Goal: Task Accomplishment & Management: Use online tool/utility

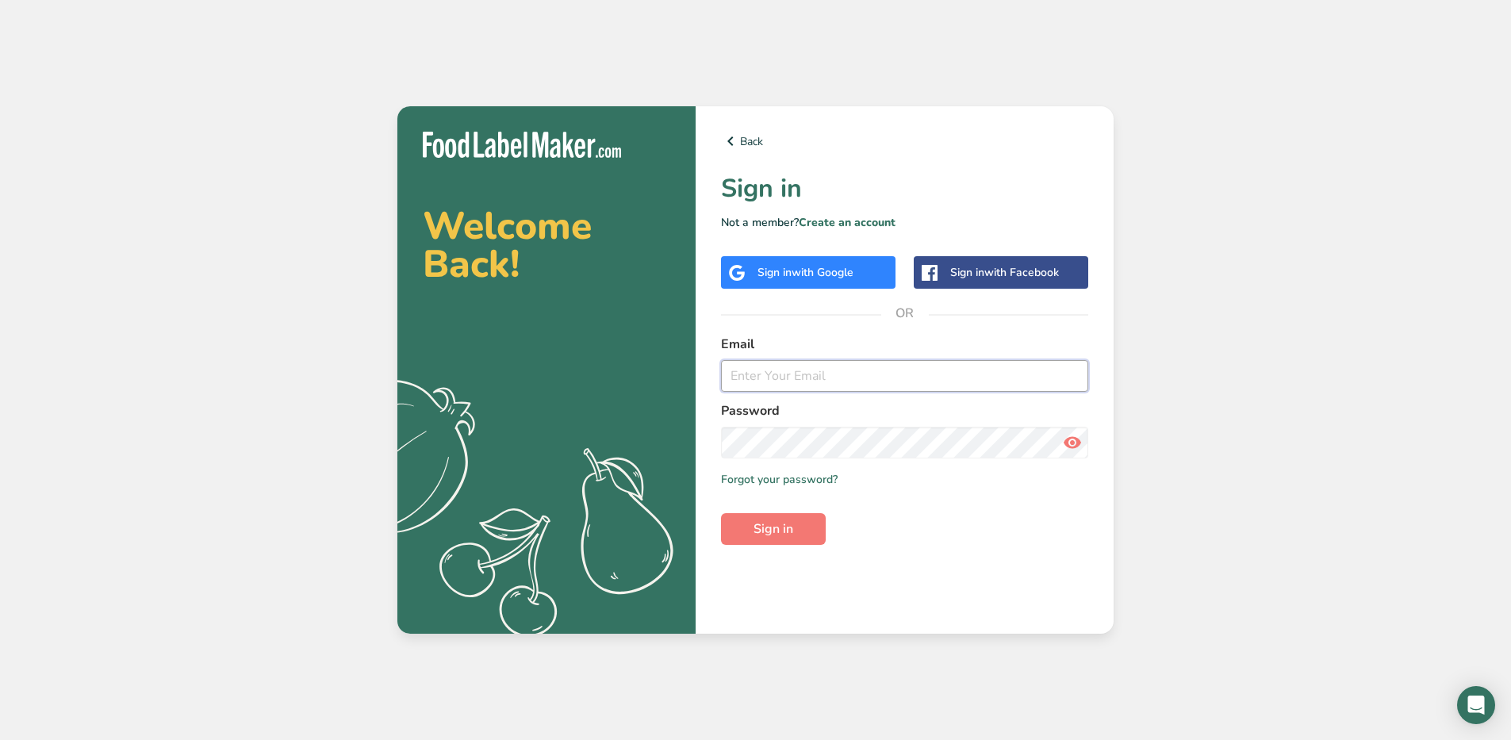
click at [901, 374] on input "email" at bounding box center [904, 376] width 367 height 32
type input "[EMAIL_ADDRESS][DOMAIN_NAME]"
click at [777, 527] on span "Sign in" at bounding box center [774, 529] width 40 height 19
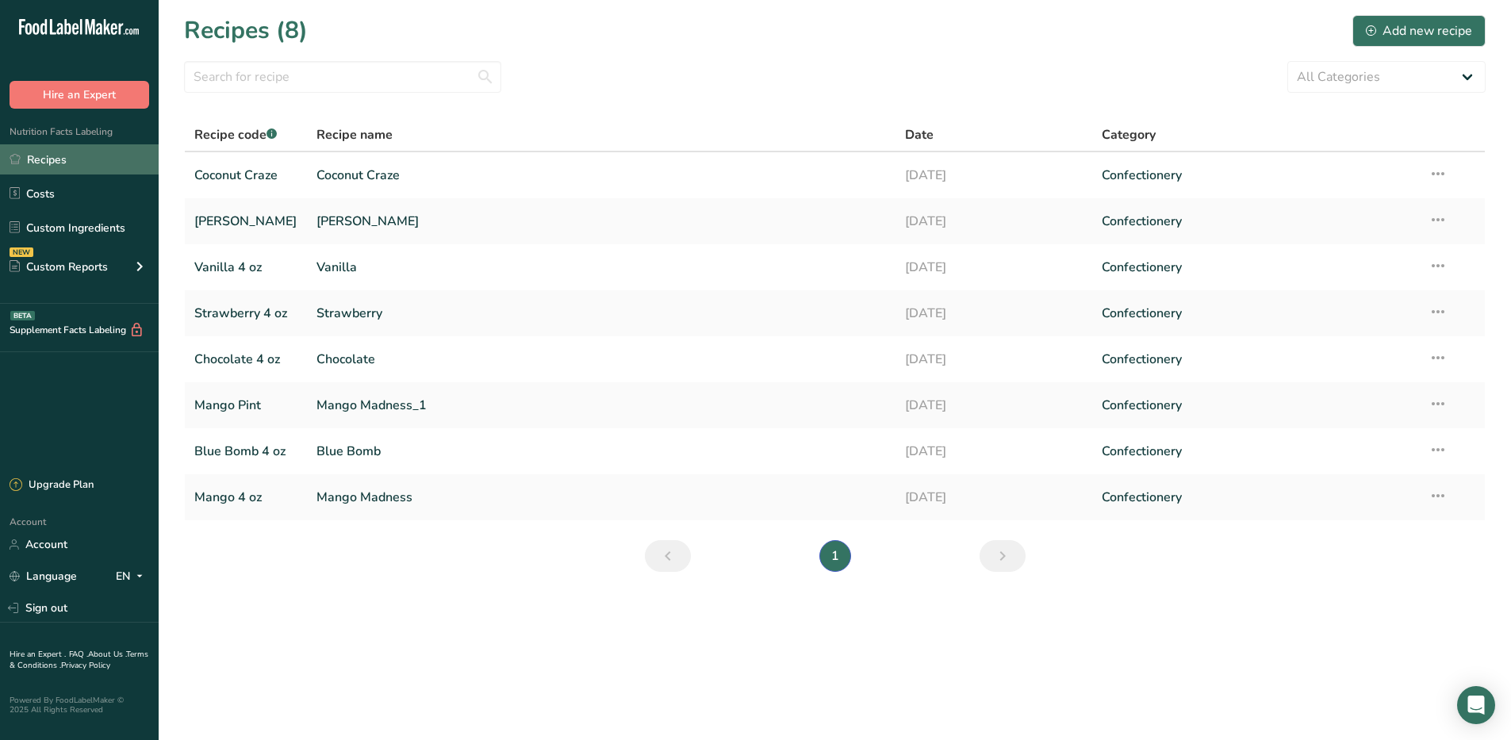
click at [43, 159] on link "Recipes" at bounding box center [79, 159] width 159 height 30
click at [51, 163] on link "Recipes" at bounding box center [79, 159] width 159 height 30
click at [1395, 30] on div "Add new recipe" at bounding box center [1419, 30] width 106 height 19
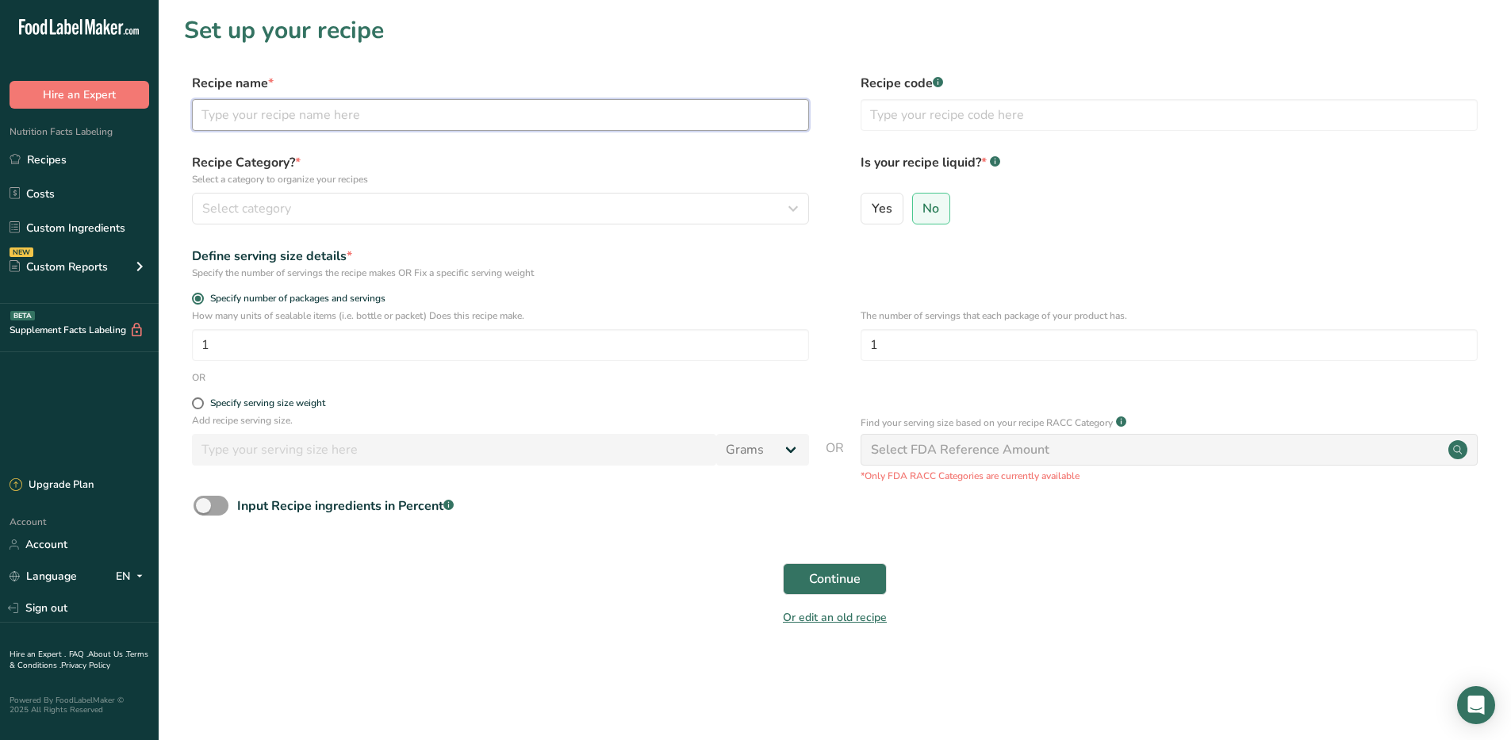
click at [405, 113] on input "text" at bounding box center [500, 115] width 617 height 32
type input "[PERSON_NAME] Colada"
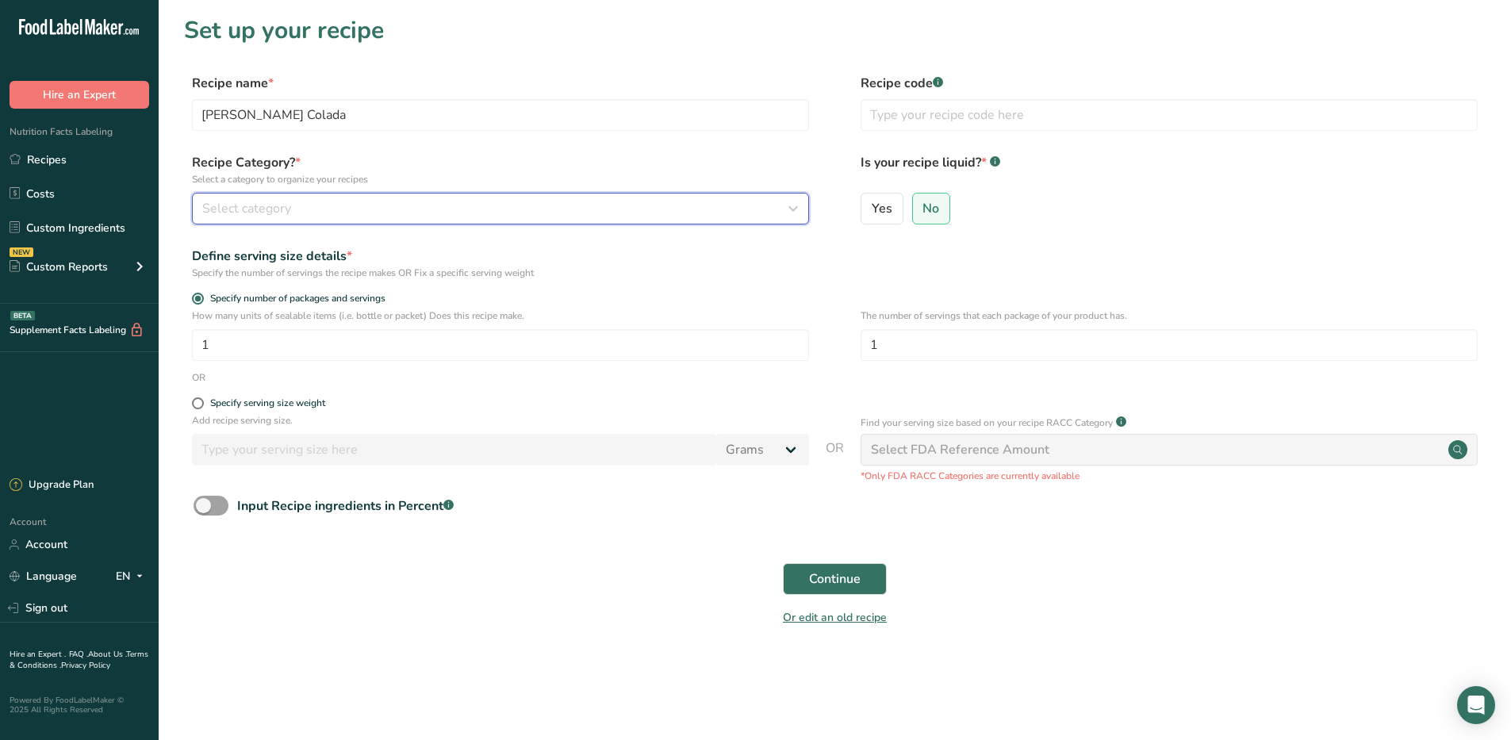
click at [336, 209] on div "Select category" at bounding box center [495, 208] width 587 height 19
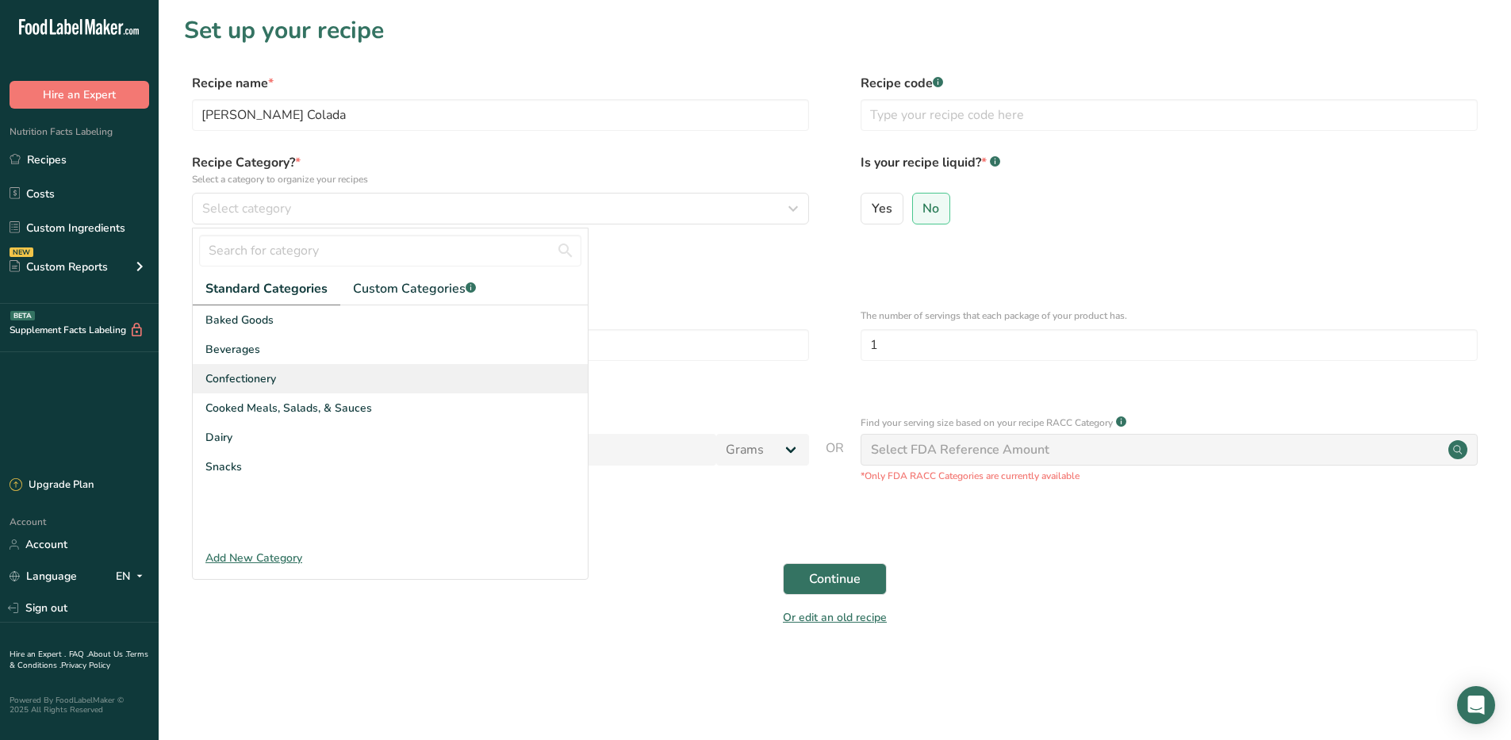
click at [256, 378] on span "Confectionery" at bounding box center [240, 379] width 71 height 17
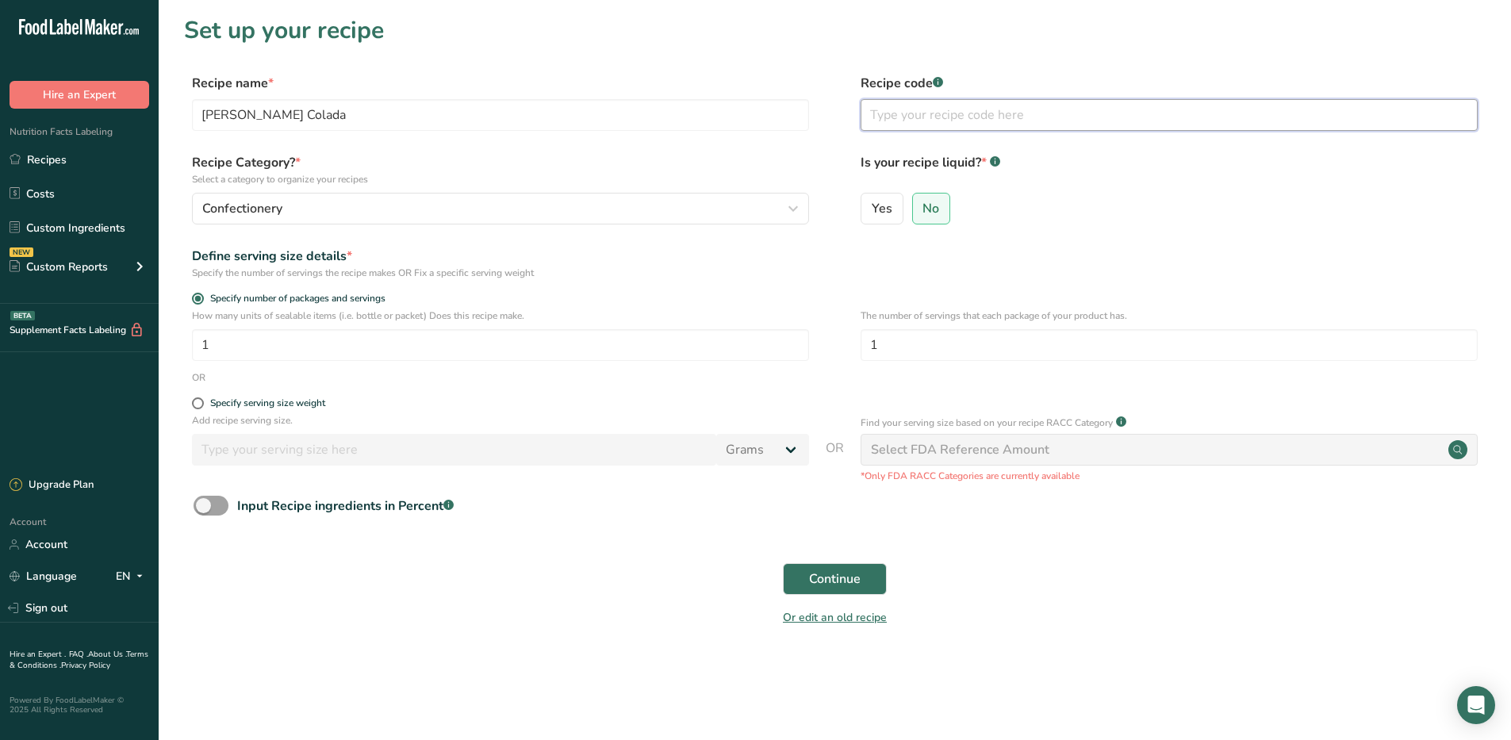
click at [928, 113] on input "text" at bounding box center [1169, 115] width 617 height 32
type input "[PERSON_NAME] Colada"
click at [290, 112] on input "[PERSON_NAME] Colada" at bounding box center [500, 115] width 617 height 32
drag, startPoint x: 305, startPoint y: 110, endPoint x: 95, endPoint y: 117, distance: 209.6
click at [99, 117] on div ".a-20{fill:#fff;} Hire an Expert Nutrition Facts Labeling Recipes Costs Custom …" at bounding box center [755, 370] width 1511 height 740
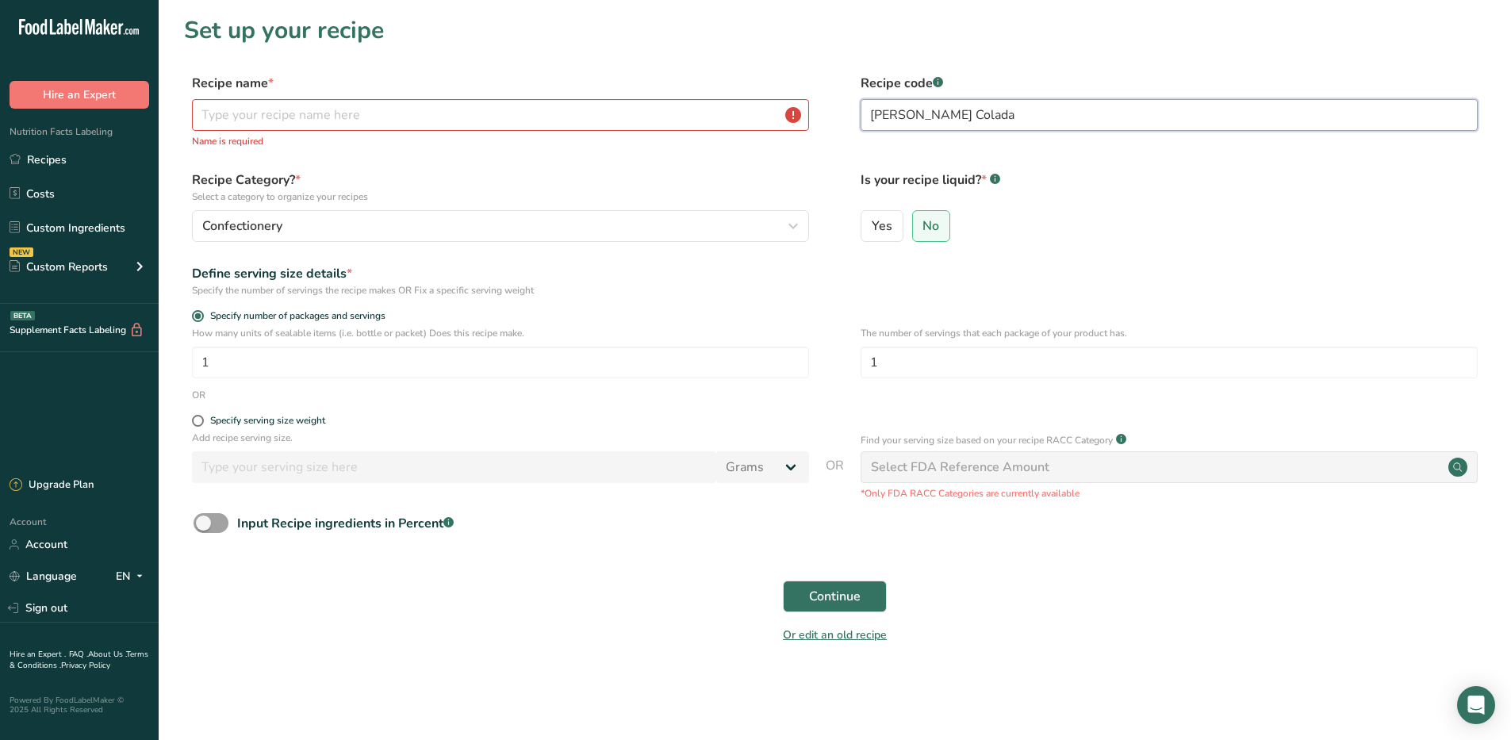
drag, startPoint x: 968, startPoint y: 110, endPoint x: 835, endPoint y: 110, distance: 132.5
click at [835, 110] on div "Recipe name * Name is required Recipe code .a-a{fill:#347362;}.b-a{fill:#fff;} …" at bounding box center [835, 116] width 1302 height 84
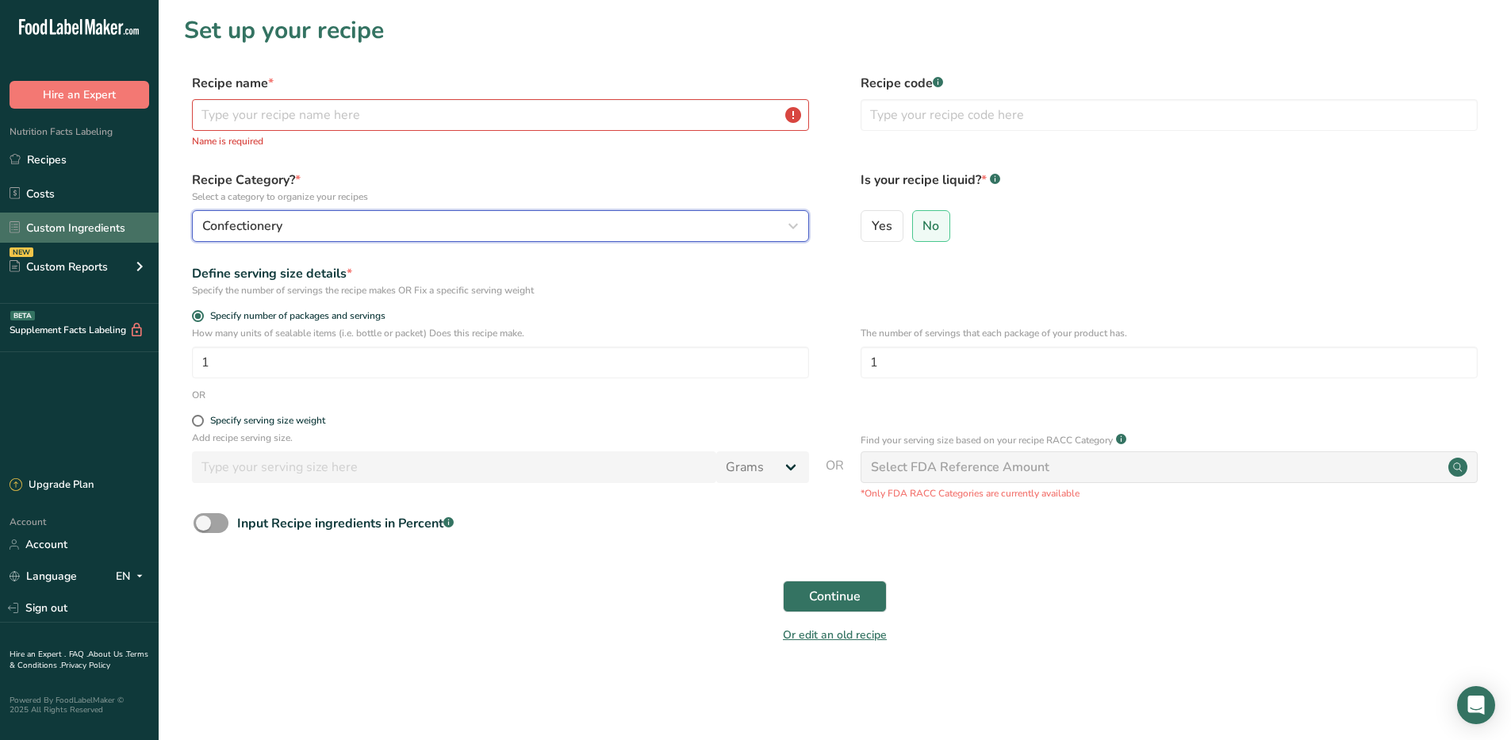
drag, startPoint x: 229, startPoint y: 228, endPoint x: 140, endPoint y: 228, distance: 88.1
click at [140, 228] on div ".a-20{fill:#fff;} Hire an Expert Nutrition Facts Labeling Recipes Costs Custom …" at bounding box center [755, 370] width 1511 height 740
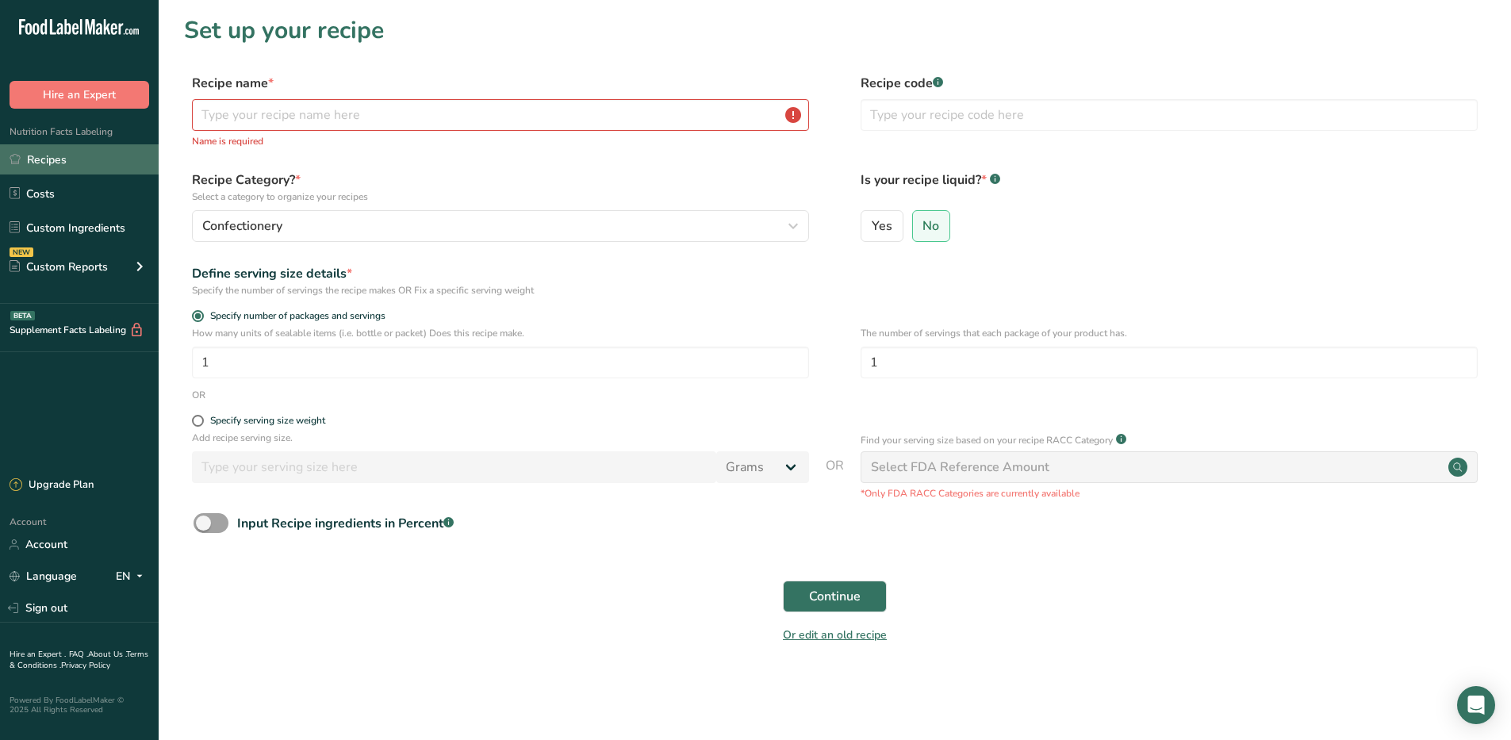
click at [54, 158] on link "Recipes" at bounding box center [79, 159] width 159 height 30
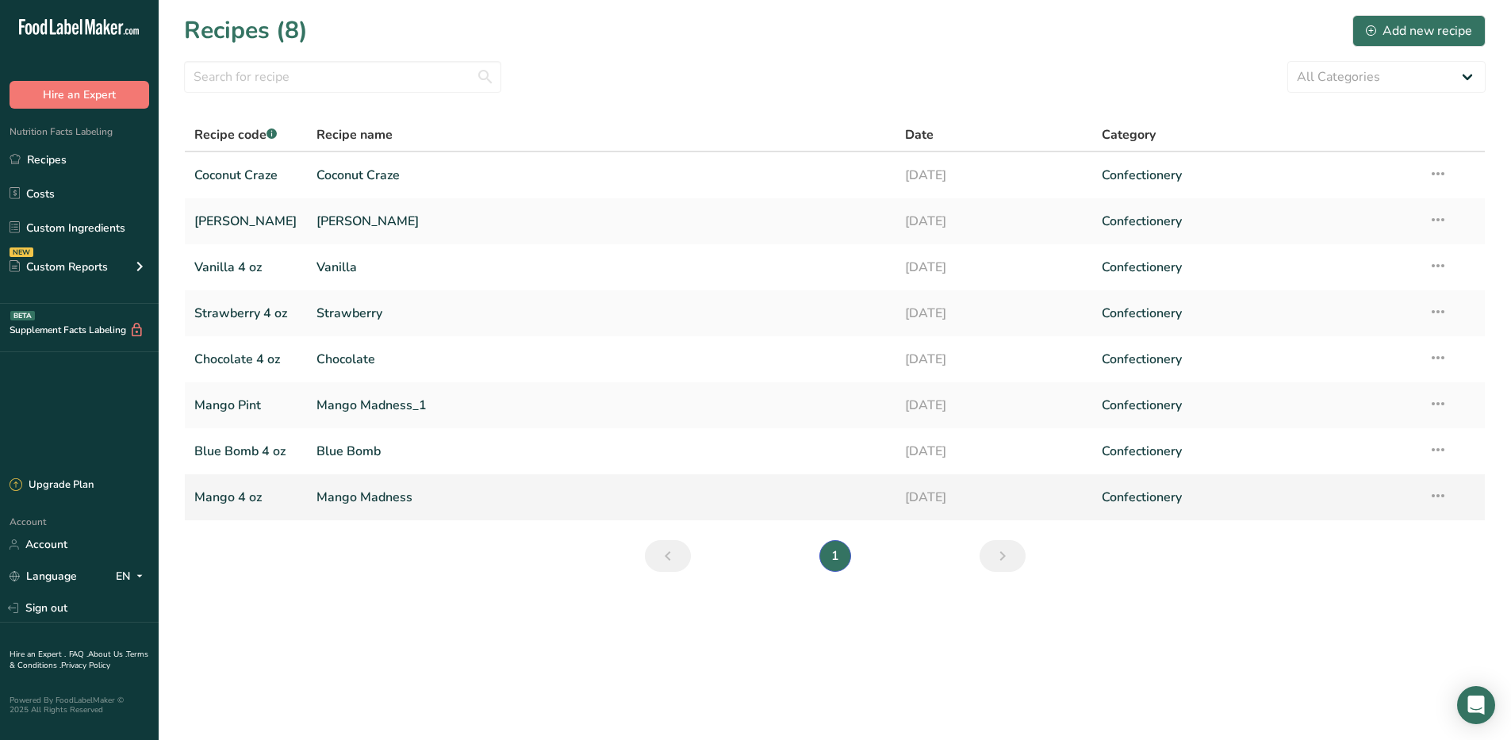
click at [224, 496] on link "Mango 4 oz" at bounding box center [245, 497] width 103 height 33
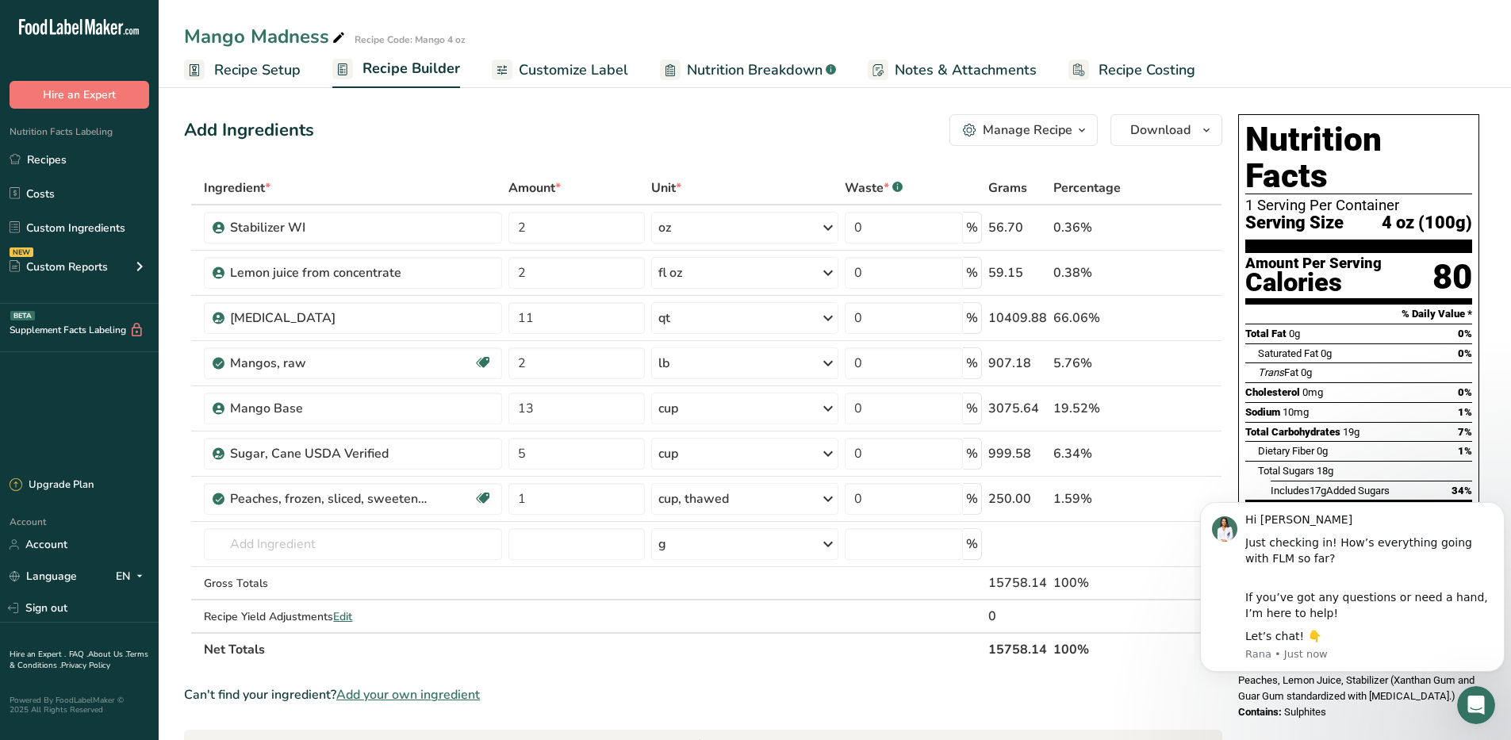
click at [1077, 130] on icon "button" at bounding box center [1082, 131] width 13 height 20
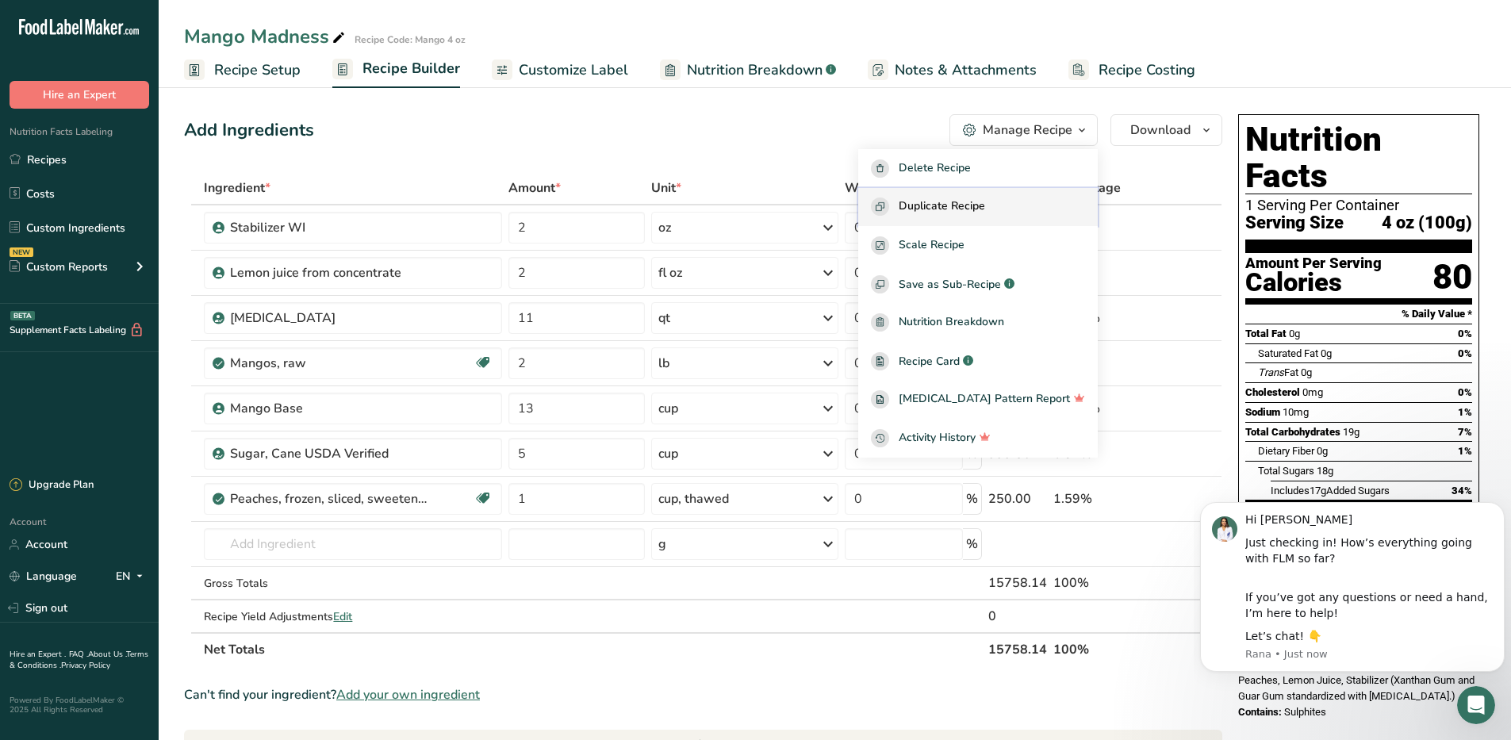
click at [960, 205] on span "Duplicate Recipe" at bounding box center [942, 207] width 86 height 18
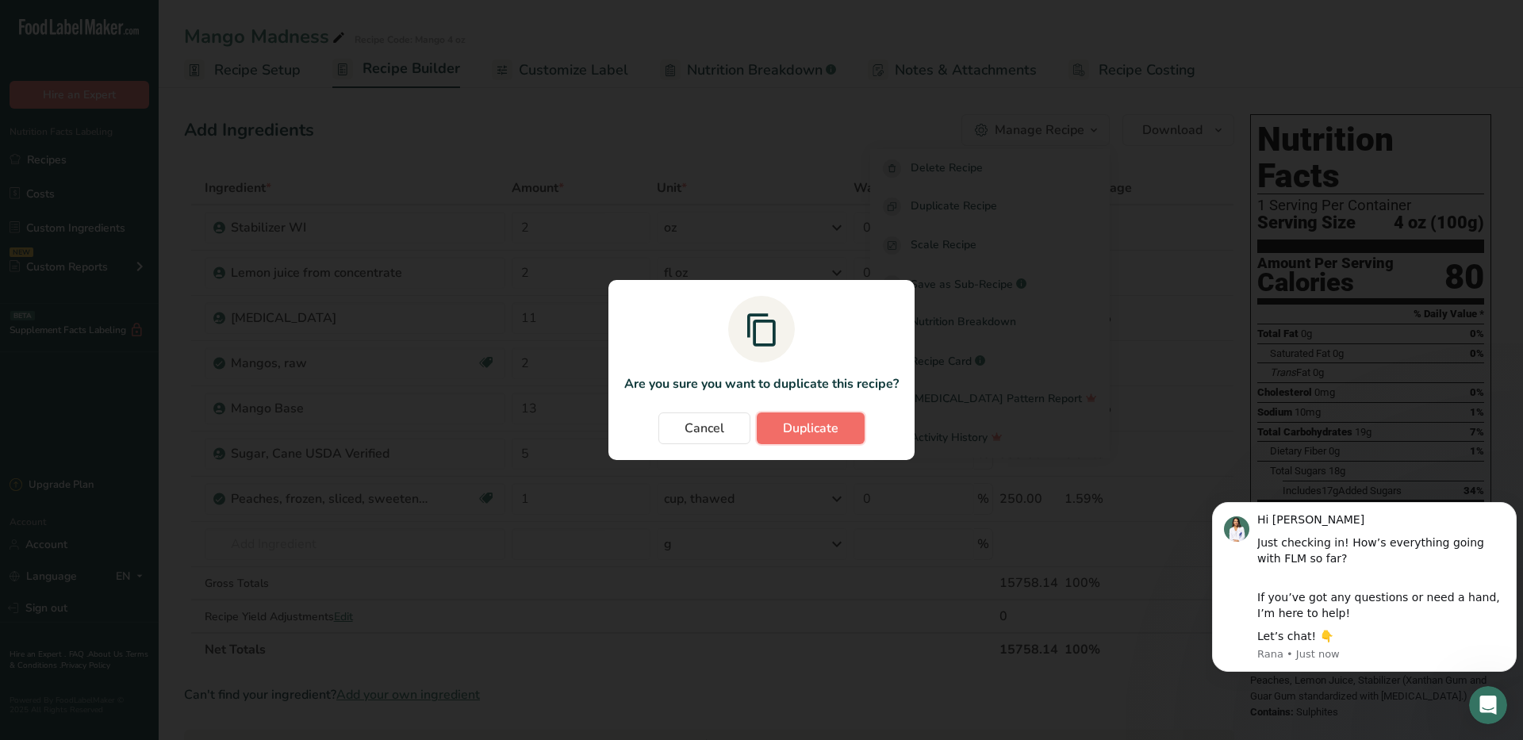
click at [829, 427] on span "Duplicate" at bounding box center [811, 428] width 56 height 19
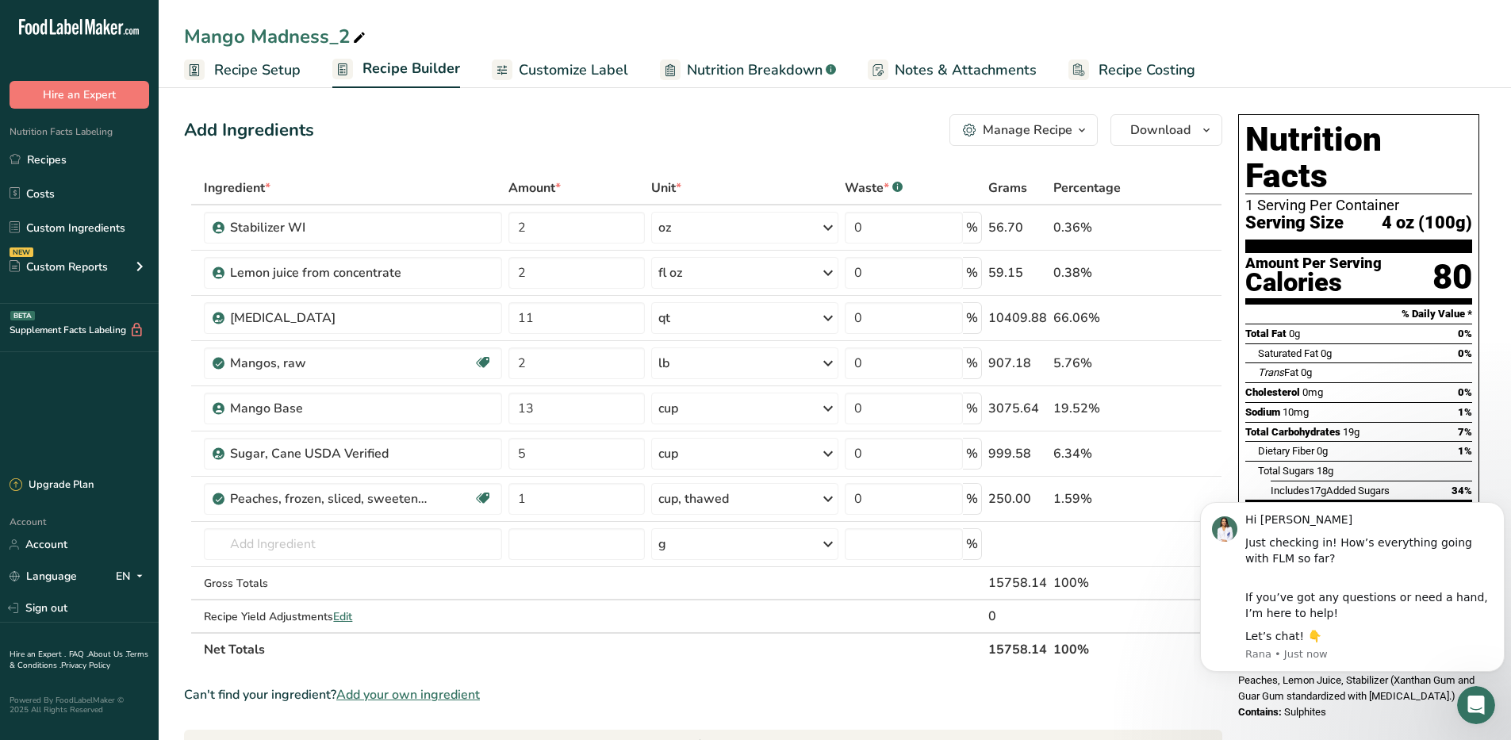
click at [359, 37] on icon at bounding box center [359, 38] width 14 height 22
drag, startPoint x: 353, startPoint y: 36, endPoint x: 155, endPoint y: 33, distance: 198.4
click at [155, 33] on div ".a-20{fill:#fff;} Hire an Expert Nutrition Facts Labeling Recipes Costs Custom …" at bounding box center [755, 605] width 1511 height 1211
type input "[PERSON_NAME] Colada"
click at [1189, 363] on icon at bounding box center [1189, 363] width 11 height 17
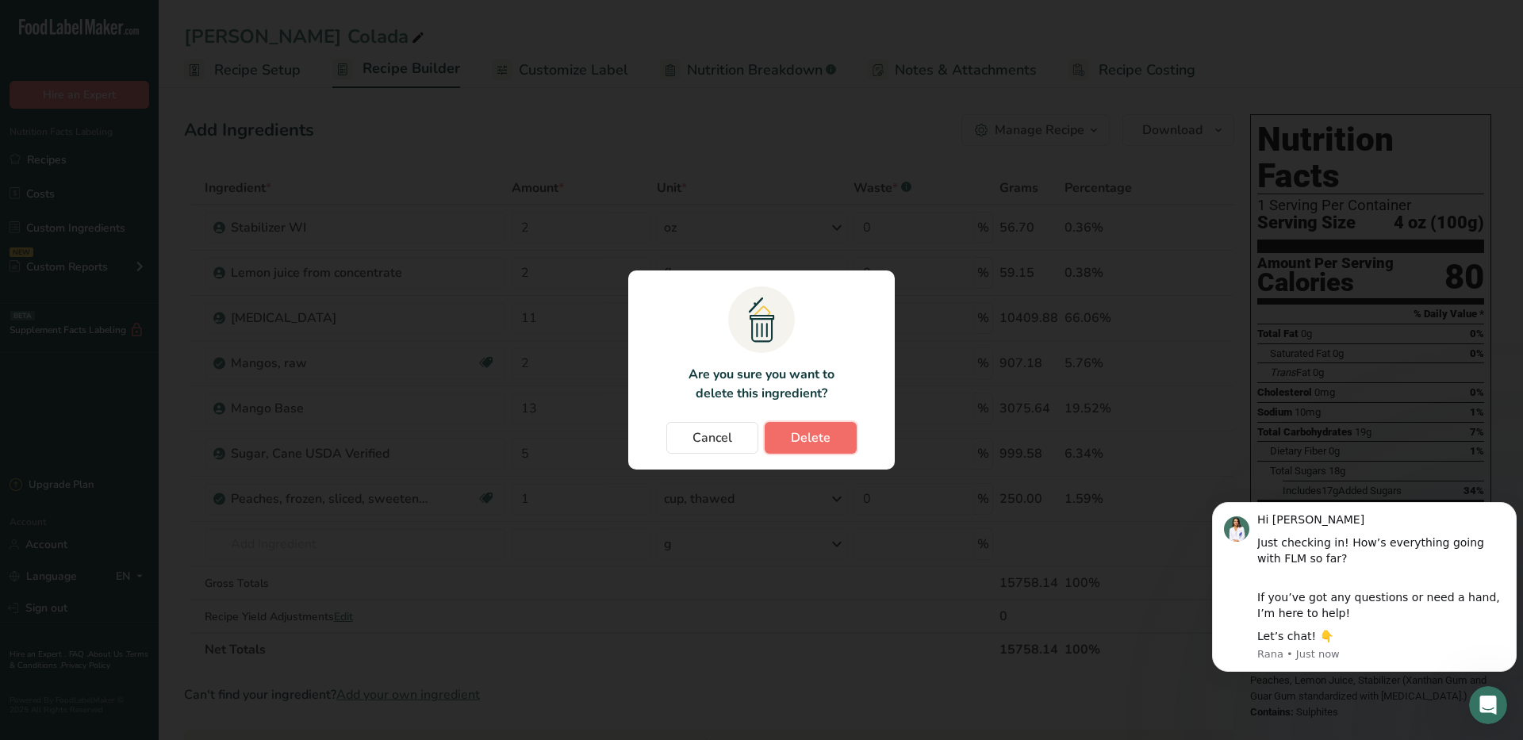
click at [800, 436] on span "Delete" at bounding box center [811, 437] width 40 height 19
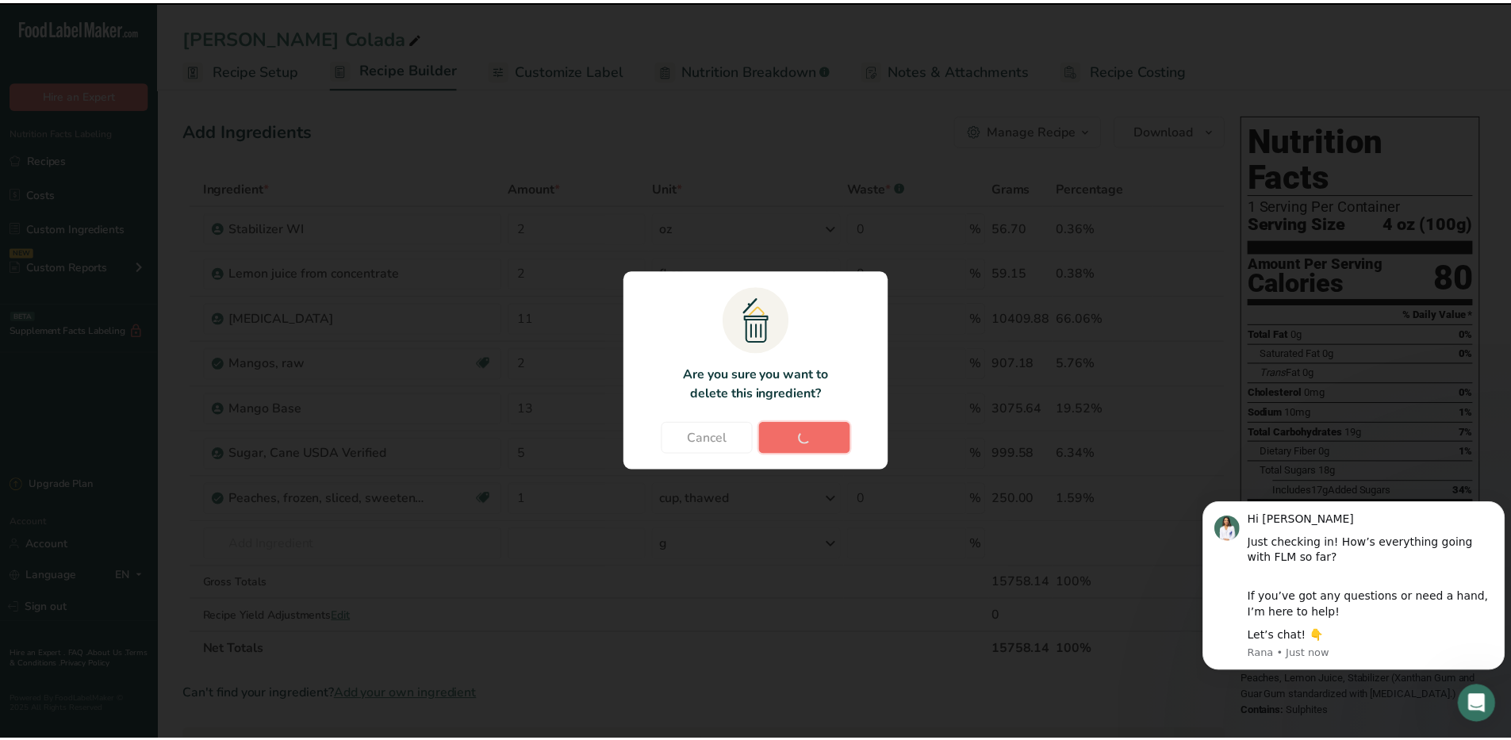
type input "13"
type input "5"
type input "1"
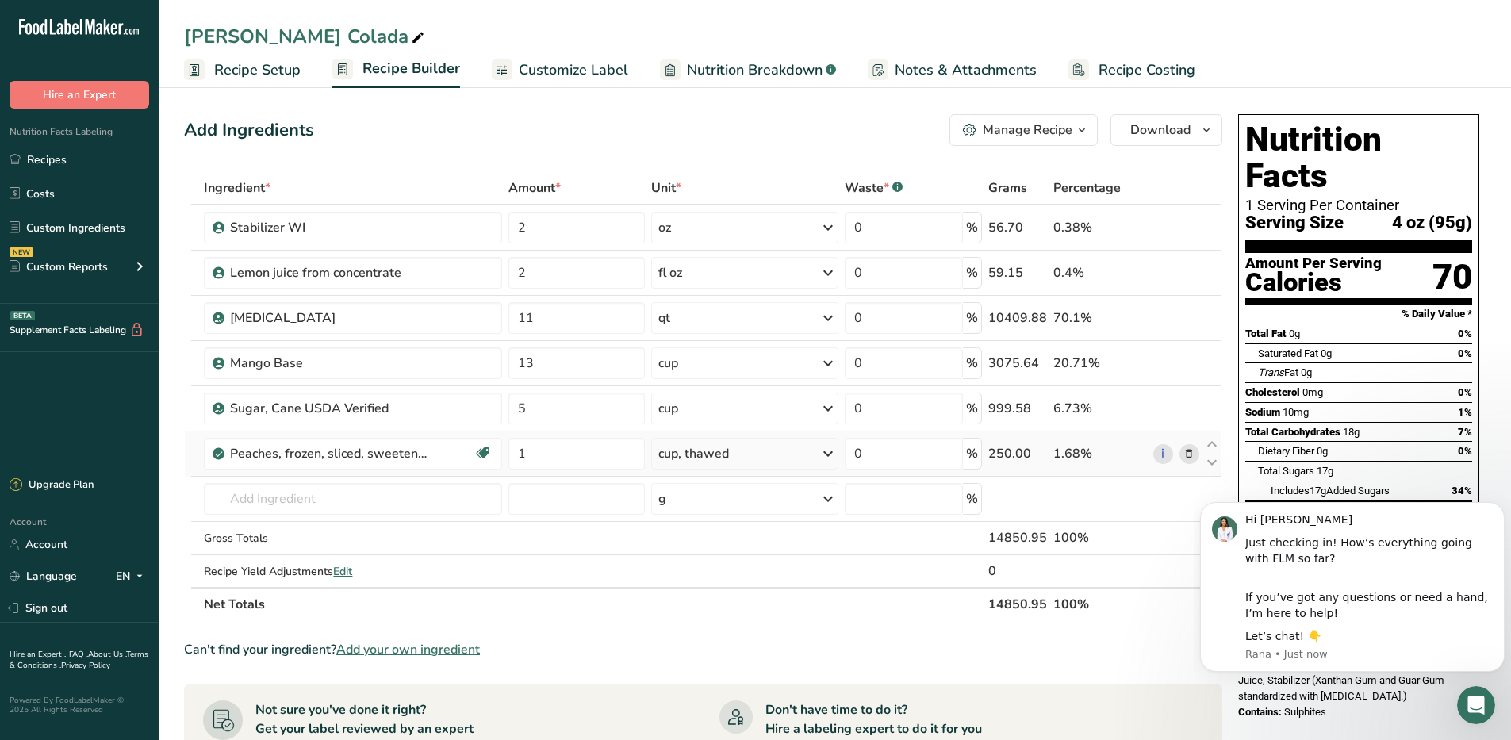
click at [1194, 457] on icon at bounding box center [1189, 454] width 11 height 17
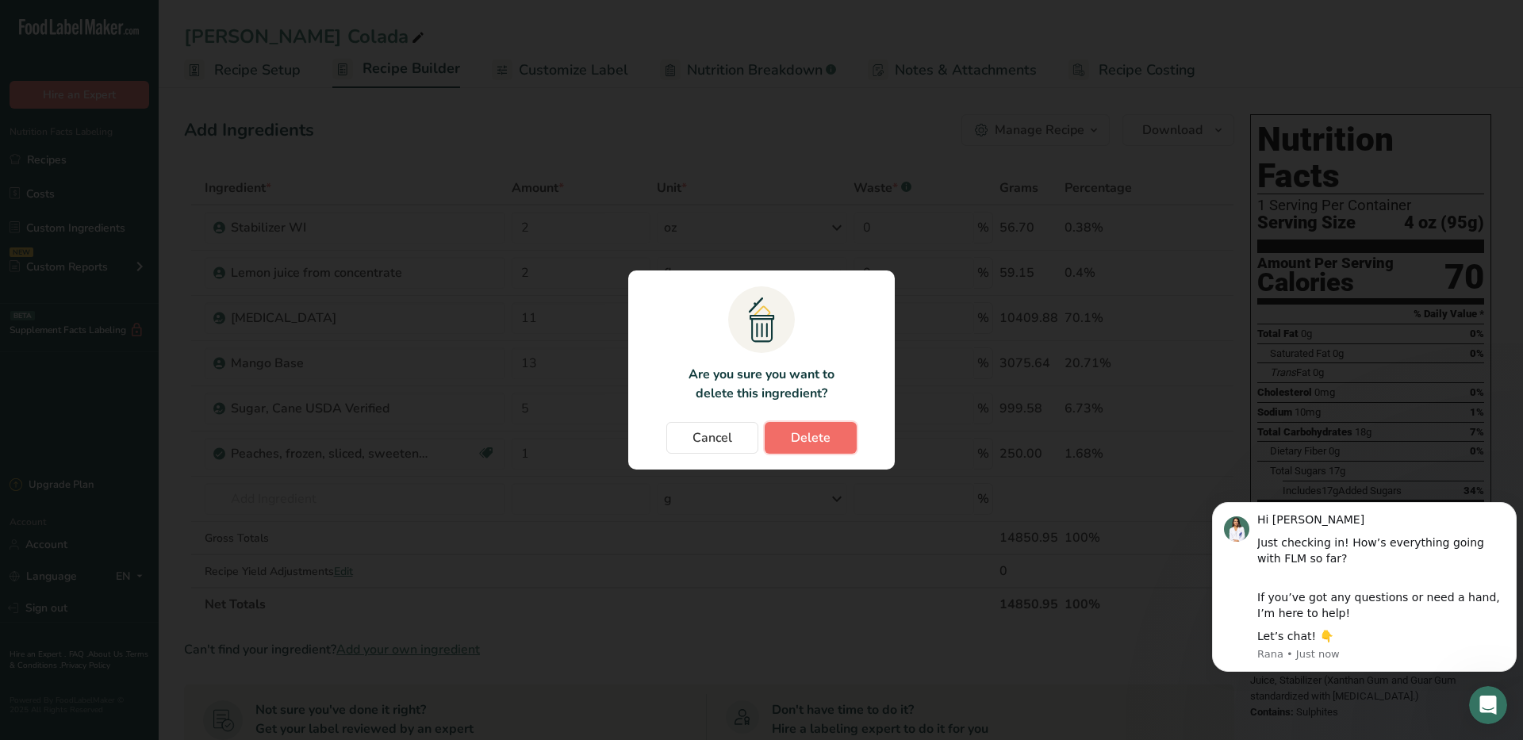
click at [831, 443] on button "Delete" at bounding box center [811, 438] width 92 height 32
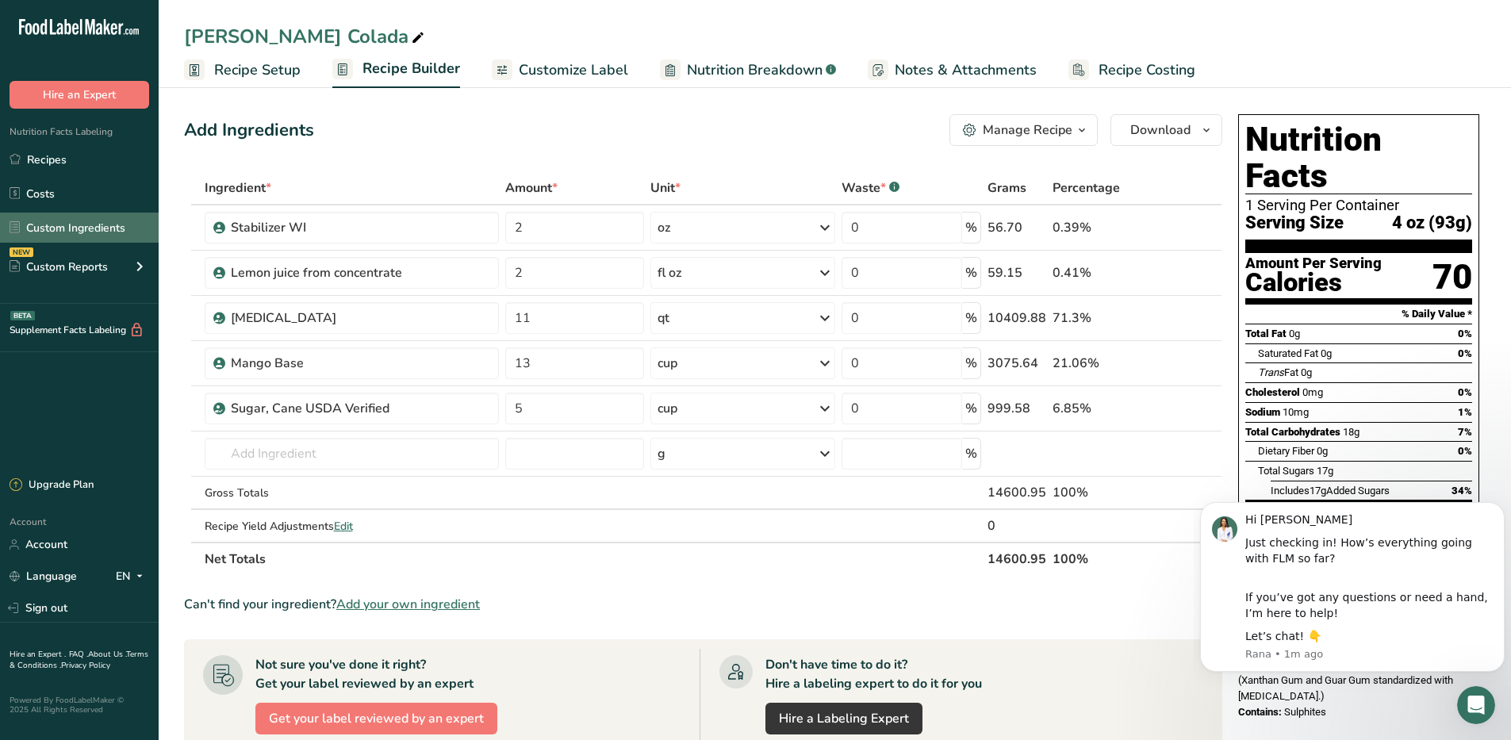
click at [71, 231] on link "Custom Ingredients" at bounding box center [79, 228] width 159 height 30
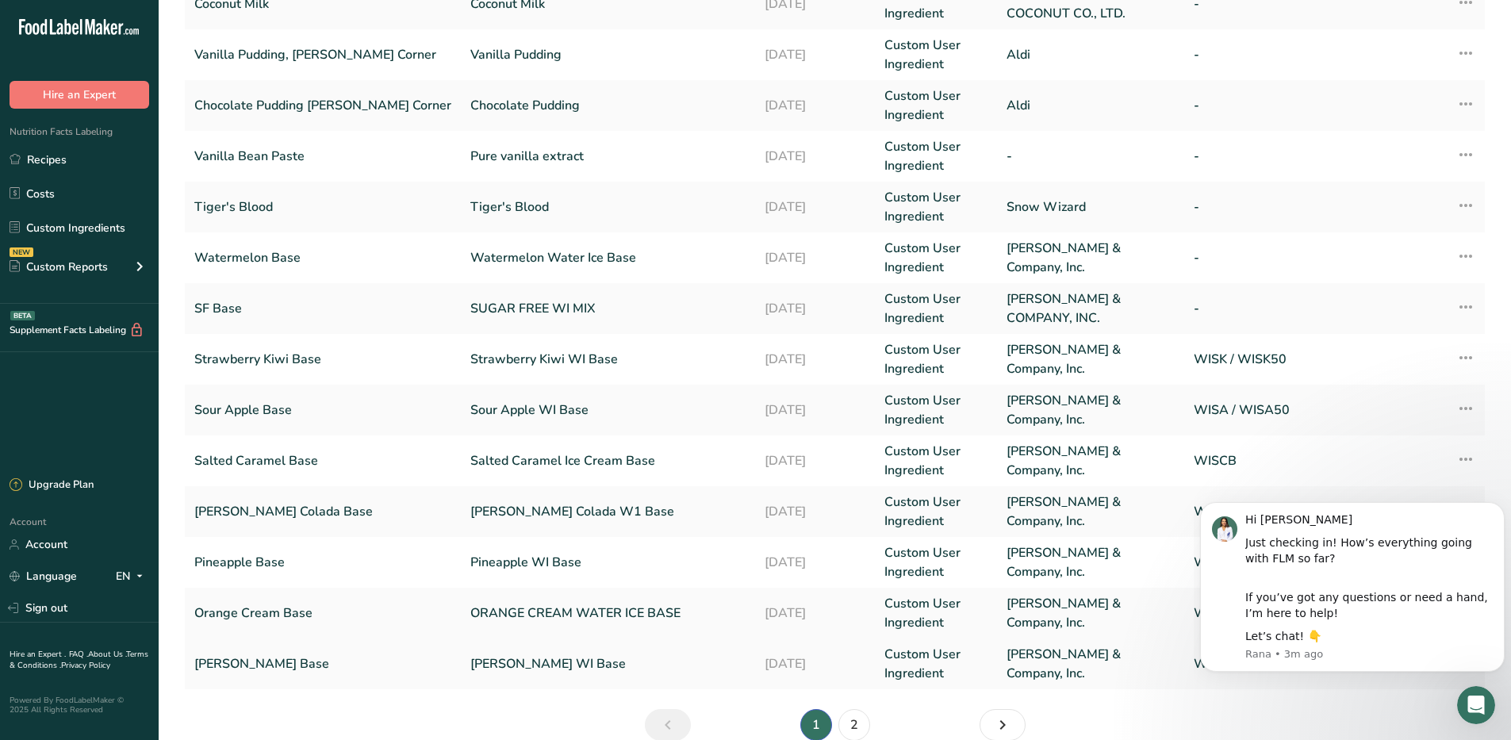
scroll to position [292, 0]
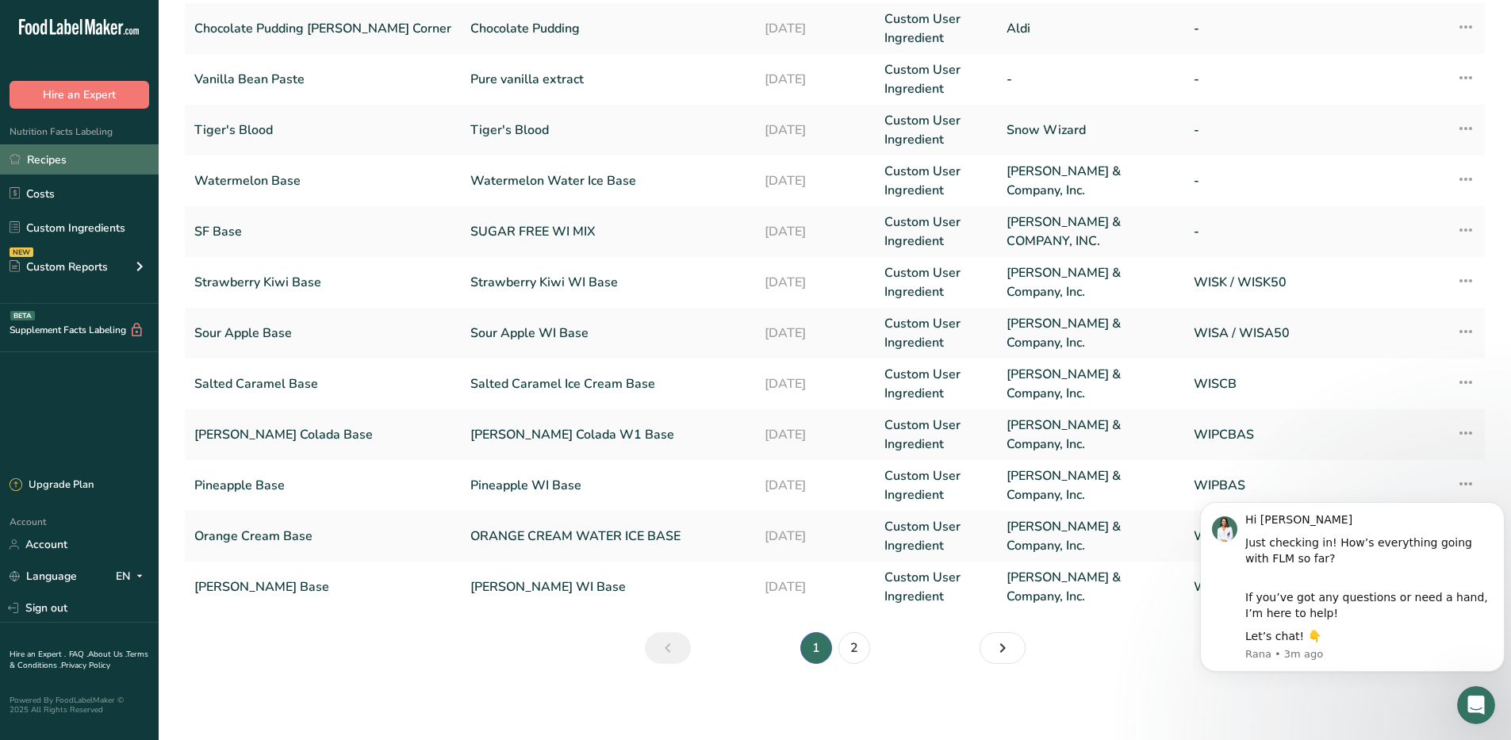
click at [52, 163] on link "Recipes" at bounding box center [79, 159] width 159 height 30
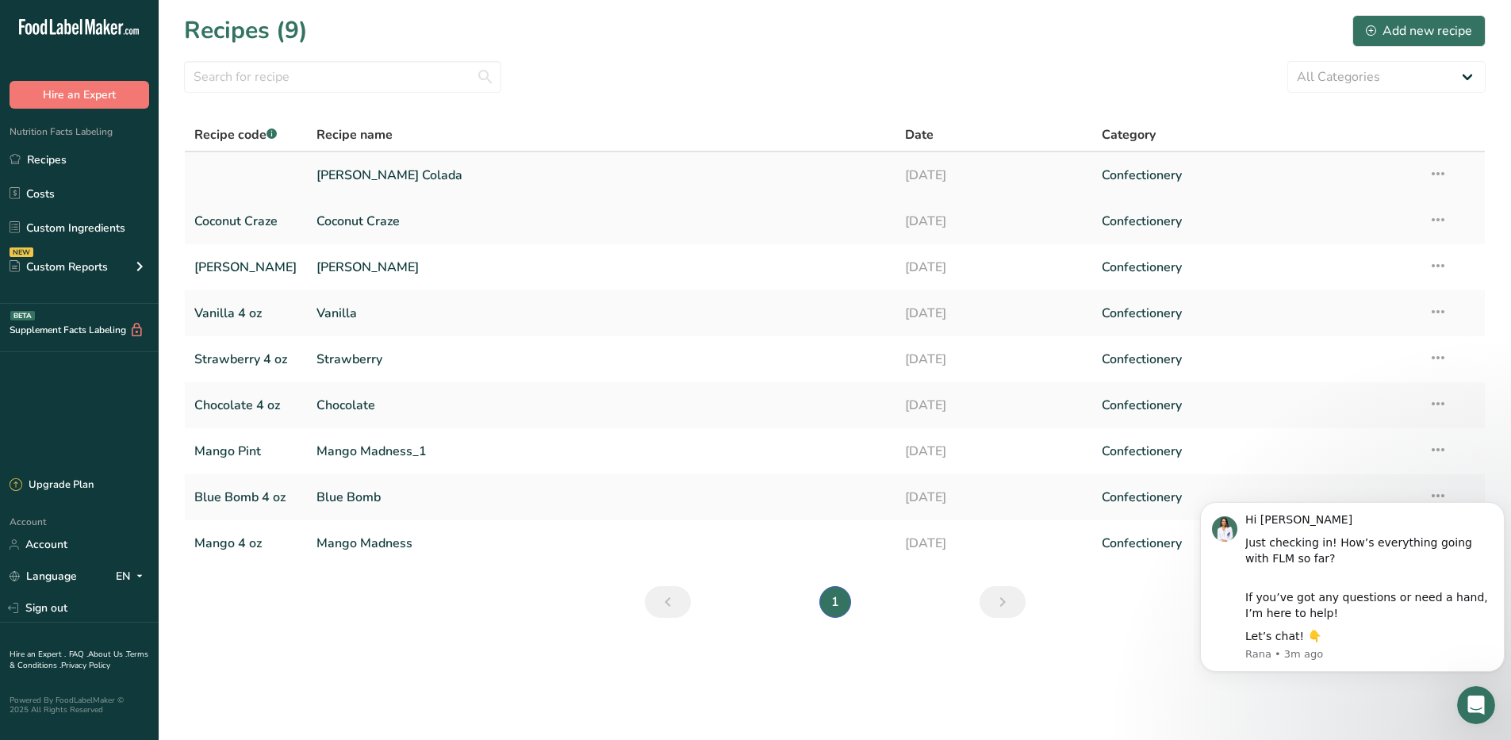
click at [351, 178] on link "[PERSON_NAME] Colada" at bounding box center [602, 175] width 570 height 33
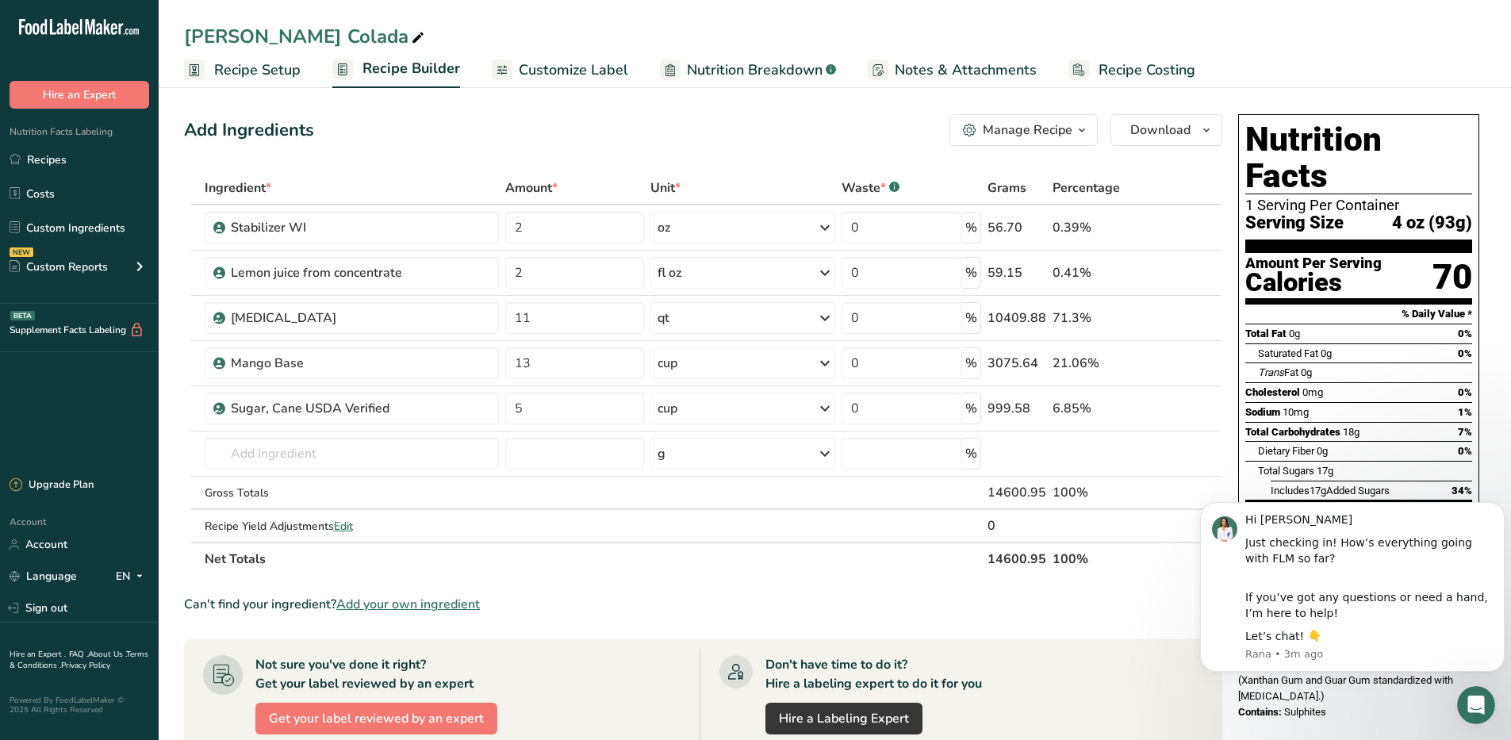
click at [235, 73] on span "Recipe Setup" at bounding box center [257, 70] width 86 height 21
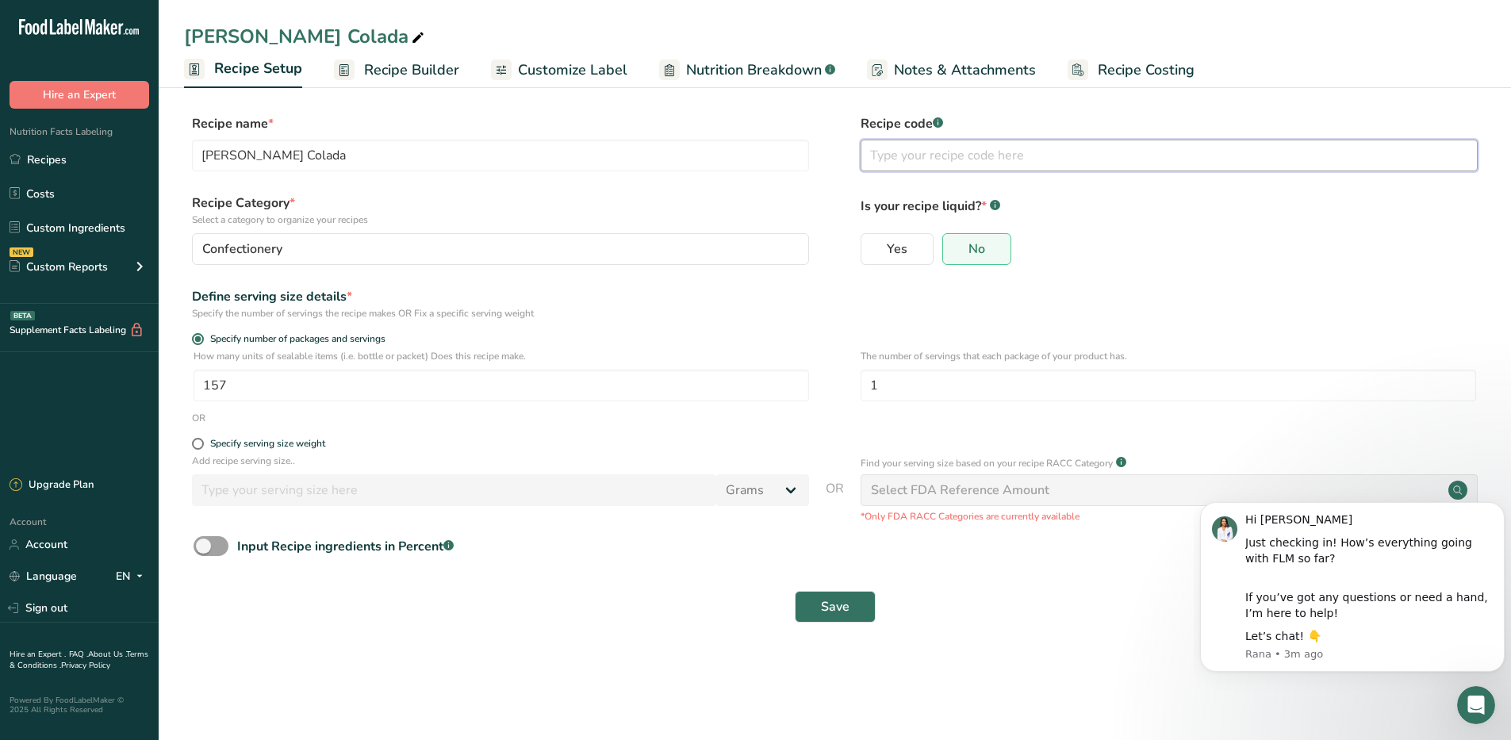
click at [888, 158] on input "text" at bounding box center [1169, 156] width 617 height 32
type input "[PERSON_NAME] Colada"
click at [845, 607] on span "Save" at bounding box center [835, 606] width 29 height 19
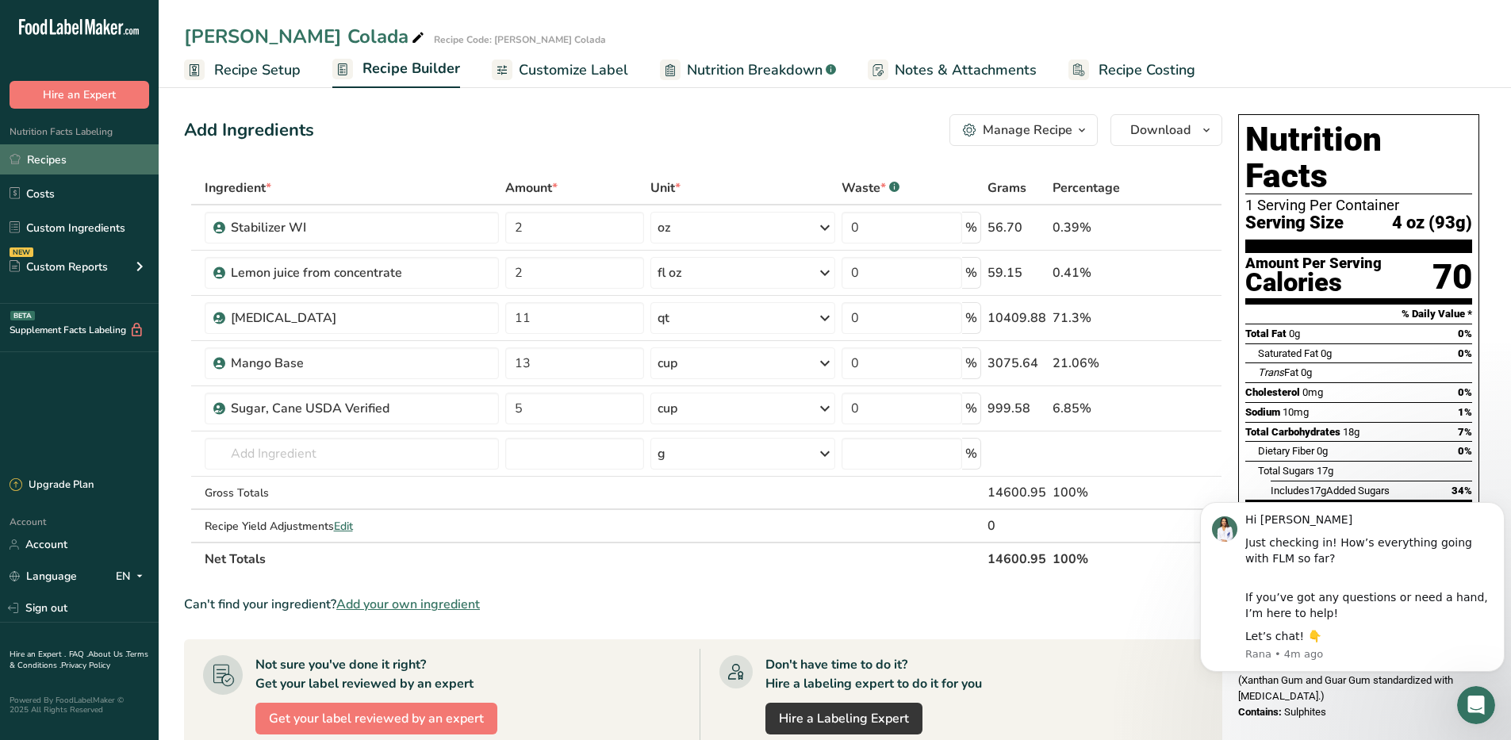
click at [63, 167] on link "Recipes" at bounding box center [79, 159] width 159 height 30
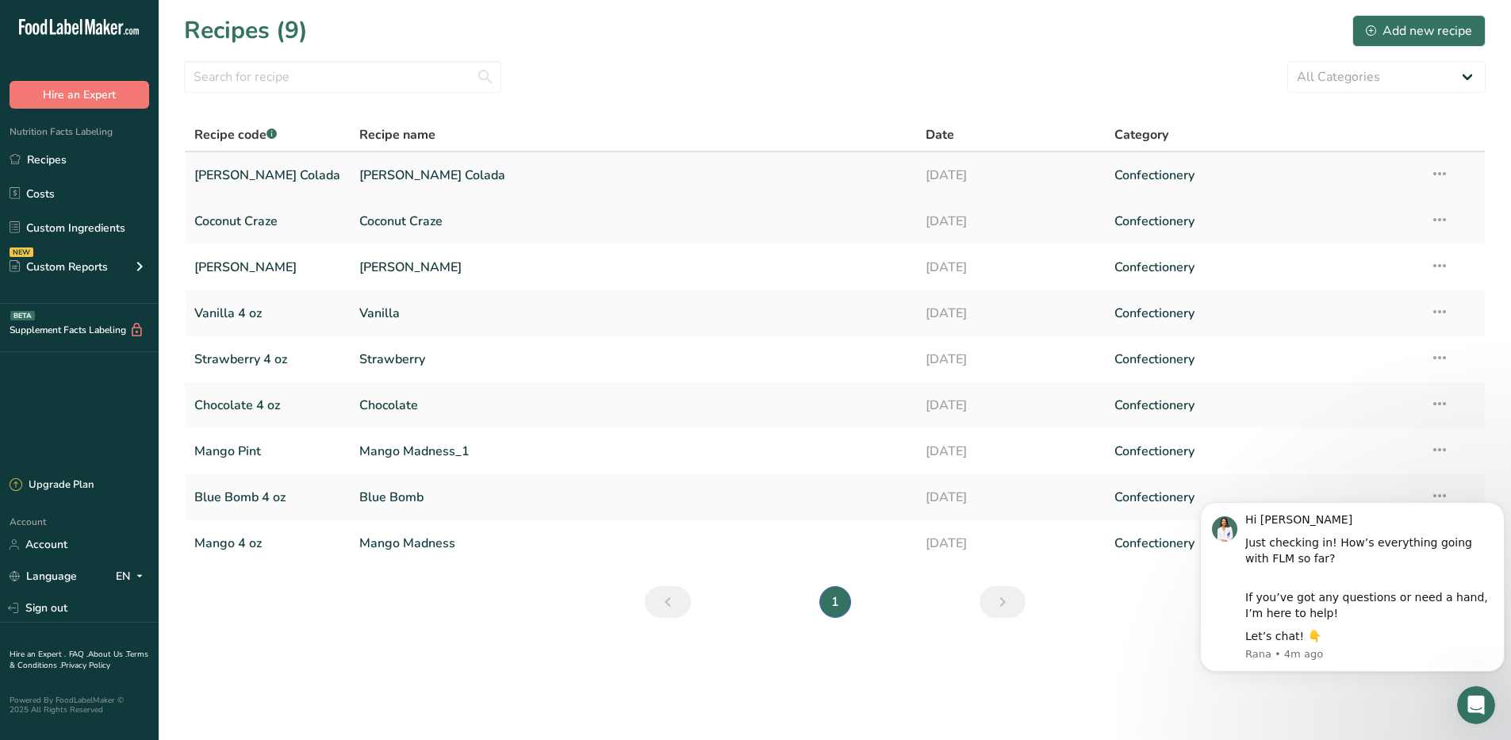
click at [240, 178] on link "[PERSON_NAME] Colada" at bounding box center [267, 175] width 146 height 33
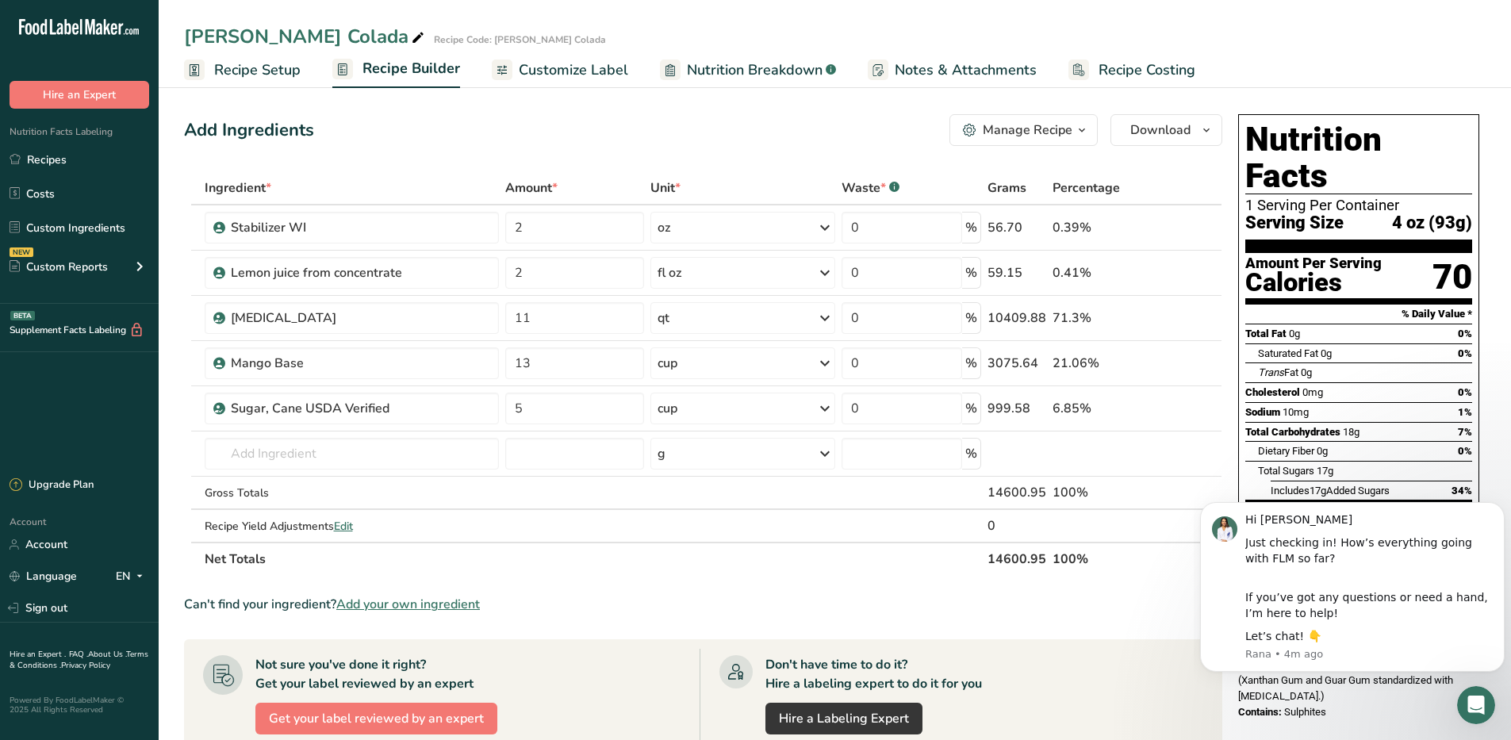
click at [232, 73] on span "Recipe Setup" at bounding box center [257, 70] width 86 height 21
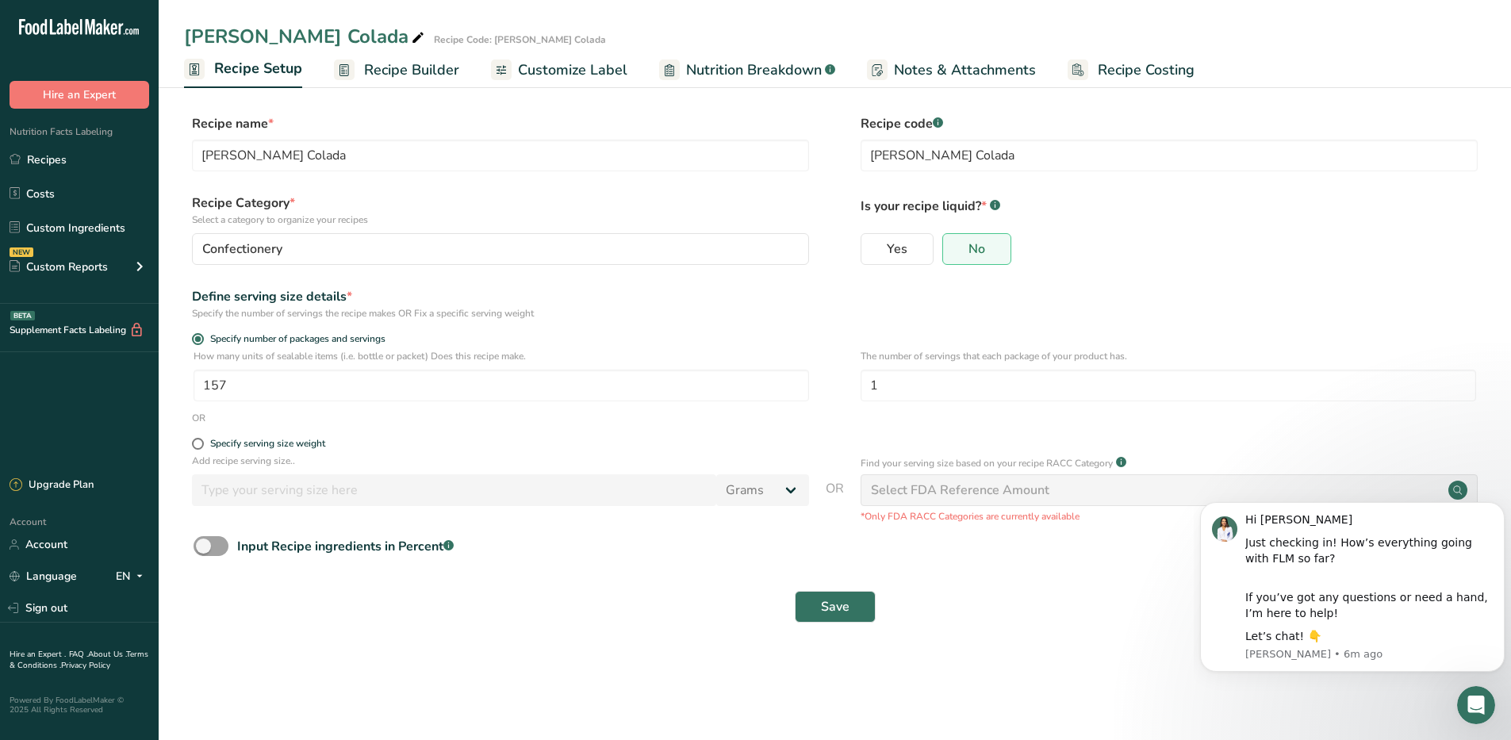
click at [376, 70] on span "Recipe Builder" at bounding box center [411, 70] width 95 height 21
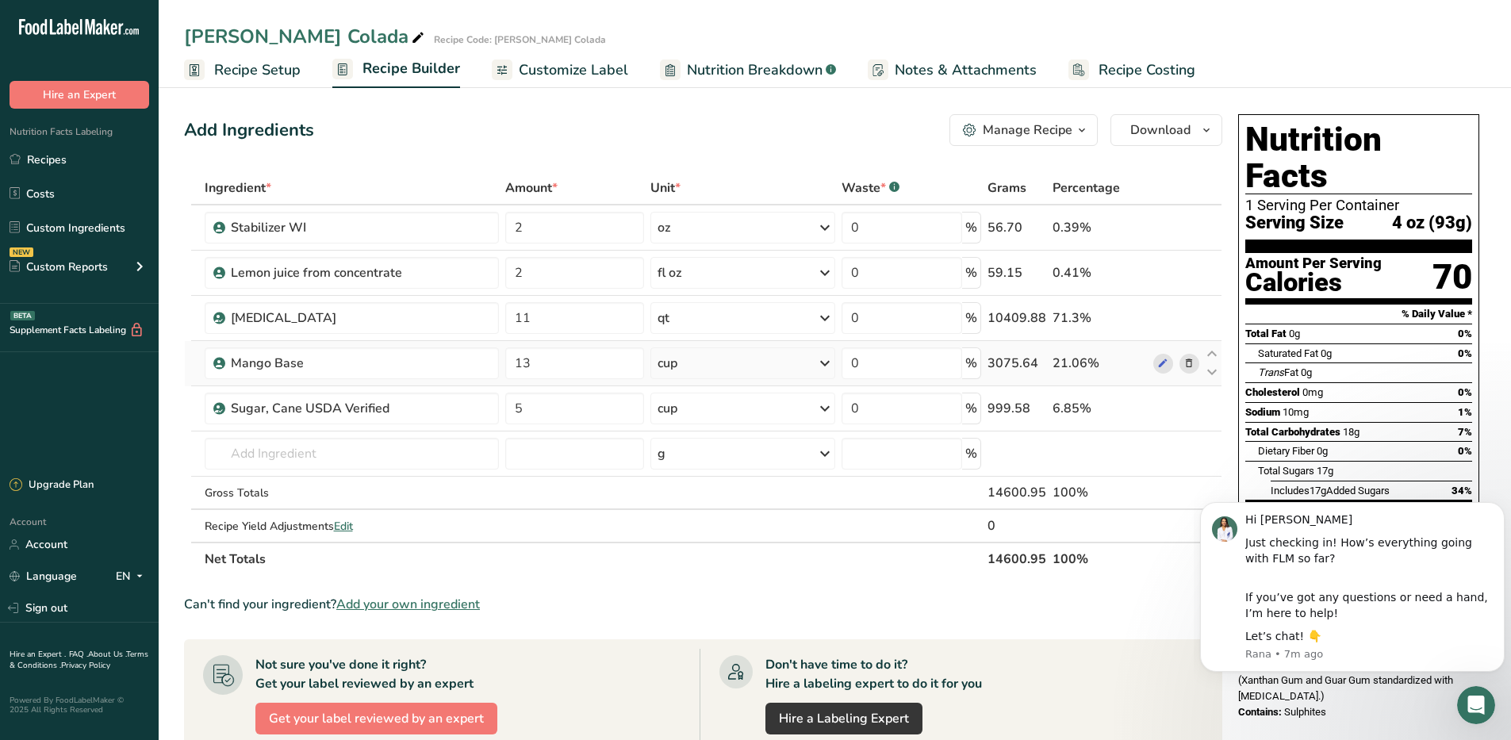
click at [1189, 364] on icon at bounding box center [1189, 363] width 11 height 17
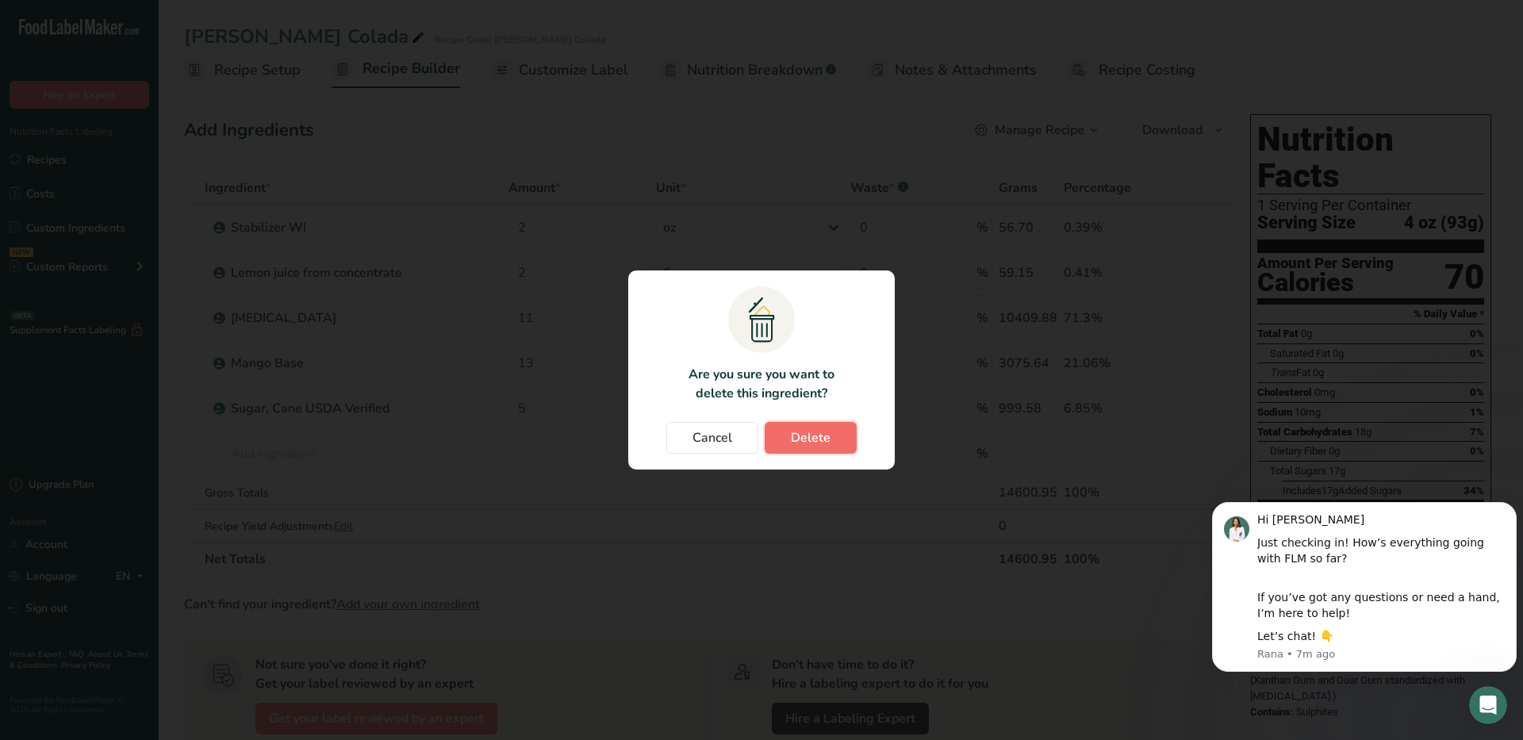
click at [808, 433] on span "Delete" at bounding box center [811, 437] width 40 height 19
type input "5"
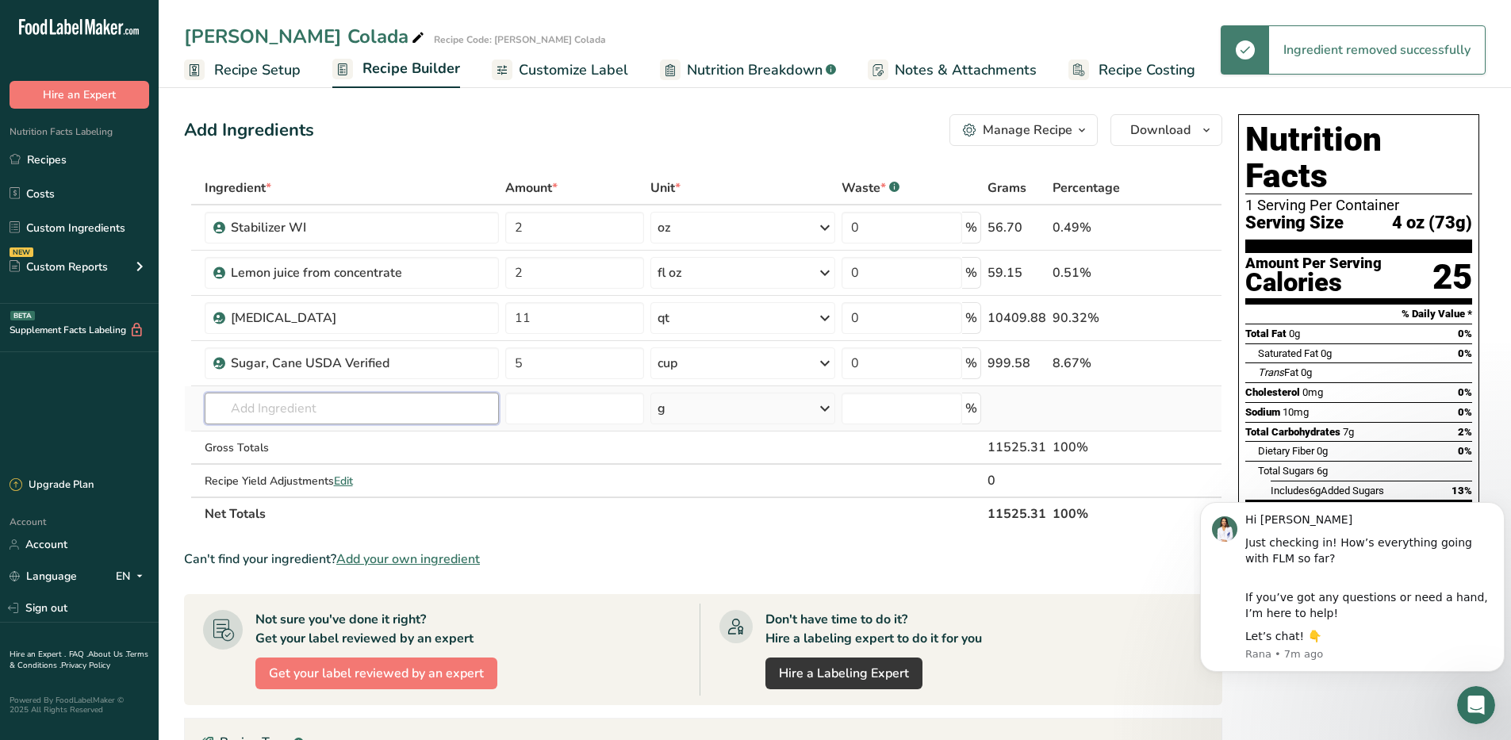
click at [234, 405] on input "text" at bounding box center [352, 409] width 294 height 32
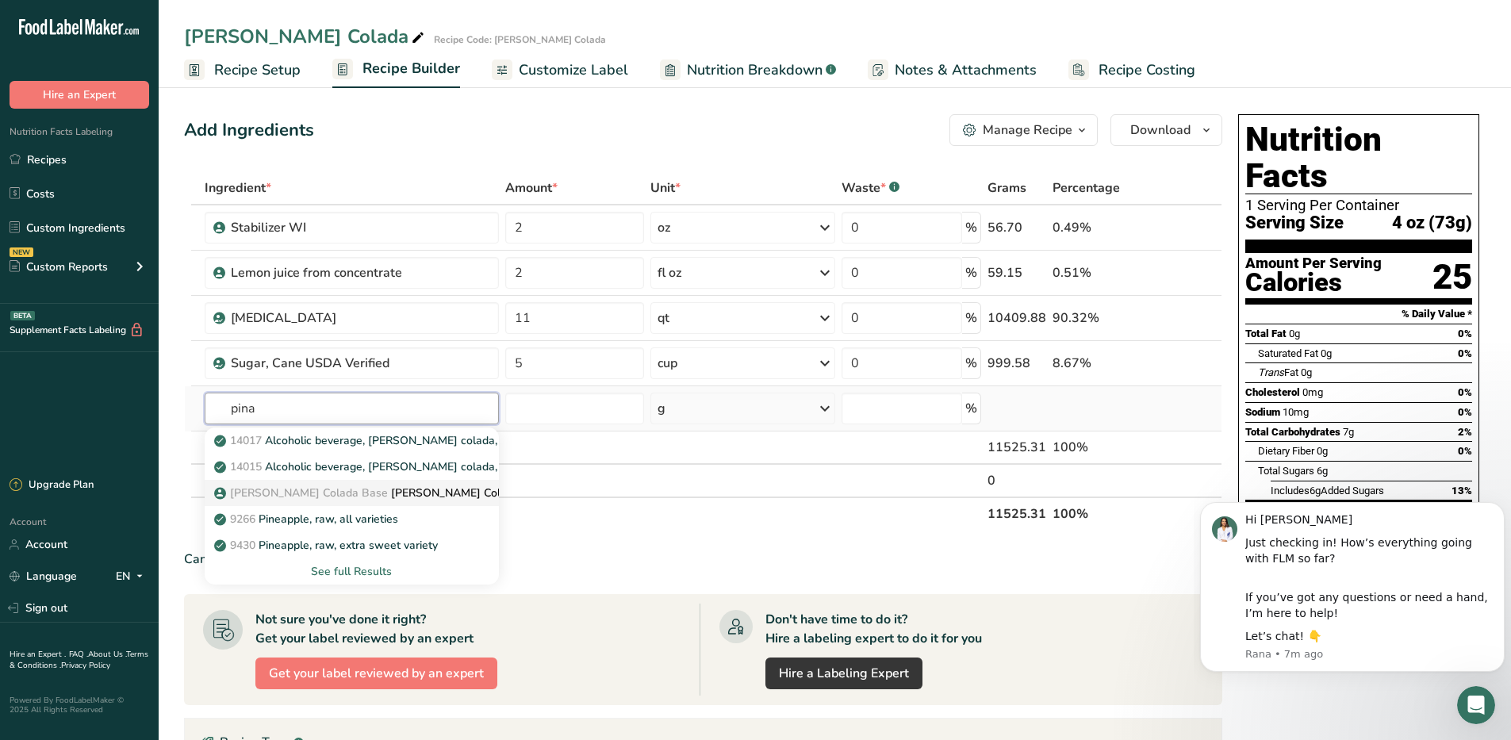
type input "pina"
click at [355, 498] on p "[PERSON_NAME] Colada Base [PERSON_NAME] Colada W1 Base" at bounding box center [394, 493] width 354 height 17
type input "[PERSON_NAME] Colada W1 Base"
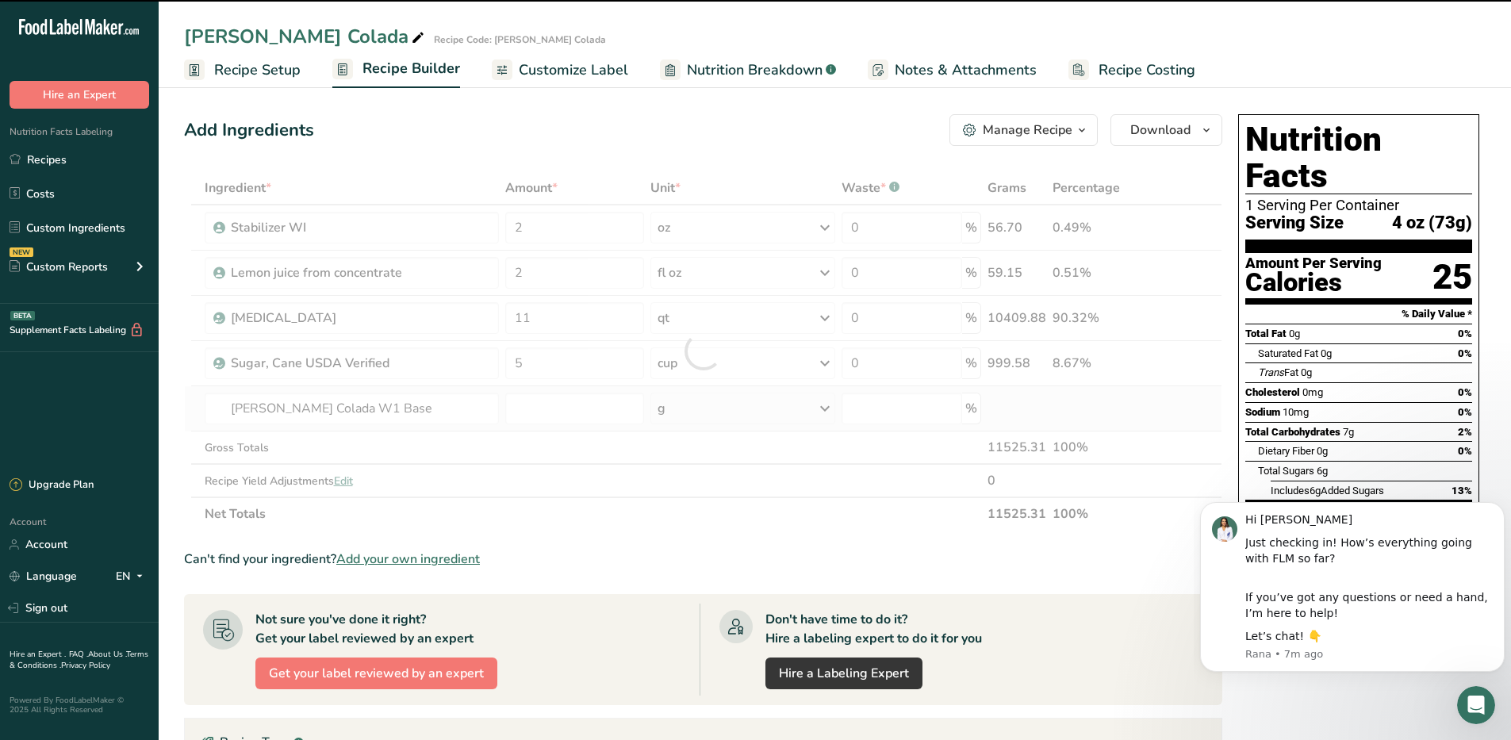
type input "0"
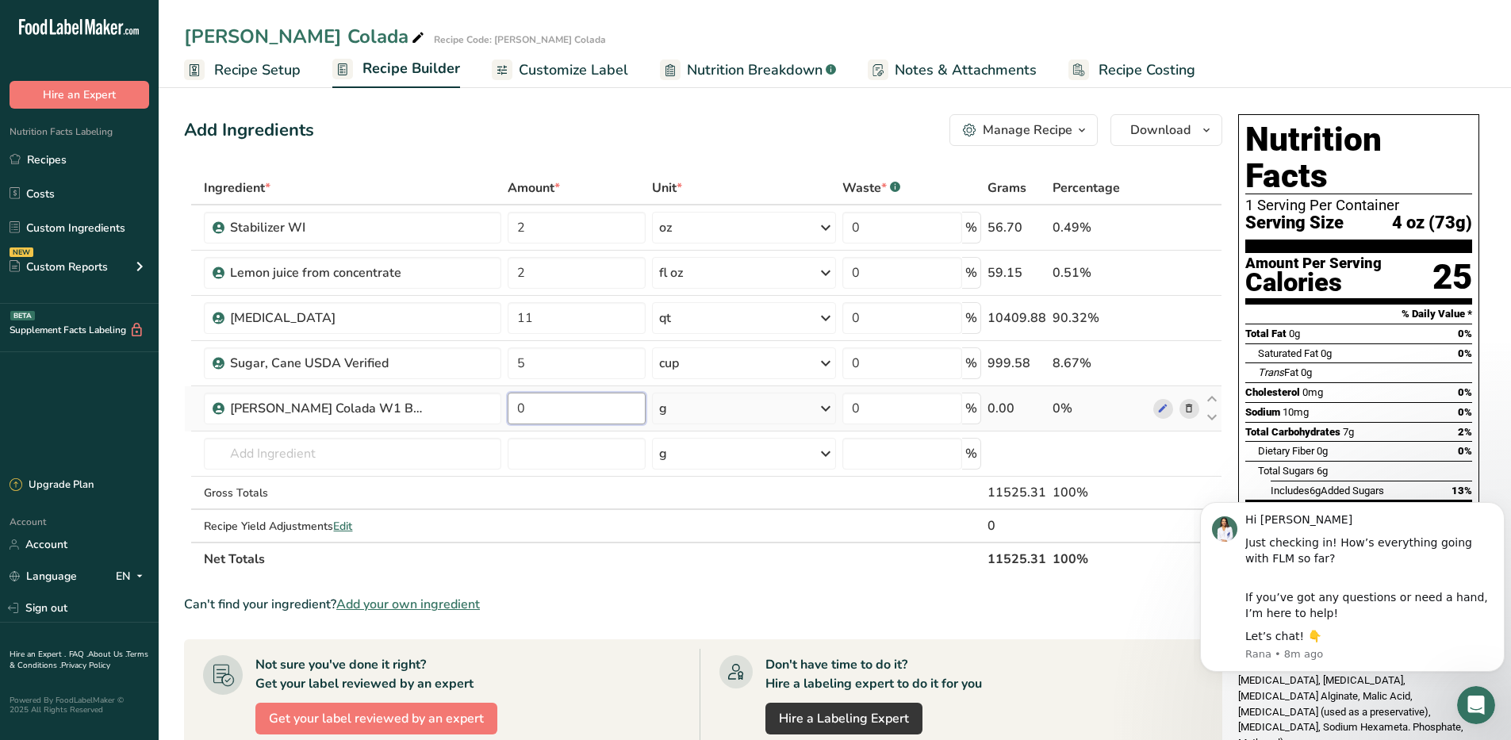
click at [546, 401] on input "0" at bounding box center [577, 409] width 138 height 32
type input "12.5"
click at [826, 409] on div "Ingredient * Amount * Unit * Waste * .a-a{fill:#347362;}.b-a{fill:#fff;} Grams …" at bounding box center [703, 373] width 1039 height 405
click at [826, 407] on icon at bounding box center [825, 408] width 19 height 29
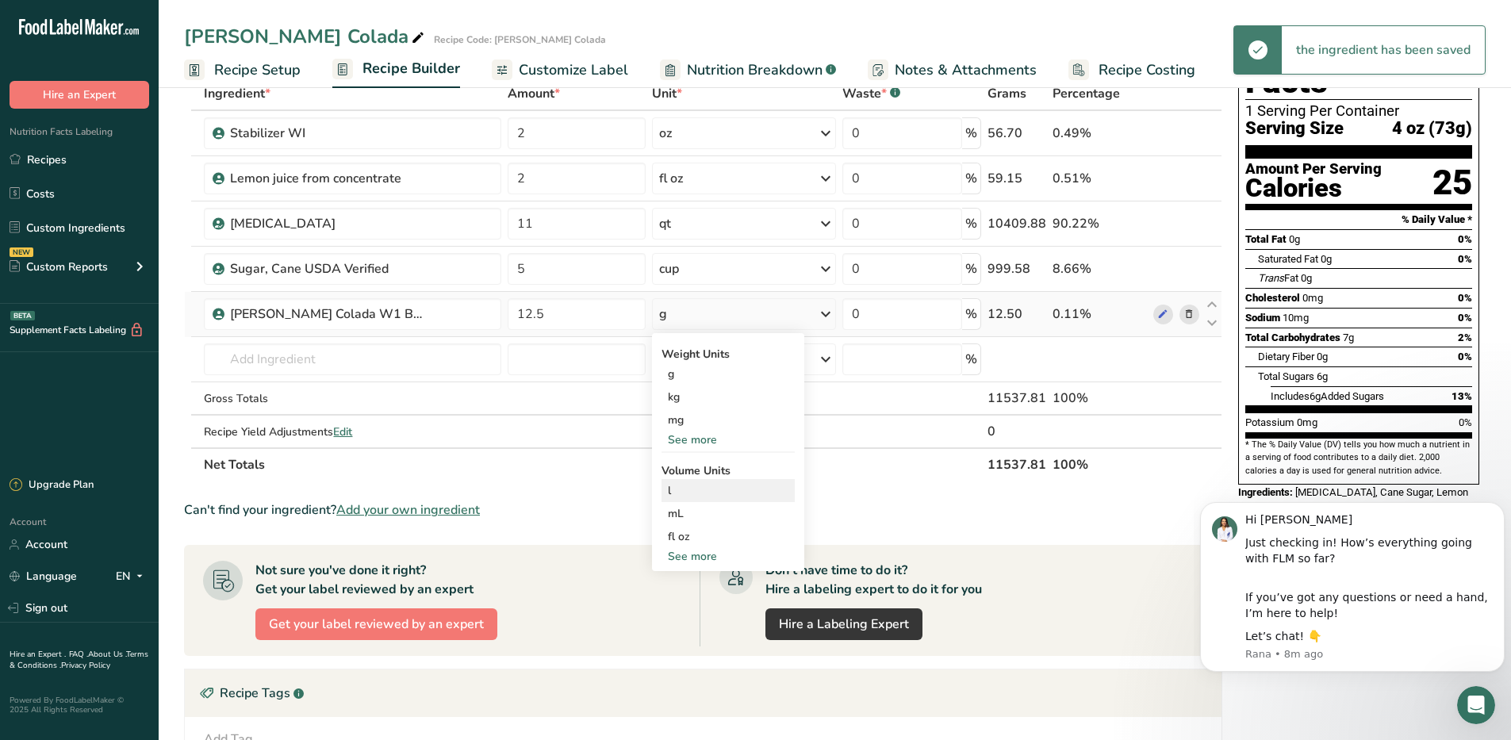
scroll to position [159, 0]
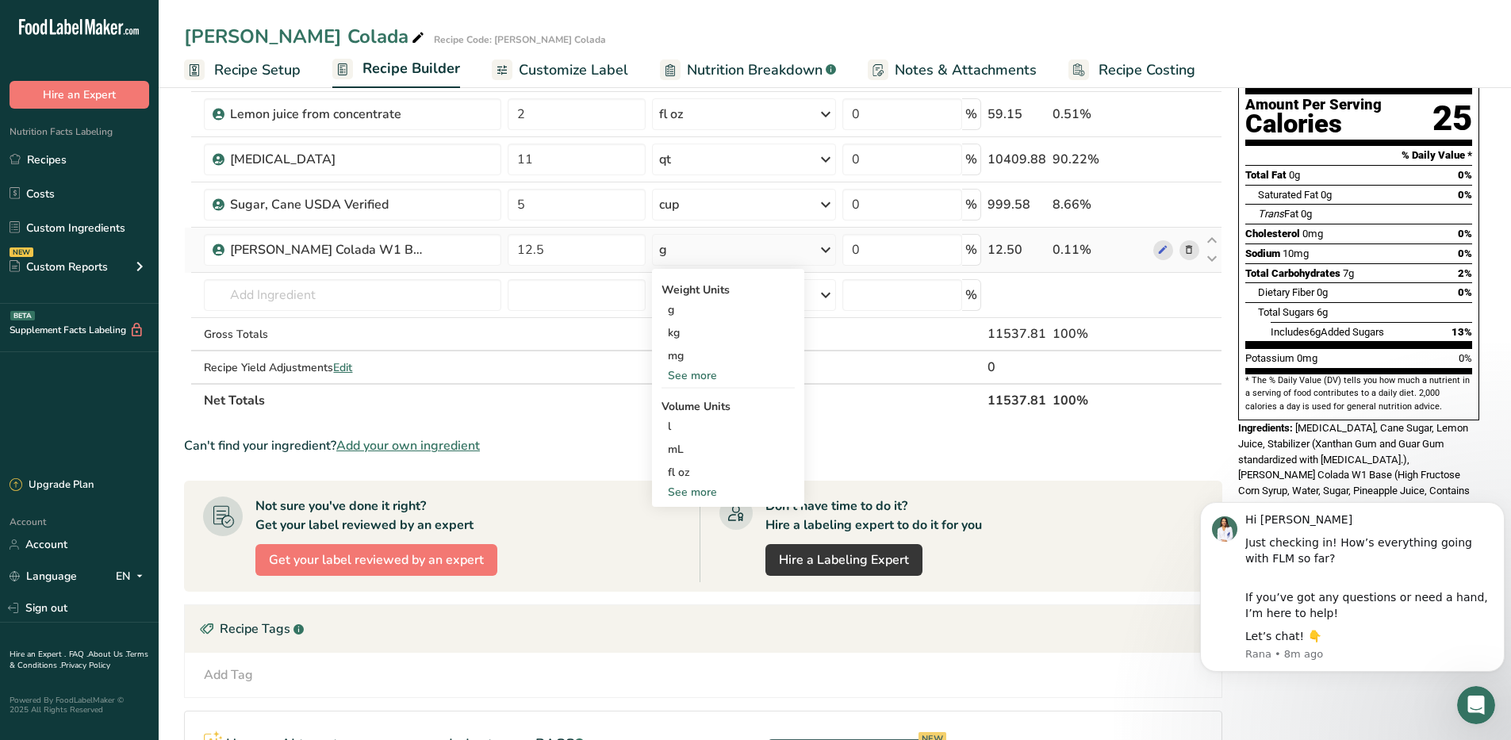
click at [705, 497] on div "See more" at bounding box center [728, 492] width 133 height 17
select select "22"
click at [678, 542] on div "cup" at bounding box center [728, 541] width 121 height 17
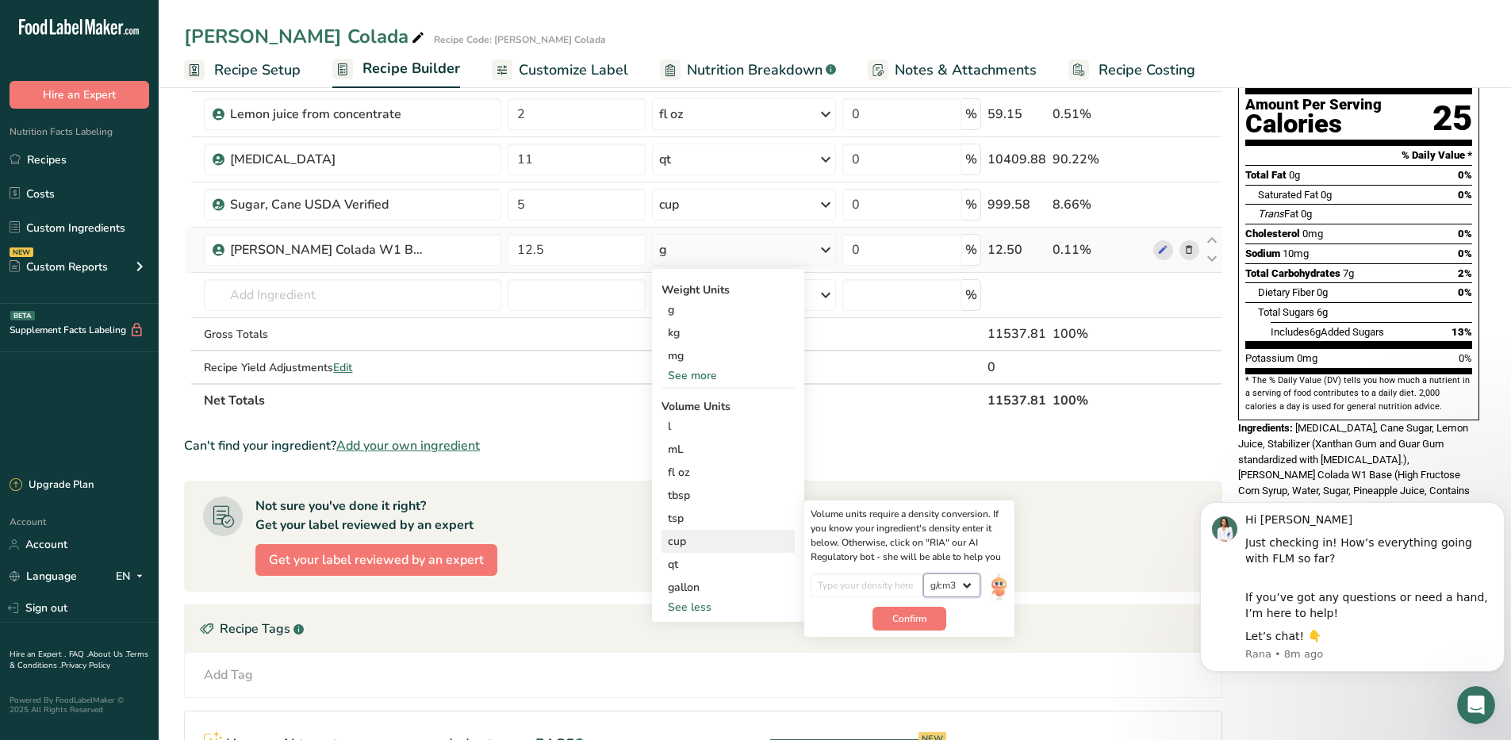
click at [967, 585] on select "lb/ft3 g/cm3" at bounding box center [952, 586] width 57 height 24
click at [924, 574] on select "lb/ft3 g/cm3" at bounding box center [952, 586] width 57 height 24
click at [911, 616] on span "Confirm" at bounding box center [910, 619] width 34 height 14
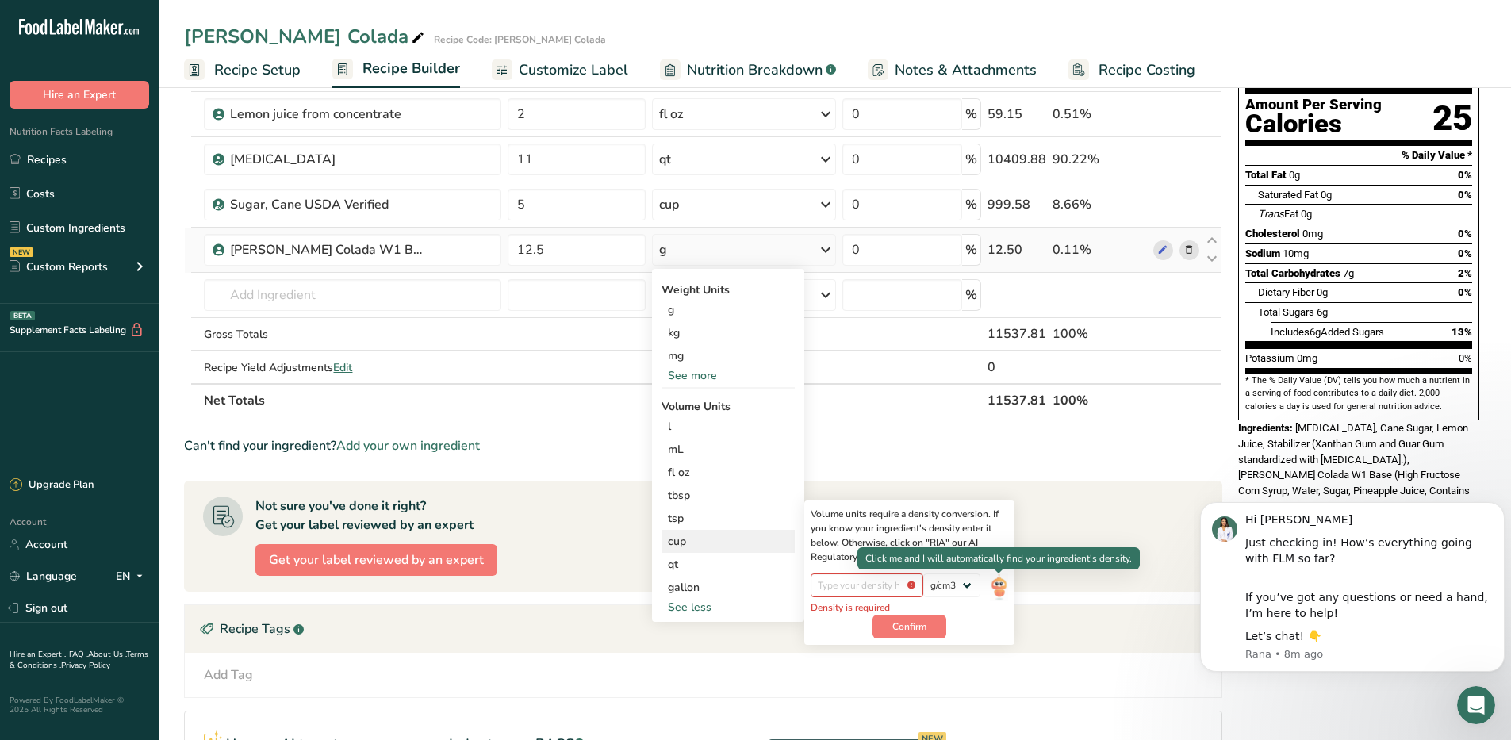
click at [997, 585] on img at bounding box center [998, 588] width 17 height 28
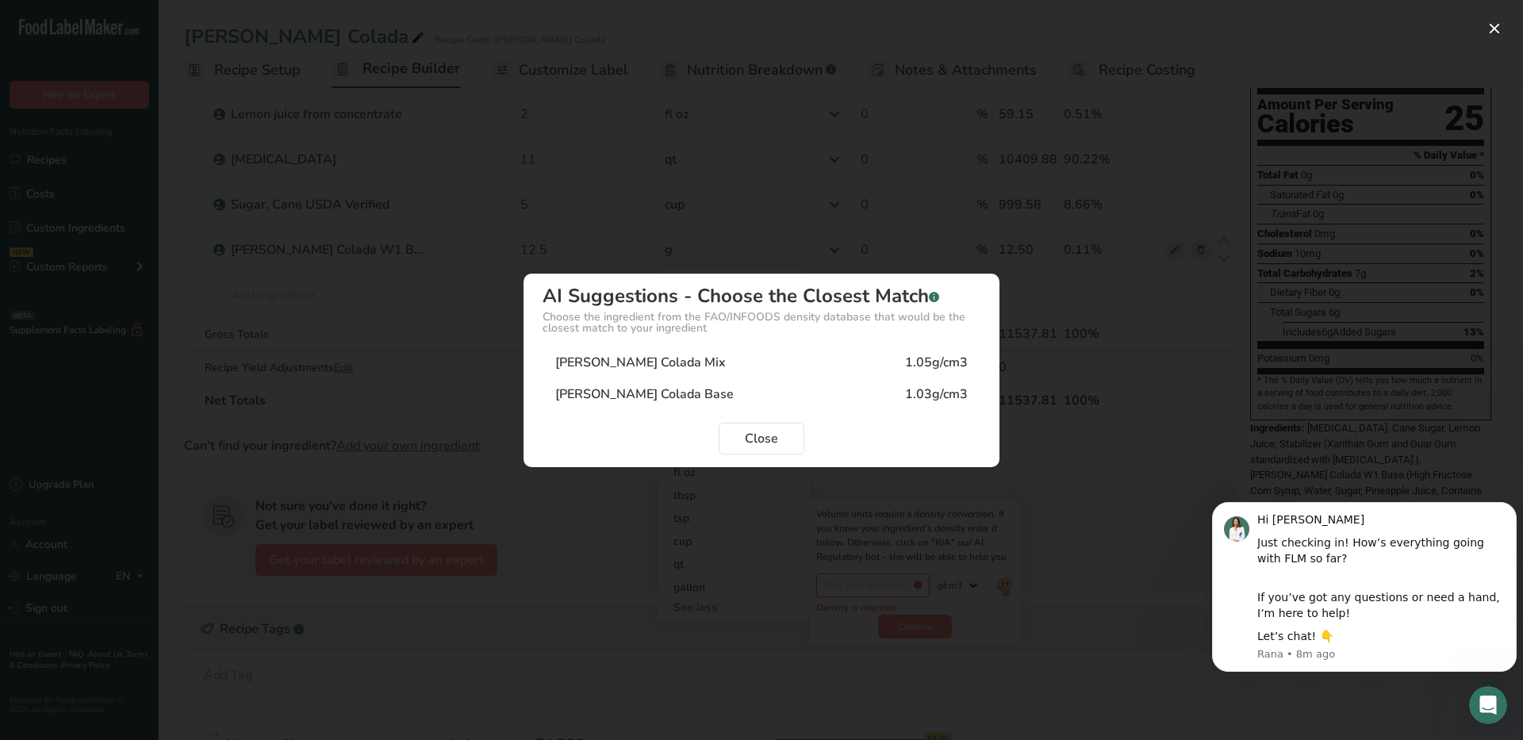
click at [597, 397] on div "[PERSON_NAME] Colada Base" at bounding box center [644, 394] width 179 height 19
type input "1.03"
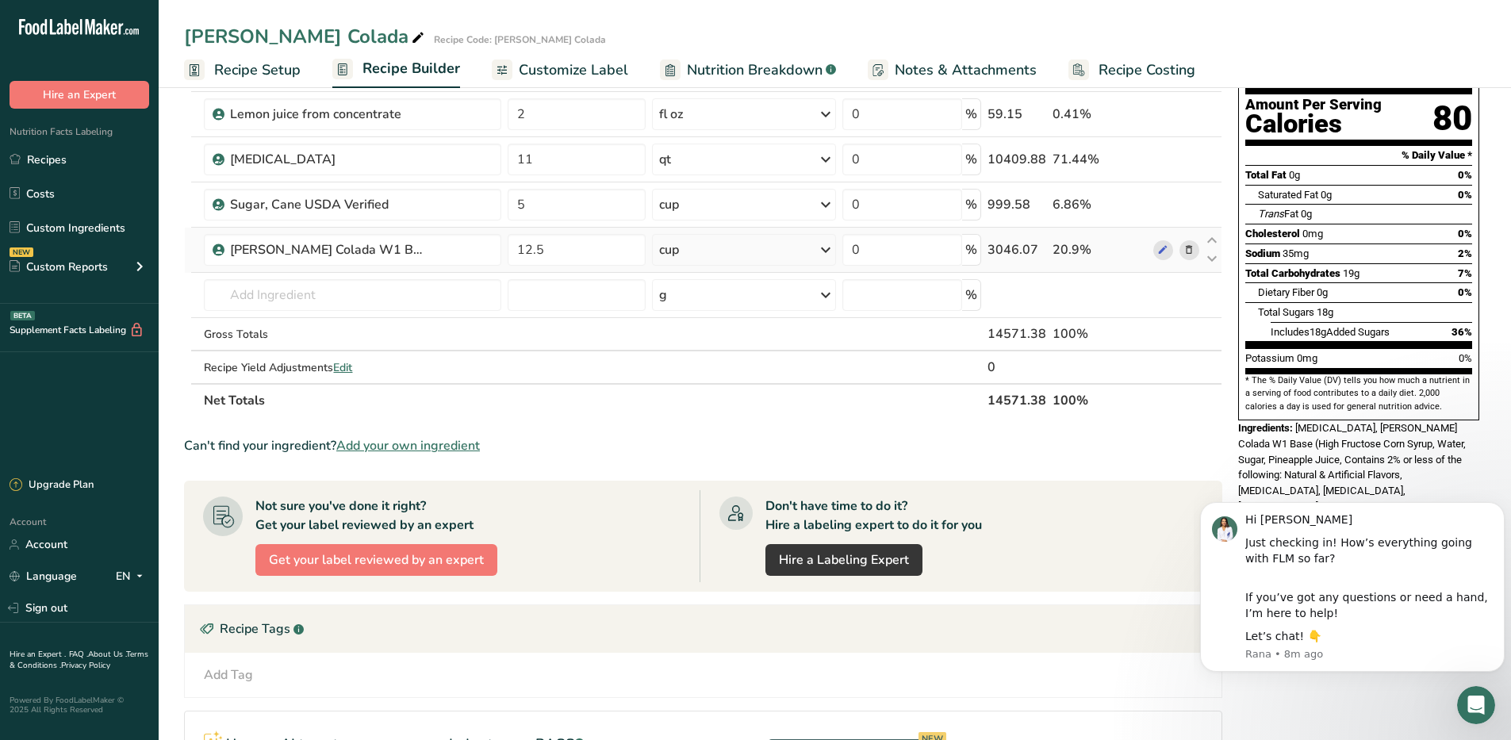
scroll to position [79, 0]
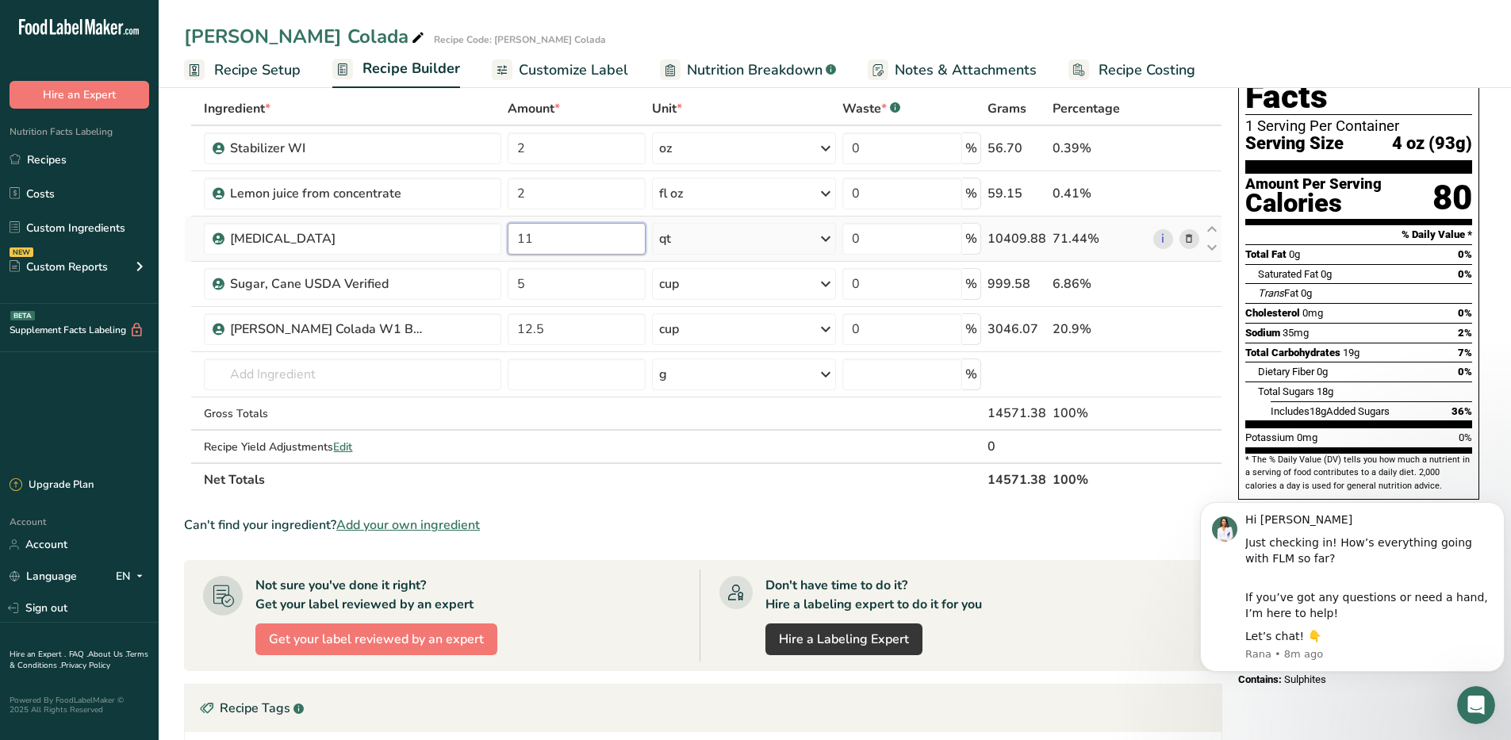
click at [564, 240] on input "11" at bounding box center [577, 239] width 138 height 32
type input "12"
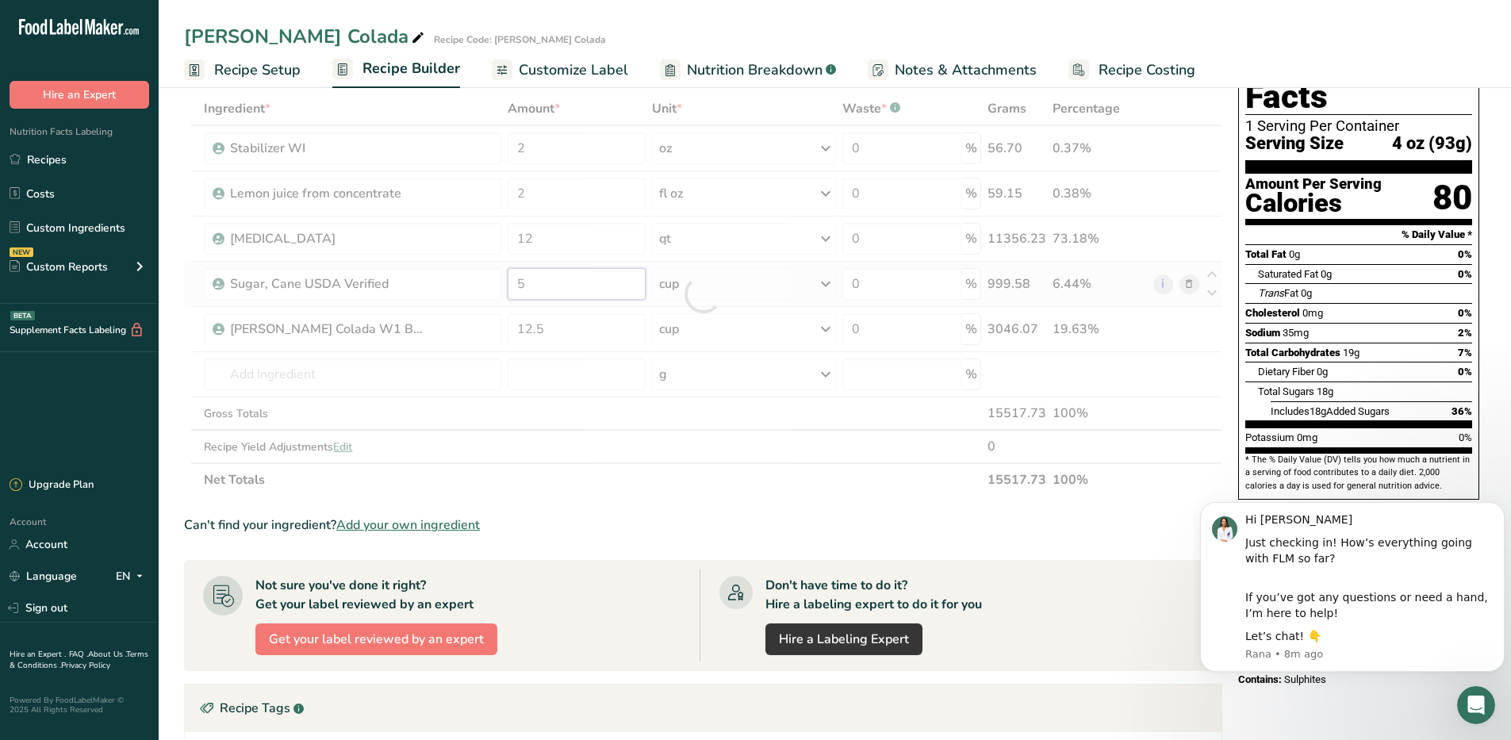
click at [586, 285] on div "Ingredient * Amount * Unit * Waste * .a-a{fill:#347362;}.b-a{fill:#fff;} Grams …" at bounding box center [703, 294] width 1039 height 405
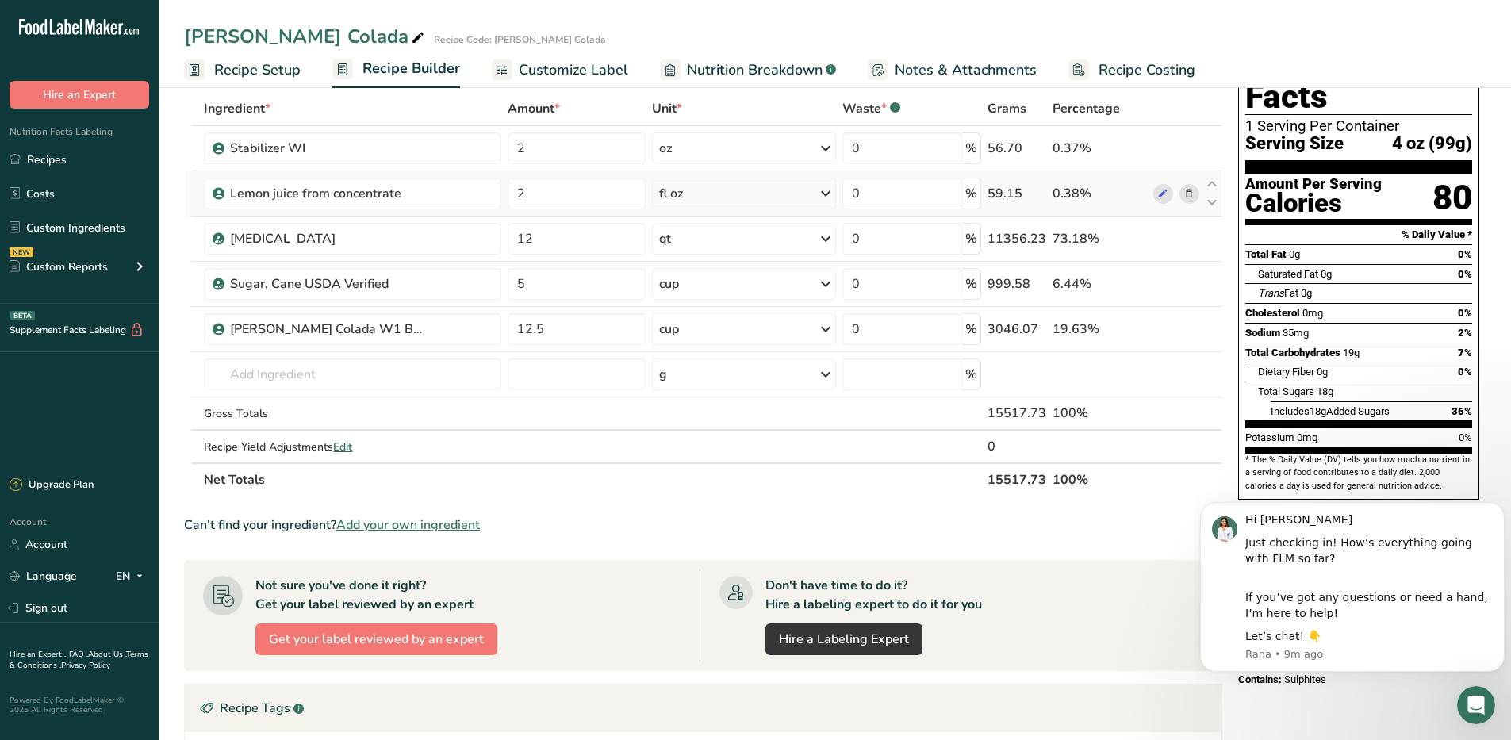
click at [1188, 195] on div "Ingredient * Amount * Unit * Waste * .a-a{fill:#347362;}.b-a{fill:#fff;} Grams …" at bounding box center [703, 294] width 1039 height 405
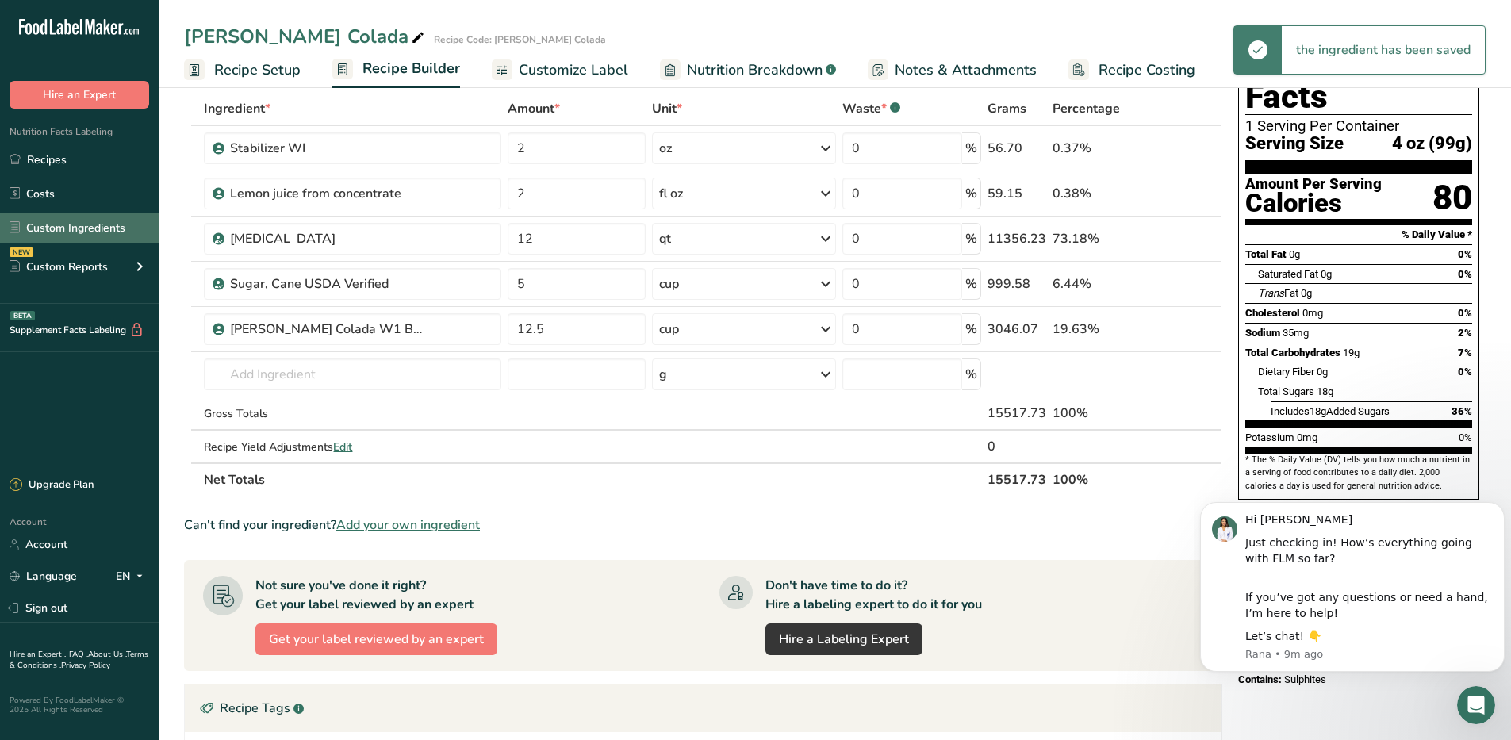
click at [79, 227] on link "Custom Ingredients" at bounding box center [79, 228] width 159 height 30
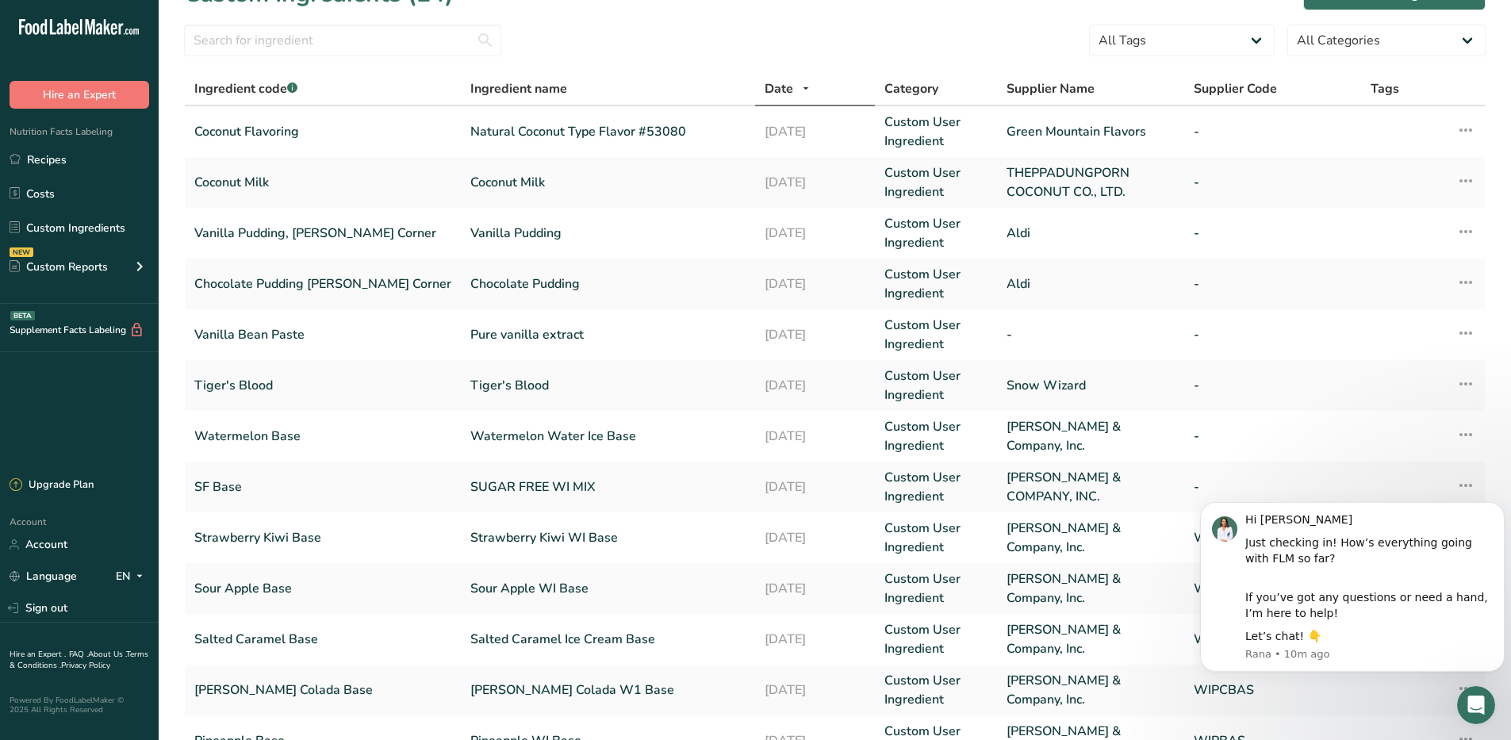
drag, startPoint x: 342, startPoint y: 292, endPoint x: 913, endPoint y: 760, distance: 738.5
click at [913, 739] on html ".a-20{fill:#fff;} Hire an Expert Nutrition Facts Labeling Recipes Costs Custom …" at bounding box center [755, 480] width 1511 height 1032
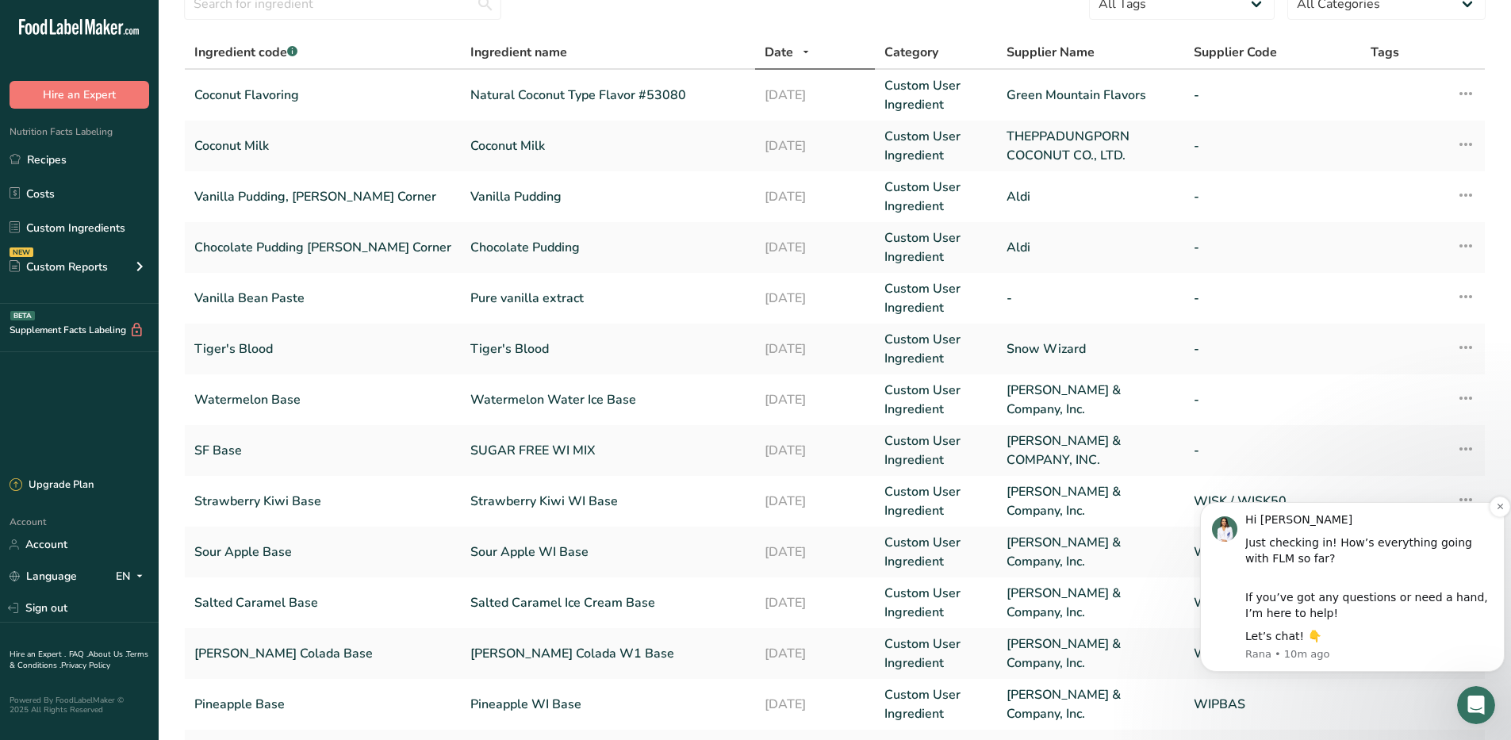
click at [1393, 648] on p "Rana • 10m ago" at bounding box center [1370, 654] width 248 height 14
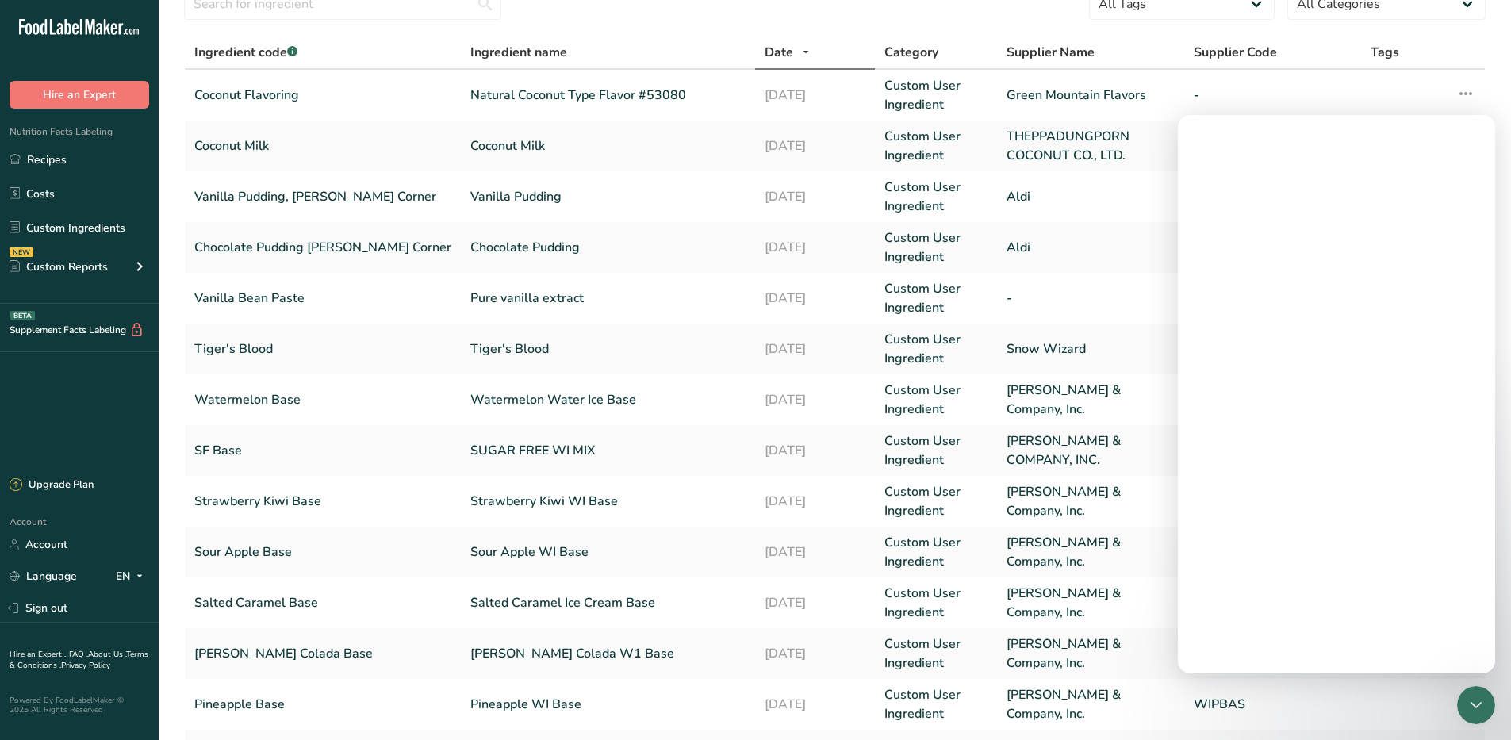
scroll to position [0, 0]
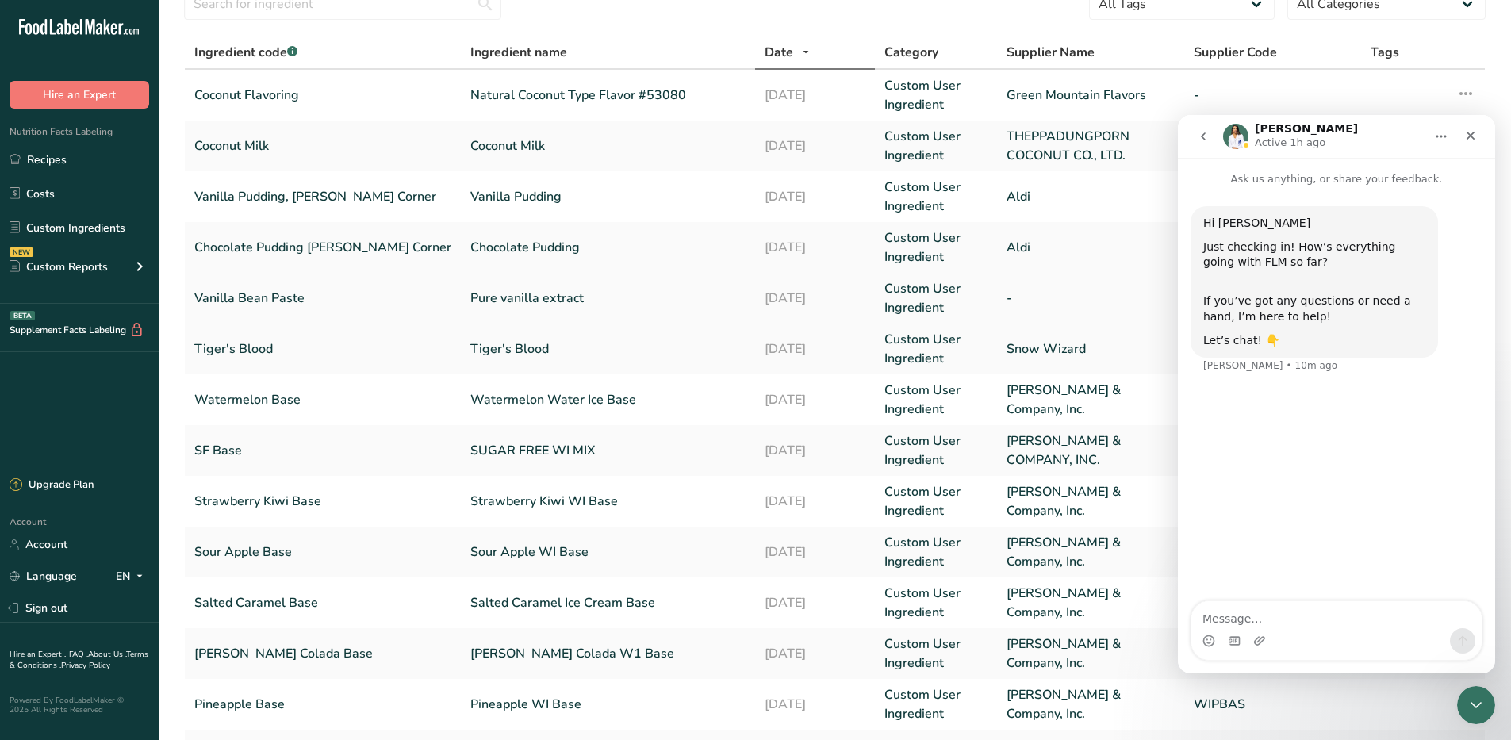
click at [1119, 300] on link "-" at bounding box center [1091, 298] width 168 height 19
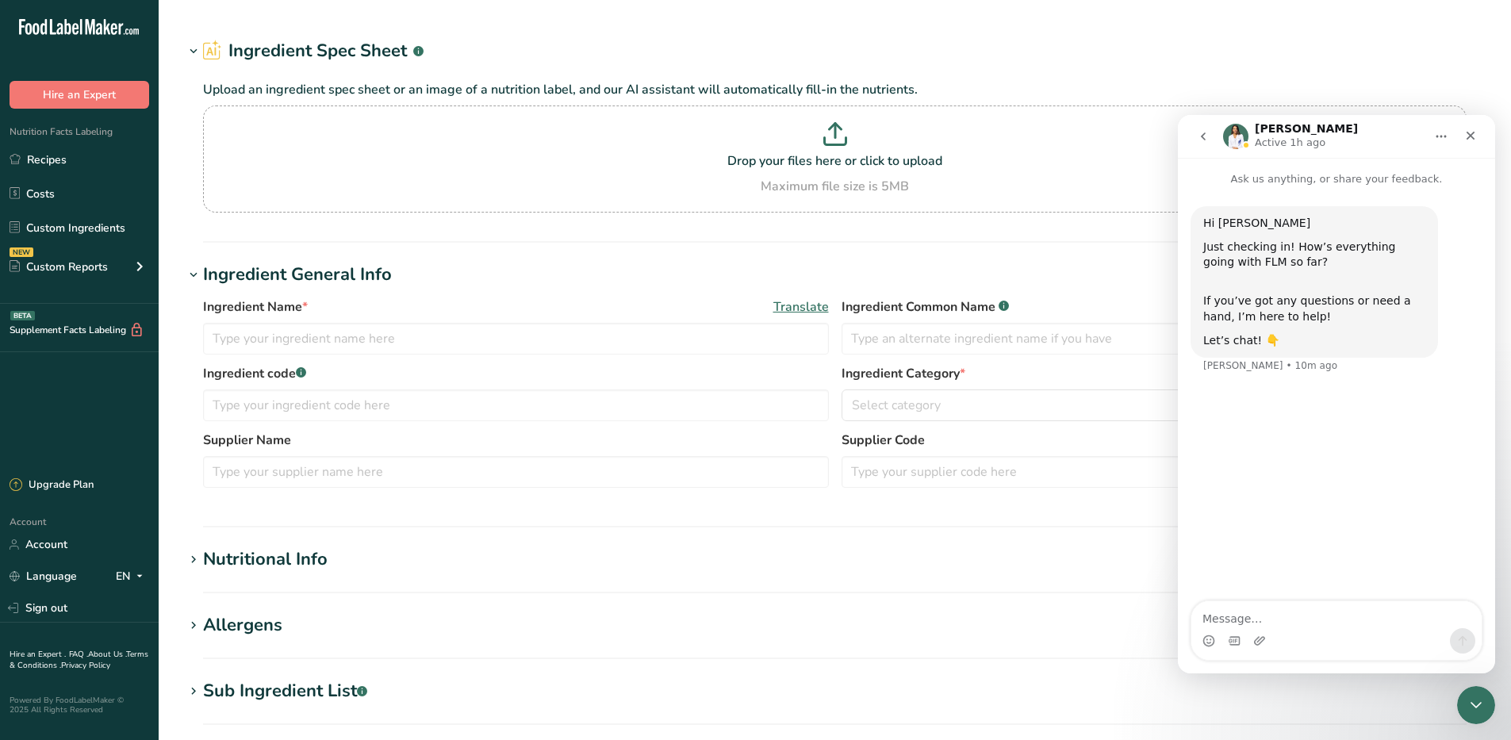
type input "Pure vanilla extract"
type input "Vanilla Bean Paste"
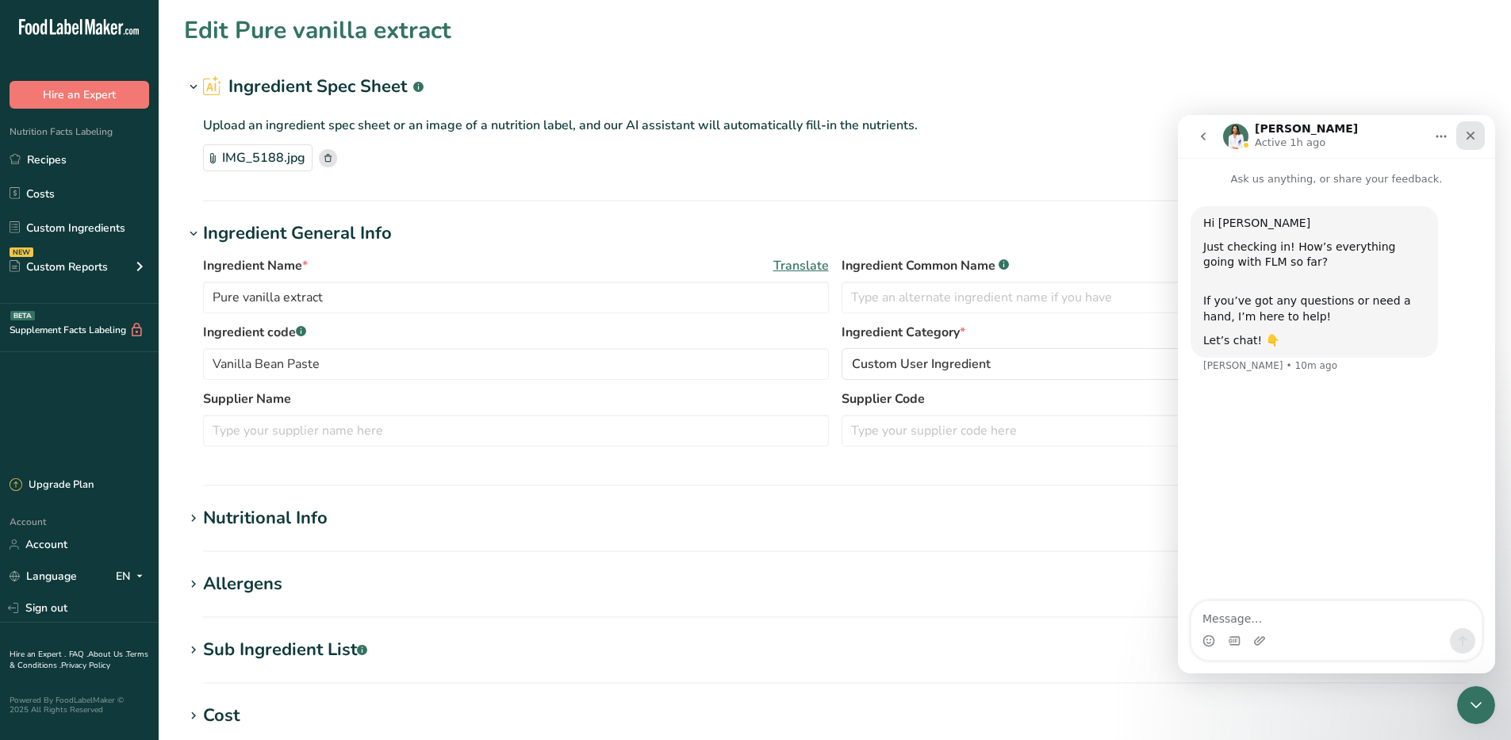
click at [1469, 133] on icon "Close" at bounding box center [1471, 136] width 9 height 9
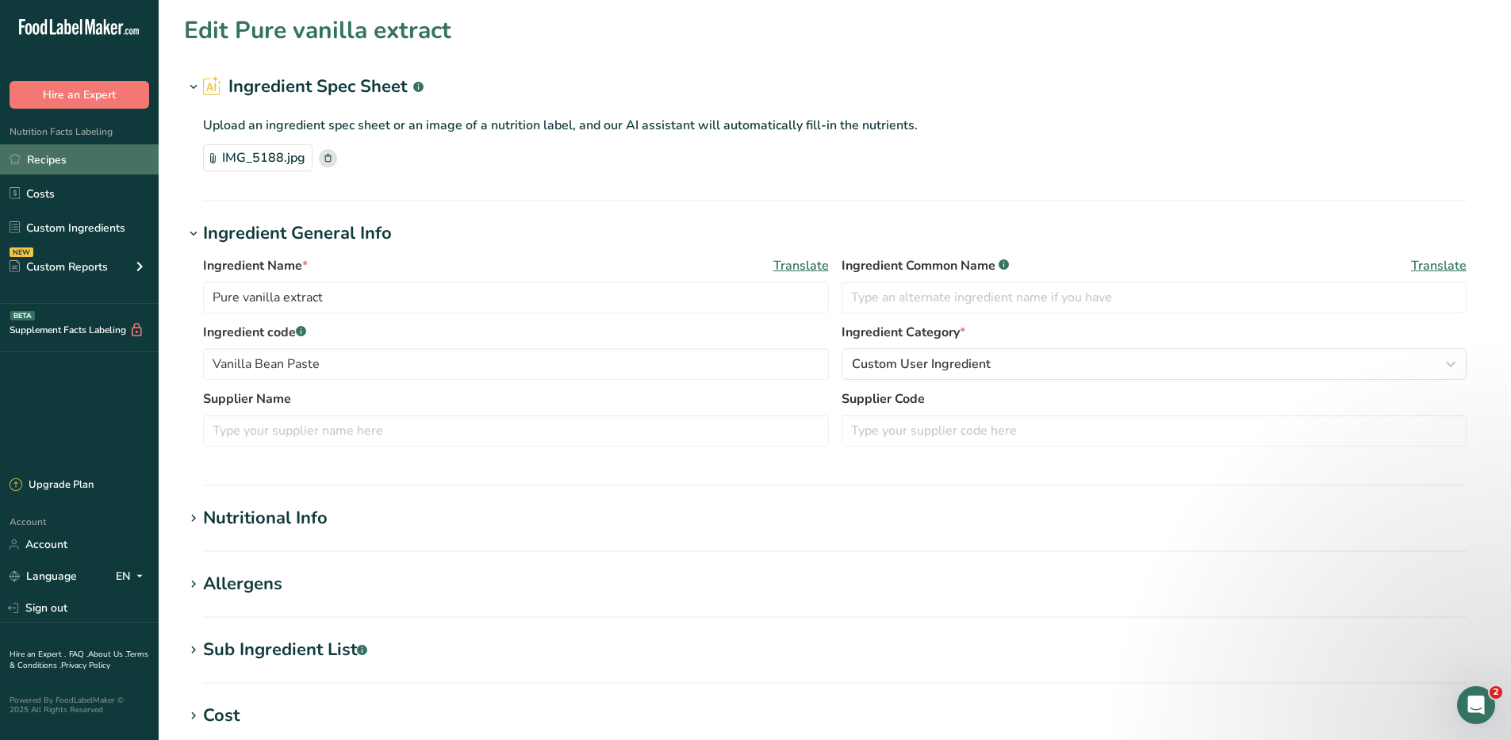
click at [51, 159] on link "Recipes" at bounding box center [79, 159] width 159 height 30
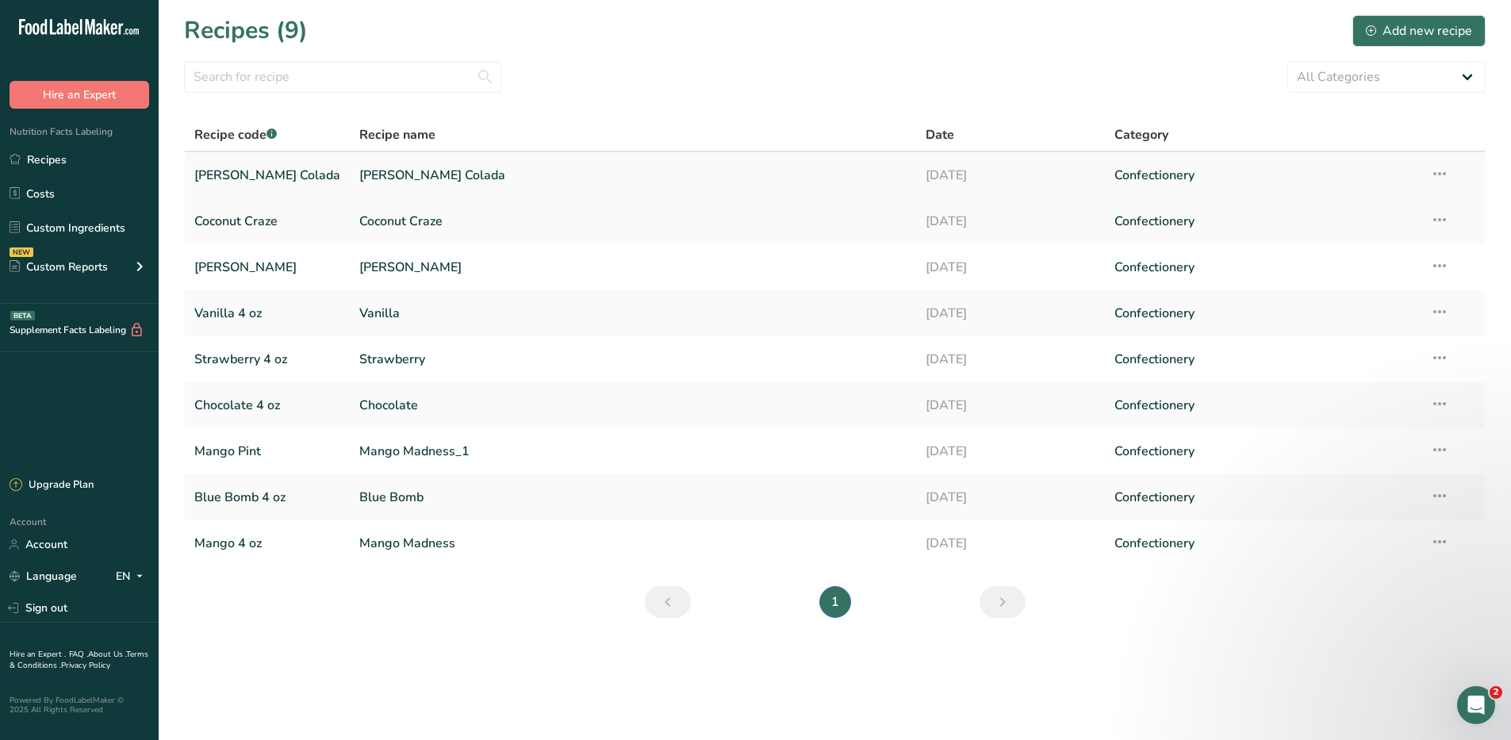
click at [241, 179] on link "[PERSON_NAME] Colada" at bounding box center [267, 175] width 146 height 33
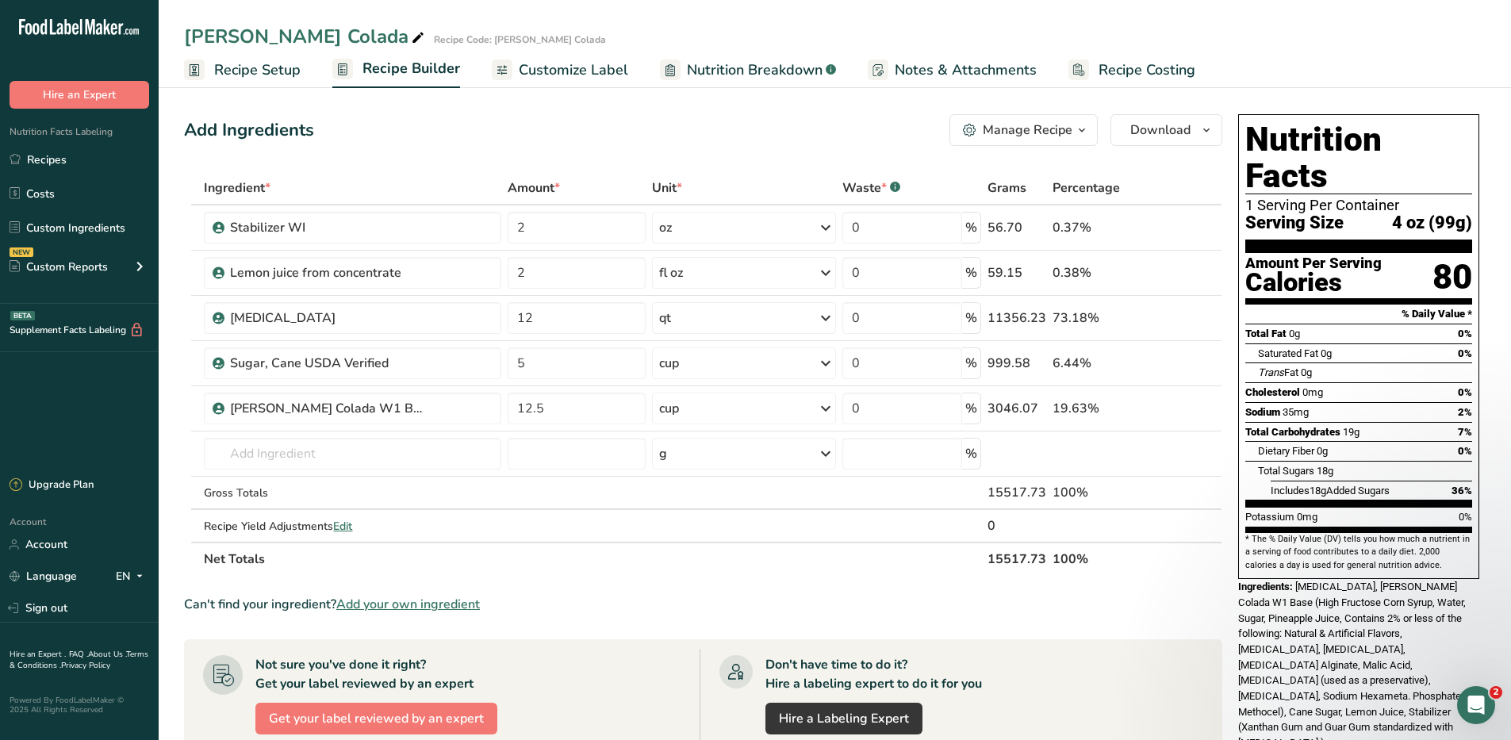
click at [248, 73] on span "Recipe Setup" at bounding box center [257, 70] width 86 height 21
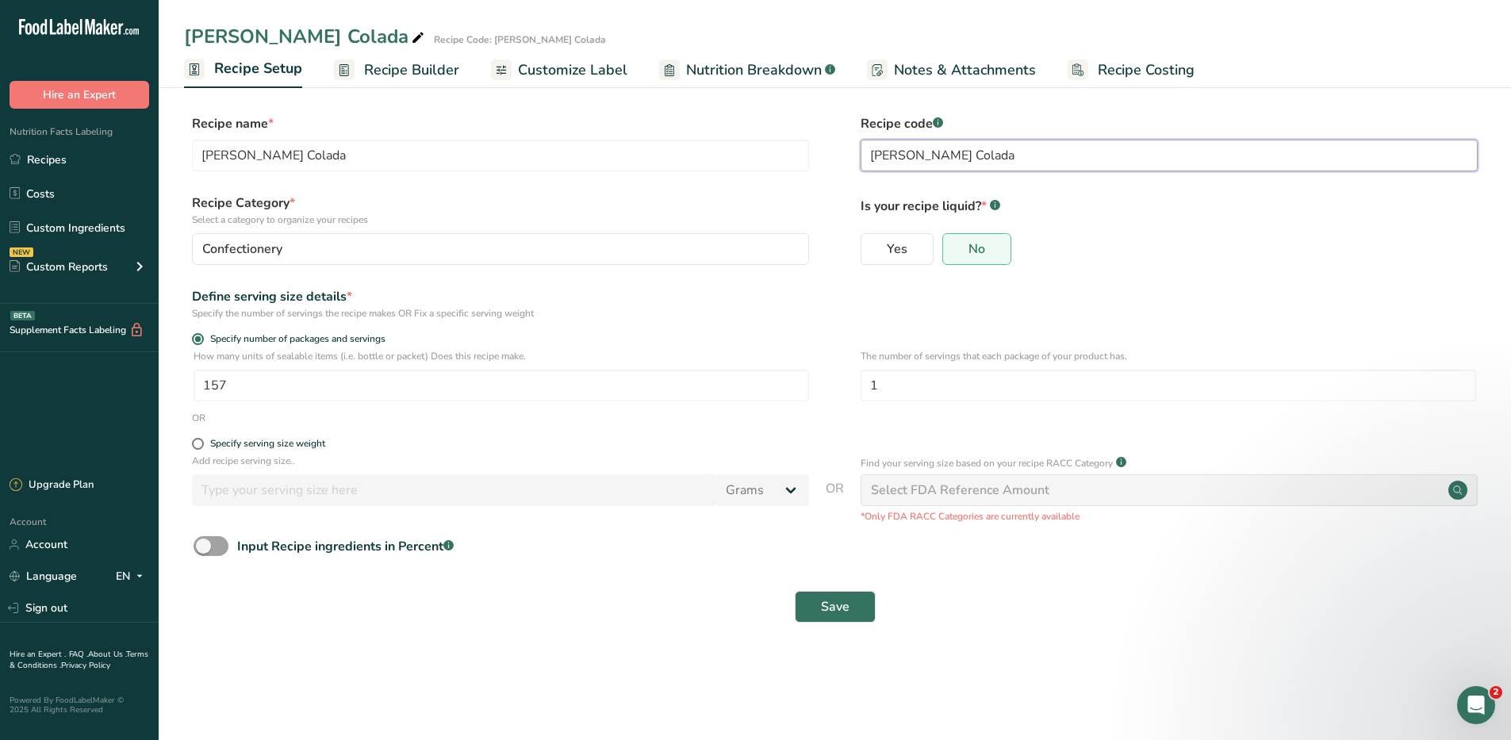
click at [946, 156] on input "[PERSON_NAME] Colada" at bounding box center [1169, 156] width 617 height 32
type input "[PERSON_NAME] Colada 4 oz"
click at [841, 606] on span "Save" at bounding box center [835, 606] width 29 height 19
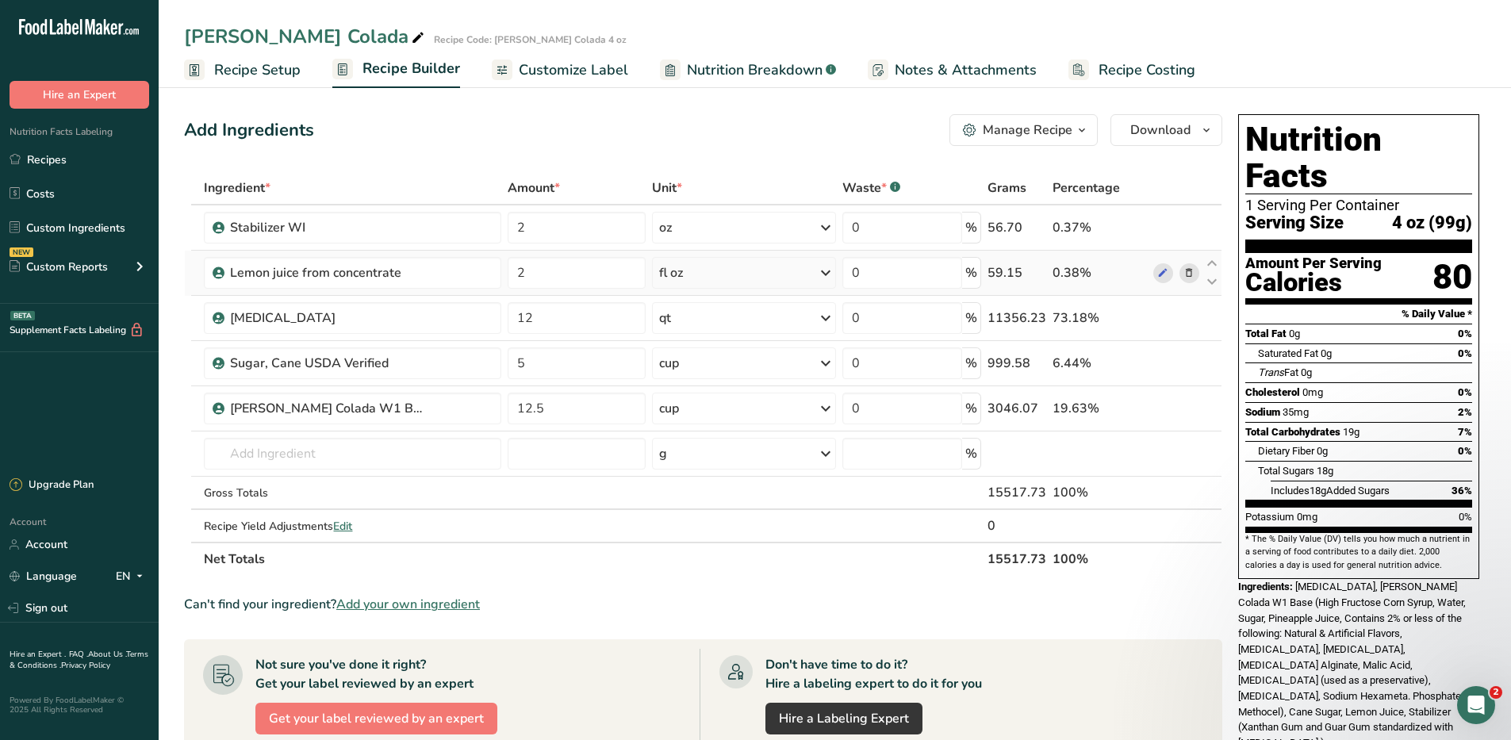
click at [1191, 274] on icon at bounding box center [1189, 273] width 11 height 17
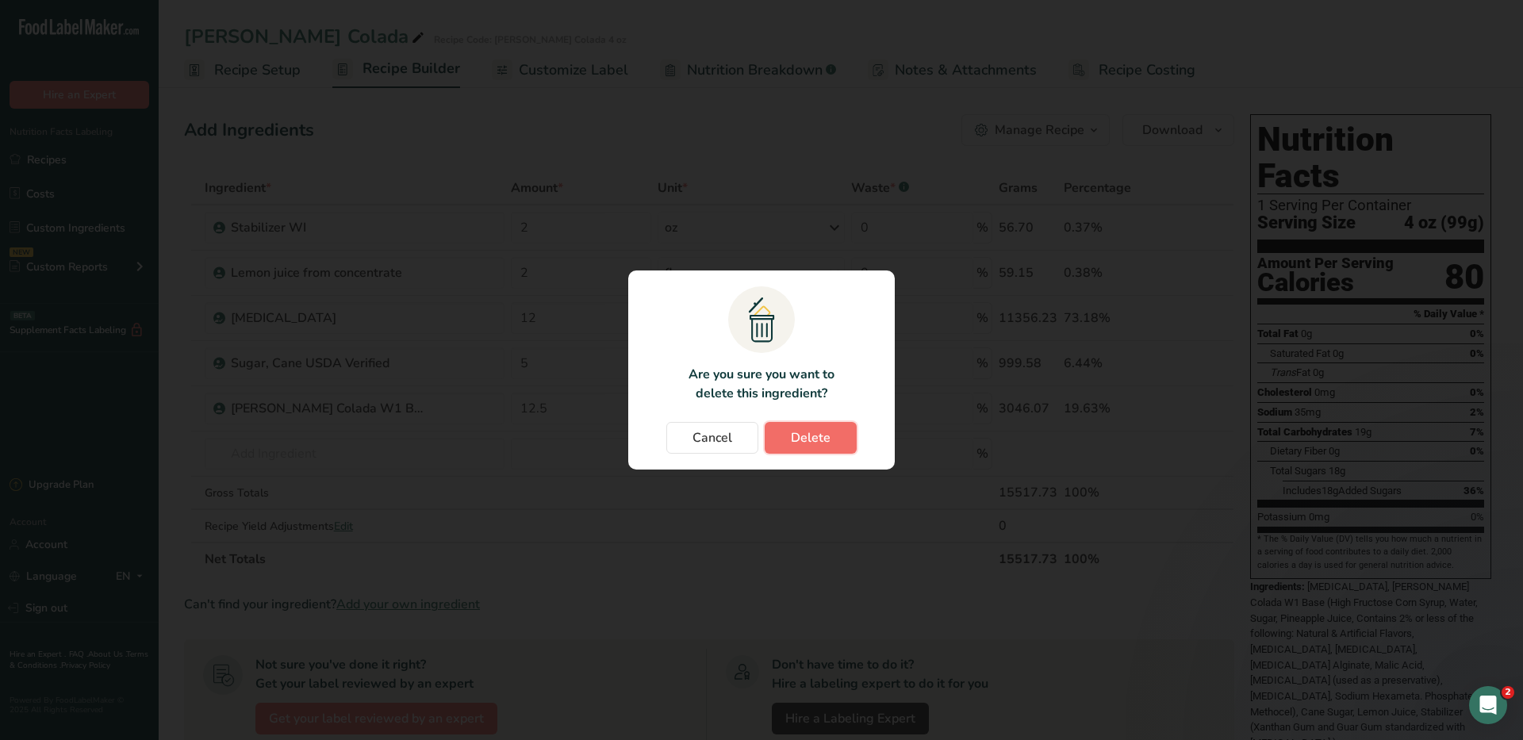
click at [808, 434] on span "Delete" at bounding box center [811, 437] width 40 height 19
type input "12"
type input "5"
type input "12.5"
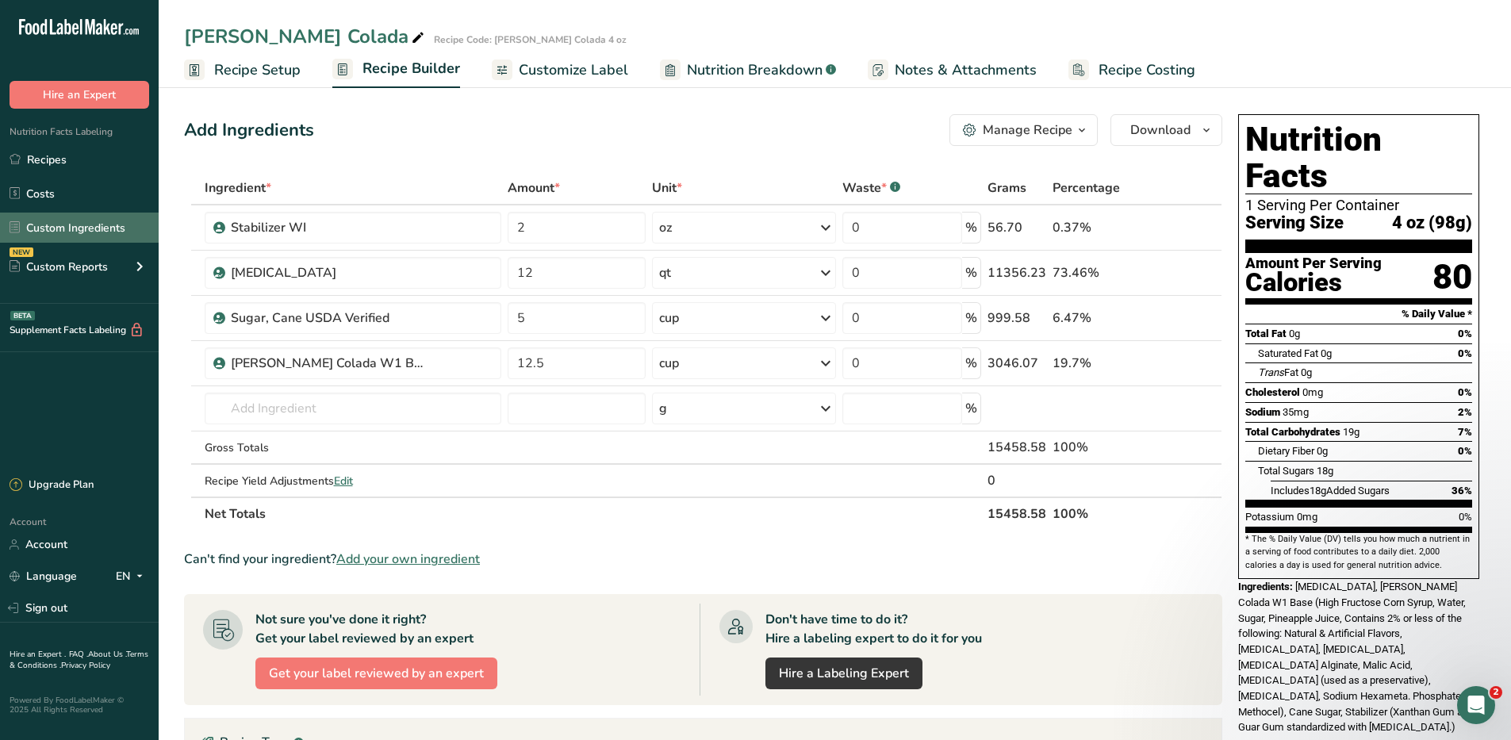
click at [53, 240] on link "Custom Ingredients" at bounding box center [79, 228] width 159 height 30
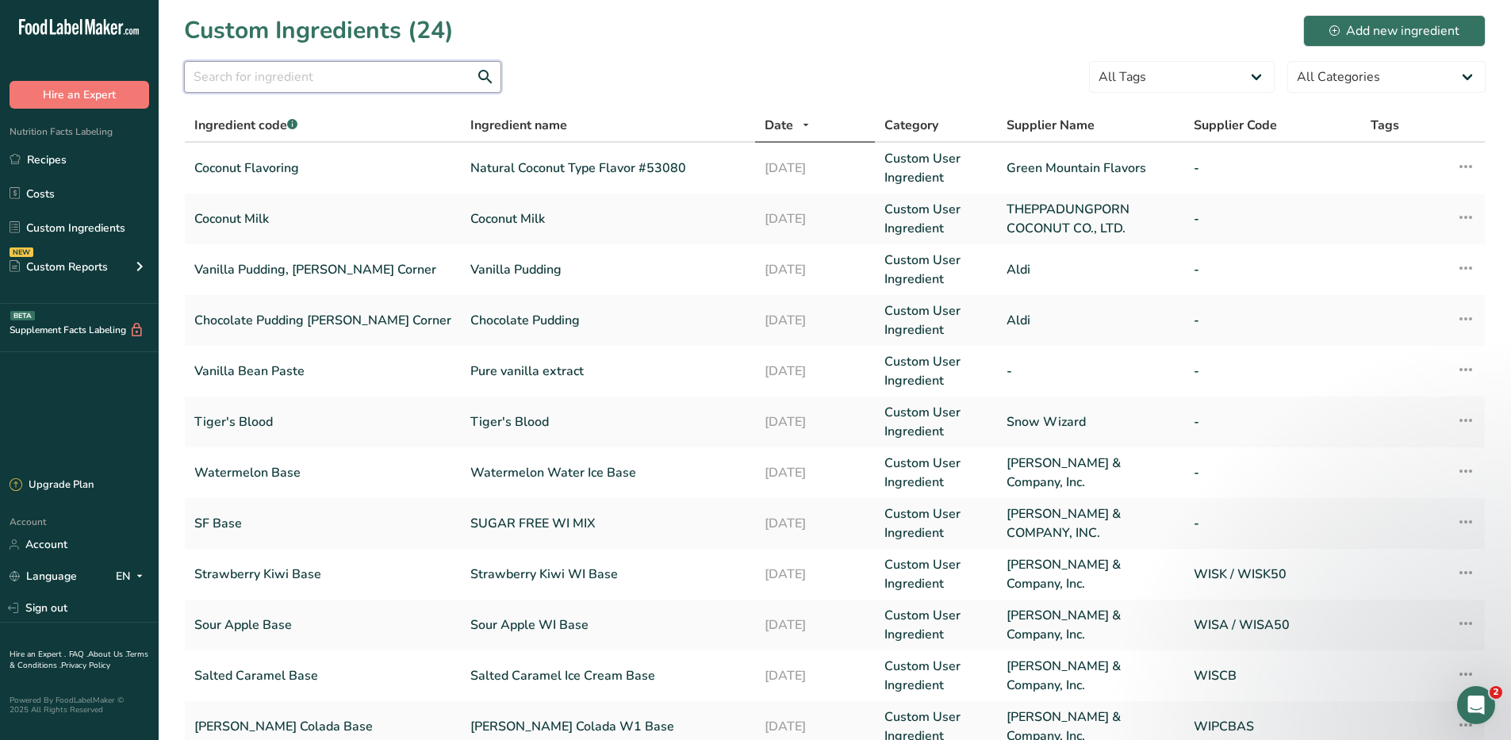
click at [369, 80] on input "text" at bounding box center [342, 77] width 317 height 32
click at [50, 161] on link "Recipes" at bounding box center [79, 159] width 159 height 30
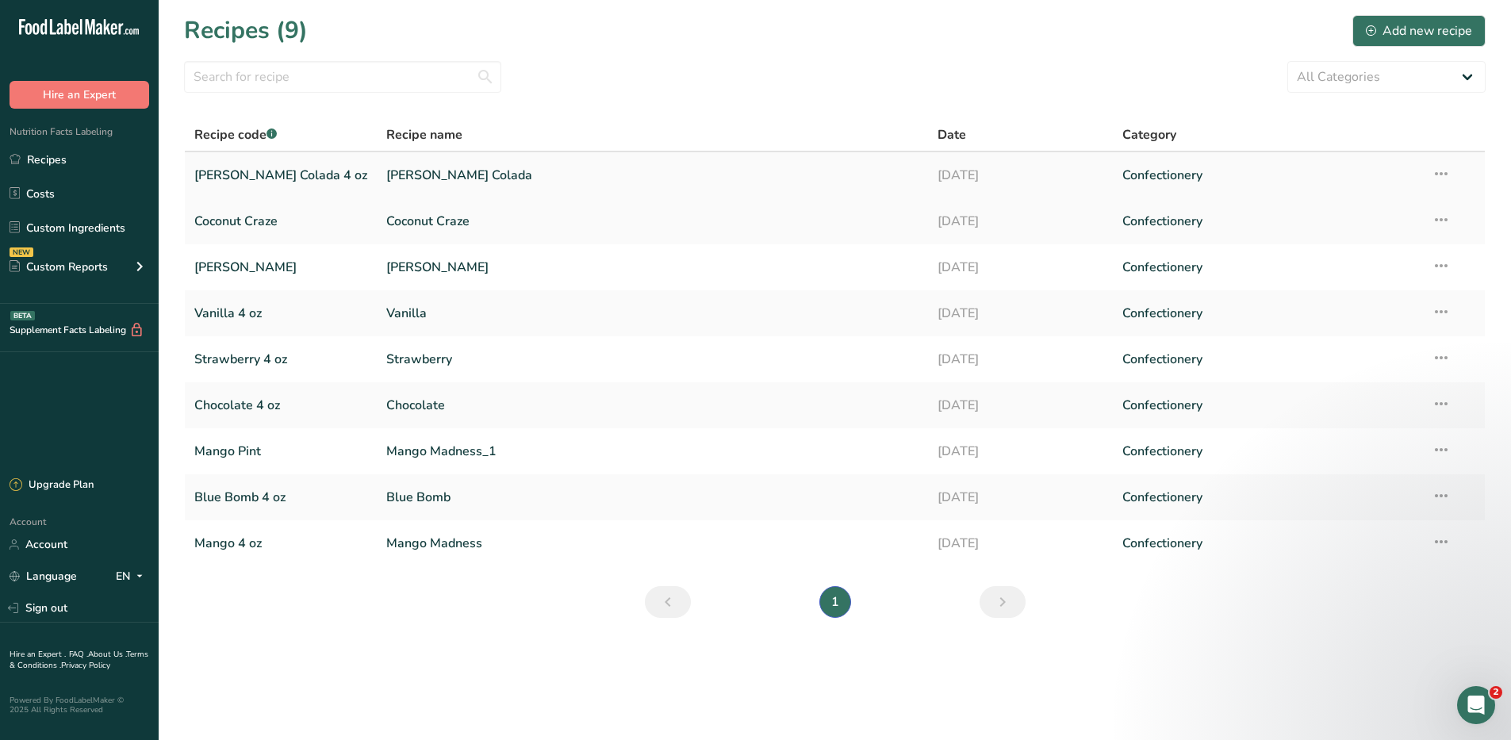
click at [386, 177] on link "[PERSON_NAME] Colada" at bounding box center [652, 175] width 532 height 33
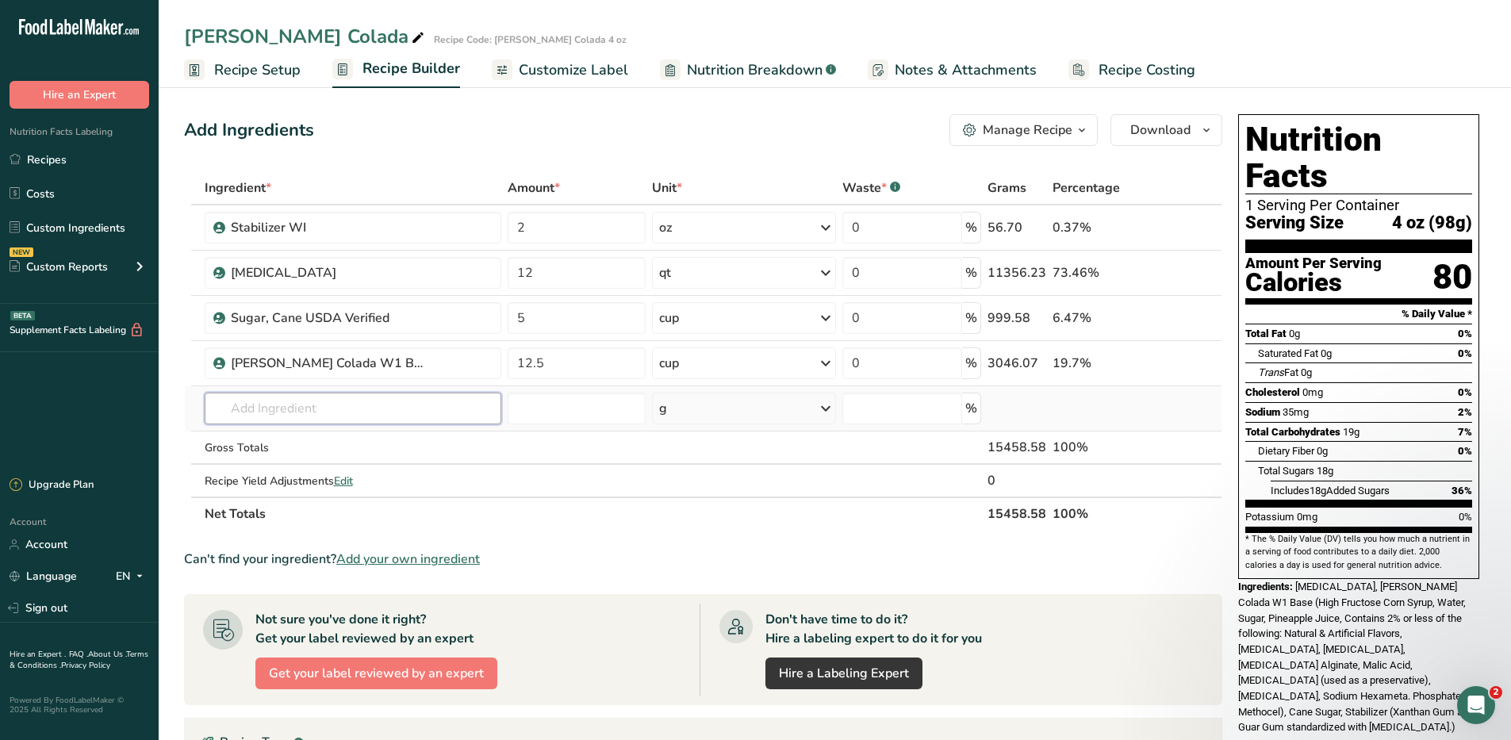
click at [422, 407] on input "text" at bounding box center [353, 409] width 297 height 32
type input "c"
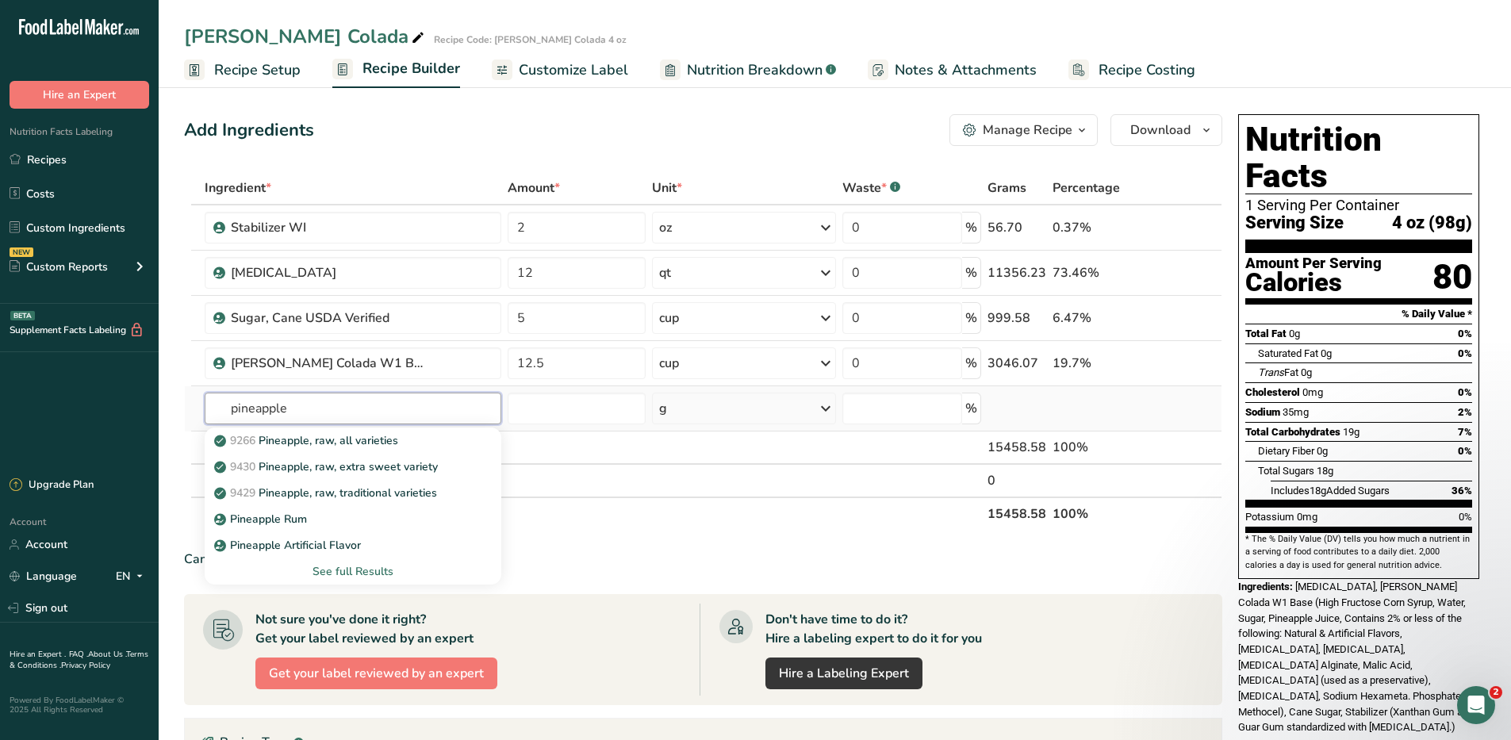
type input "pineapple"
click at [325, 575] on div "See full Results" at bounding box center [352, 571] width 271 height 17
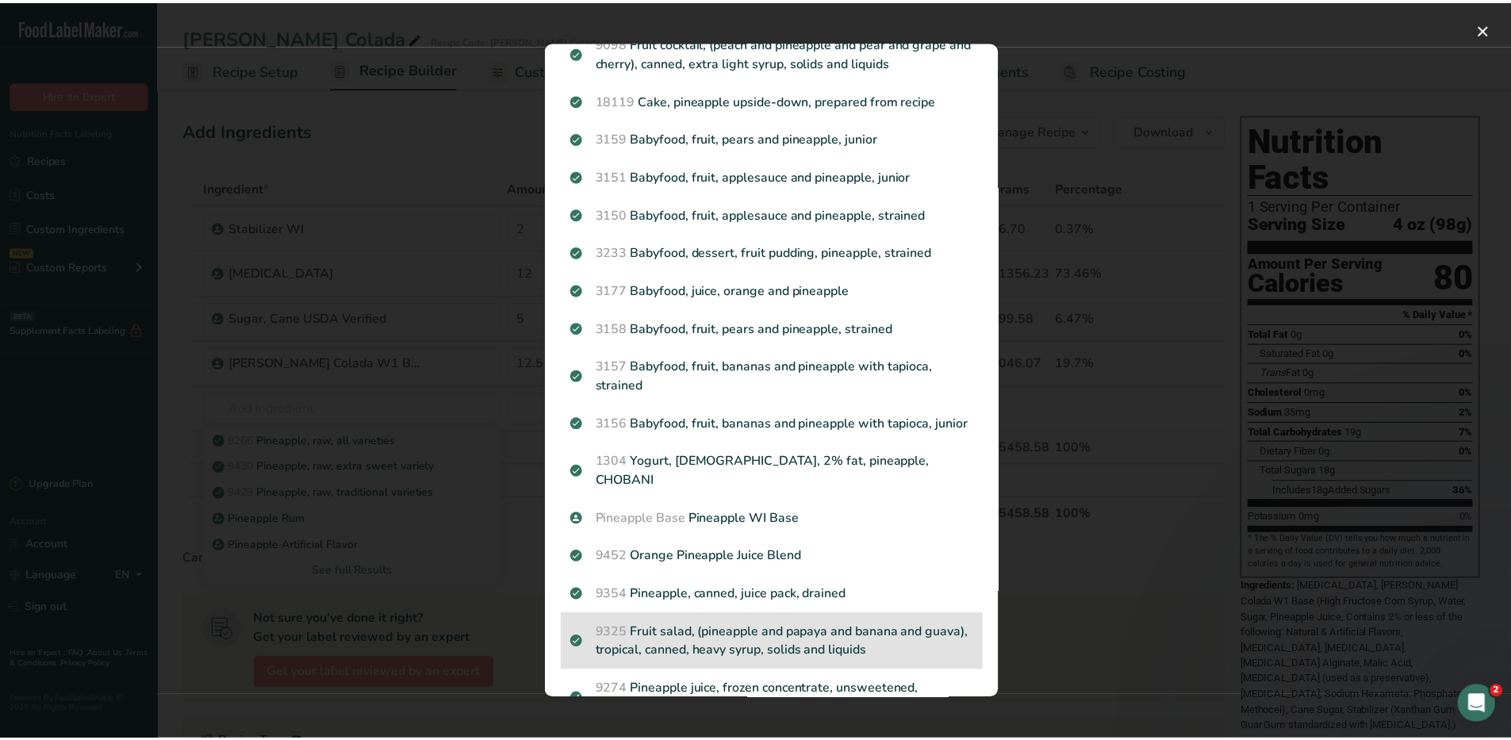
scroll to position [1111, 0]
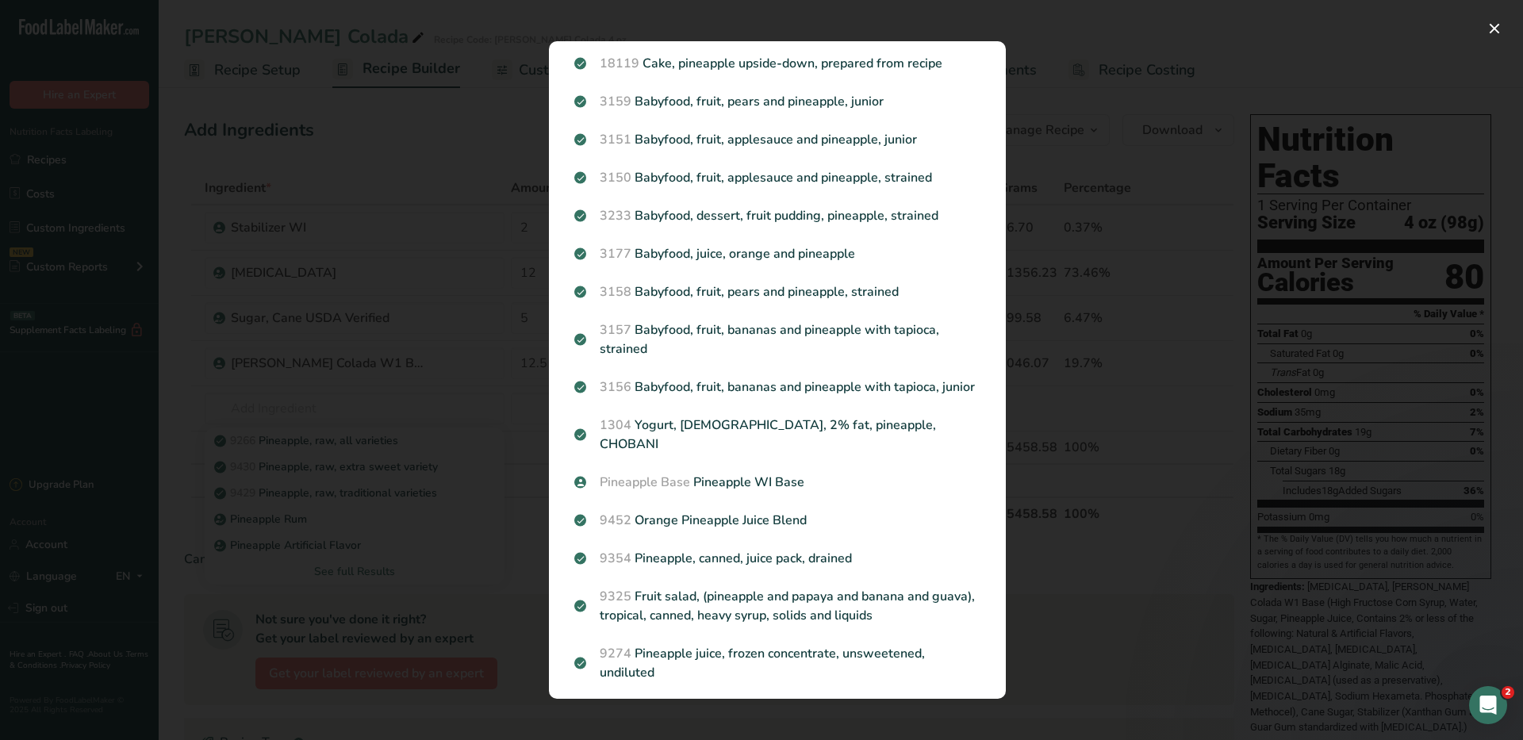
click at [416, 133] on div "Search results modal" at bounding box center [761, 370] width 1523 height 740
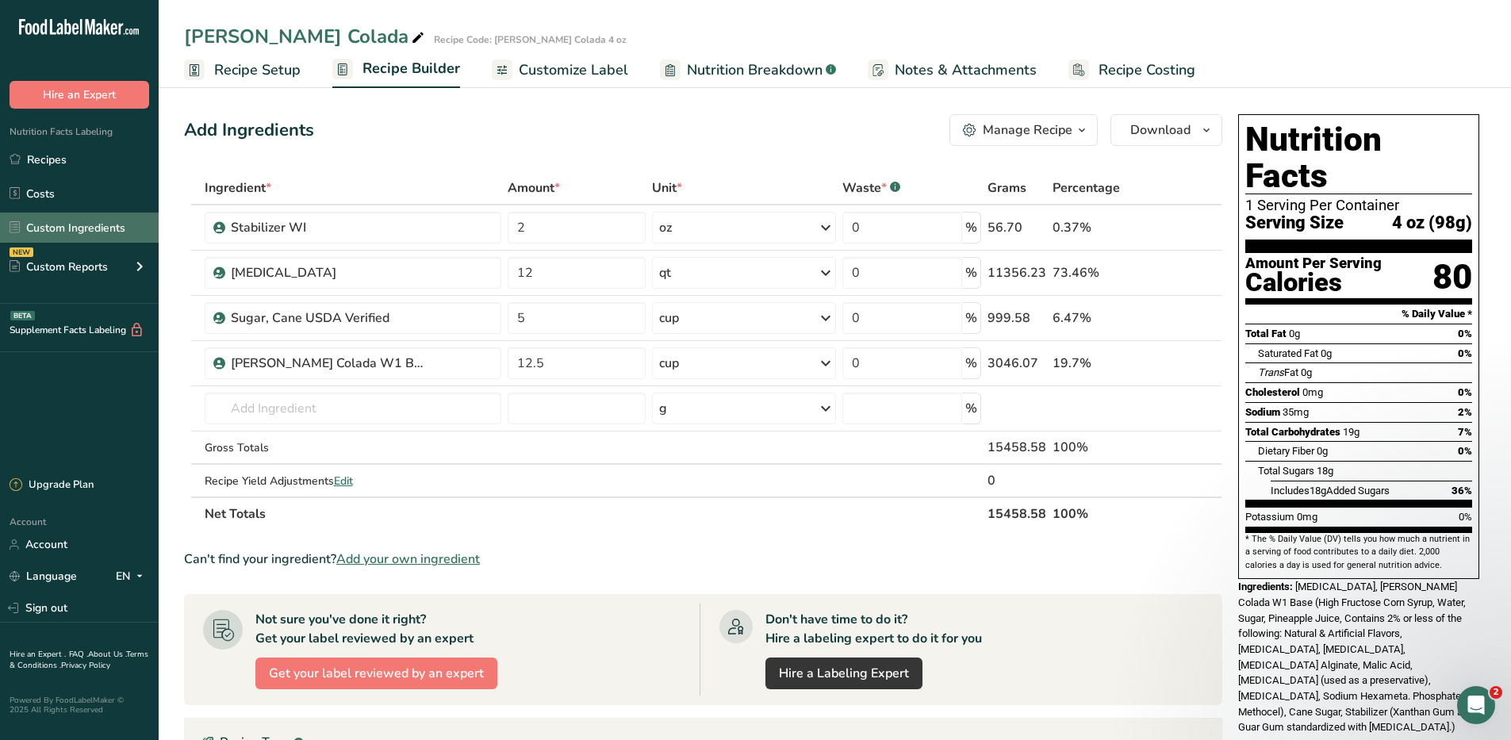
click at [48, 230] on link "Custom Ingredients" at bounding box center [79, 228] width 159 height 30
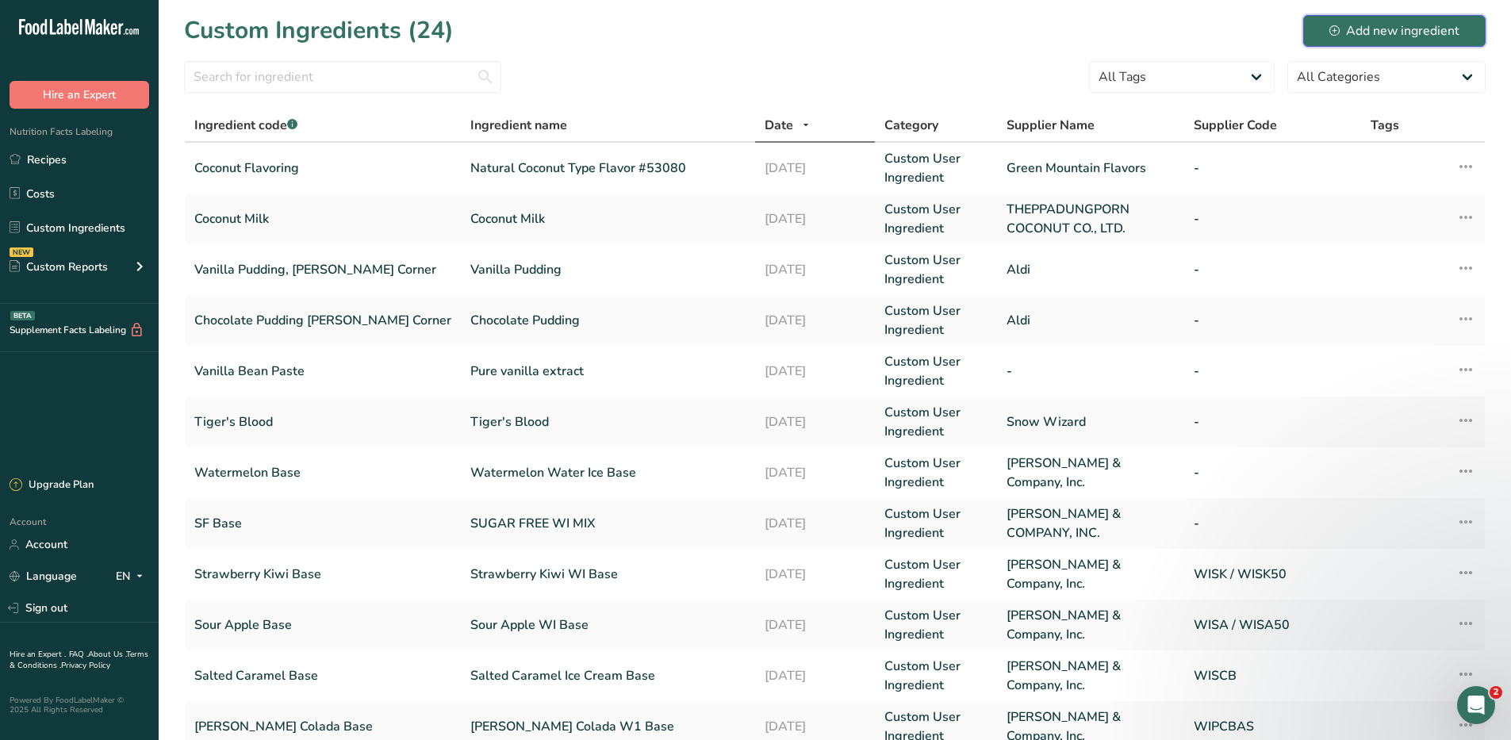
click at [1371, 33] on div "Add new ingredient" at bounding box center [1395, 30] width 130 height 19
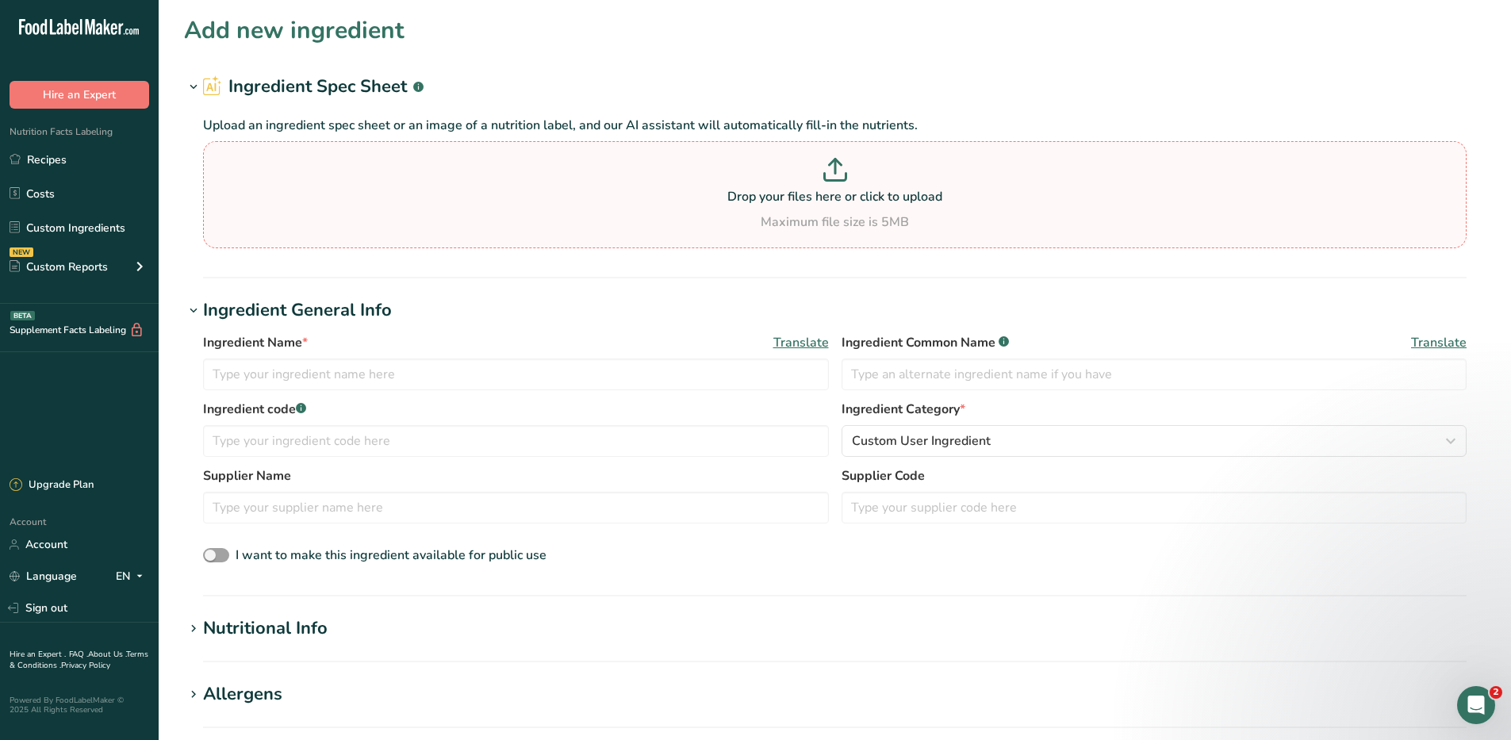
click at [830, 188] on p "Drop your files here or click to upload" at bounding box center [835, 196] width 1256 height 19
click at [830, 188] on input "Drop your files here or click to upload Maximum file size is 5MB" at bounding box center [835, 194] width 1264 height 107
type input "C:\fakepath\IMG_5316.jpg"
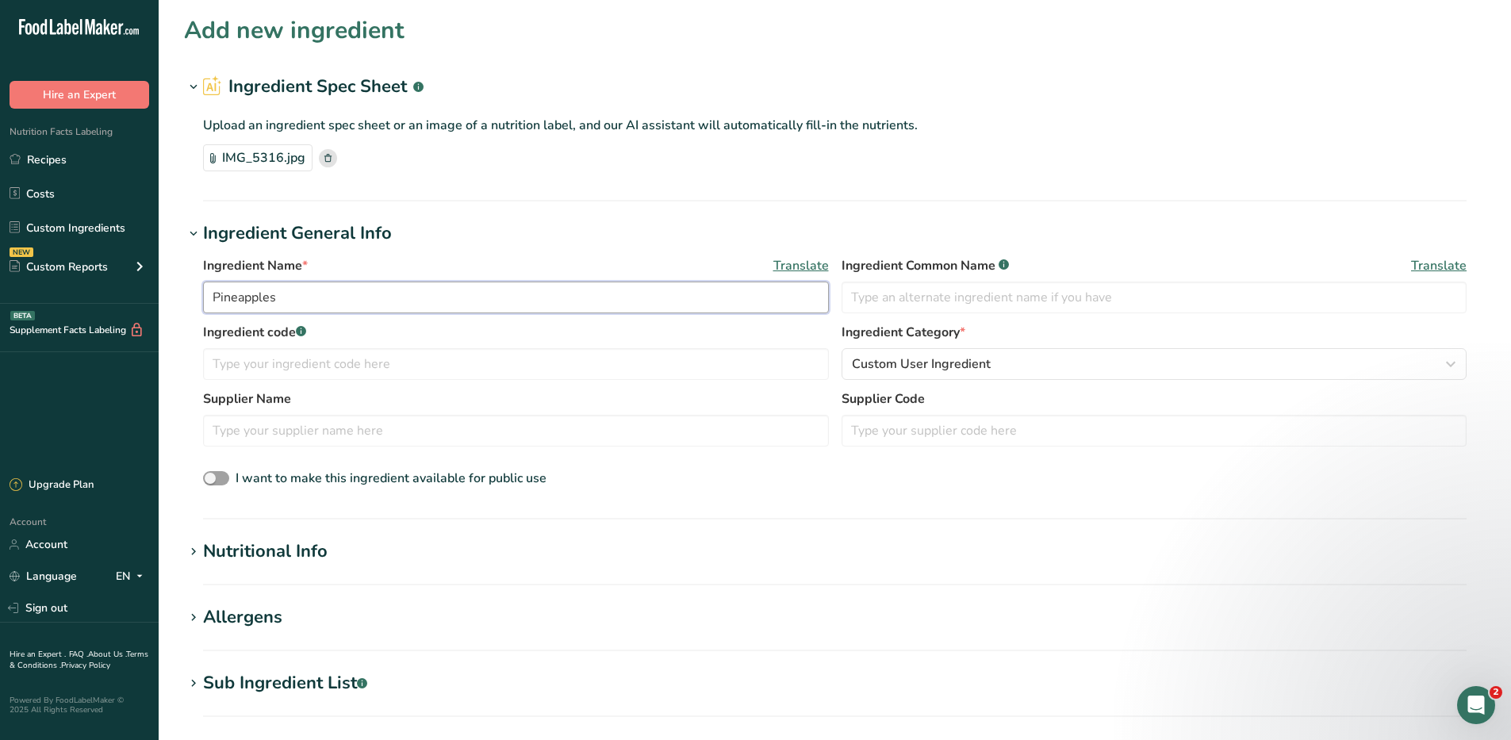
click at [303, 299] on input "Pineapples" at bounding box center [516, 298] width 626 height 32
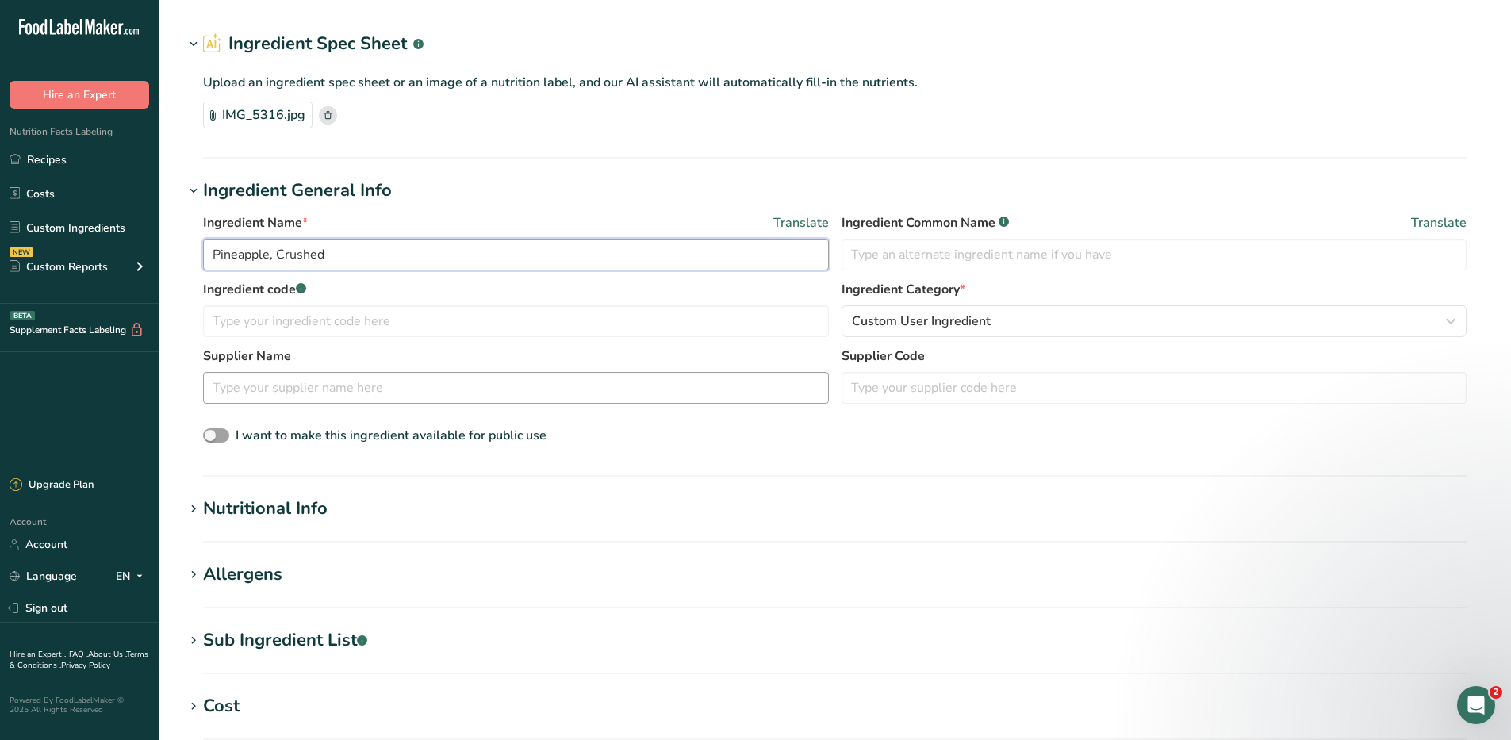
scroll to position [79, 0]
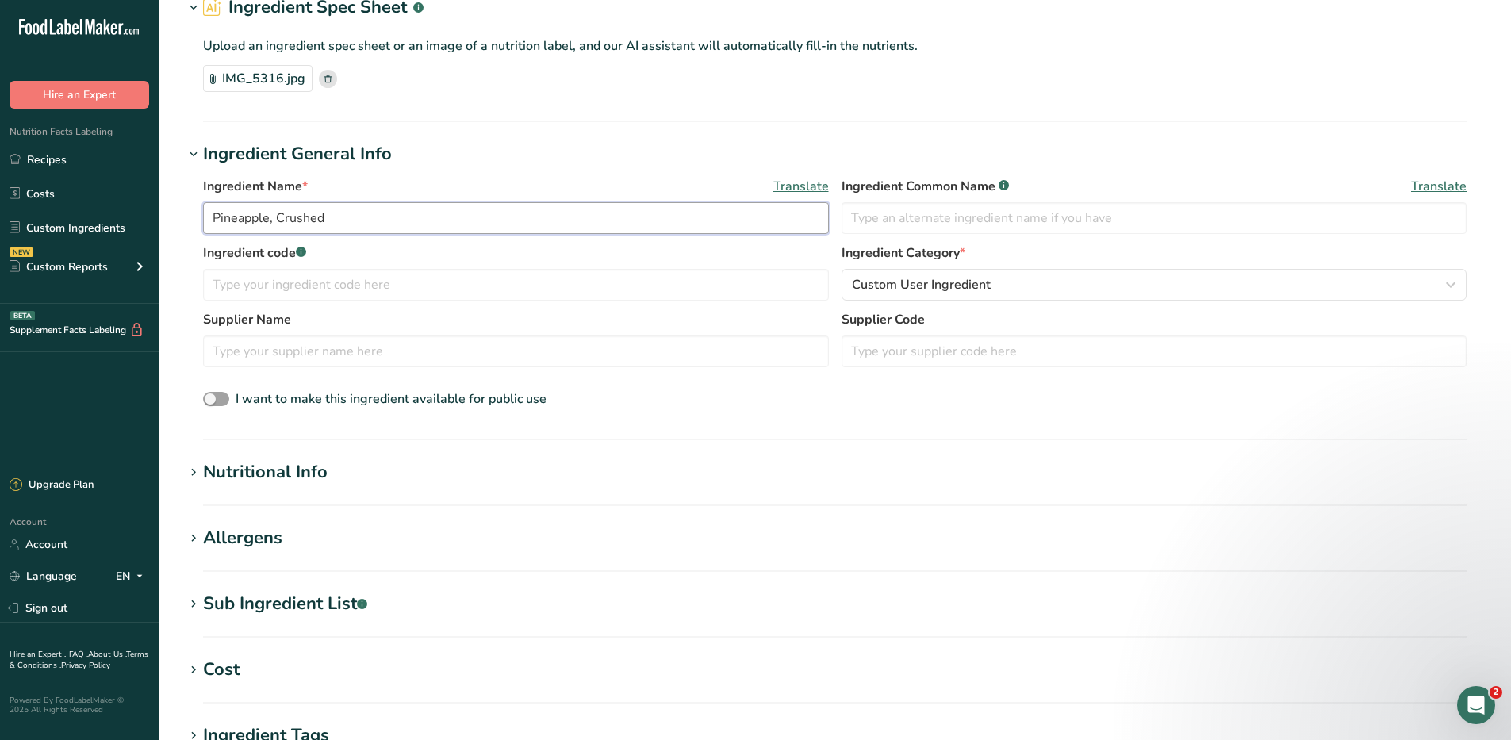
type input "Pineapple, Crushed"
click at [227, 474] on div "Nutritional Info" at bounding box center [265, 472] width 125 height 26
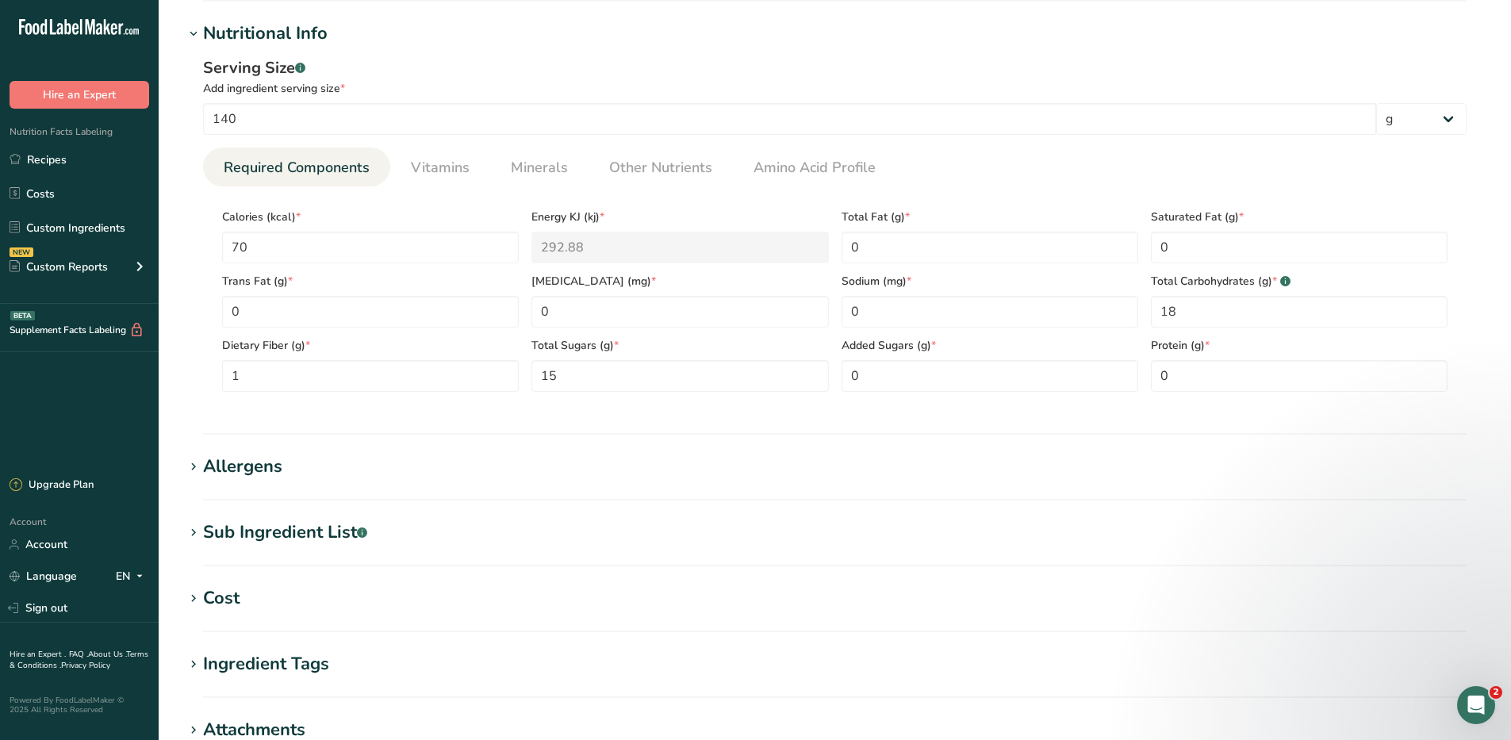
scroll to position [555, 0]
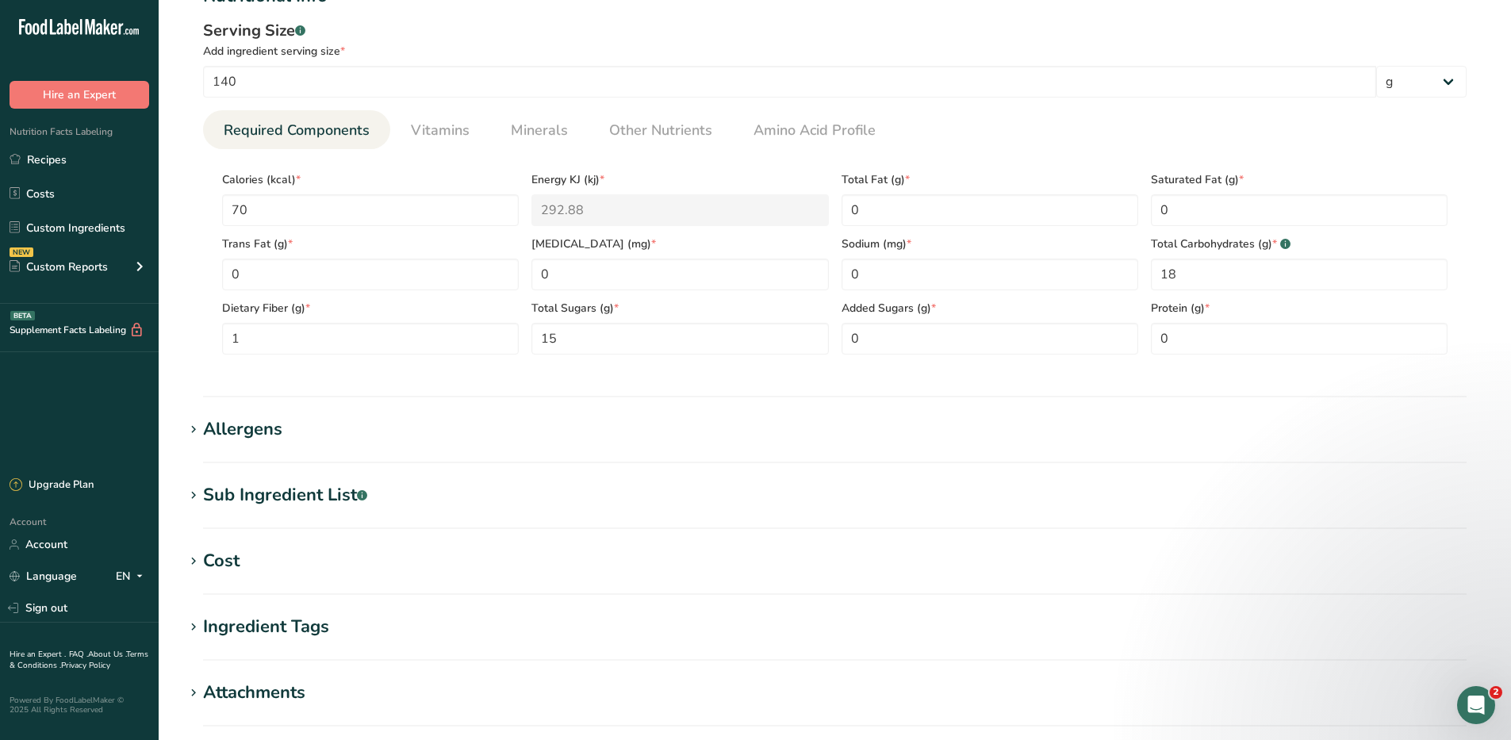
click at [198, 494] on icon at bounding box center [193, 496] width 14 height 22
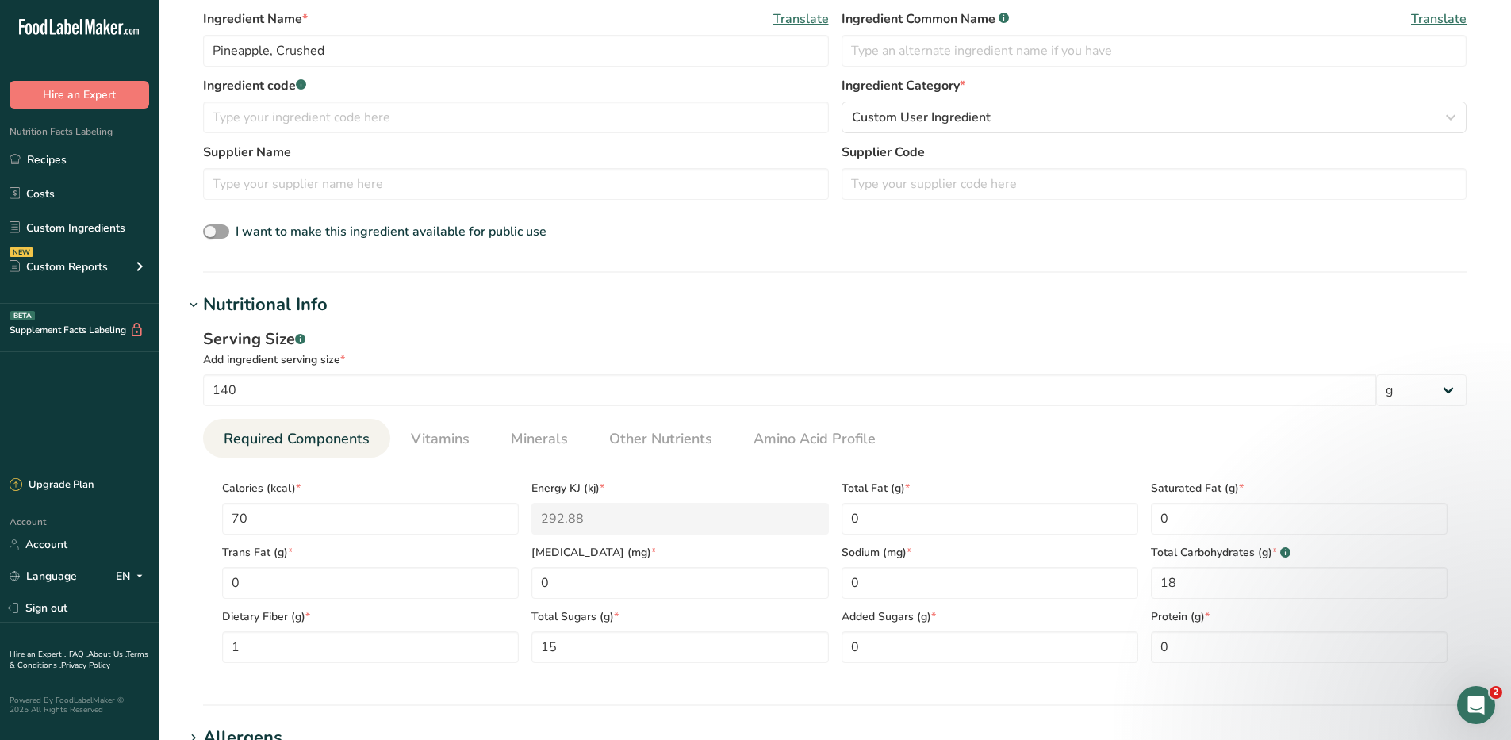
scroll to position [238, 0]
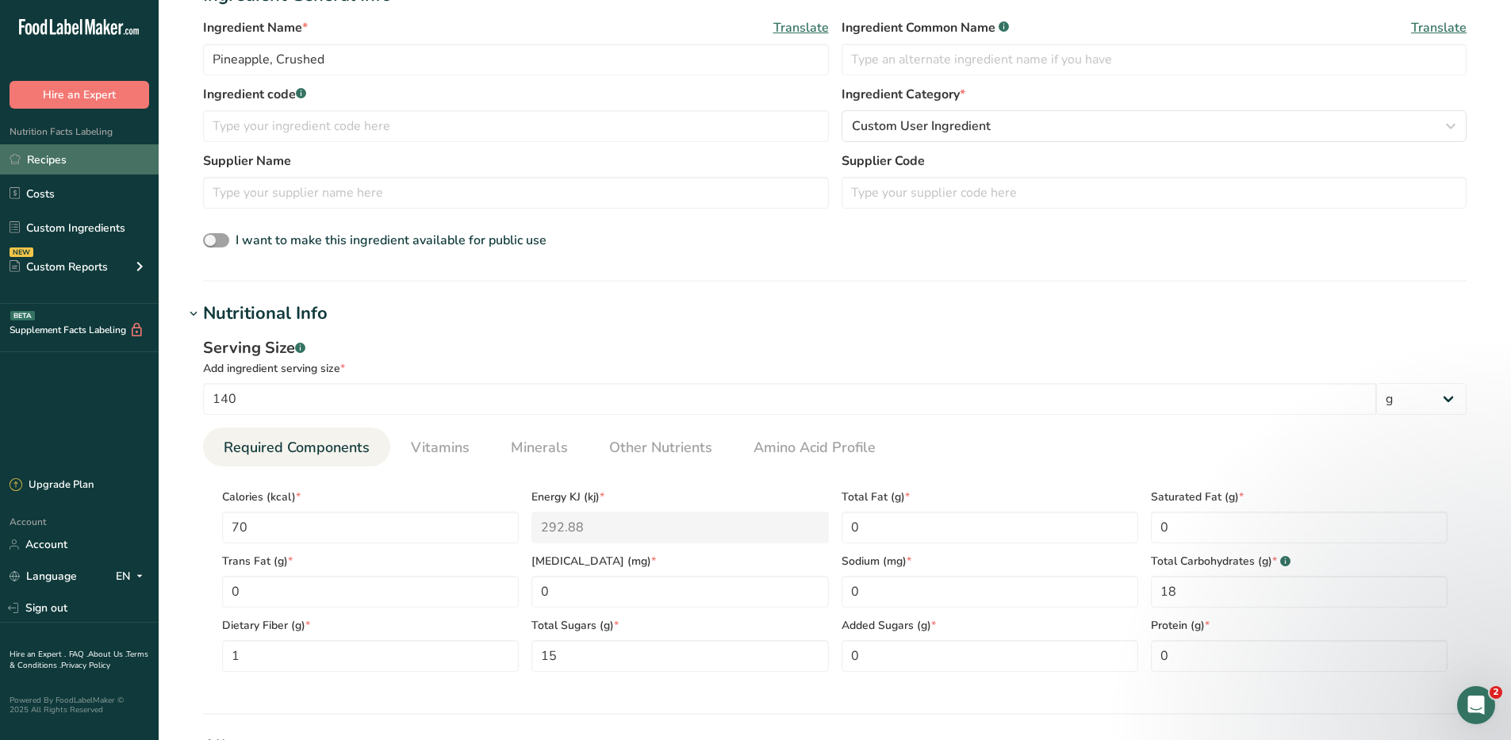
click at [54, 163] on link "Recipes" at bounding box center [79, 159] width 159 height 30
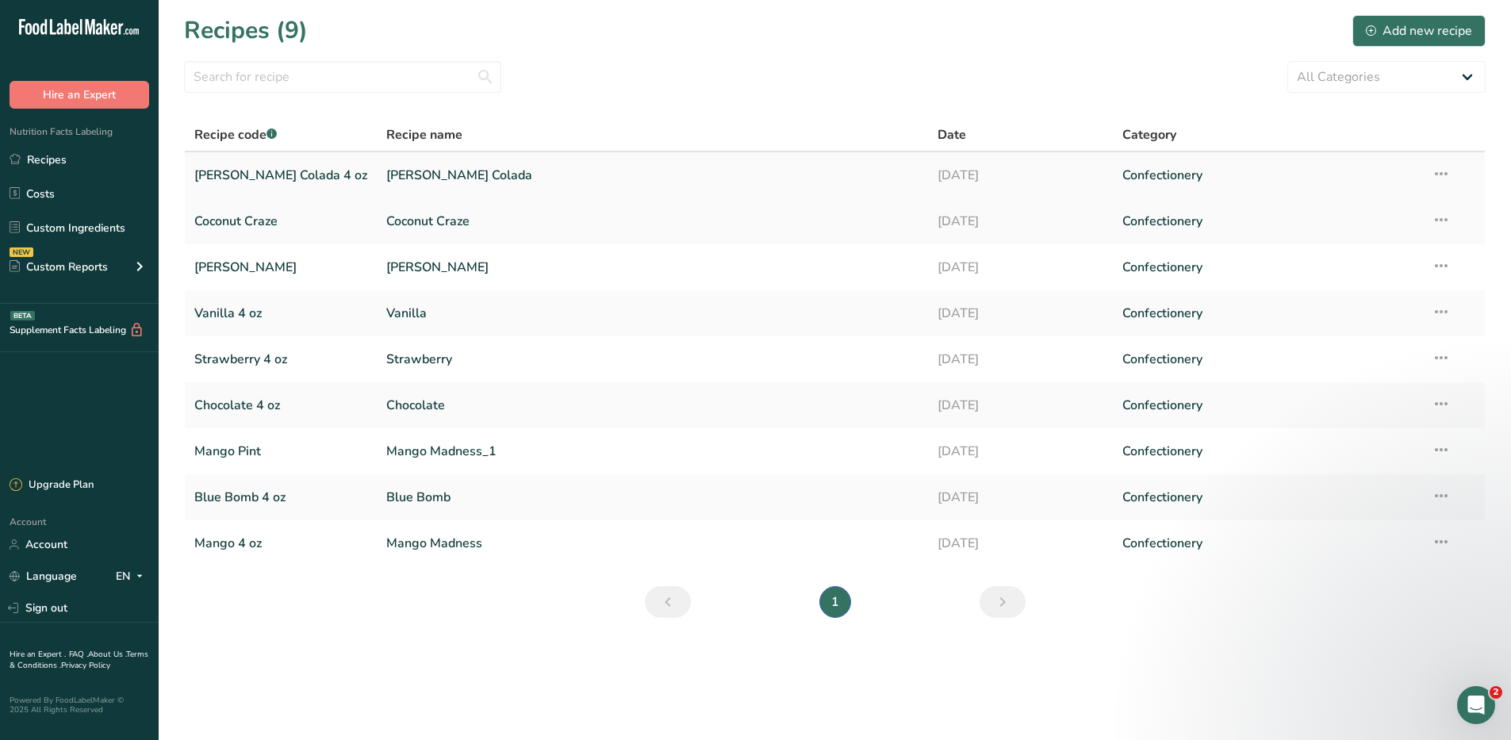
click at [269, 180] on link "[PERSON_NAME] Colada 4 oz" at bounding box center [280, 175] width 173 height 33
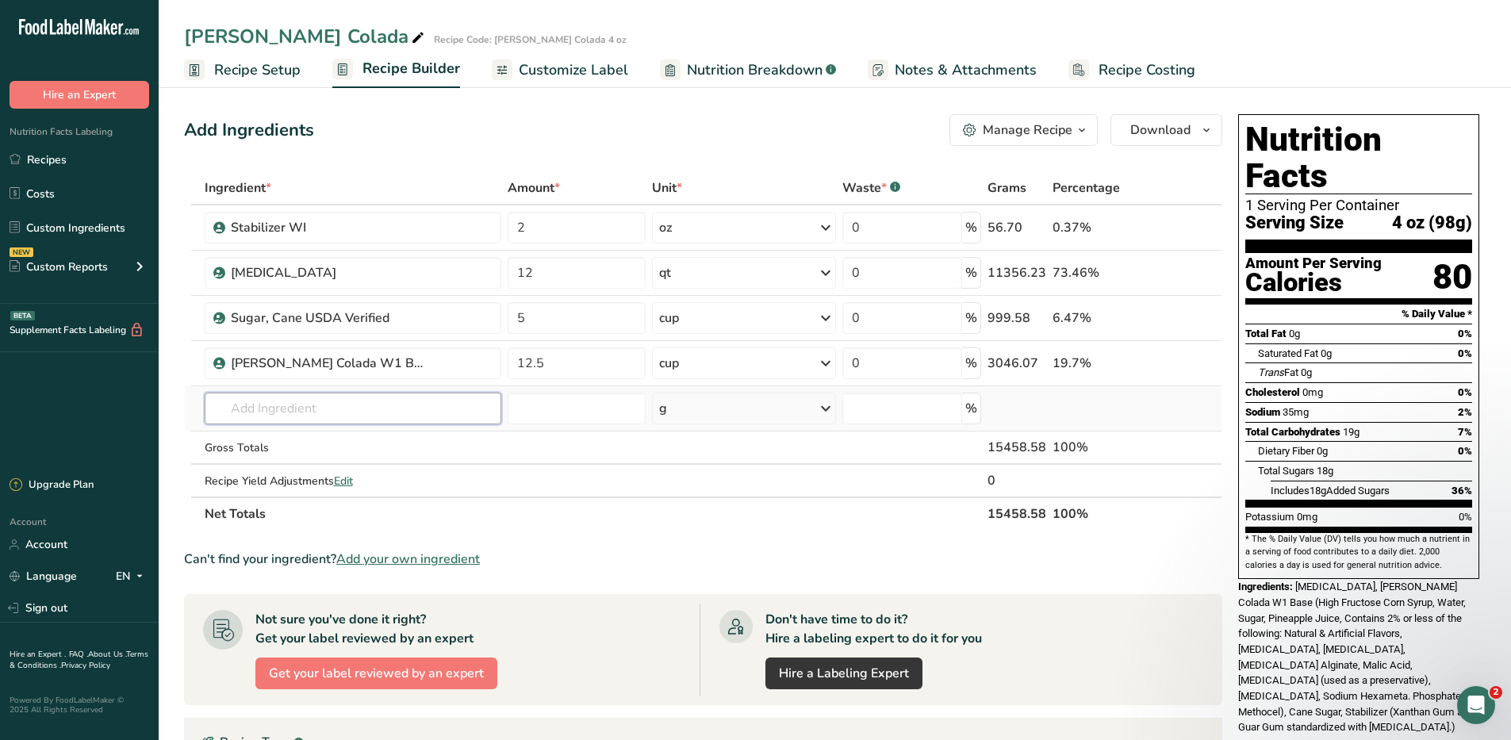
click at [312, 405] on input "text" at bounding box center [353, 409] width 297 height 32
type input "pineapple, crushed"
click at [513, 519] on th "Net Totals" at bounding box center [594, 513] width 784 height 33
click at [60, 227] on link "Custom Ingredients" at bounding box center [79, 228] width 159 height 30
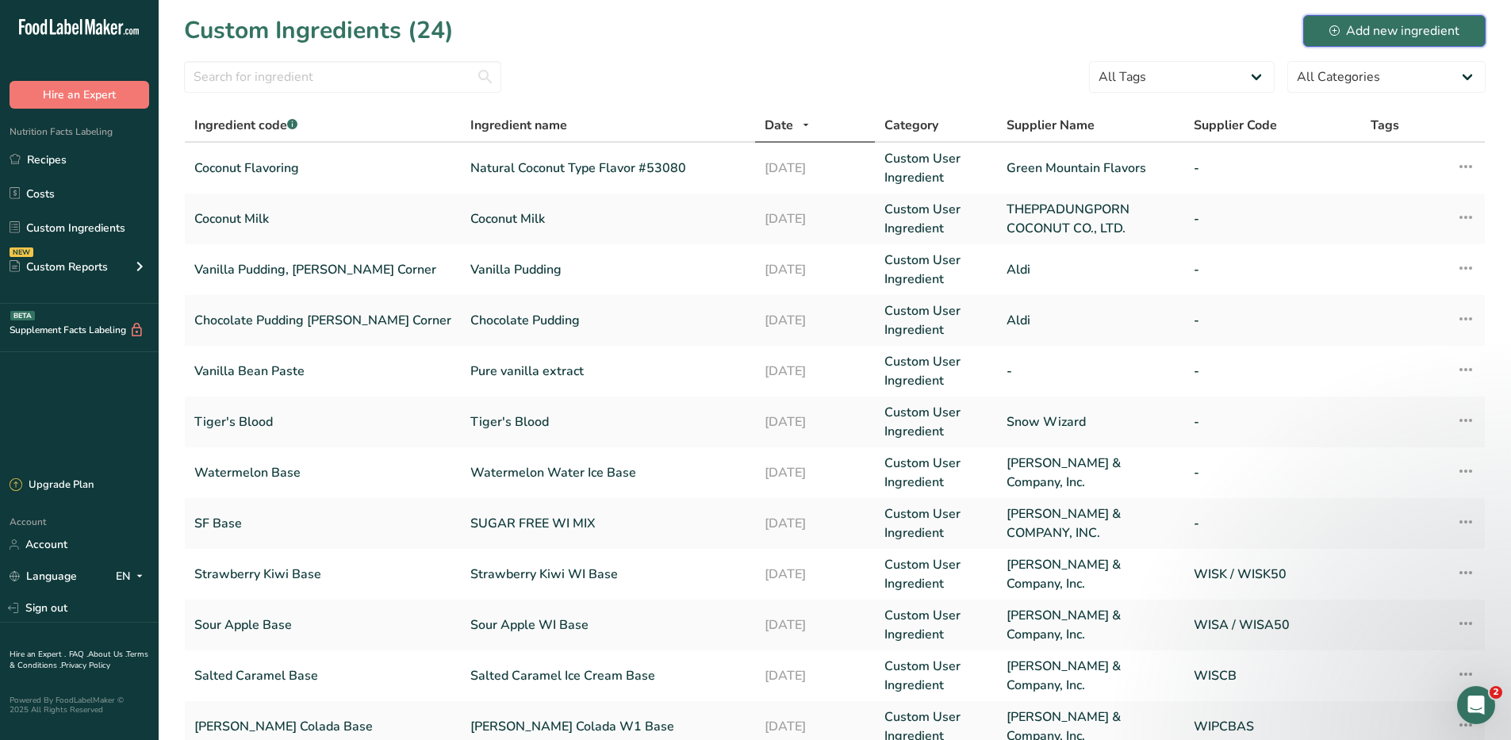
click at [1371, 31] on div "Add new ingredient" at bounding box center [1395, 30] width 130 height 19
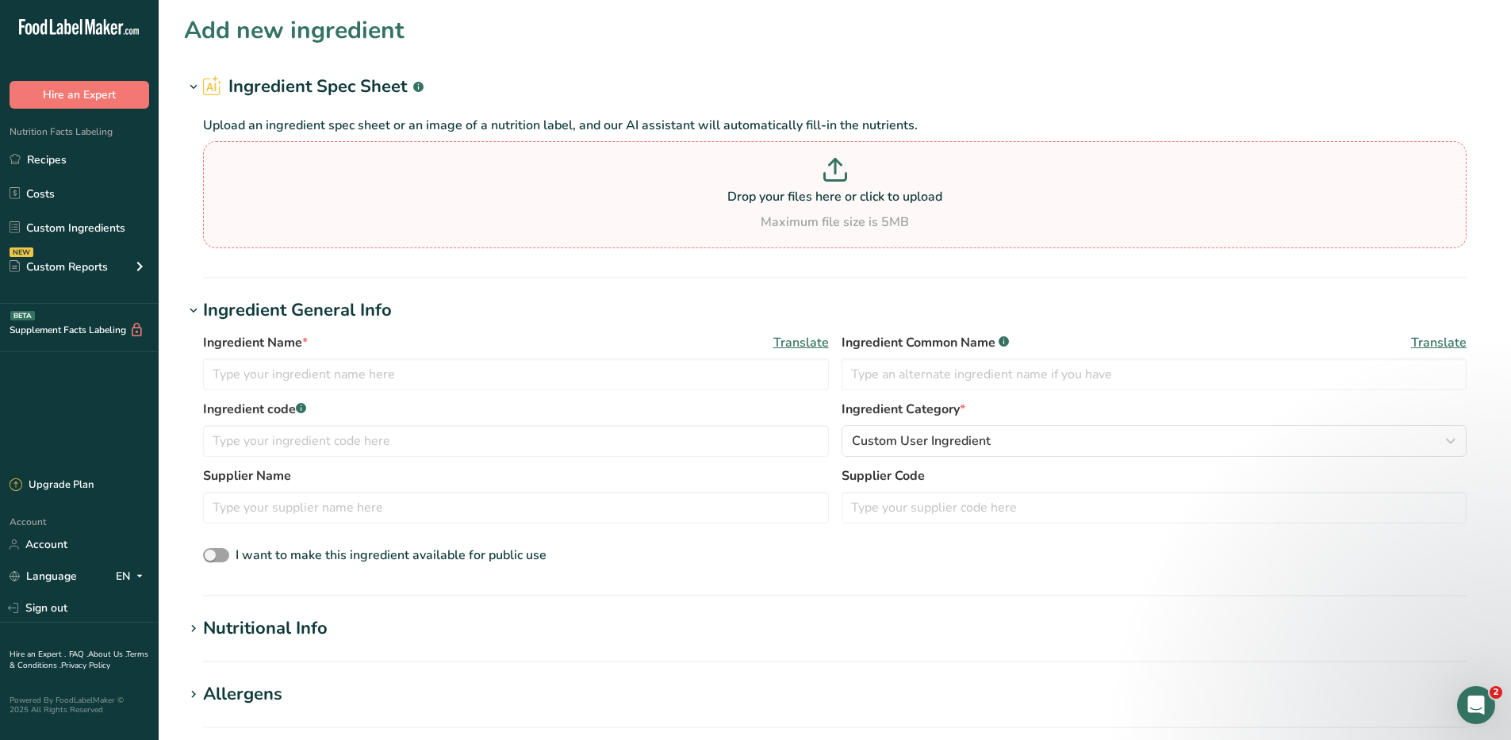
click at [843, 186] on p at bounding box center [835, 172] width 1256 height 29
click at [843, 186] on input "Drop your files here or click to upload Maximum file size is 5MB" at bounding box center [835, 194] width 1264 height 107
type input "C:\fakepath\IMG_5316.jpg"
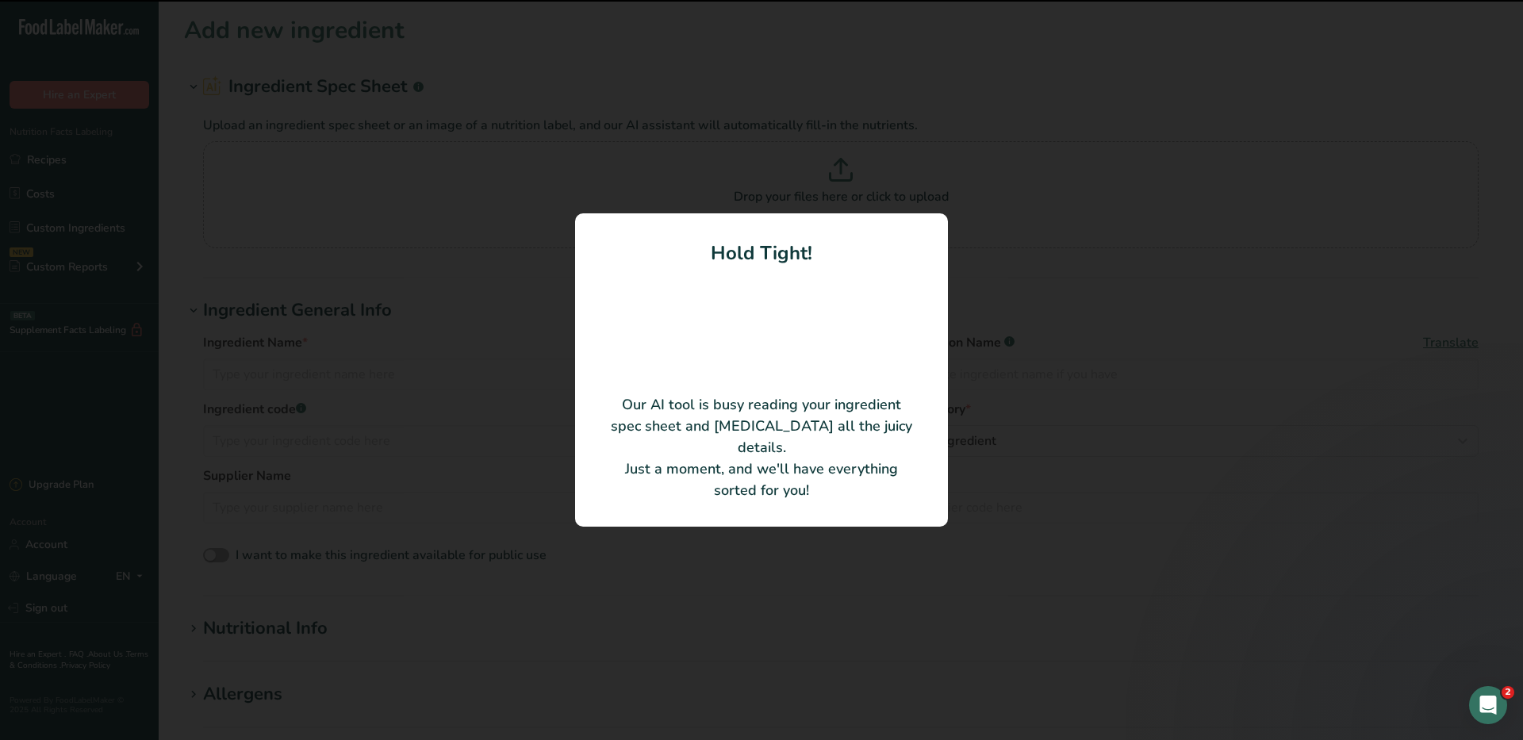
type input "Pineapples"
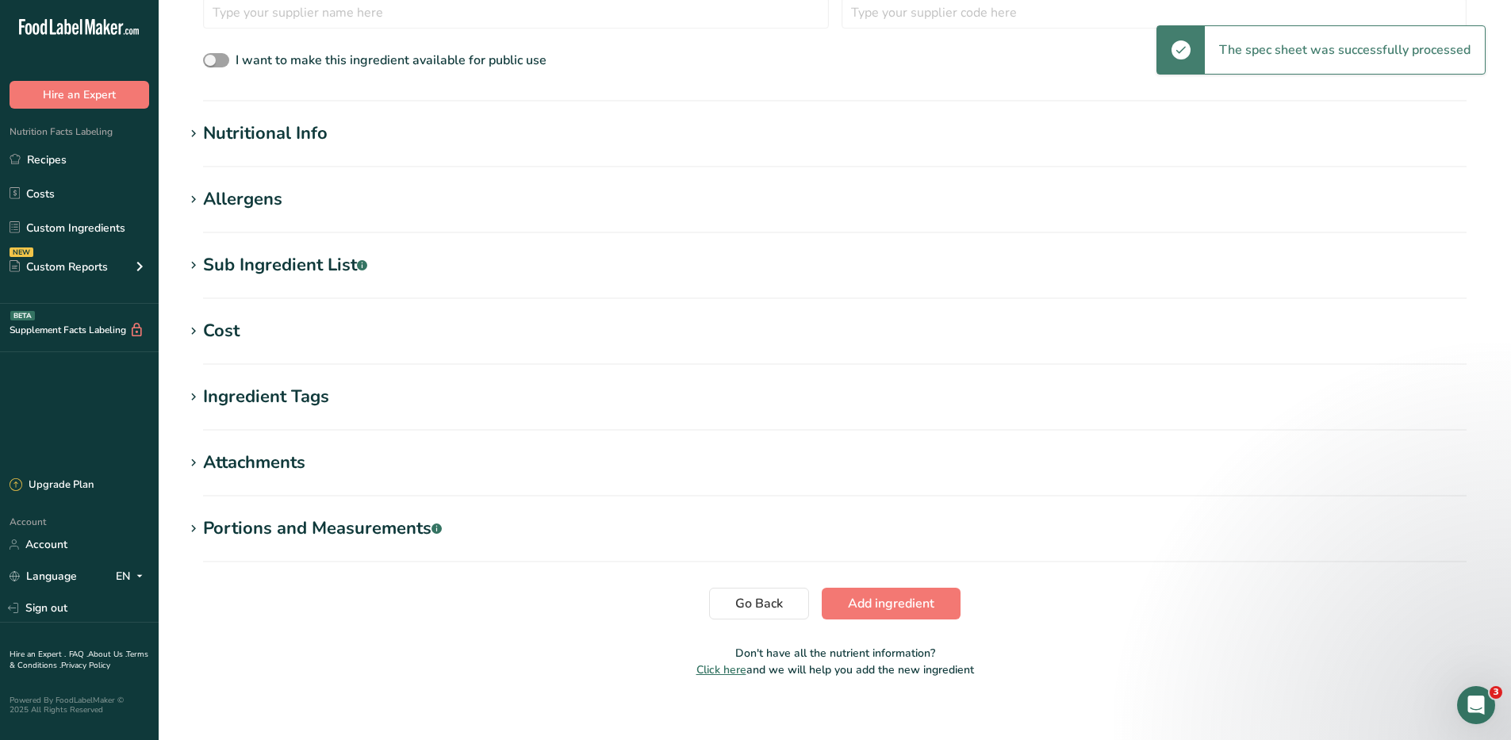
scroll to position [432, 0]
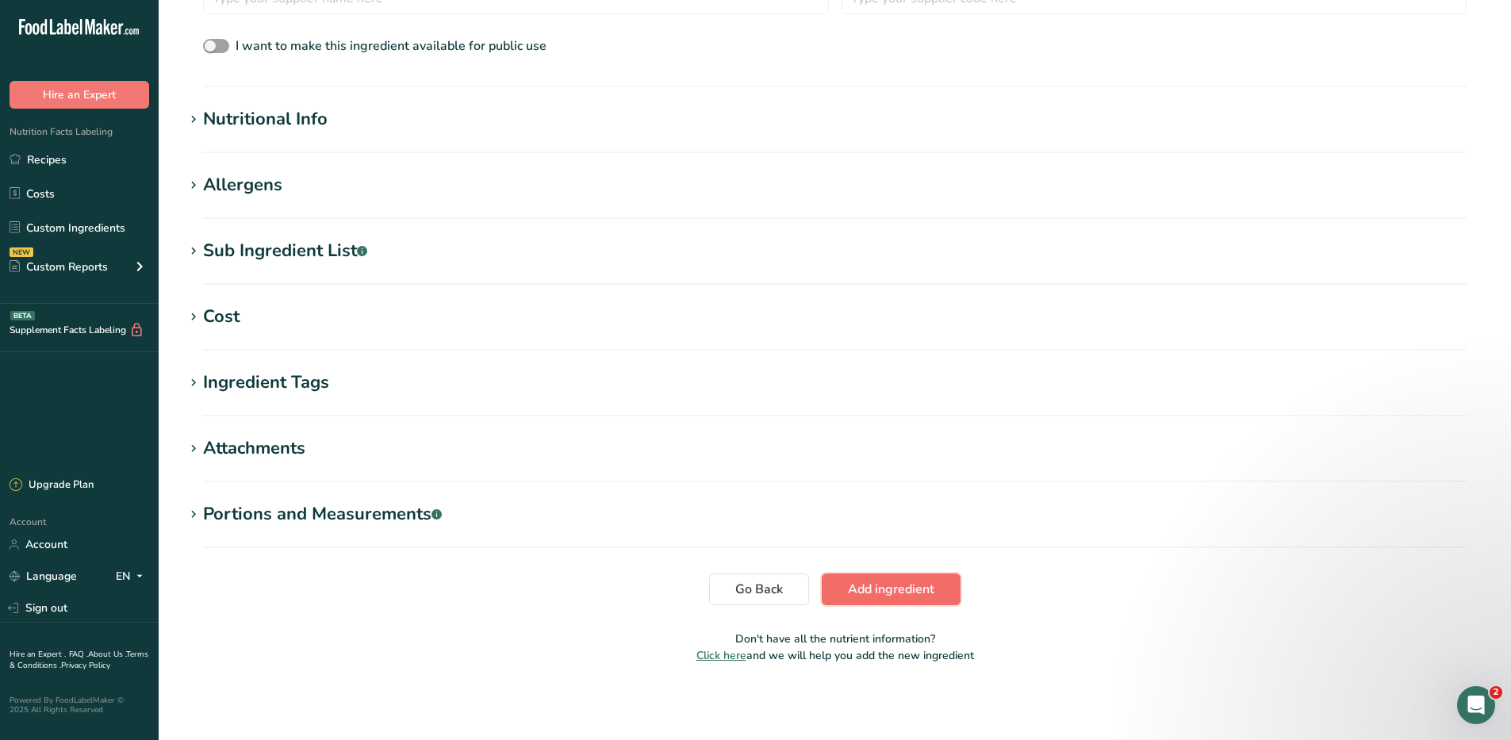
click at [896, 594] on span "Add ingredient" at bounding box center [891, 589] width 86 height 19
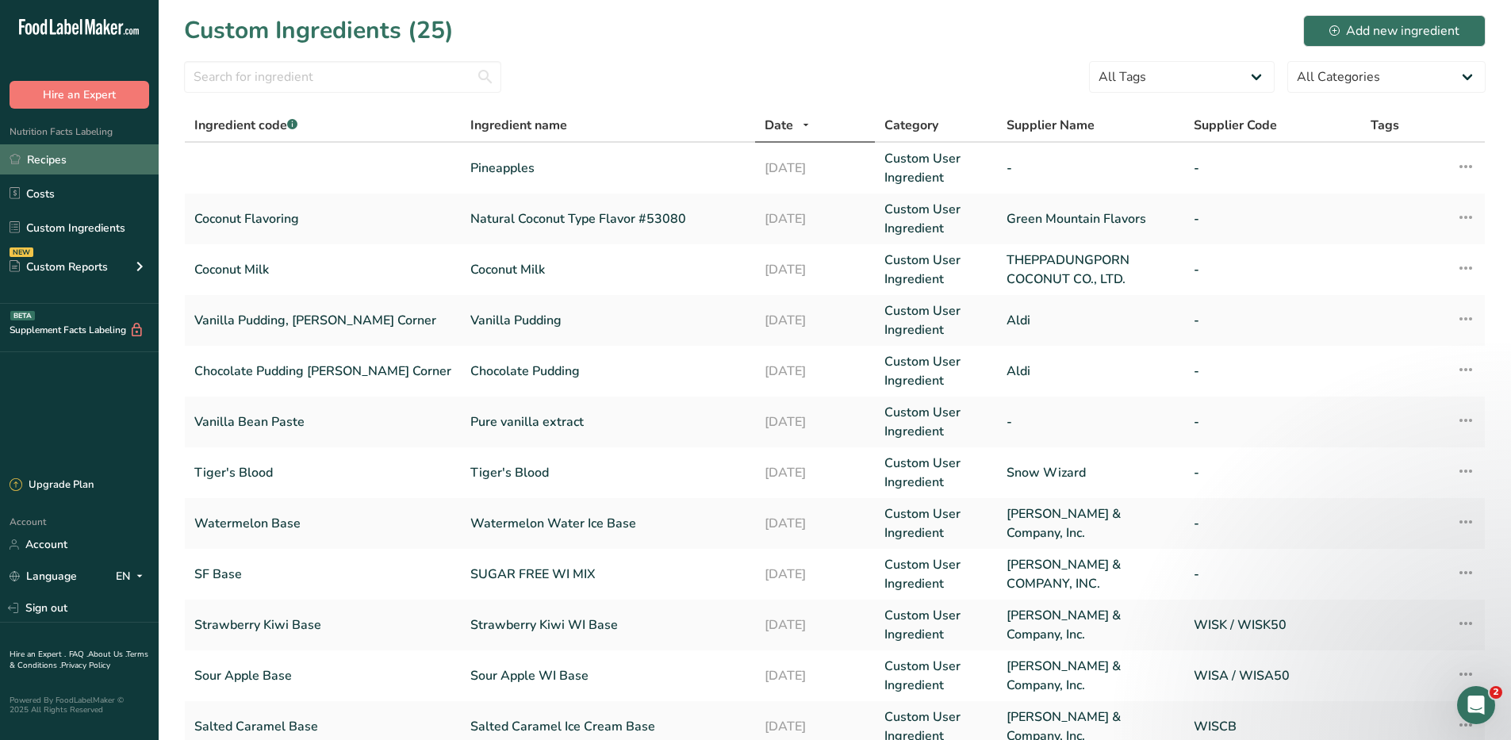
click at [50, 159] on link "Recipes" at bounding box center [79, 159] width 159 height 30
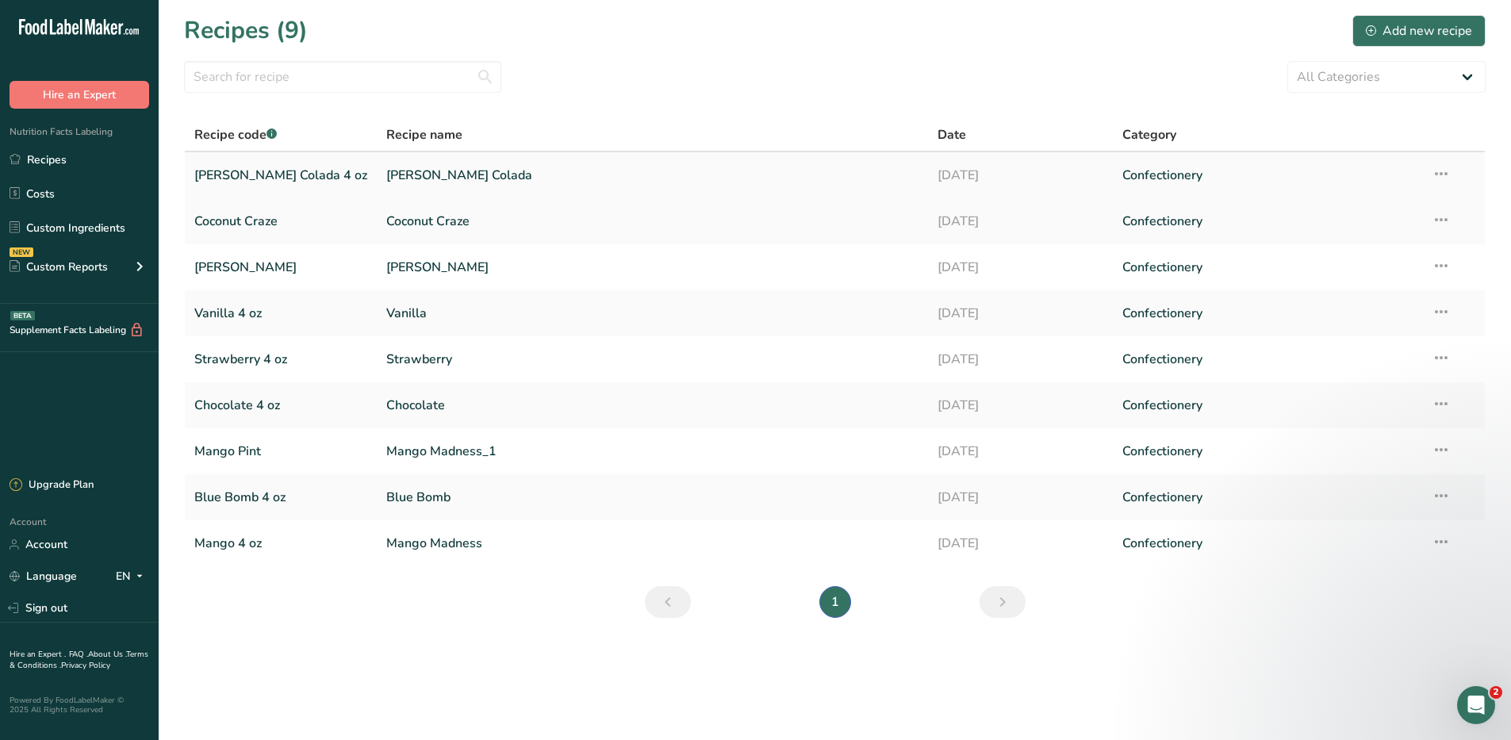
click at [258, 170] on link "[PERSON_NAME] Colada 4 oz" at bounding box center [280, 175] width 173 height 33
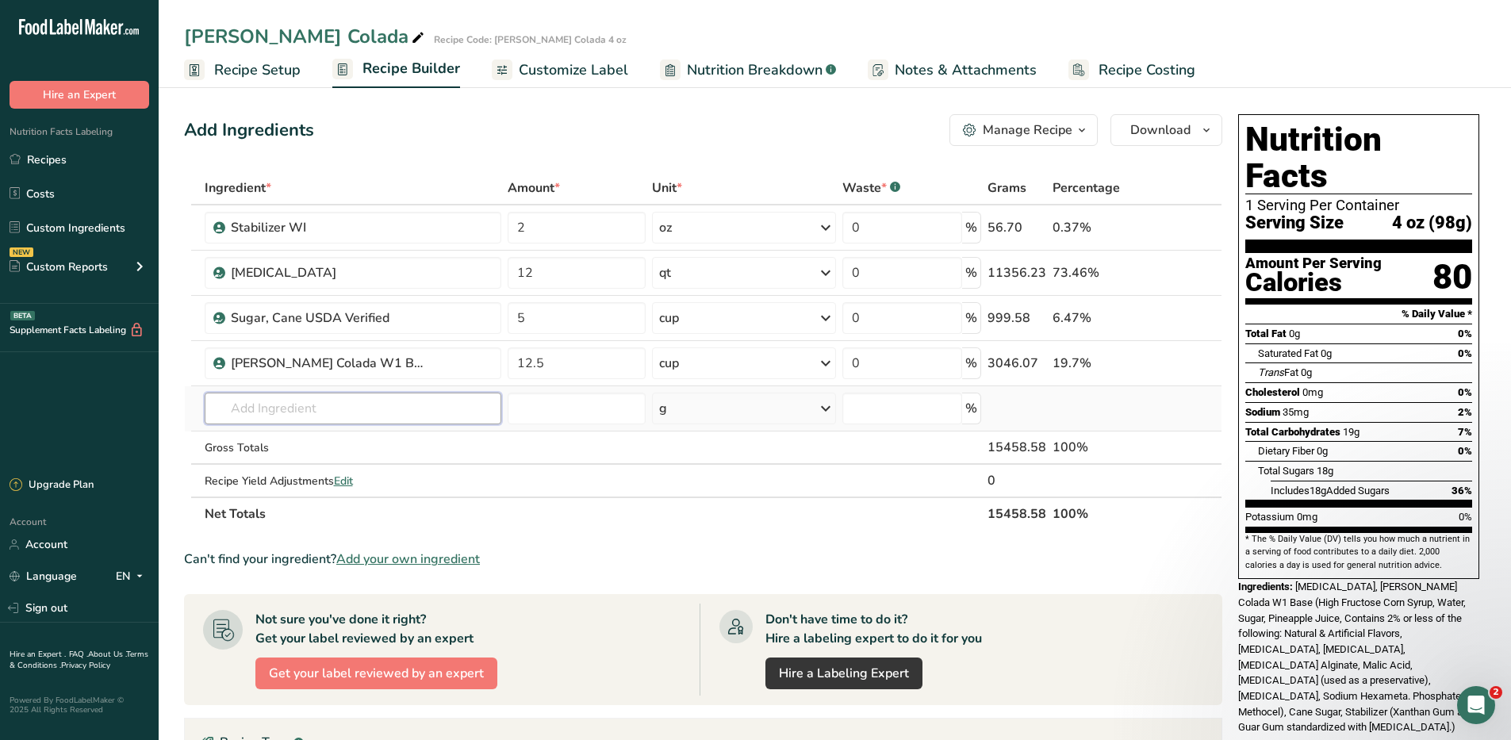
click at [272, 411] on input "text" at bounding box center [353, 409] width 297 height 32
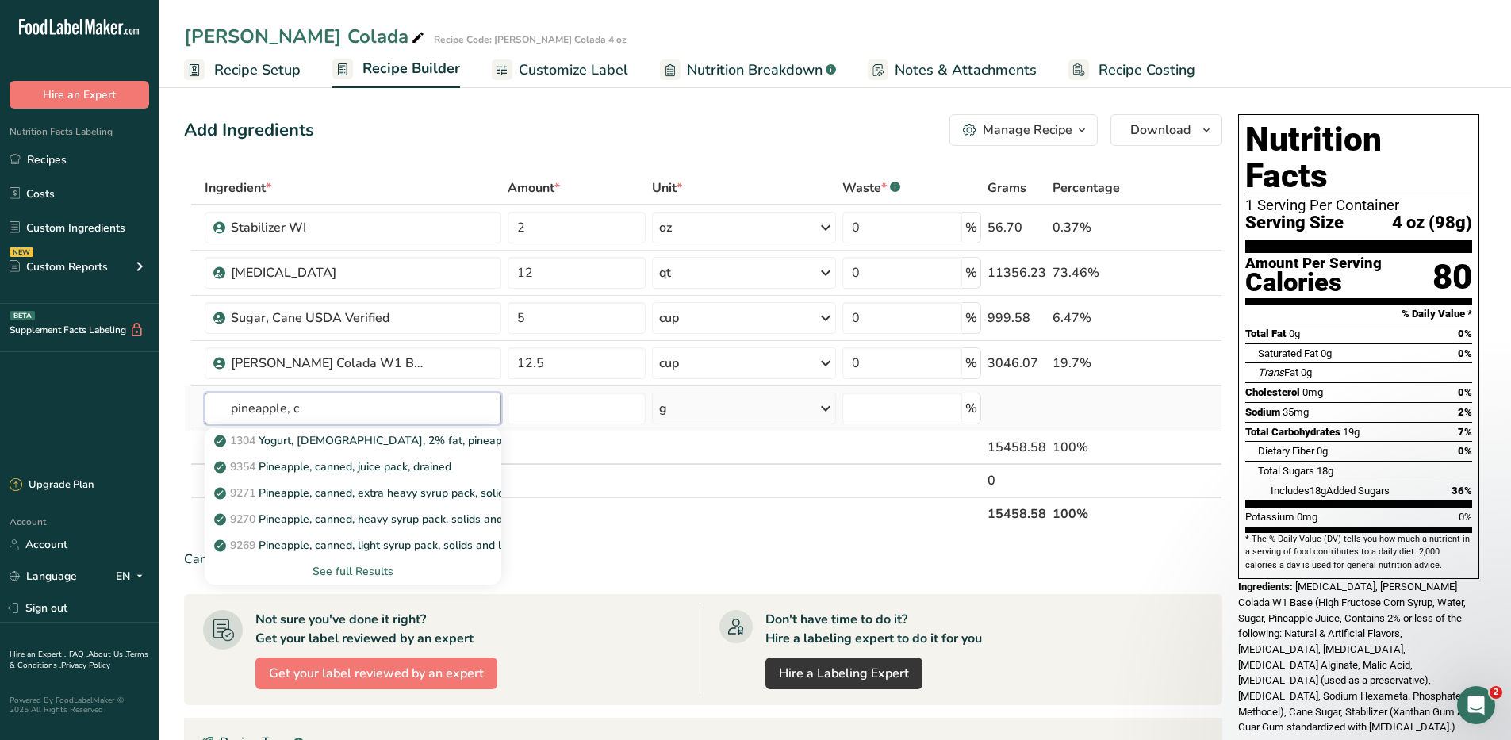
type input "pineapple, c"
click at [350, 569] on div "See full Results" at bounding box center [352, 571] width 271 height 17
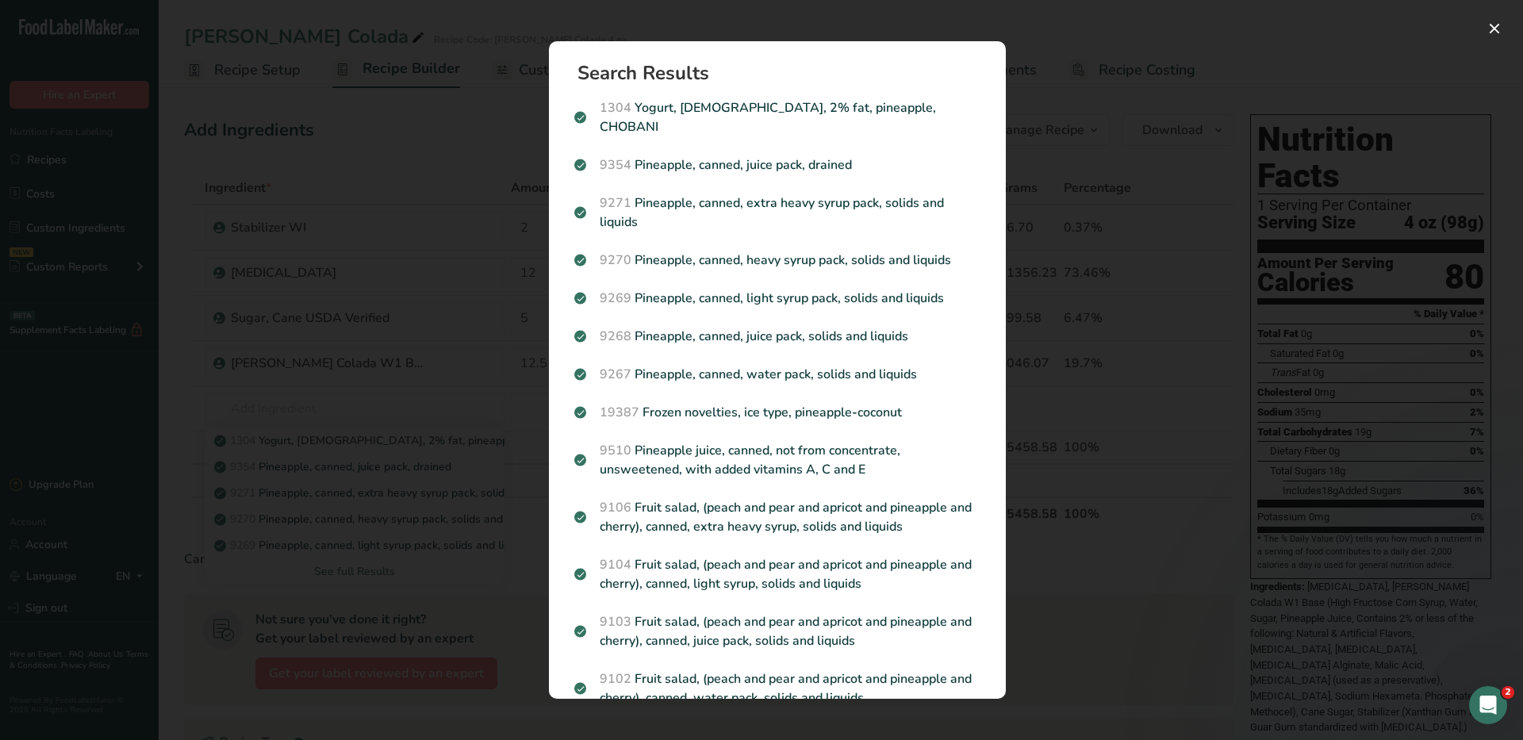
click at [458, 162] on div "Search results modal" at bounding box center [761, 370] width 1523 height 740
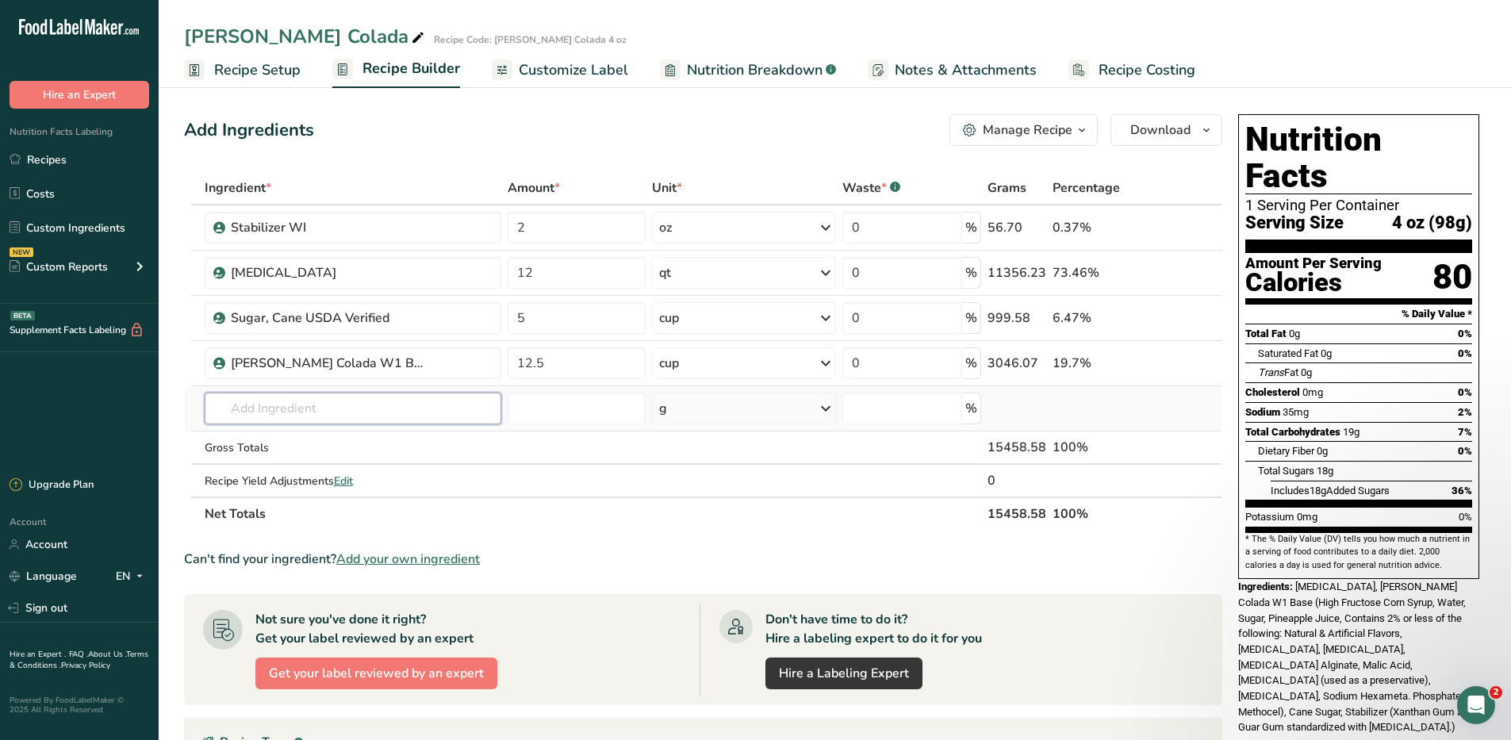
click at [306, 409] on input "text" at bounding box center [353, 409] width 297 height 32
type input "pineapple, crushe"
click at [76, 230] on link "Custom Ingredients" at bounding box center [79, 228] width 159 height 30
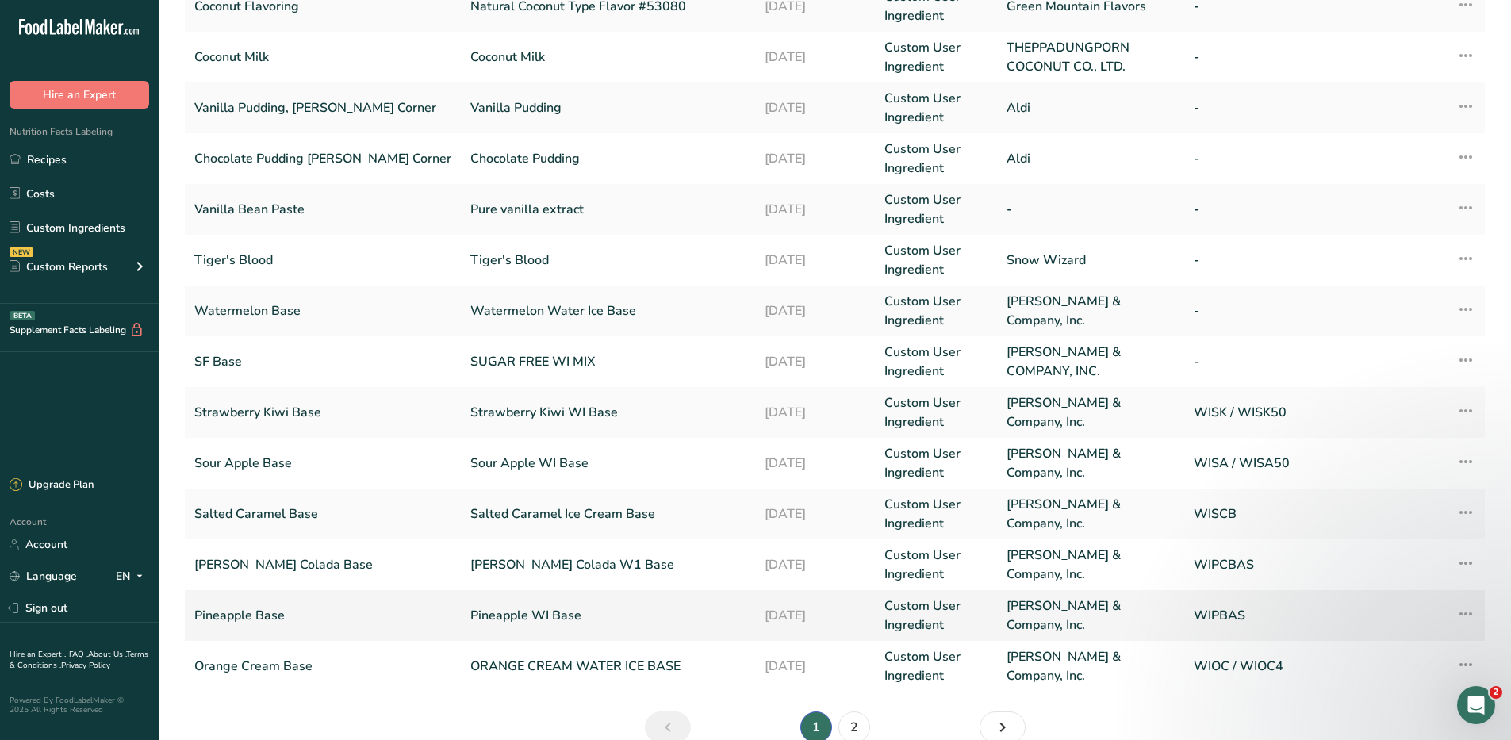
scroll to position [292, 0]
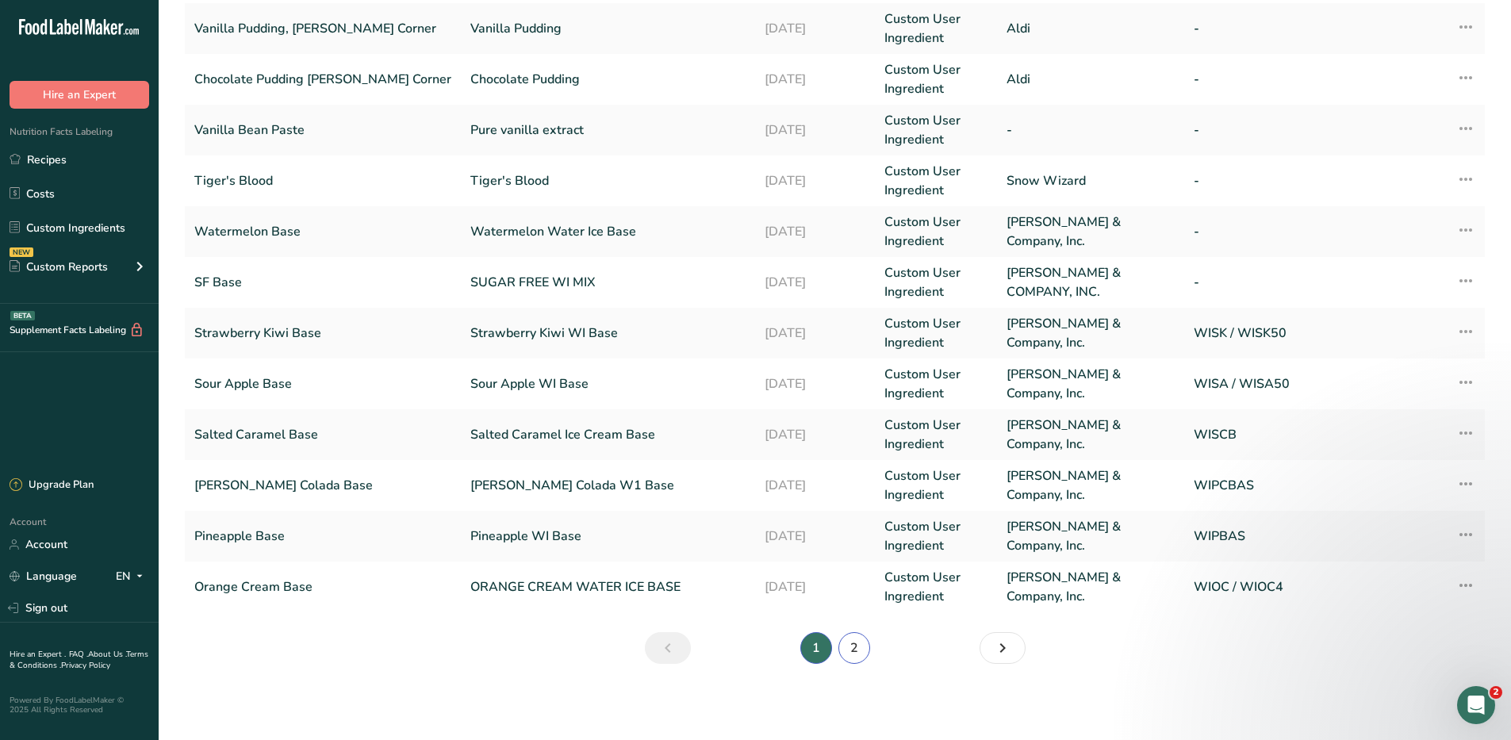
click at [851, 649] on link "2" at bounding box center [855, 648] width 32 height 32
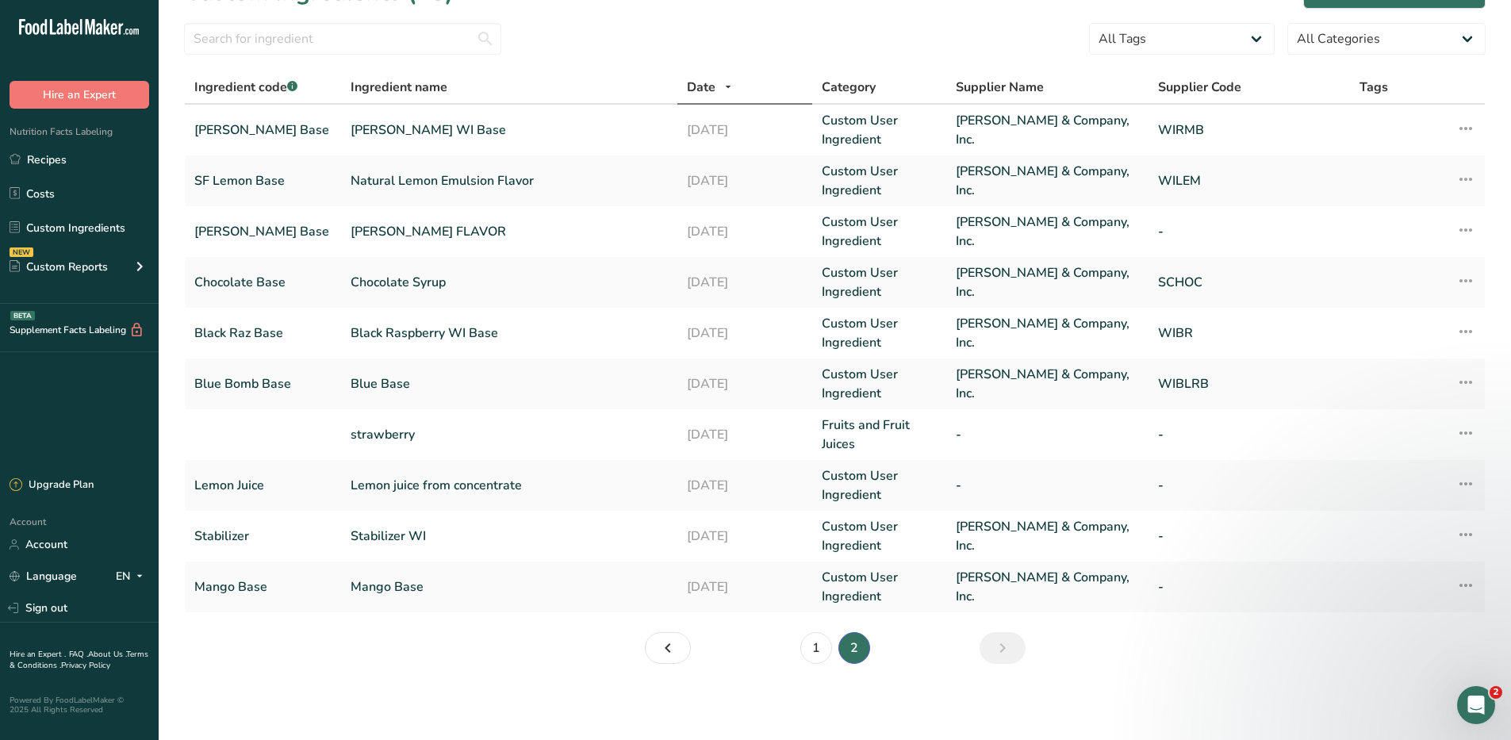
scroll to position [38, 0]
click at [808, 648] on link "1" at bounding box center [817, 648] width 32 height 32
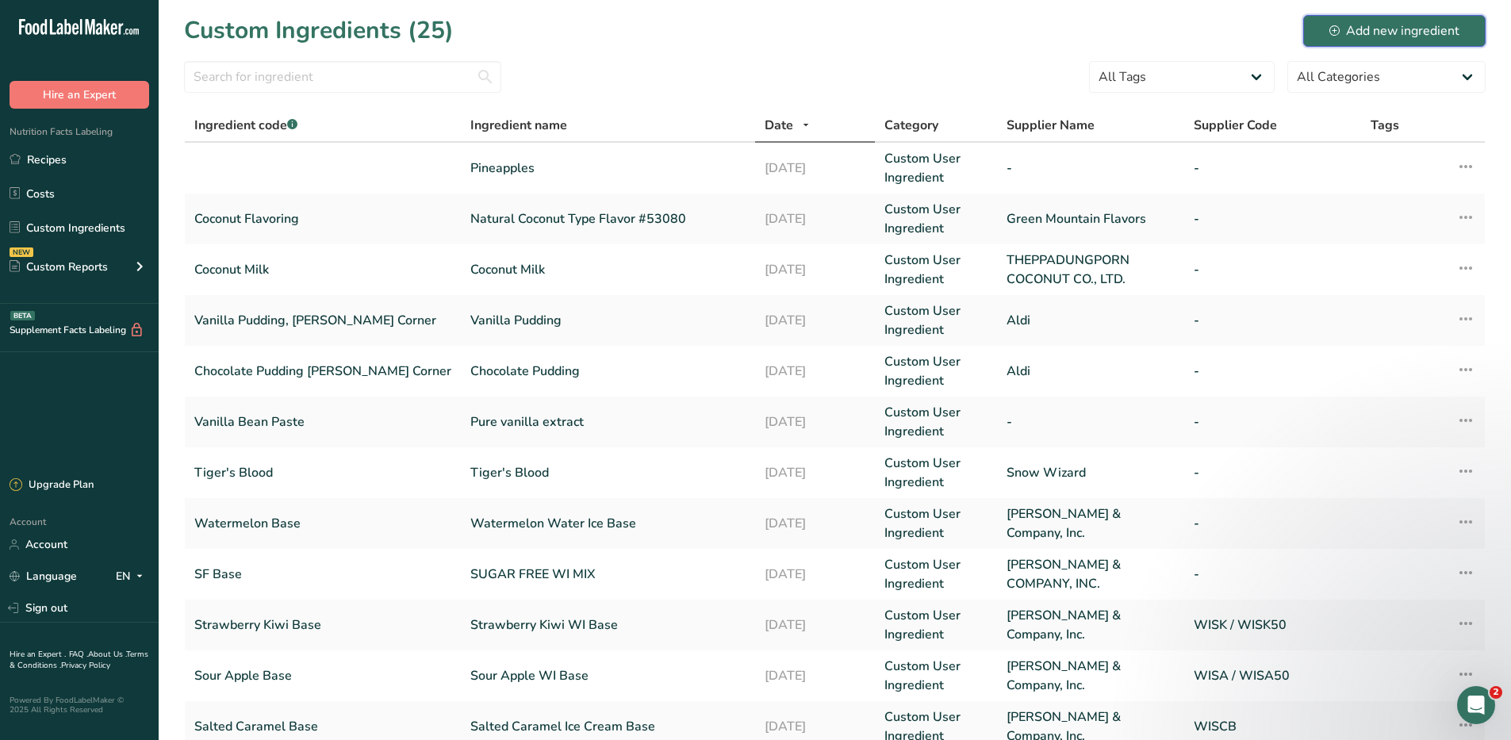
click at [1423, 27] on div "Add new ingredient" at bounding box center [1395, 30] width 130 height 19
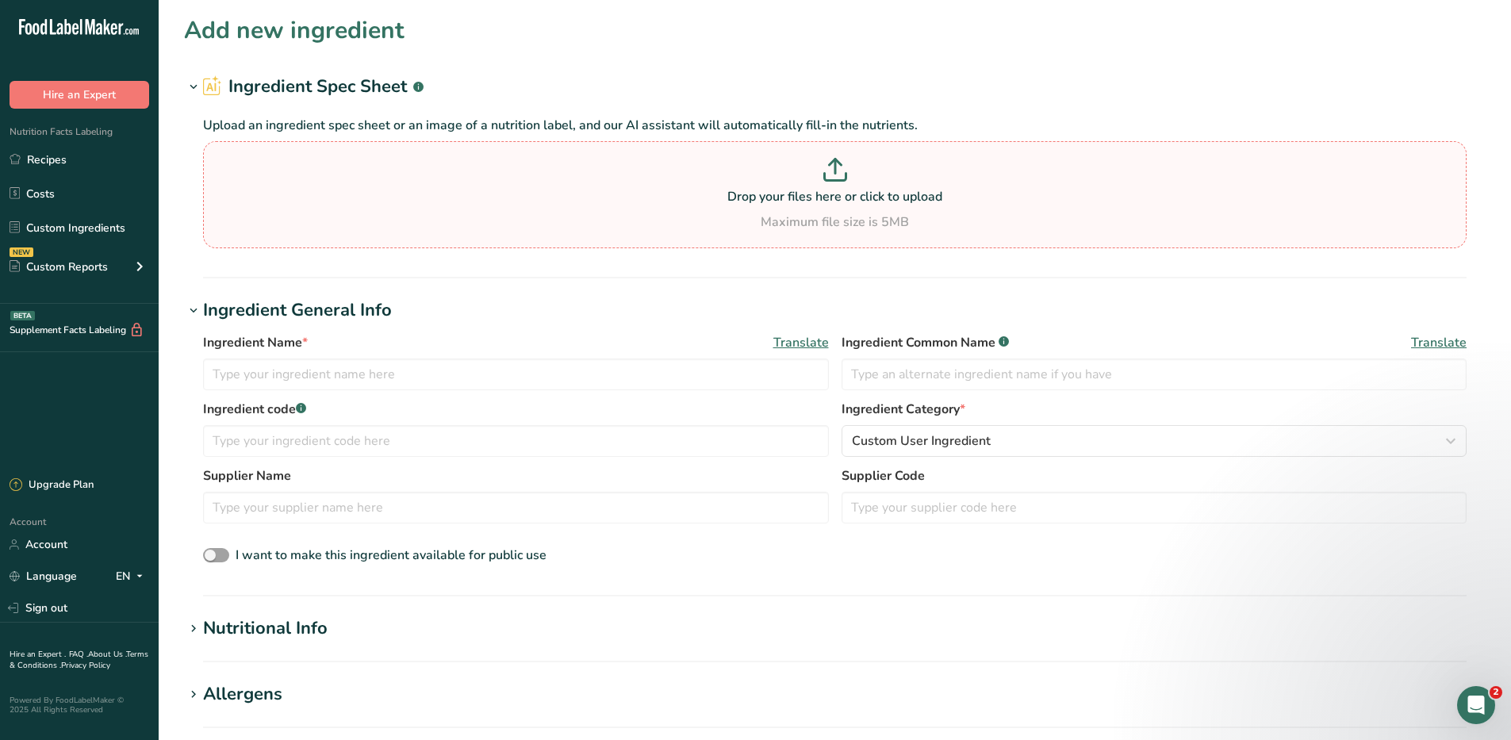
click at [835, 182] on p at bounding box center [835, 172] width 1256 height 29
click at [835, 182] on input "Drop your files here or click to upload Maximum file size is 5MB" at bounding box center [835, 194] width 1264 height 107
type input "C:\fakepath\IMG_5316.jpg"
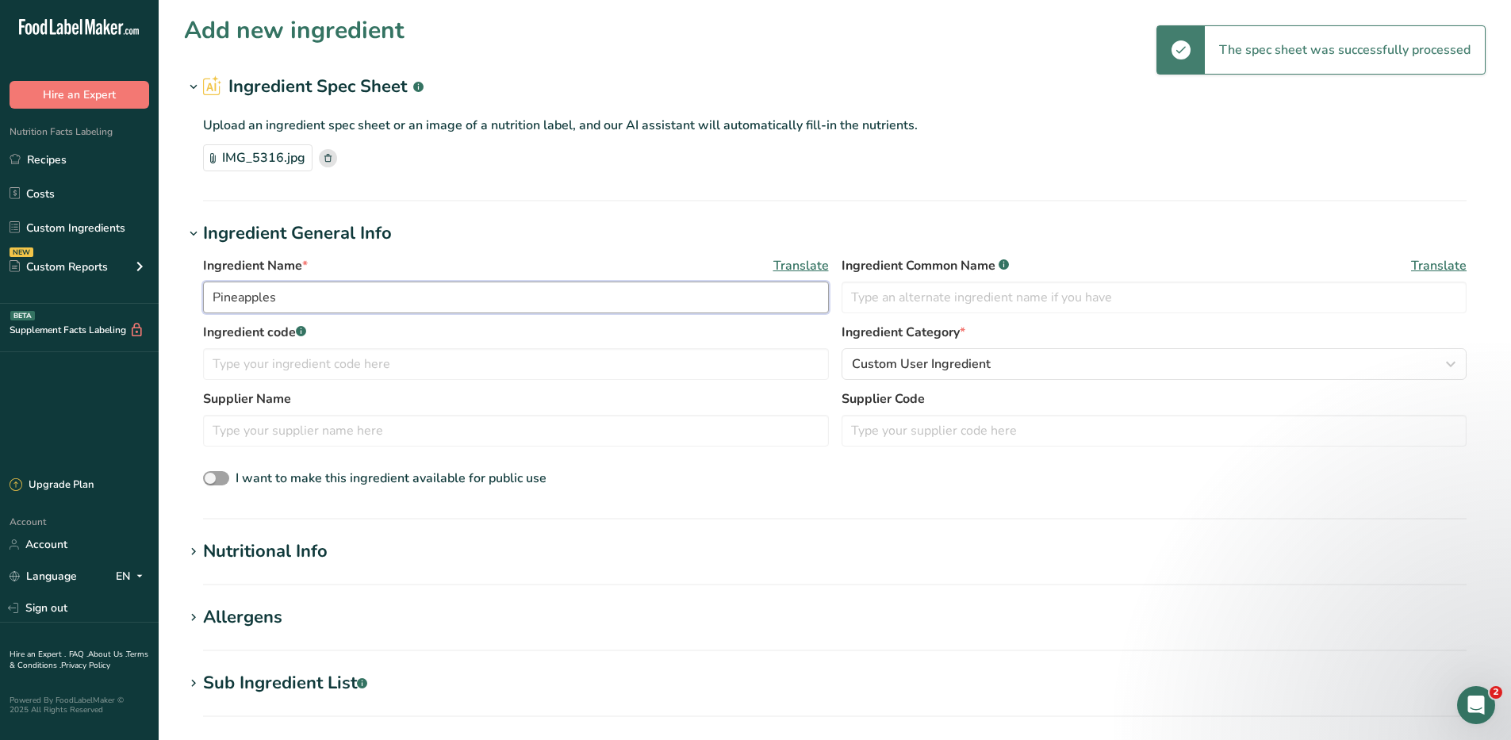
click at [361, 299] on input "Pineapples" at bounding box center [516, 298] width 626 height 32
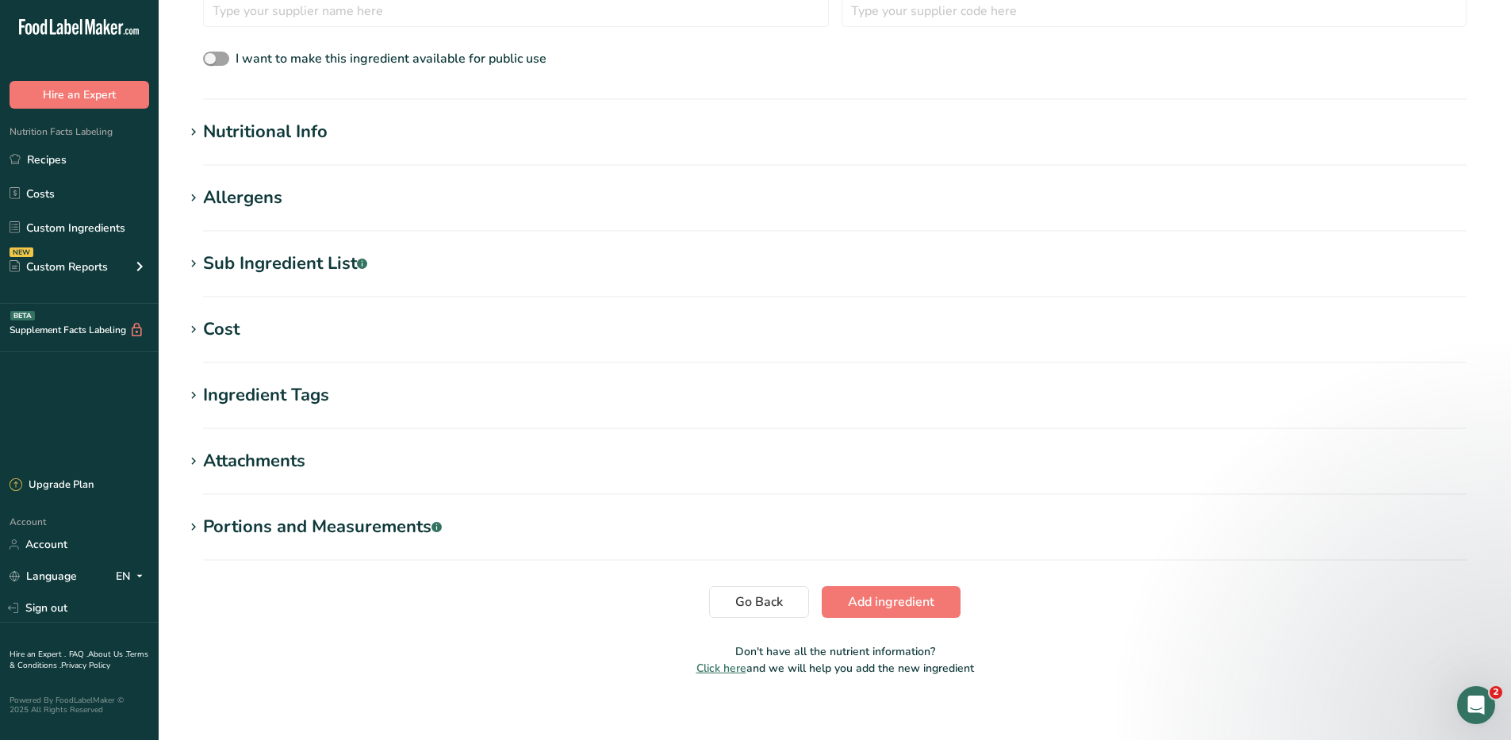
scroll to position [432, 0]
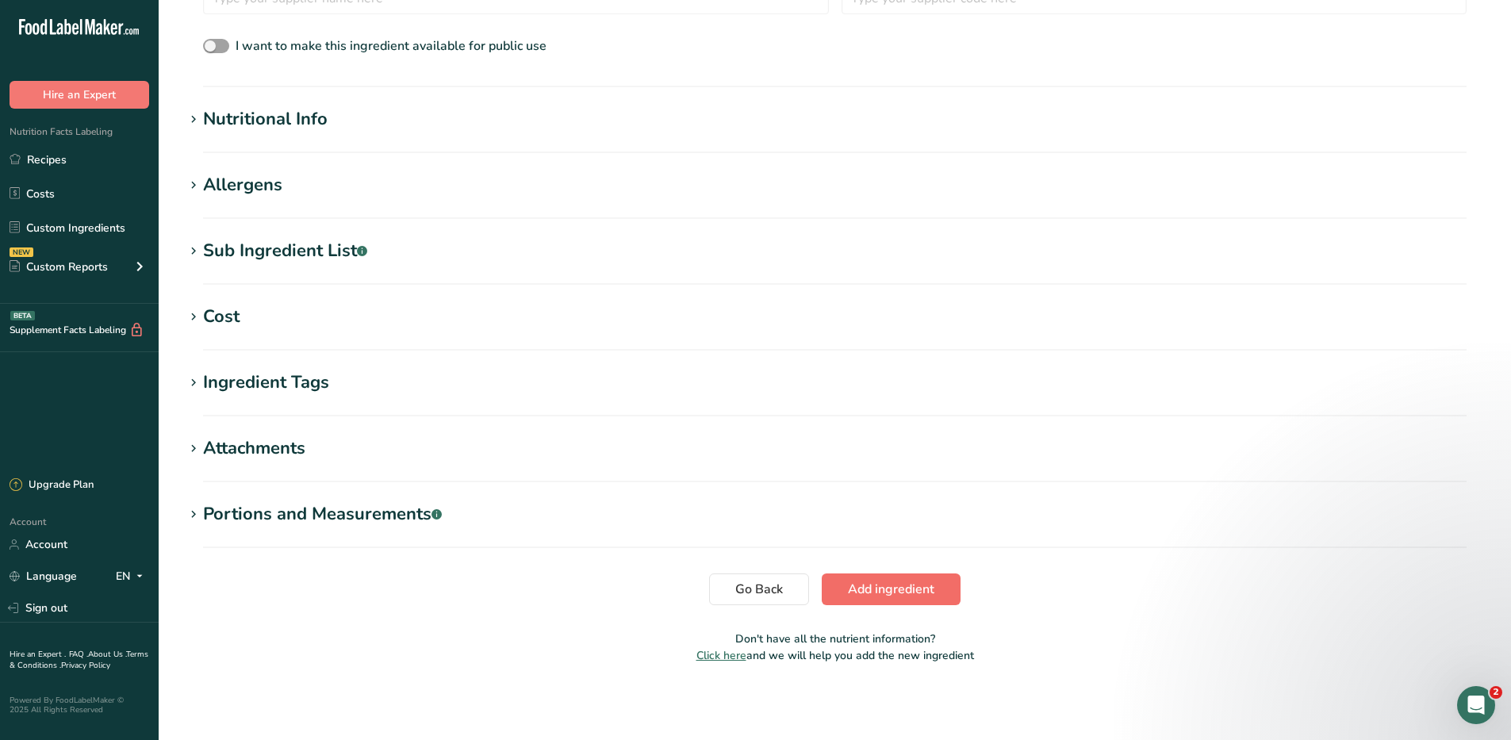
type input "Pineapple, crushed"
click at [897, 592] on span "Add ingredient" at bounding box center [891, 589] width 86 height 19
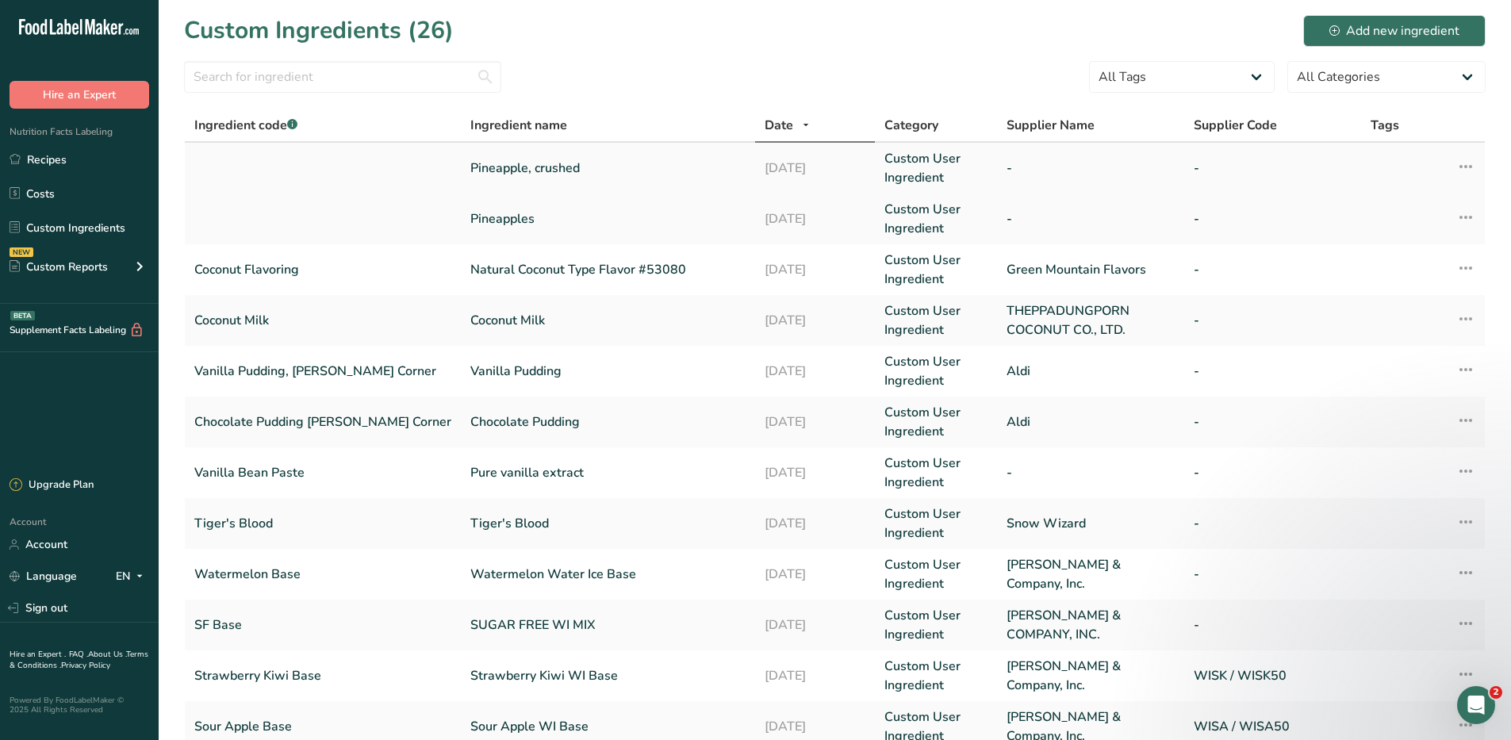
click at [470, 171] on link "Pineapple, crushed" at bounding box center [607, 168] width 275 height 19
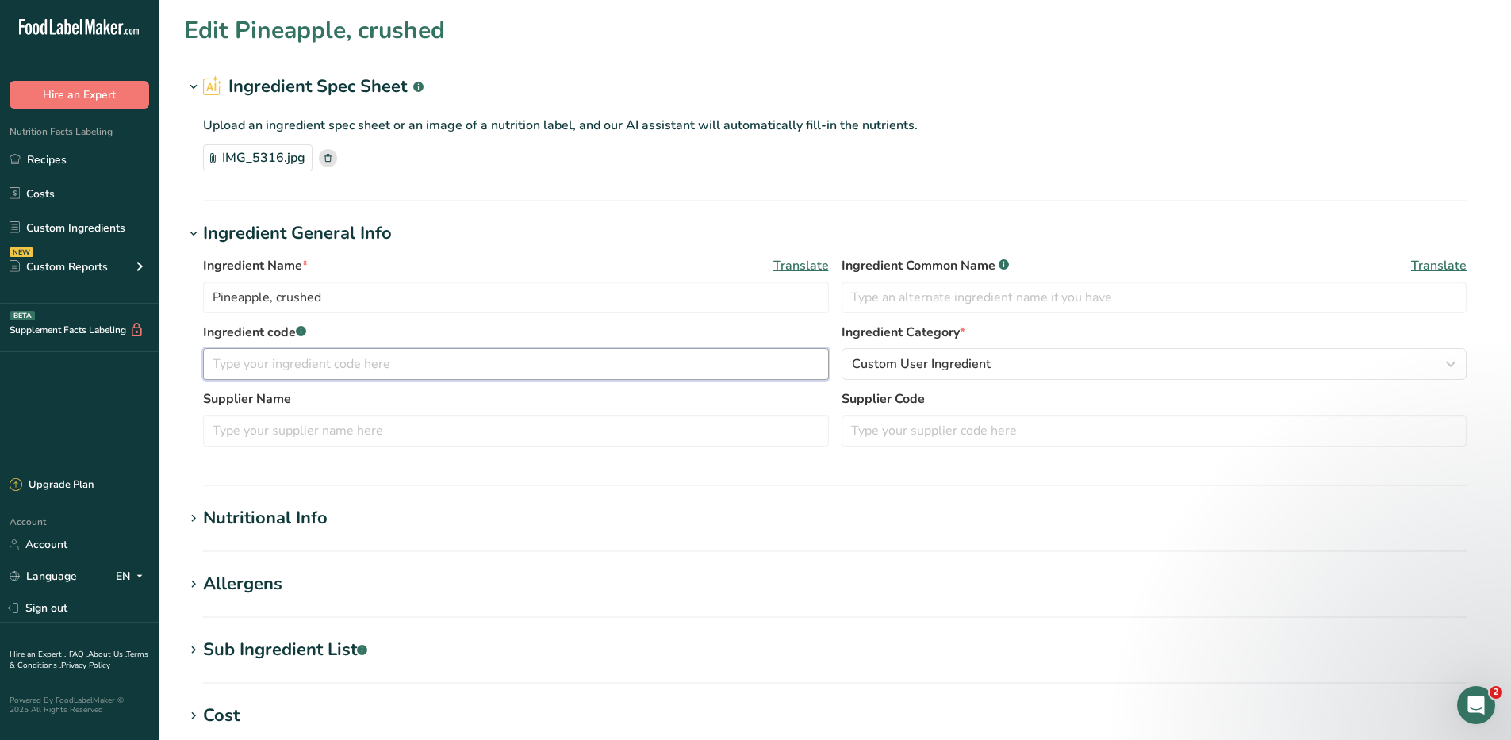
click at [332, 376] on input "text" at bounding box center [516, 364] width 626 height 32
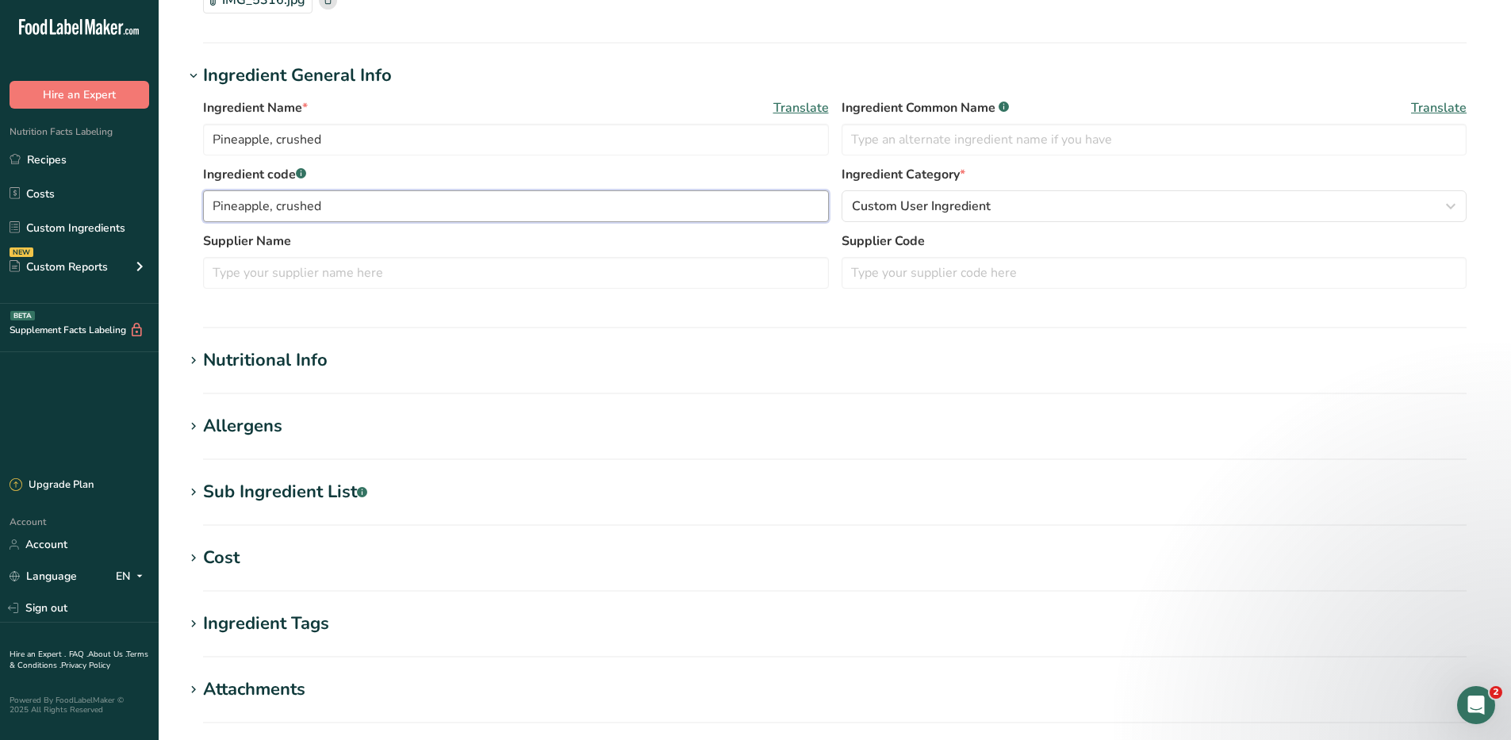
scroll to position [399, 0]
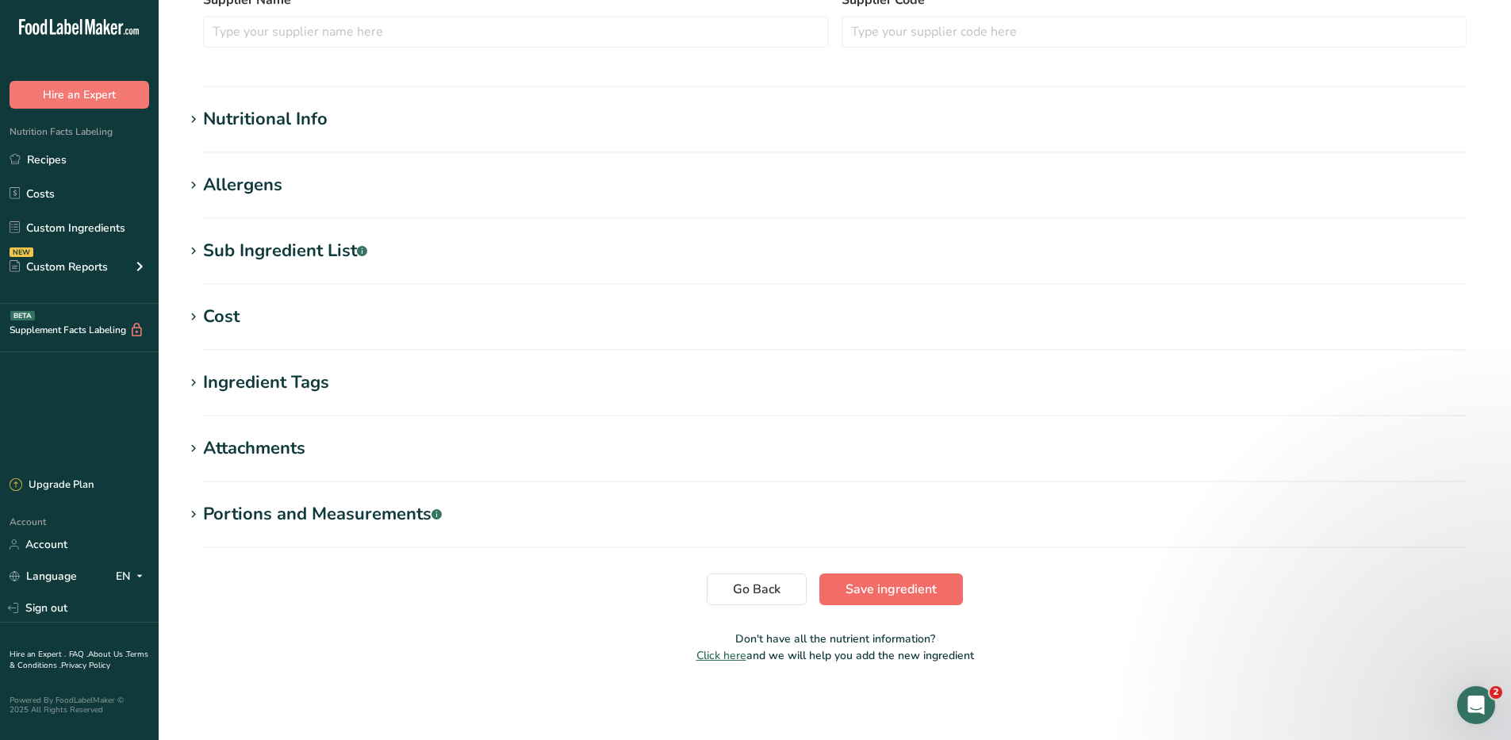
type input "Pineapple, crushed"
click at [877, 593] on span "Save ingredient" at bounding box center [891, 589] width 91 height 19
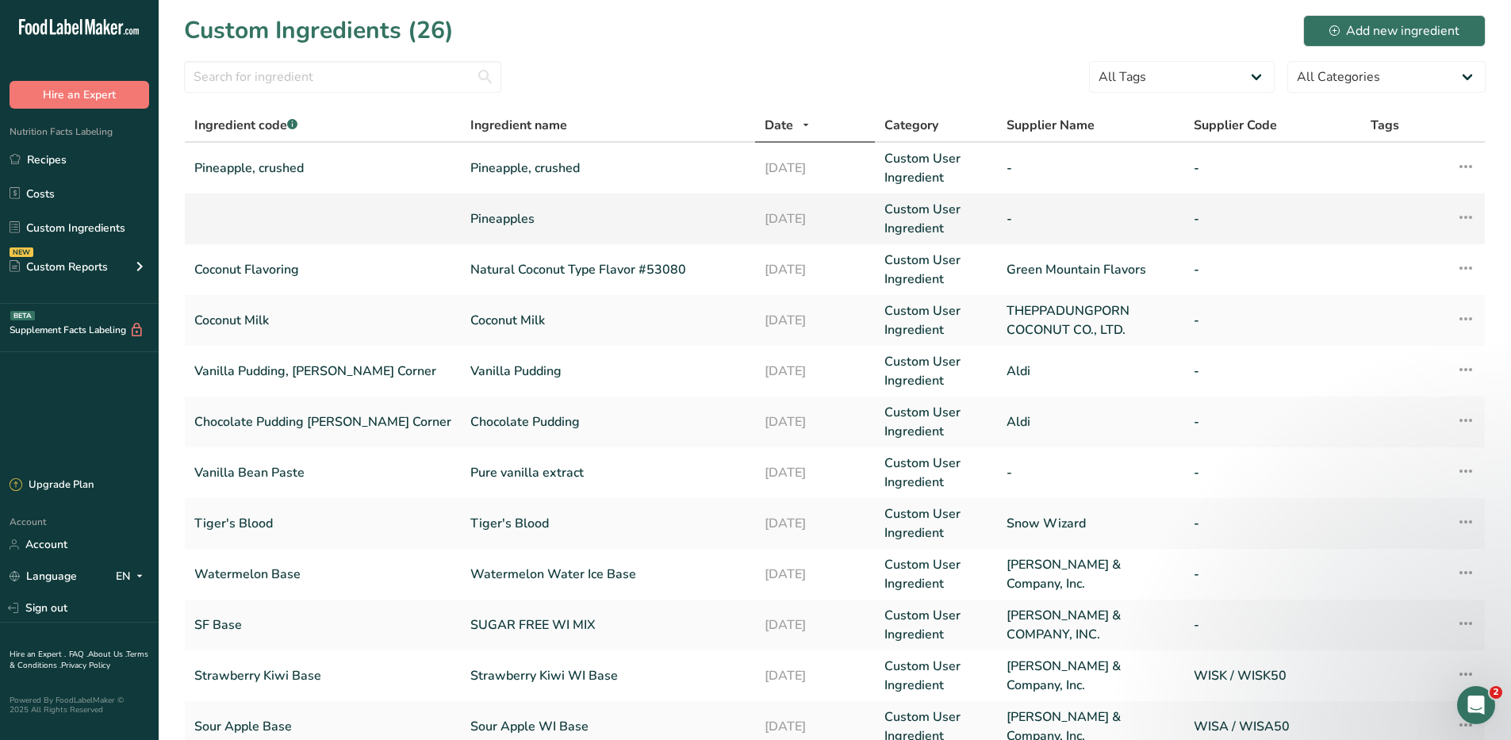
click at [1464, 212] on icon at bounding box center [1466, 217] width 19 height 29
click at [1396, 340] on div "Delete Ingredient" at bounding box center [1389, 331] width 147 height 19
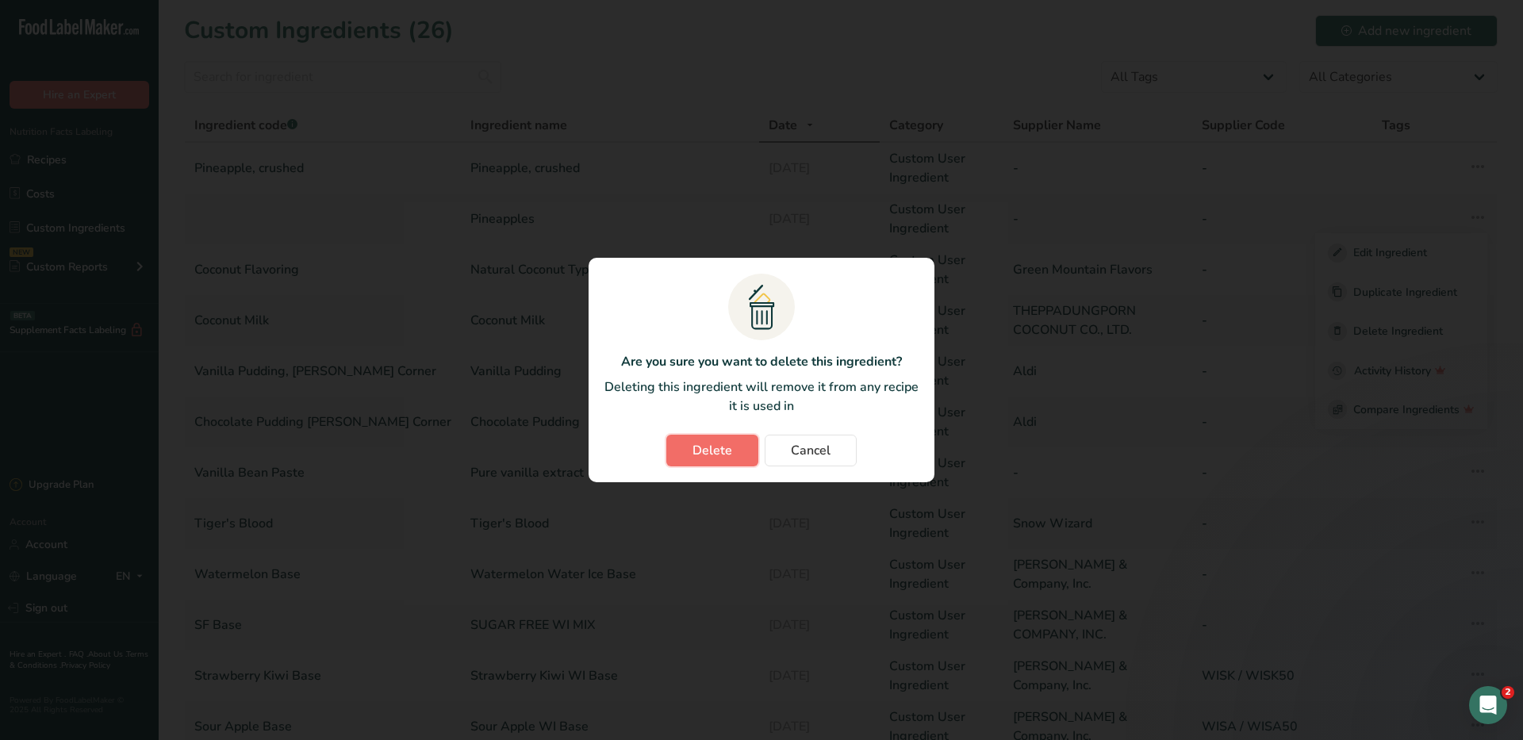
click at [724, 457] on span "Delete" at bounding box center [713, 450] width 40 height 19
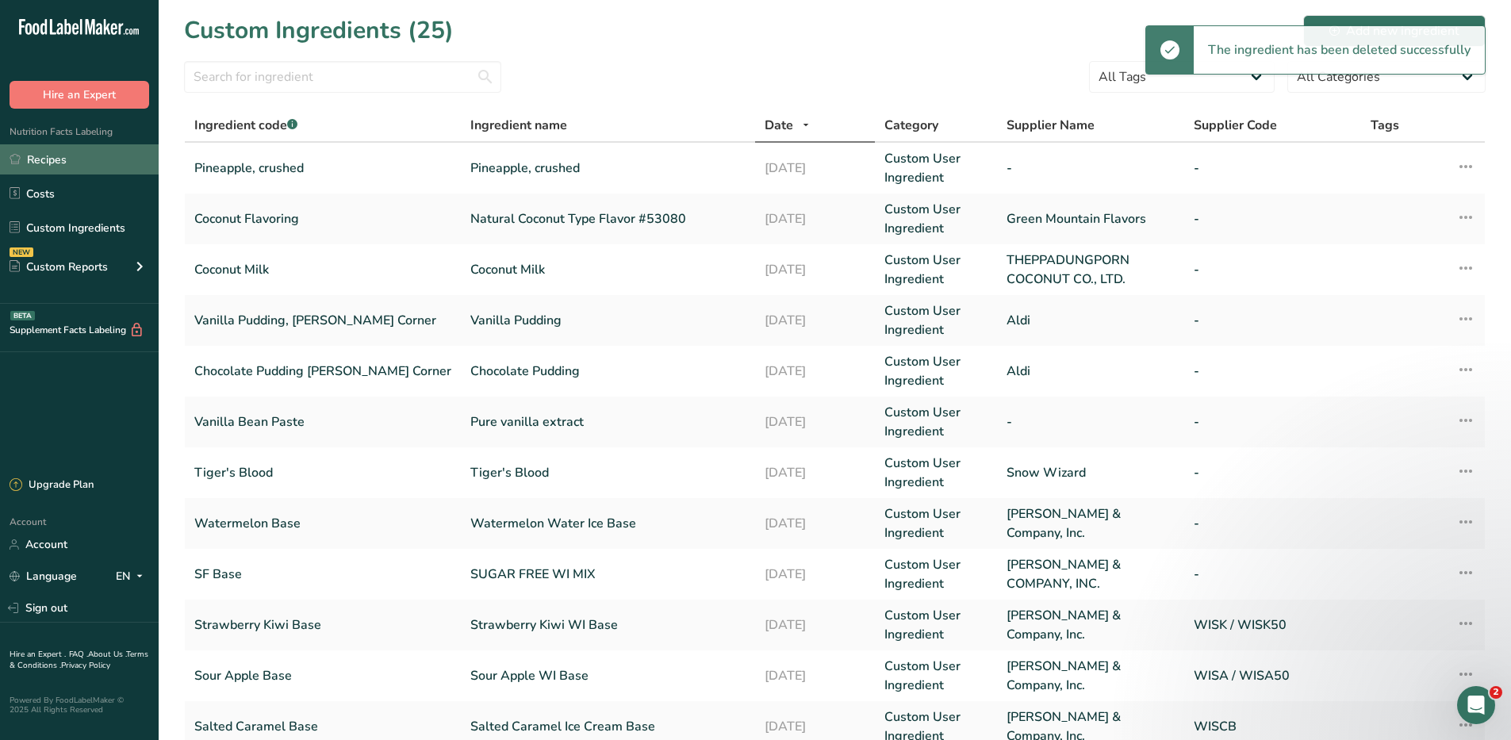
click at [59, 163] on link "Recipes" at bounding box center [79, 159] width 159 height 30
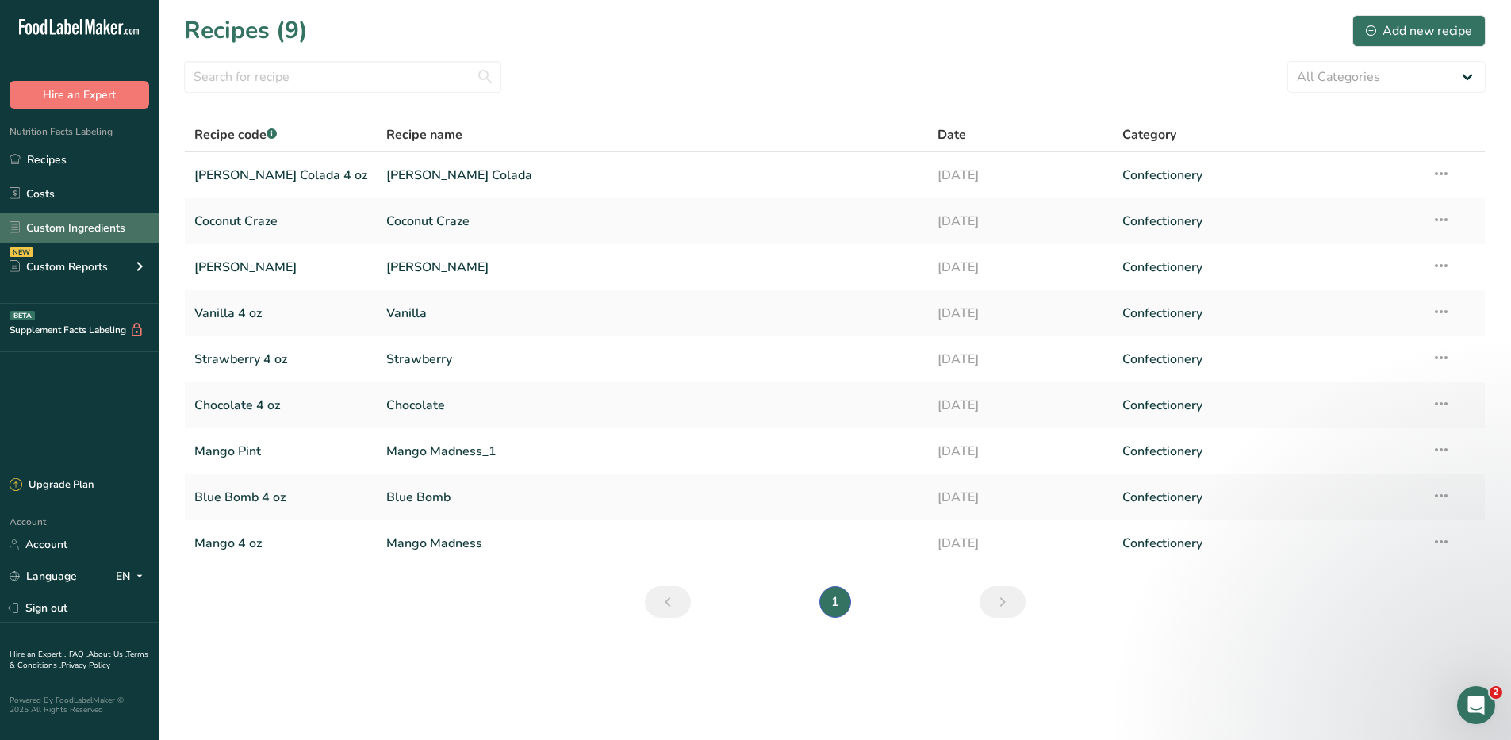
click at [47, 229] on link "Custom Ingredients" at bounding box center [79, 228] width 159 height 30
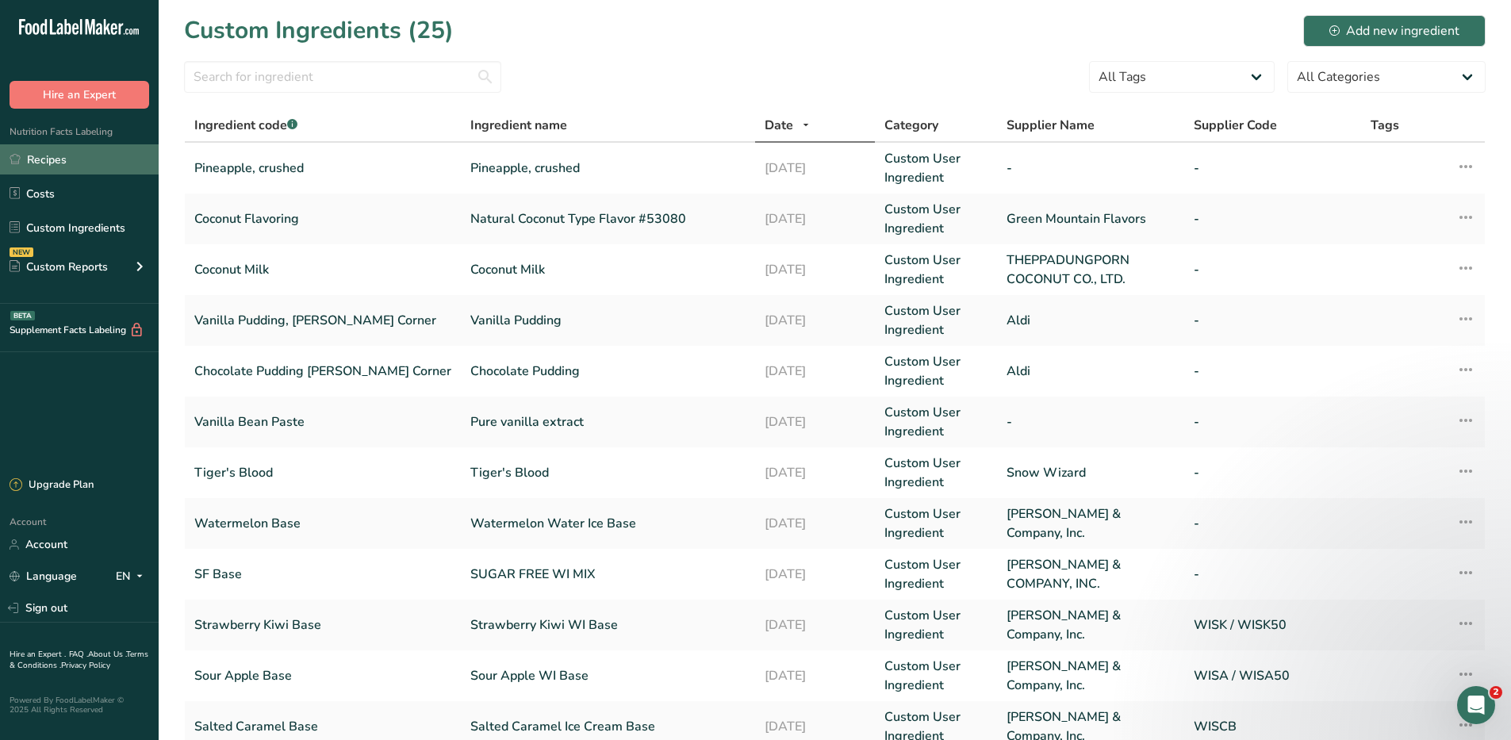
click at [55, 156] on link "Recipes" at bounding box center [79, 159] width 159 height 30
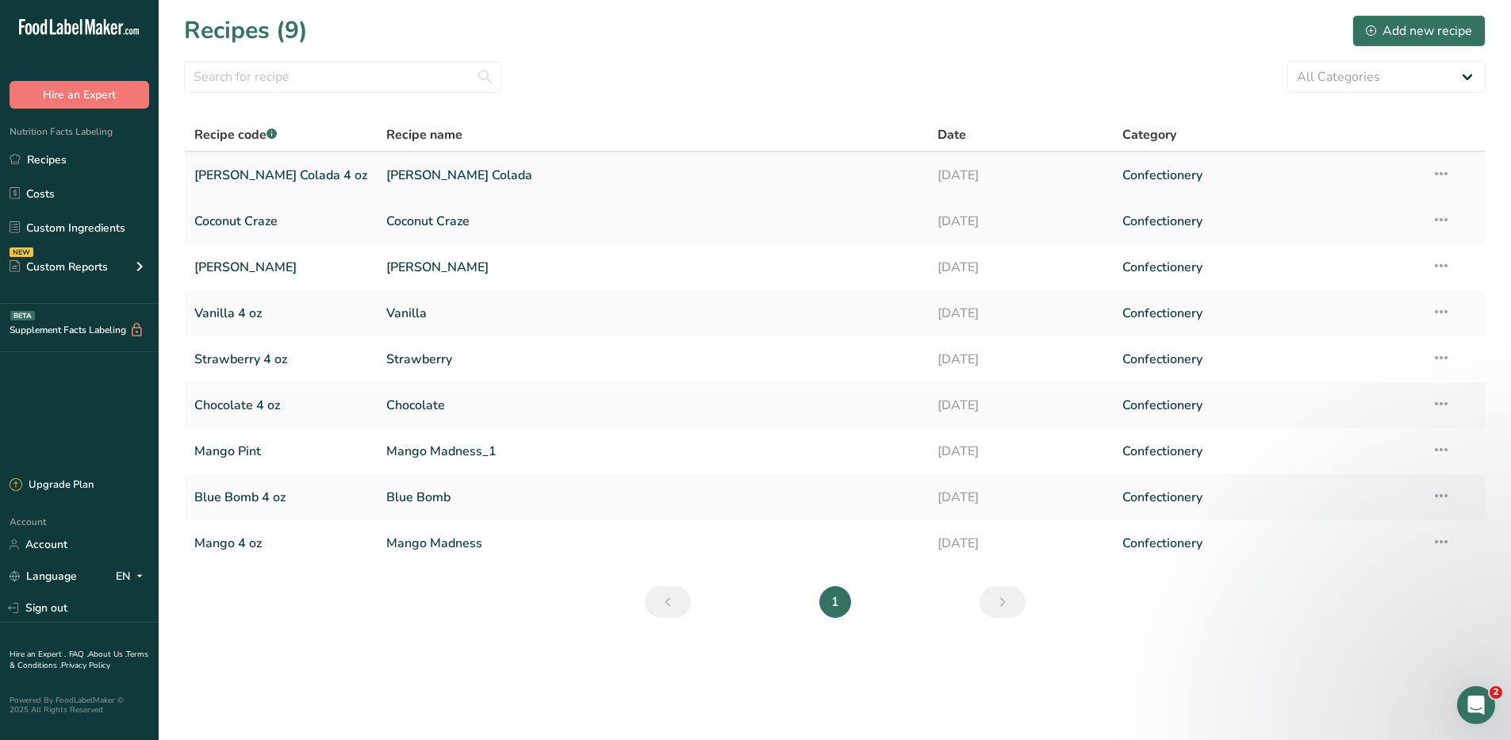
click at [229, 175] on link "[PERSON_NAME] Colada 4 oz" at bounding box center [280, 175] width 173 height 33
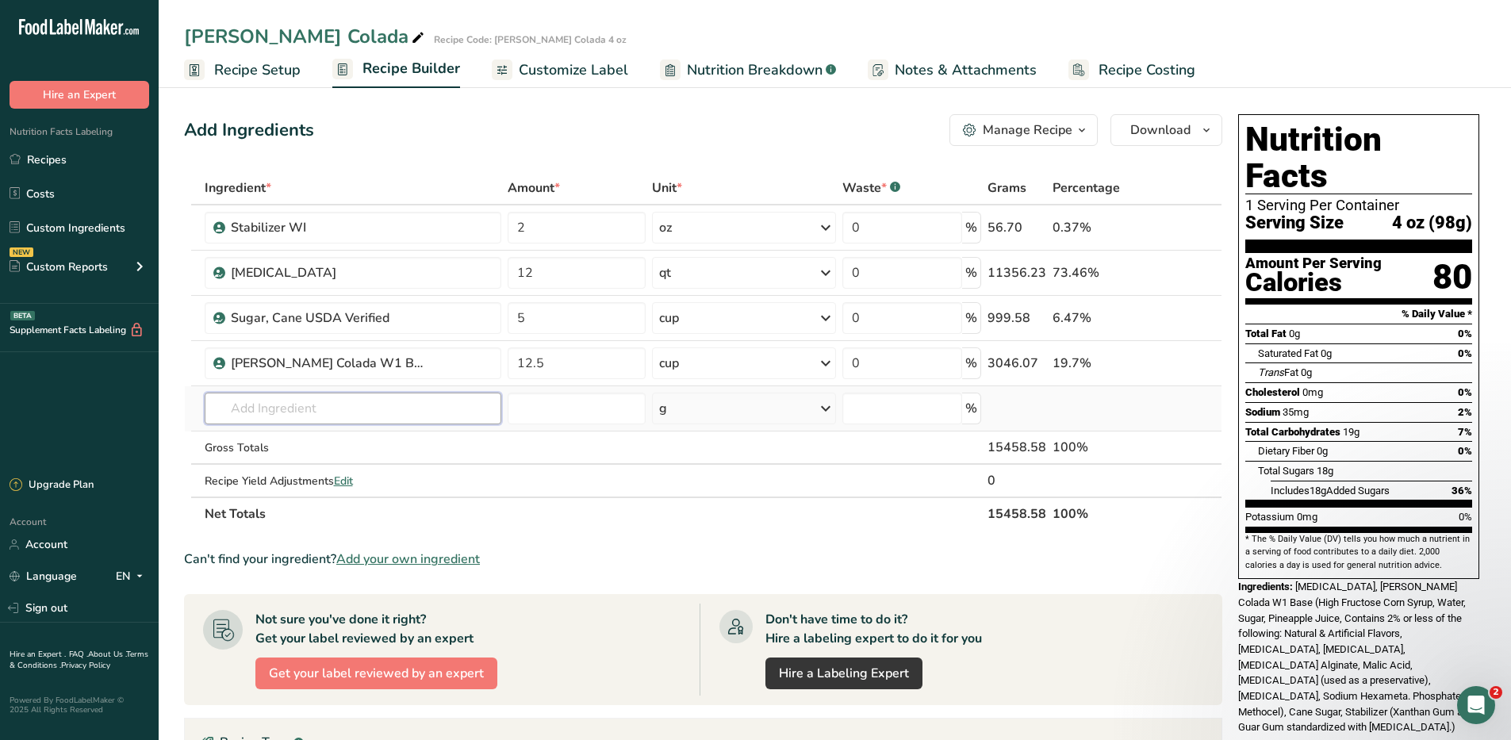
click at [316, 406] on input "text" at bounding box center [353, 409] width 297 height 32
type input "pineapple, crushed"
click at [620, 534] on section "Ingredient * Amount * Unit * Waste * .a-a{fill:#347362;}.b-a{fill:#fff;} Grams …" at bounding box center [703, 597] width 1039 height 853
click at [327, 409] on input "text" at bounding box center [353, 409] width 297 height 32
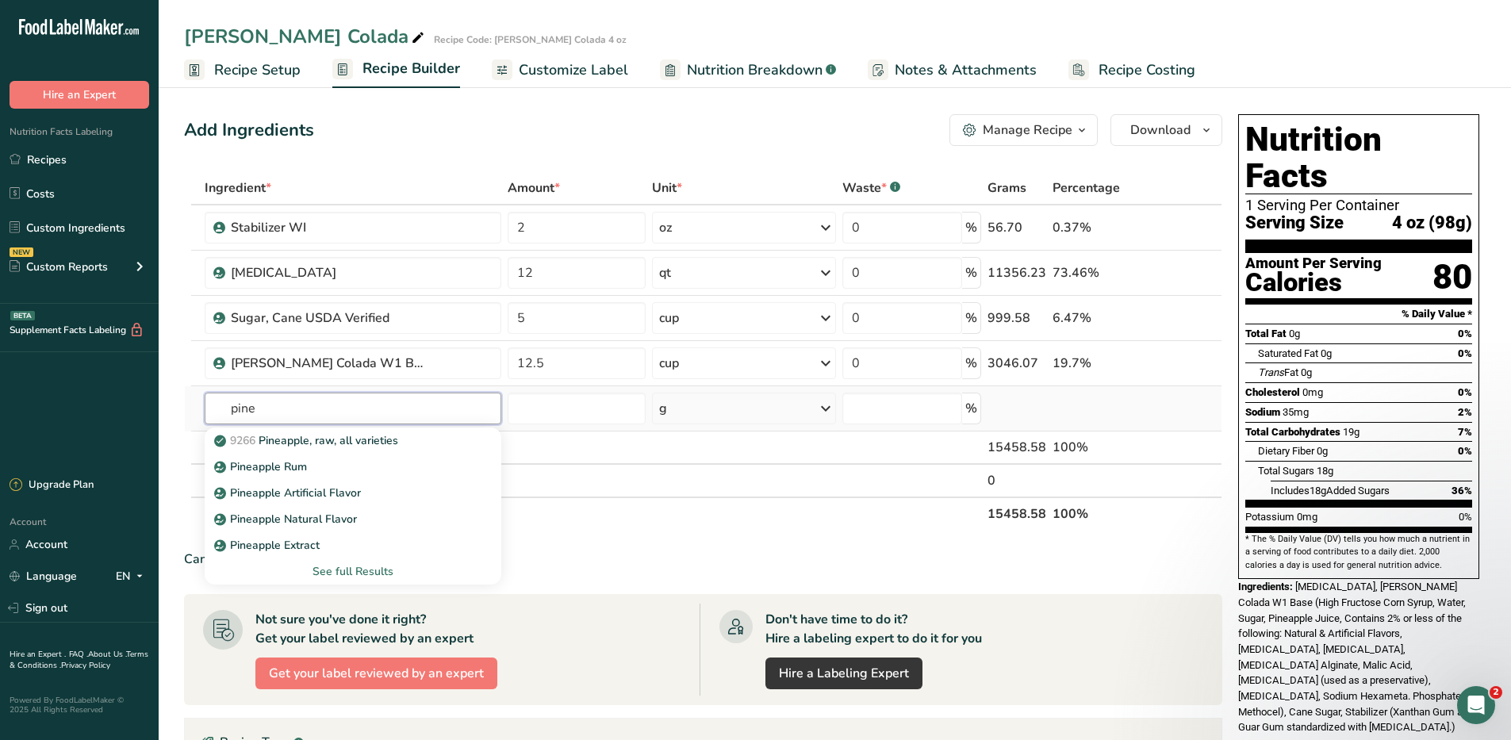
type input "pine"
click at [347, 573] on div "See full Results" at bounding box center [352, 571] width 271 height 17
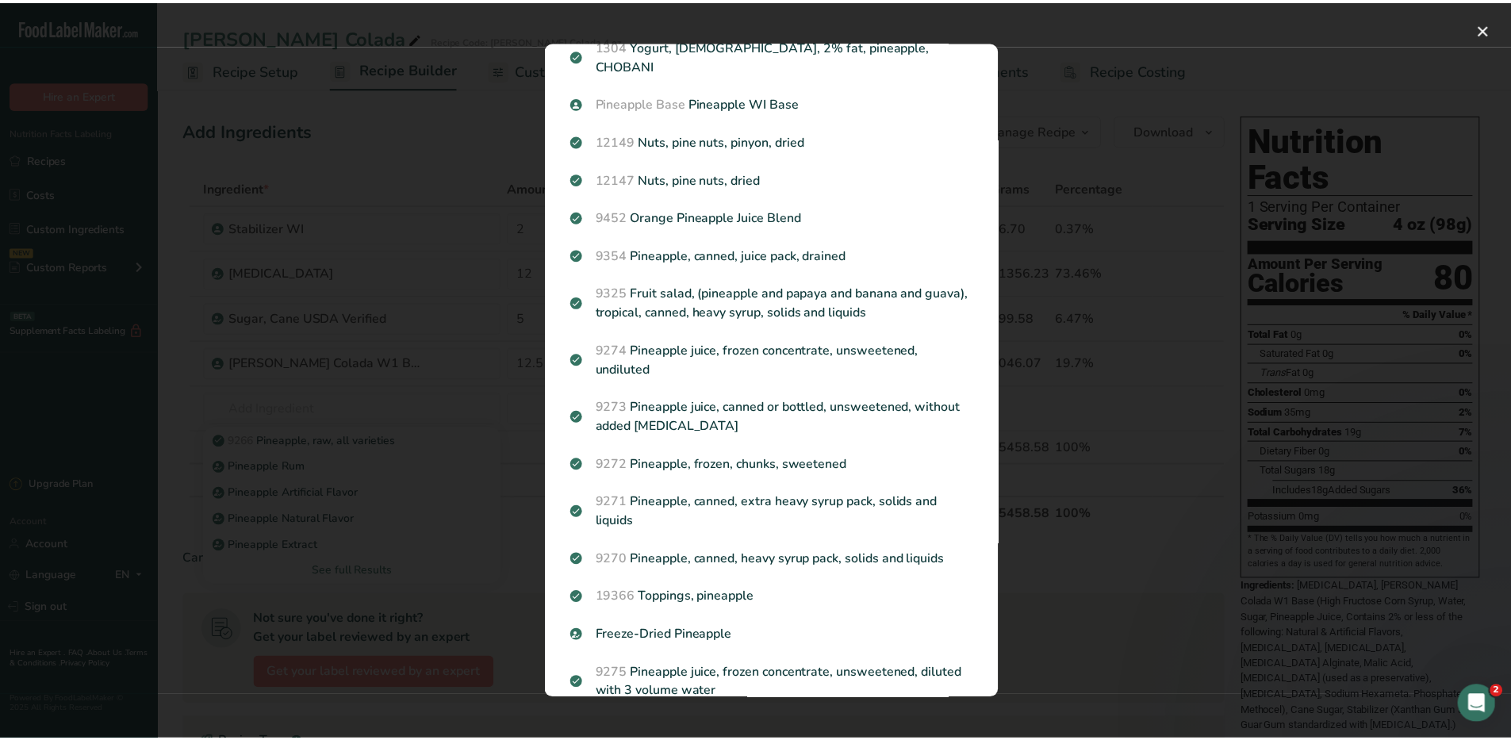
scroll to position [1672, 0]
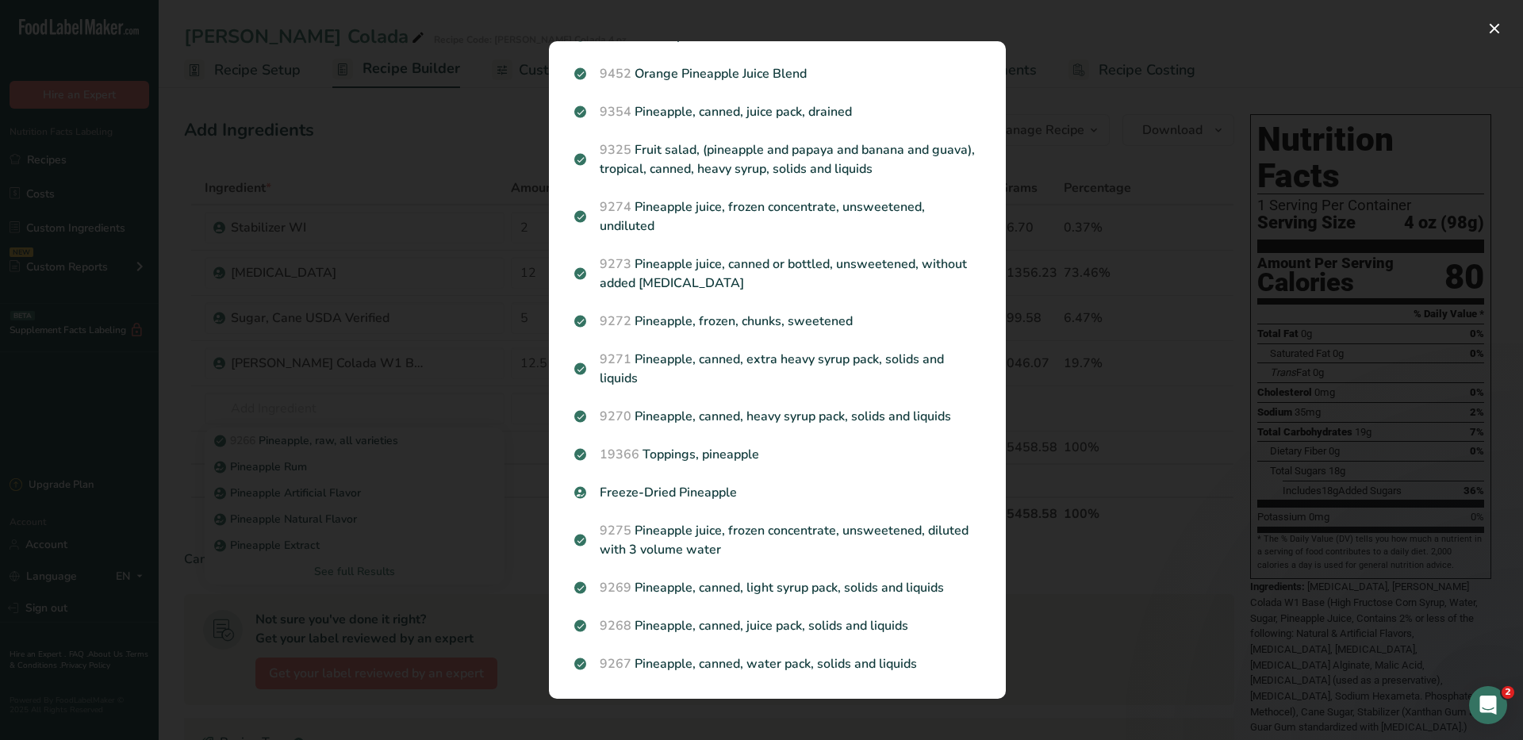
click at [1066, 88] on div "Search results modal" at bounding box center [761, 370] width 1523 height 740
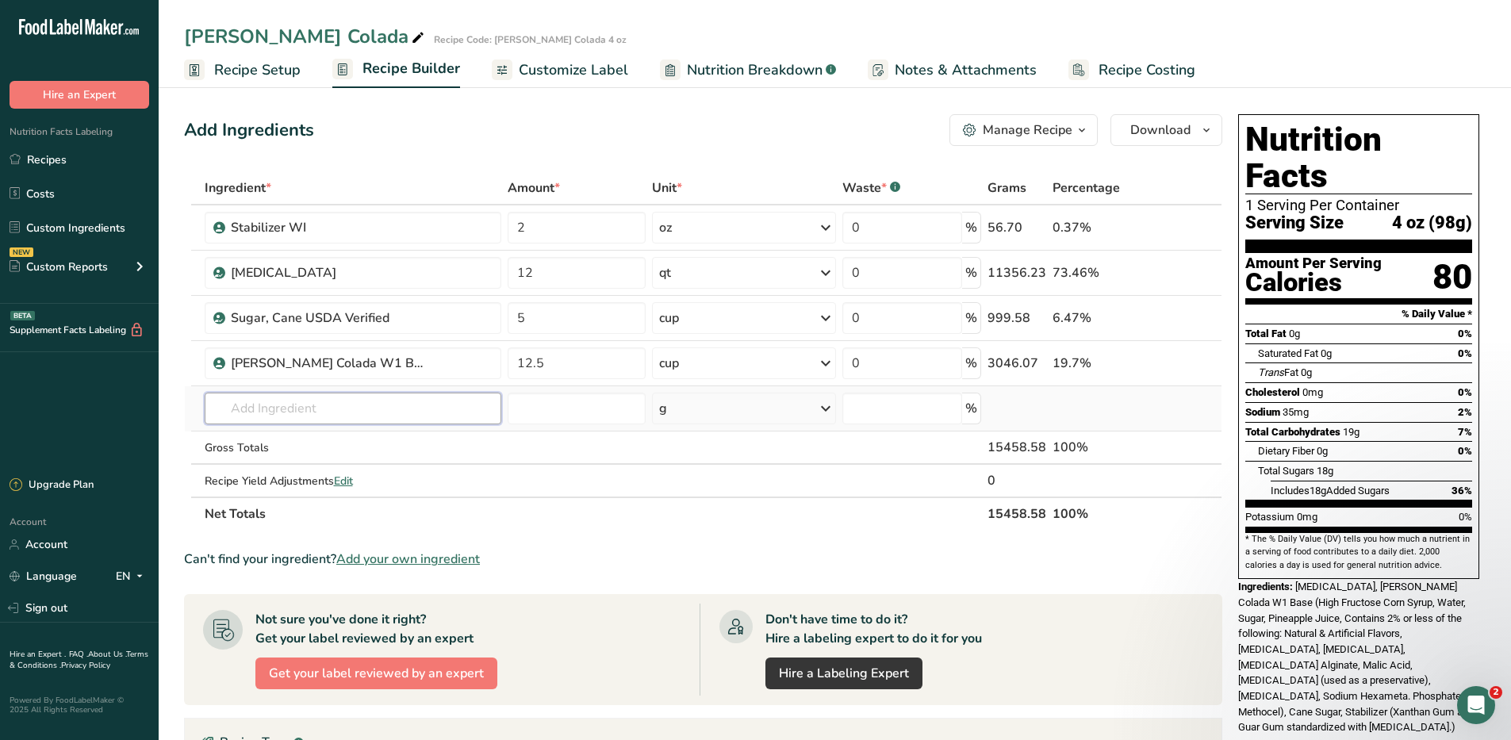
click at [263, 407] on input "text" at bounding box center [353, 409] width 297 height 32
click at [339, 405] on input "text" at bounding box center [353, 409] width 297 height 32
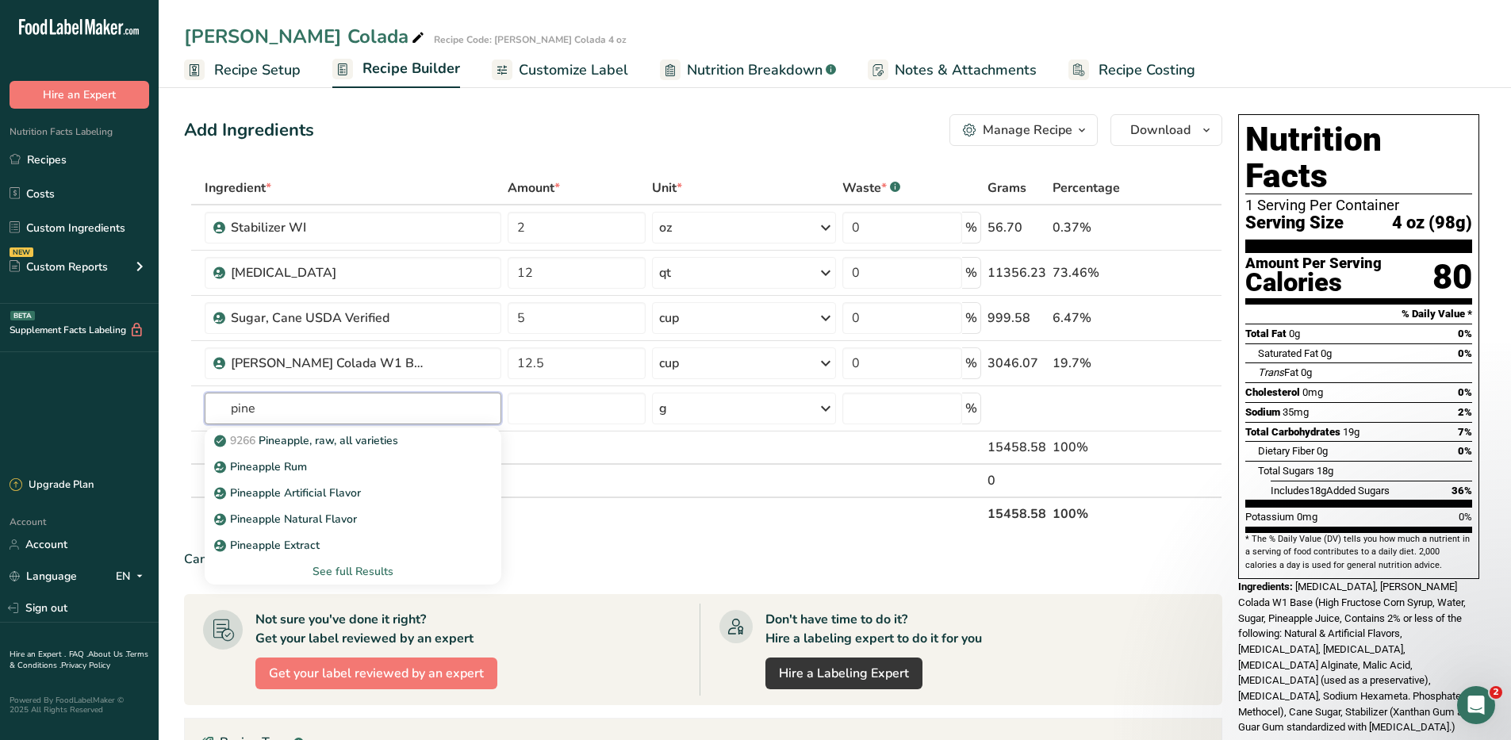
type input "pine"
click at [717, 527] on th "Net Totals" at bounding box center [594, 513] width 784 height 33
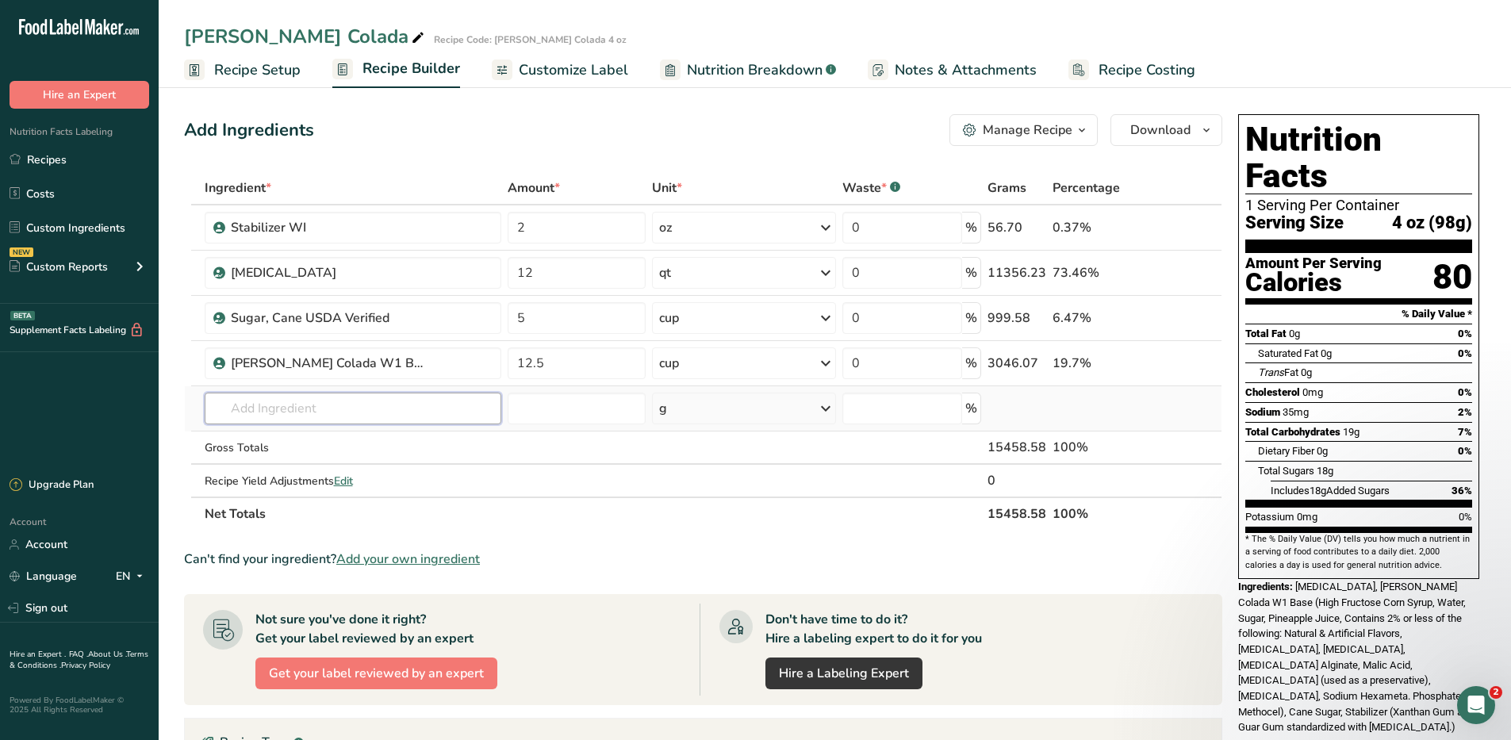
click at [321, 409] on input "text" at bounding box center [353, 409] width 297 height 32
click at [51, 160] on link "Recipes" at bounding box center [79, 159] width 159 height 30
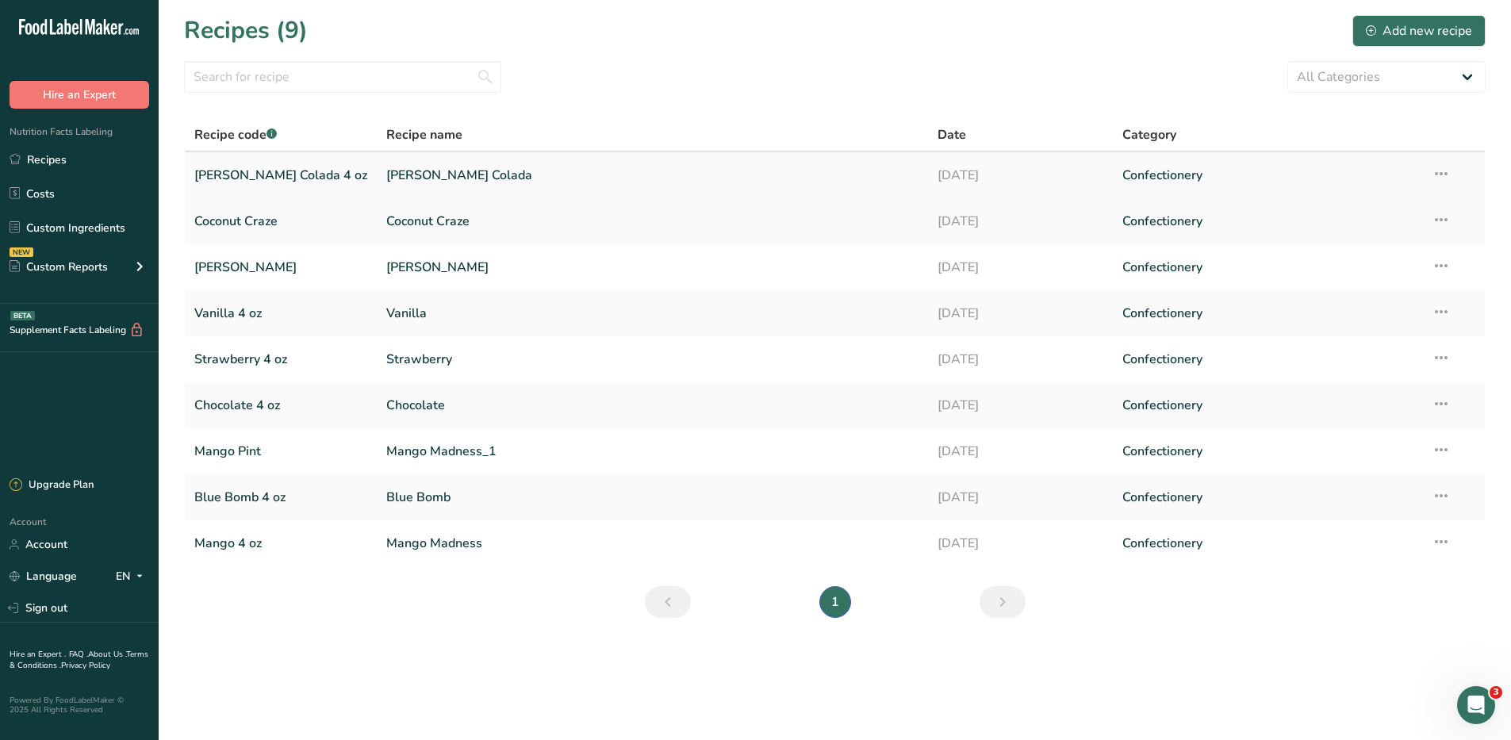
click at [386, 177] on link "[PERSON_NAME] Colada" at bounding box center [652, 175] width 532 height 33
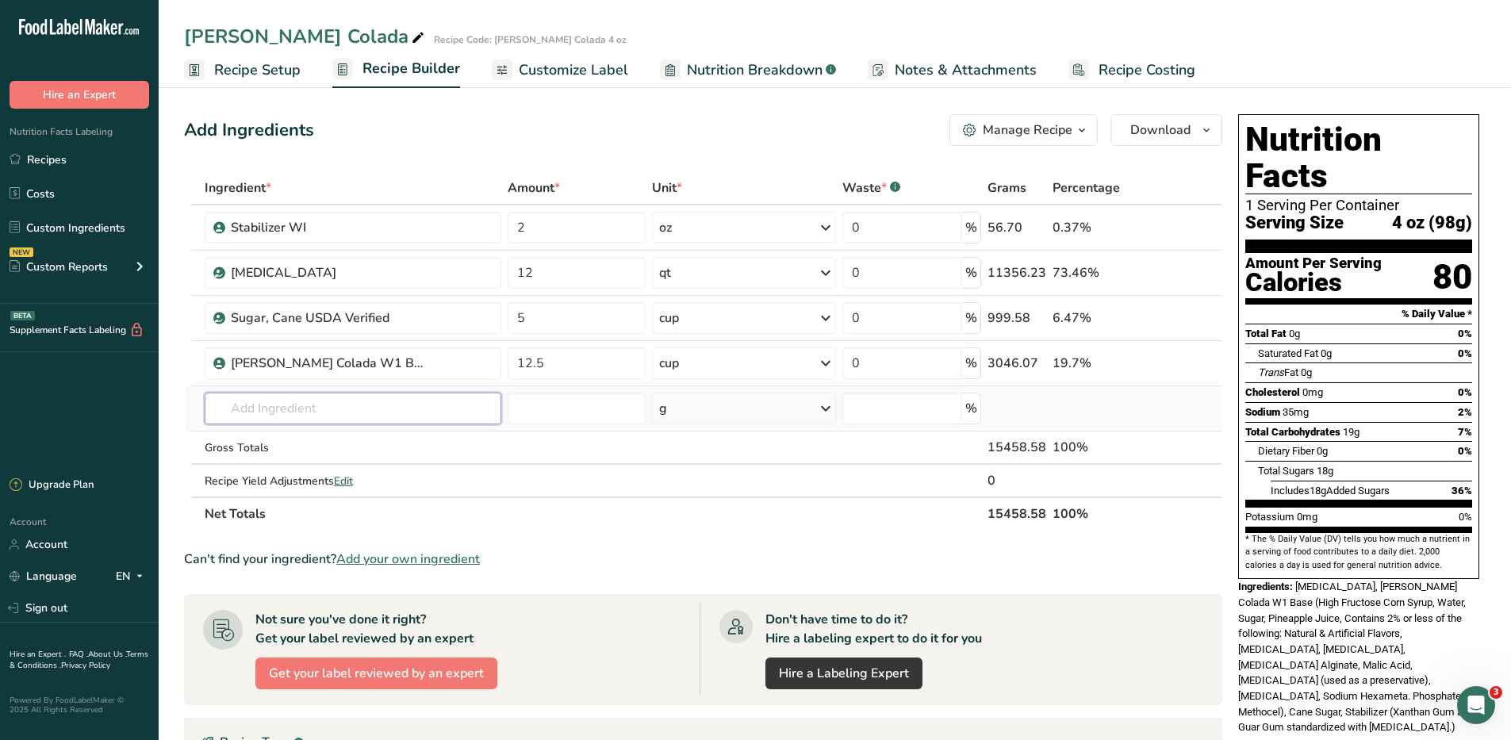
click at [360, 408] on input "text" at bounding box center [353, 409] width 297 height 32
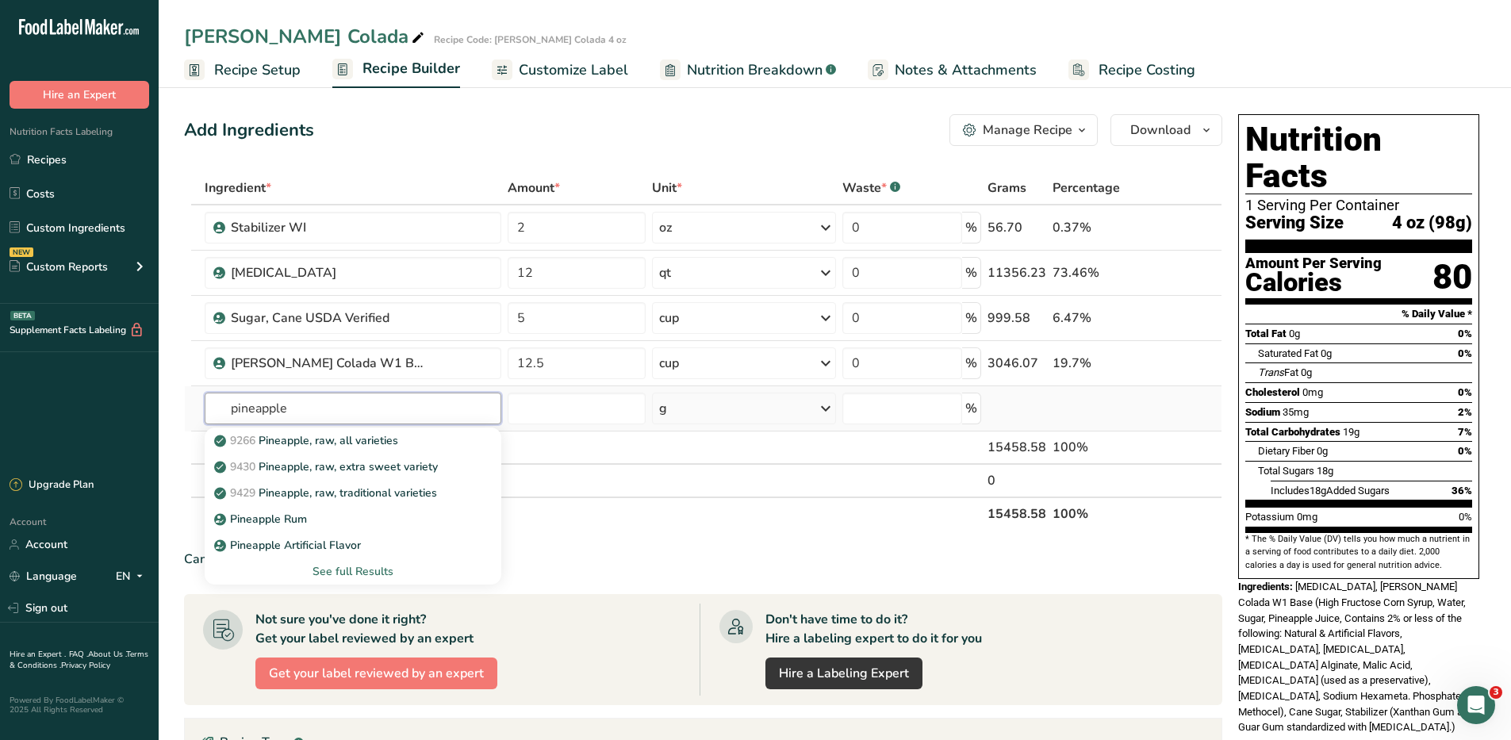
type input "pineapple"
click at [330, 571] on div "See full Results" at bounding box center [352, 571] width 271 height 17
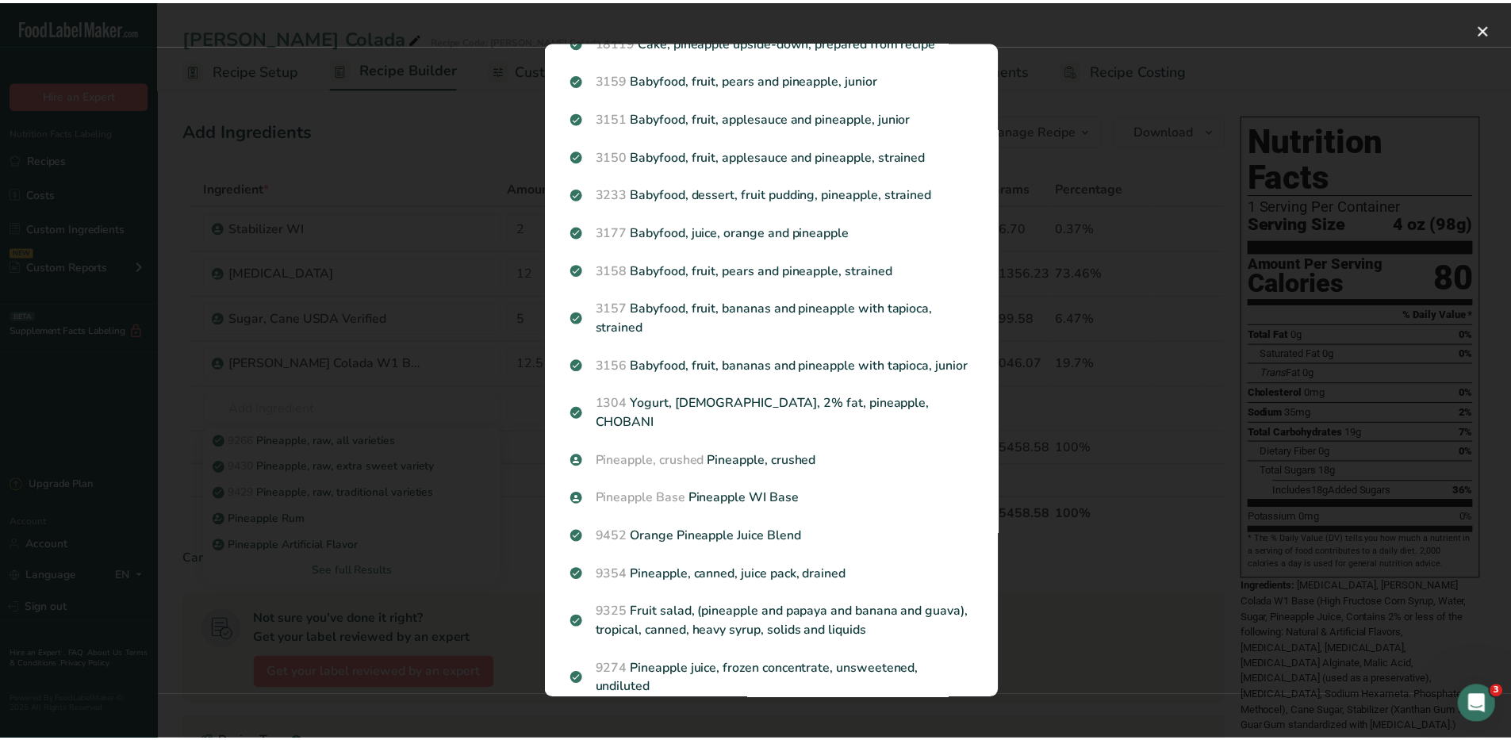
scroll to position [1190, 0]
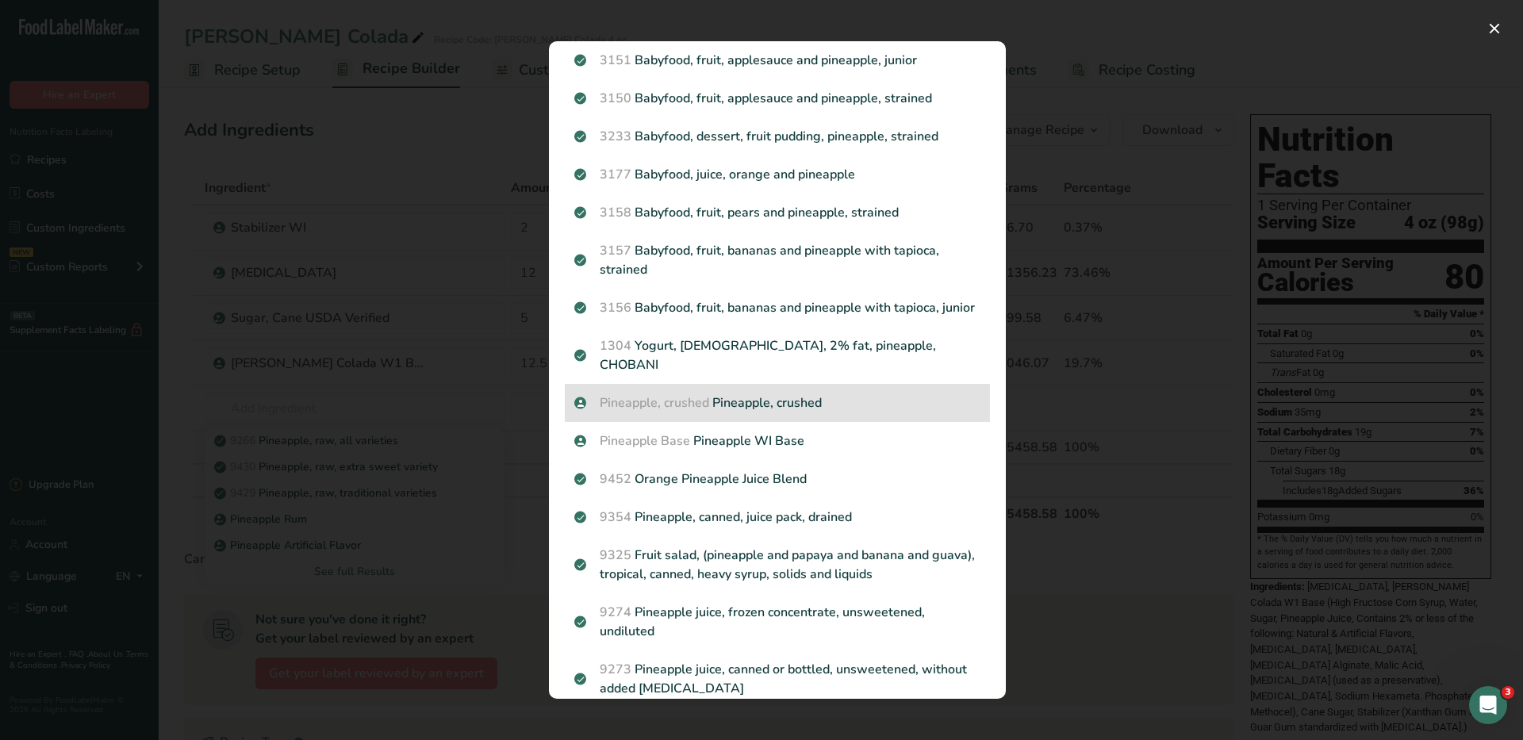
click at [684, 409] on span "Pineapple, crushed" at bounding box center [654, 402] width 109 height 17
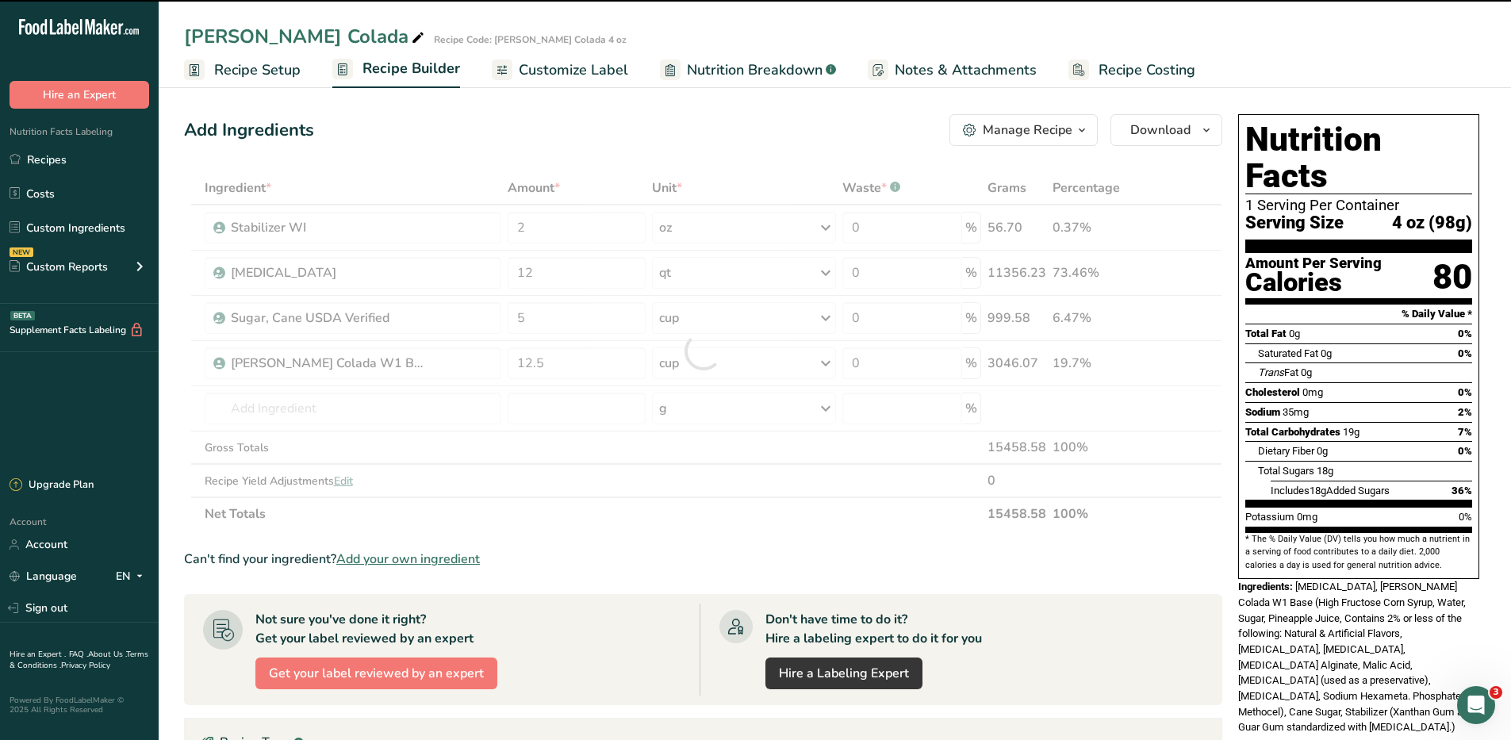
type input "0"
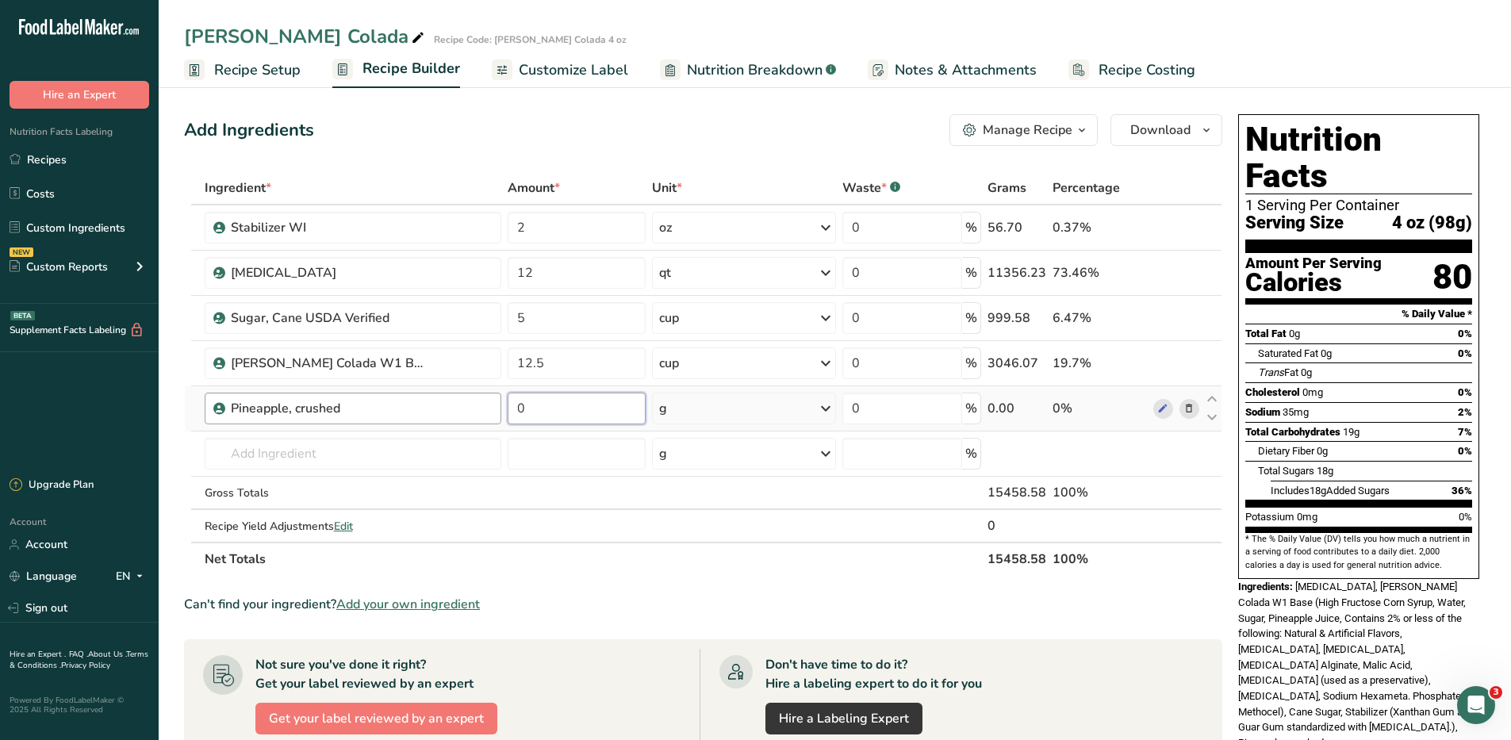
drag, startPoint x: 553, startPoint y: 413, endPoint x: 496, endPoint y: 415, distance: 57.1
click at [496, 415] on tr "Pineapple, crushed 0 g Weight Units g kg mg See more Volume Units l Volume unit…" at bounding box center [703, 408] width 1037 height 45
type input "2.5"
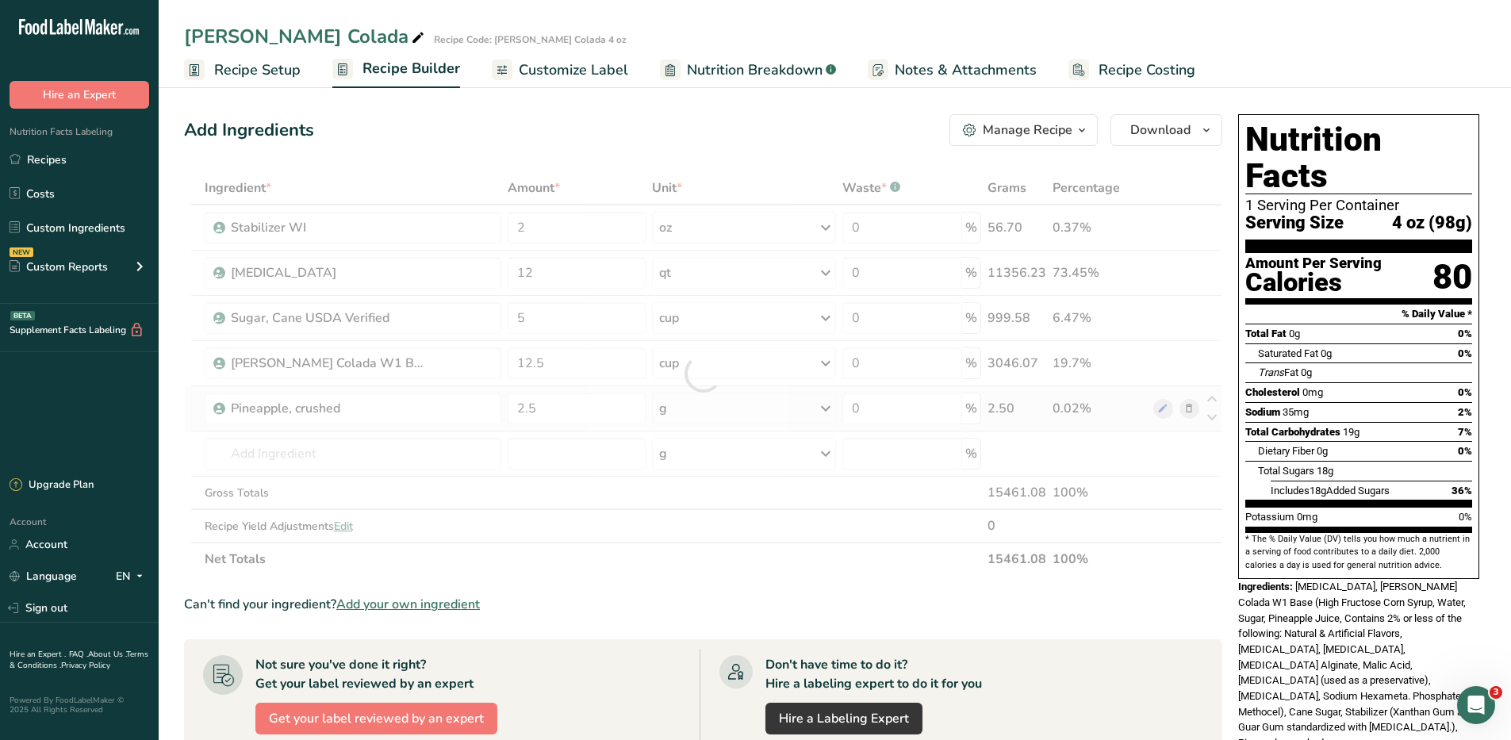
click at [824, 409] on div "Ingredient * Amount * Unit * Waste * .a-a{fill:#347362;}.b-a{fill:#fff;} Grams …" at bounding box center [703, 373] width 1039 height 405
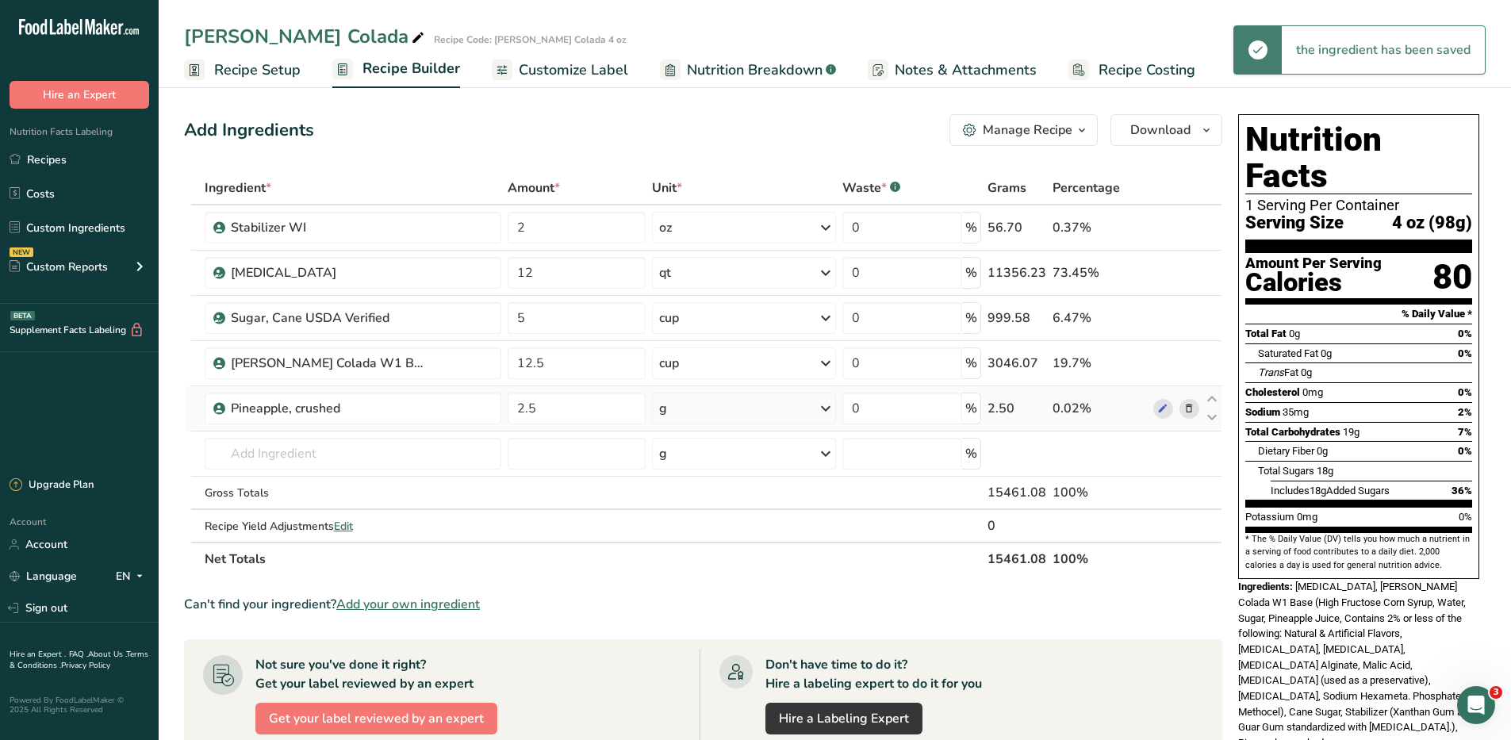
click at [828, 408] on icon at bounding box center [825, 408] width 19 height 29
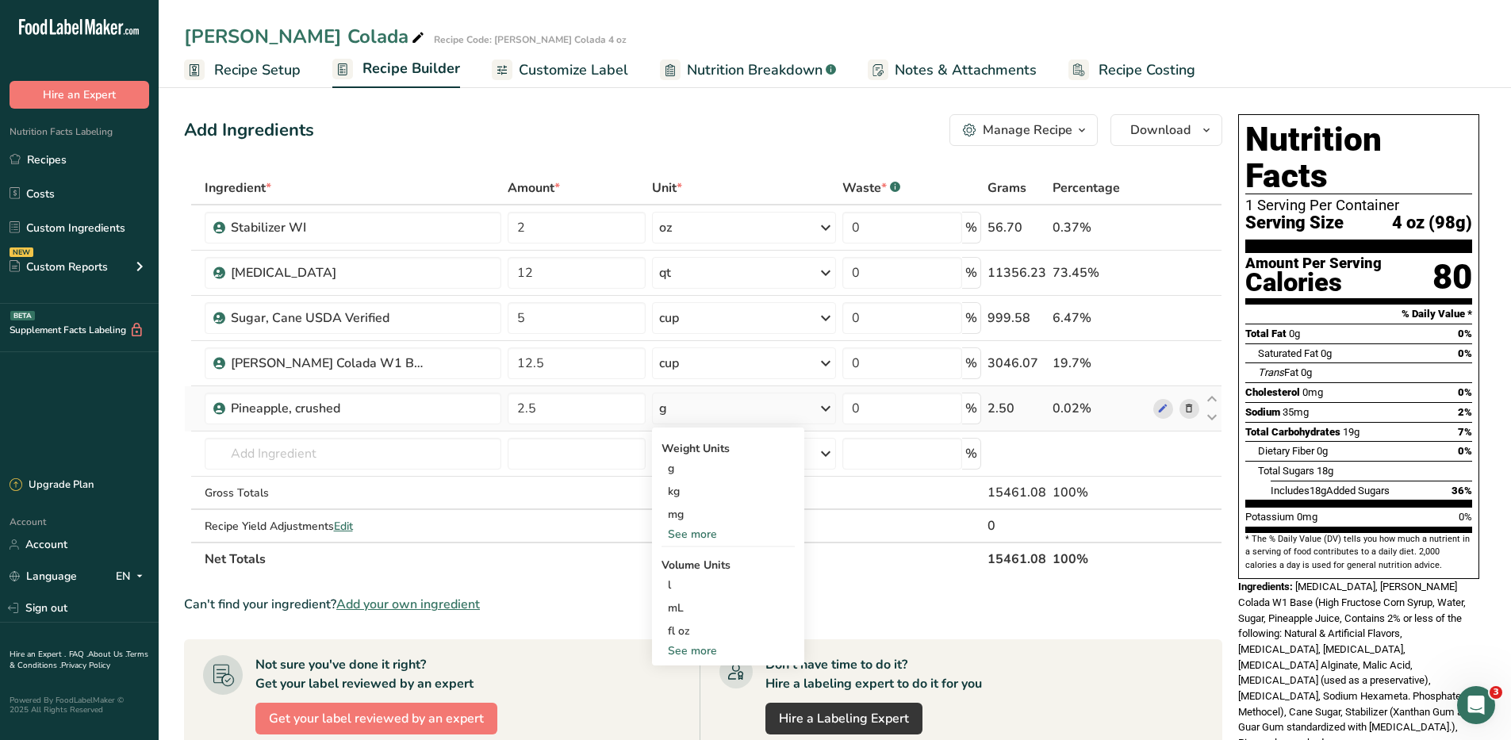
click at [688, 652] on div "See more" at bounding box center [728, 651] width 133 height 17
select select "22"
click at [682, 701] on div "cup" at bounding box center [728, 700] width 121 height 17
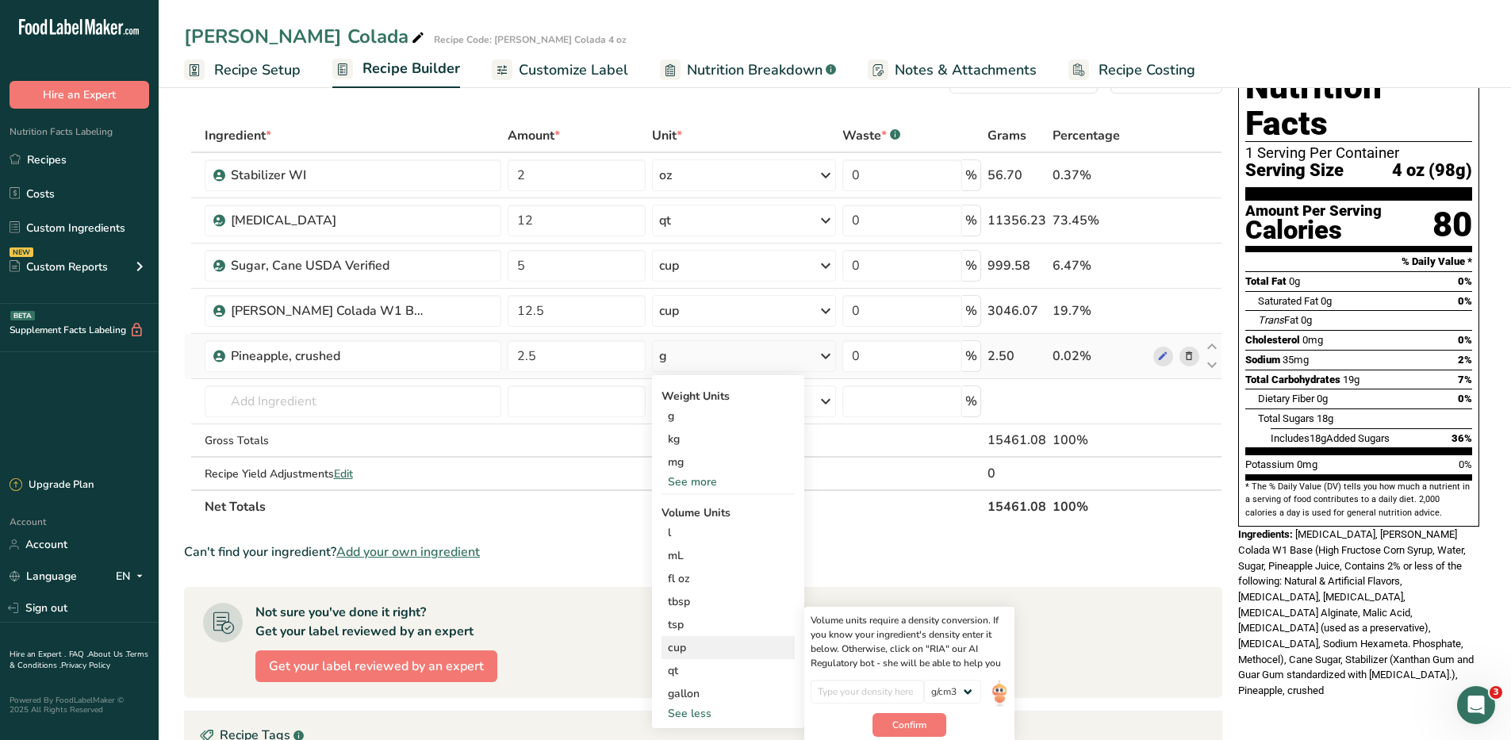
scroll to position [159, 0]
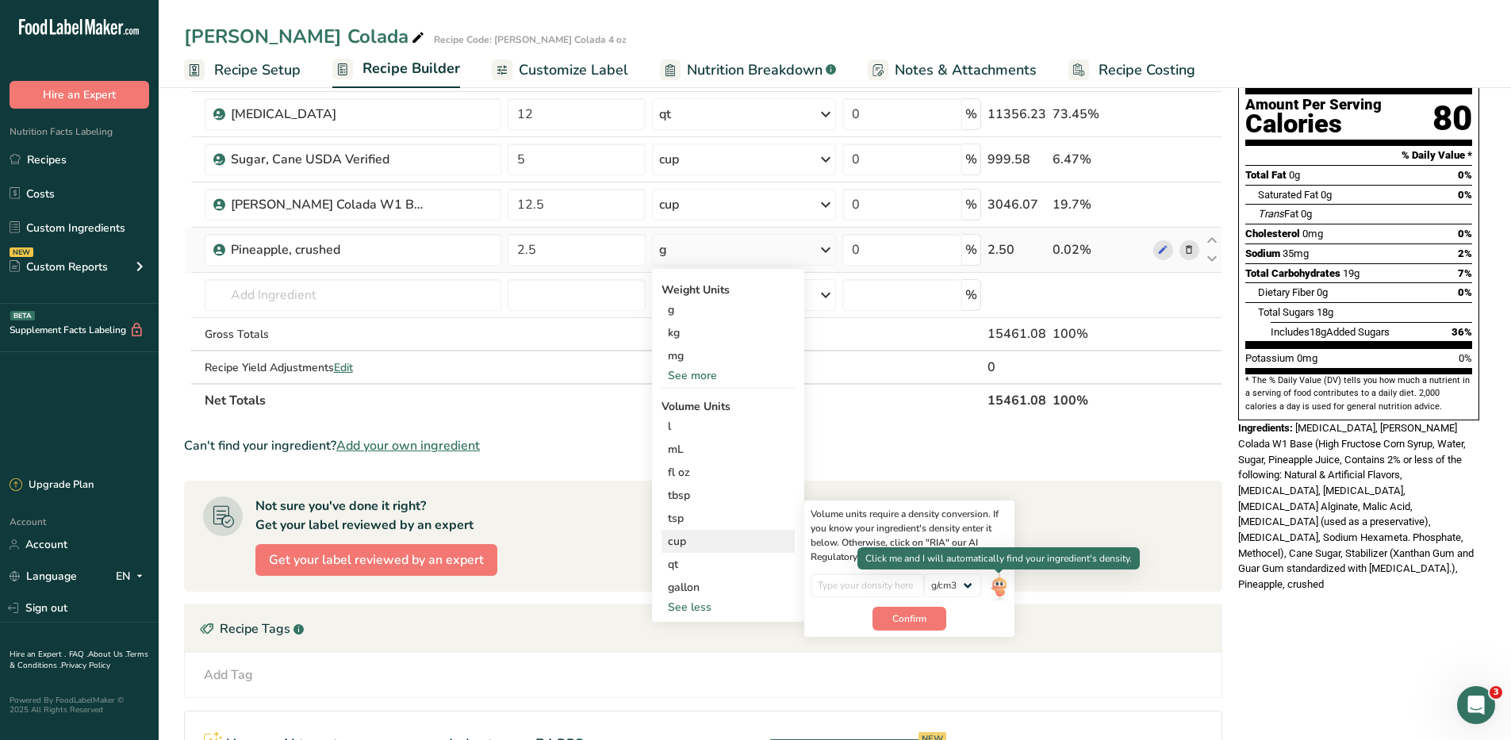
click at [991, 582] on img at bounding box center [999, 588] width 17 height 28
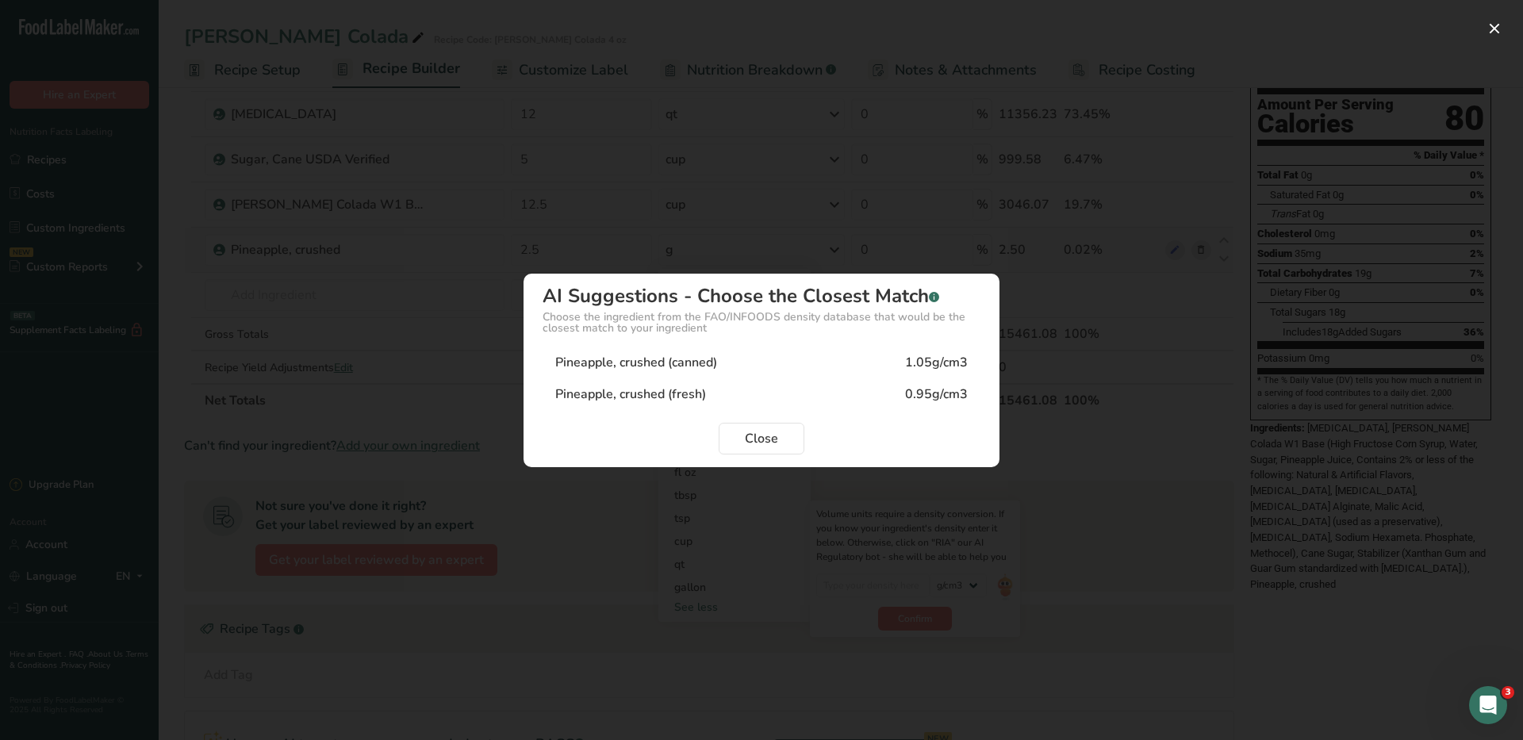
click at [611, 363] on div "Pineapple, crushed (canned)" at bounding box center [636, 362] width 162 height 19
type input "1.05"
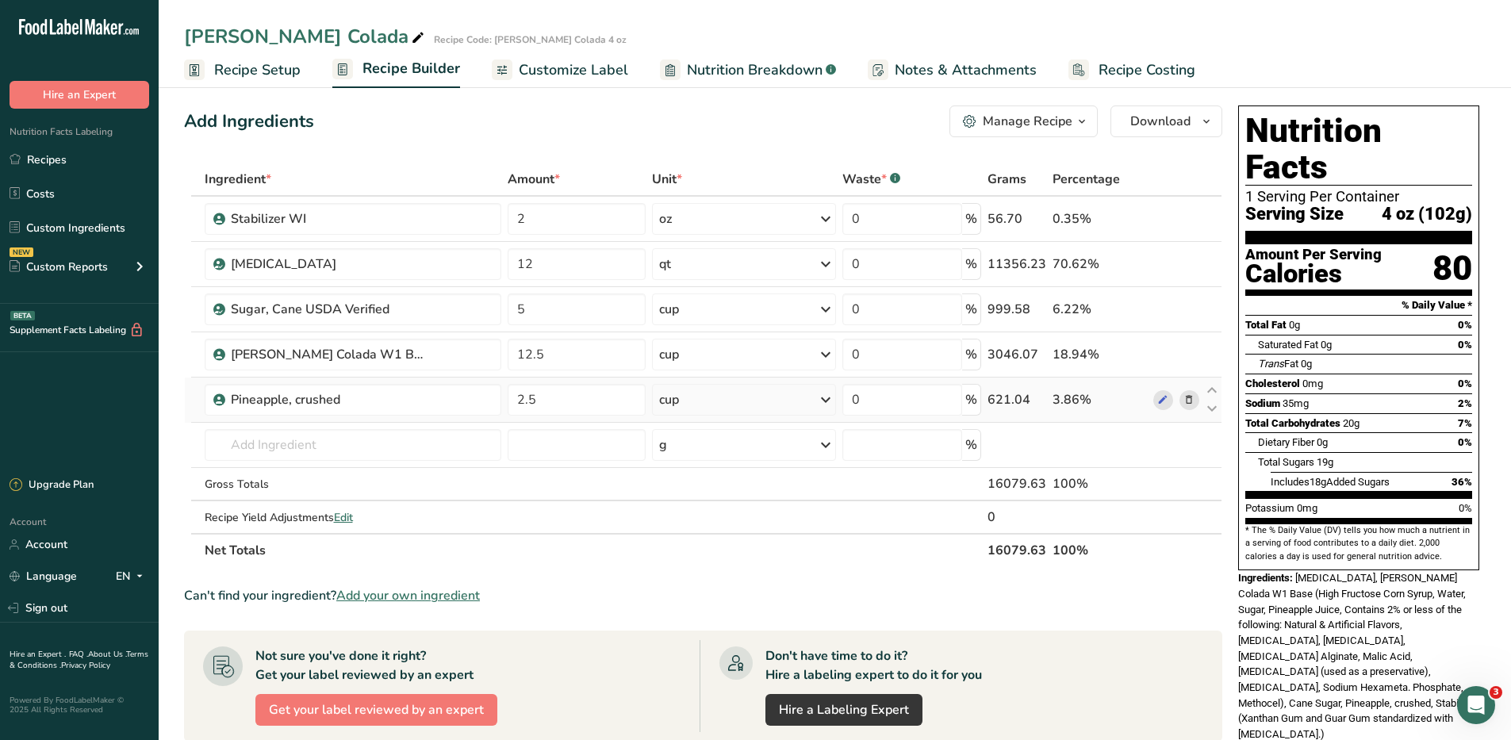
scroll to position [0, 0]
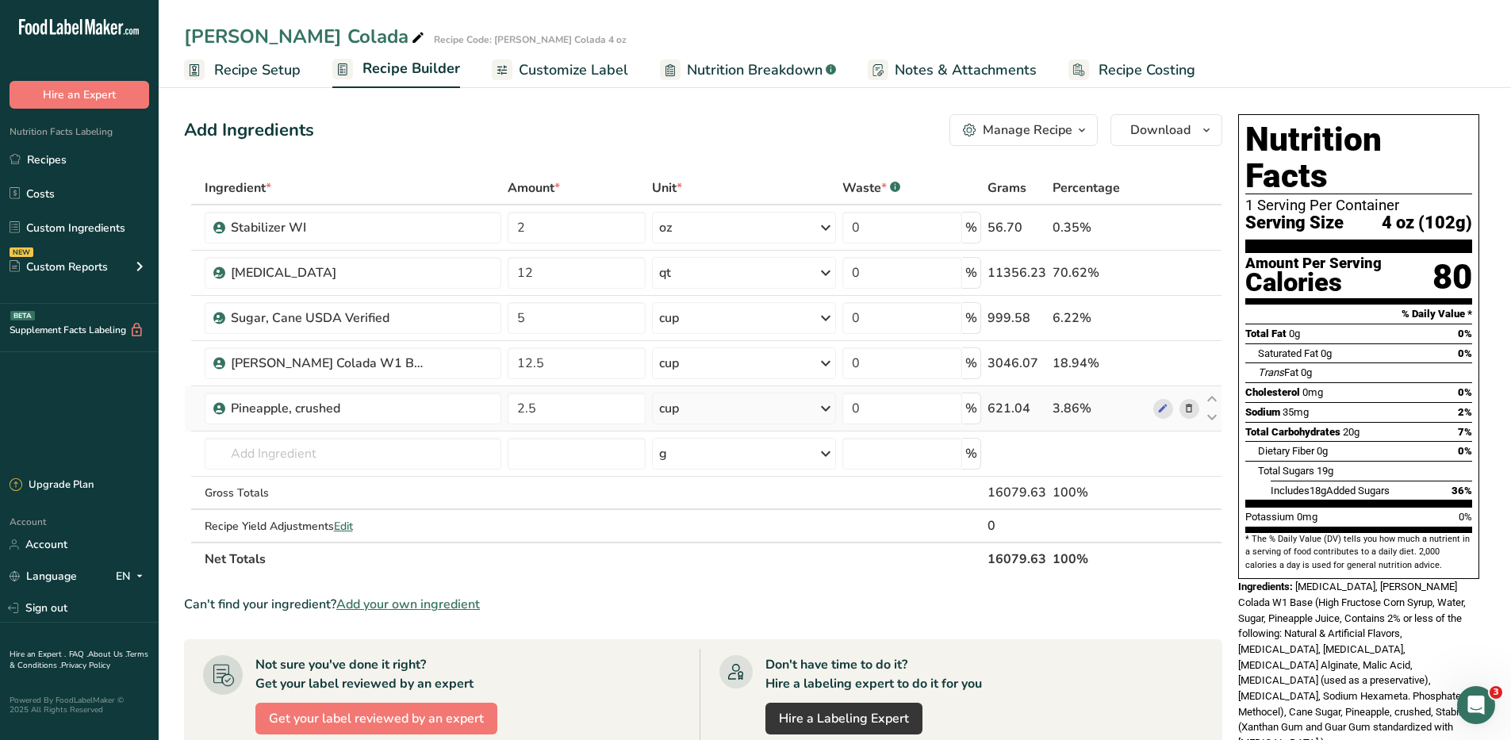
click at [950, 583] on section "Ingredient * Amount * Unit * Waste * .a-a{fill:#347362;}.b-a{fill:#fff;} Grams …" at bounding box center [703, 620] width 1039 height 898
click at [542, 68] on span "Customize Label" at bounding box center [573, 70] width 109 height 21
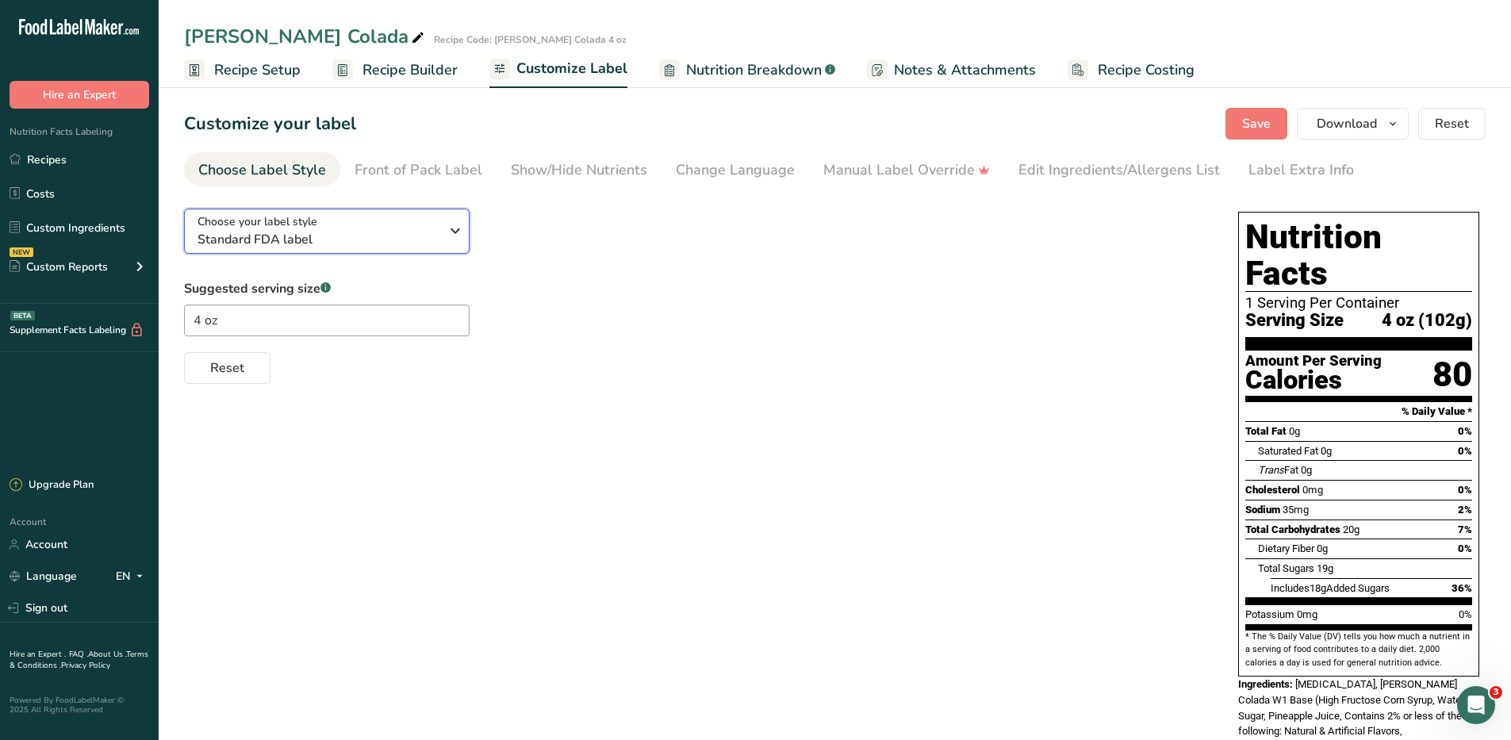
click at [453, 229] on icon "button" at bounding box center [455, 231] width 19 height 29
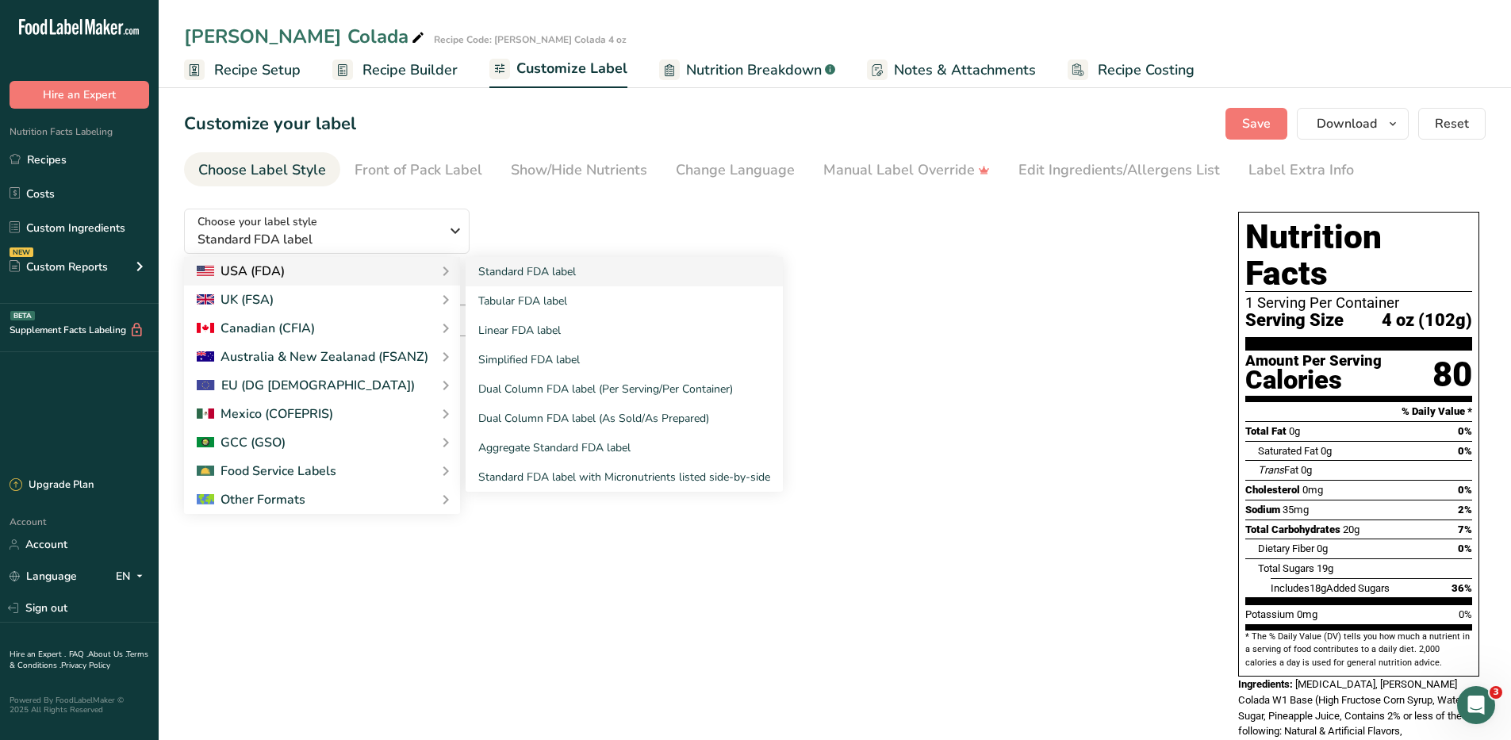
click at [396, 273] on div "USA (FDA)" at bounding box center [322, 271] width 251 height 19
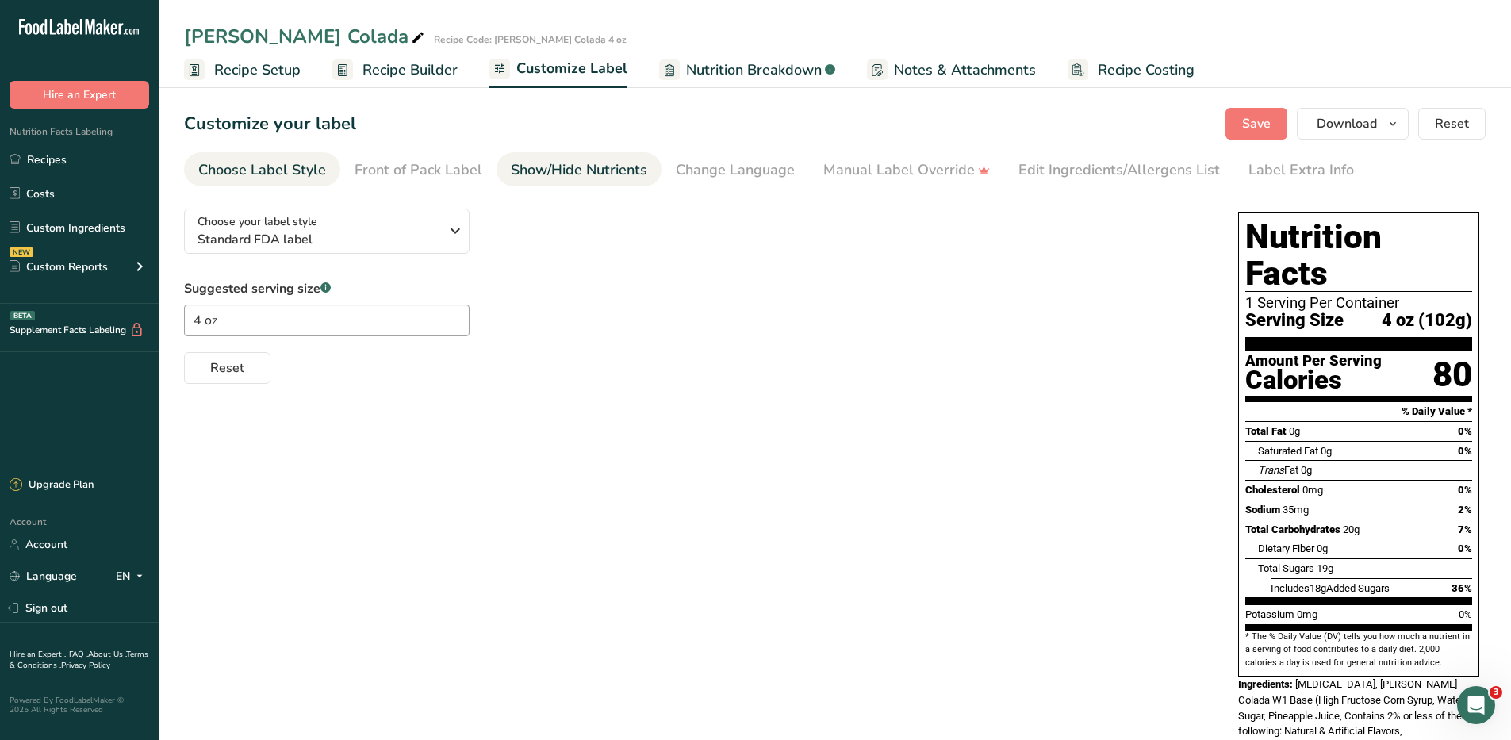
click at [591, 171] on div "Show/Hide Nutrients" at bounding box center [579, 169] width 136 height 21
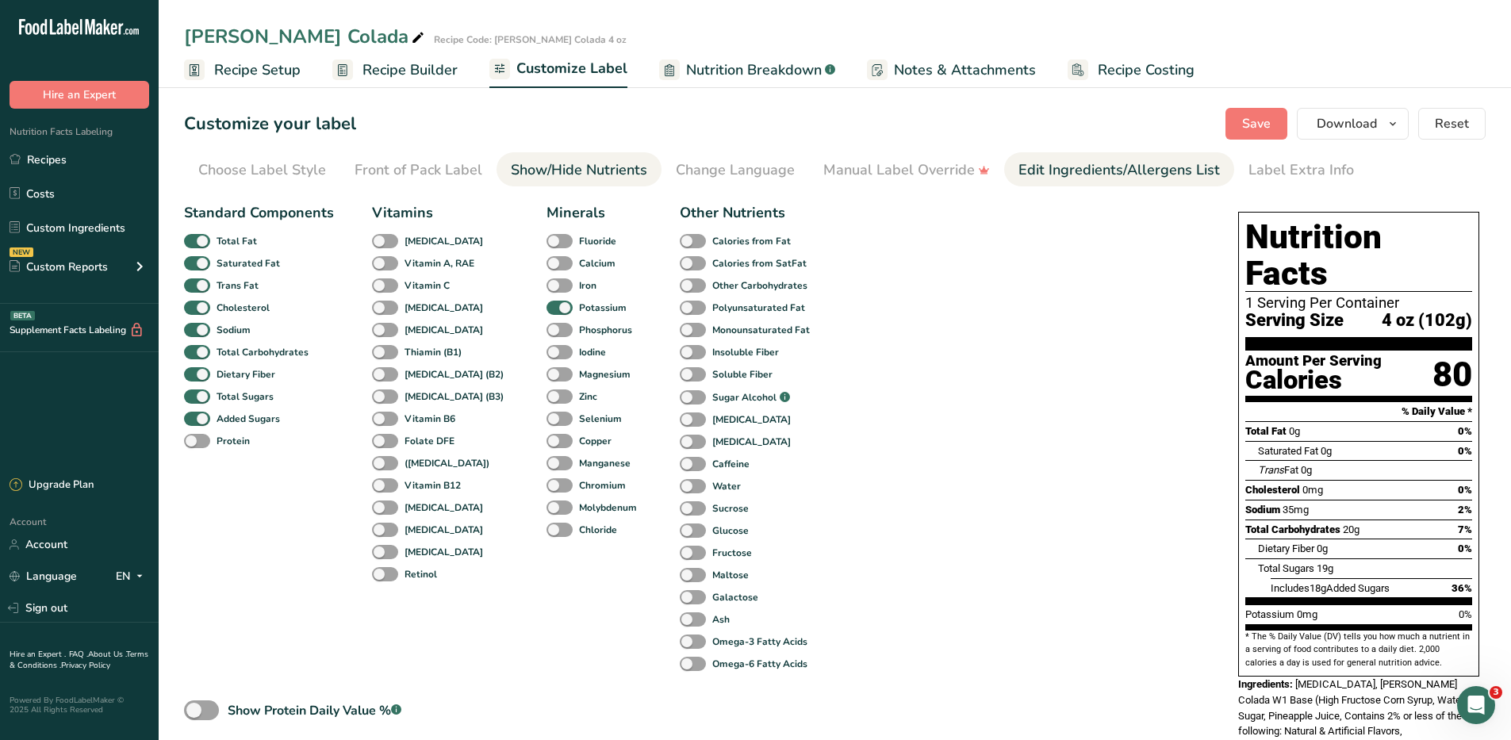
click at [1076, 169] on div "Edit Ingredients/Allergens List" at bounding box center [1120, 169] width 202 height 21
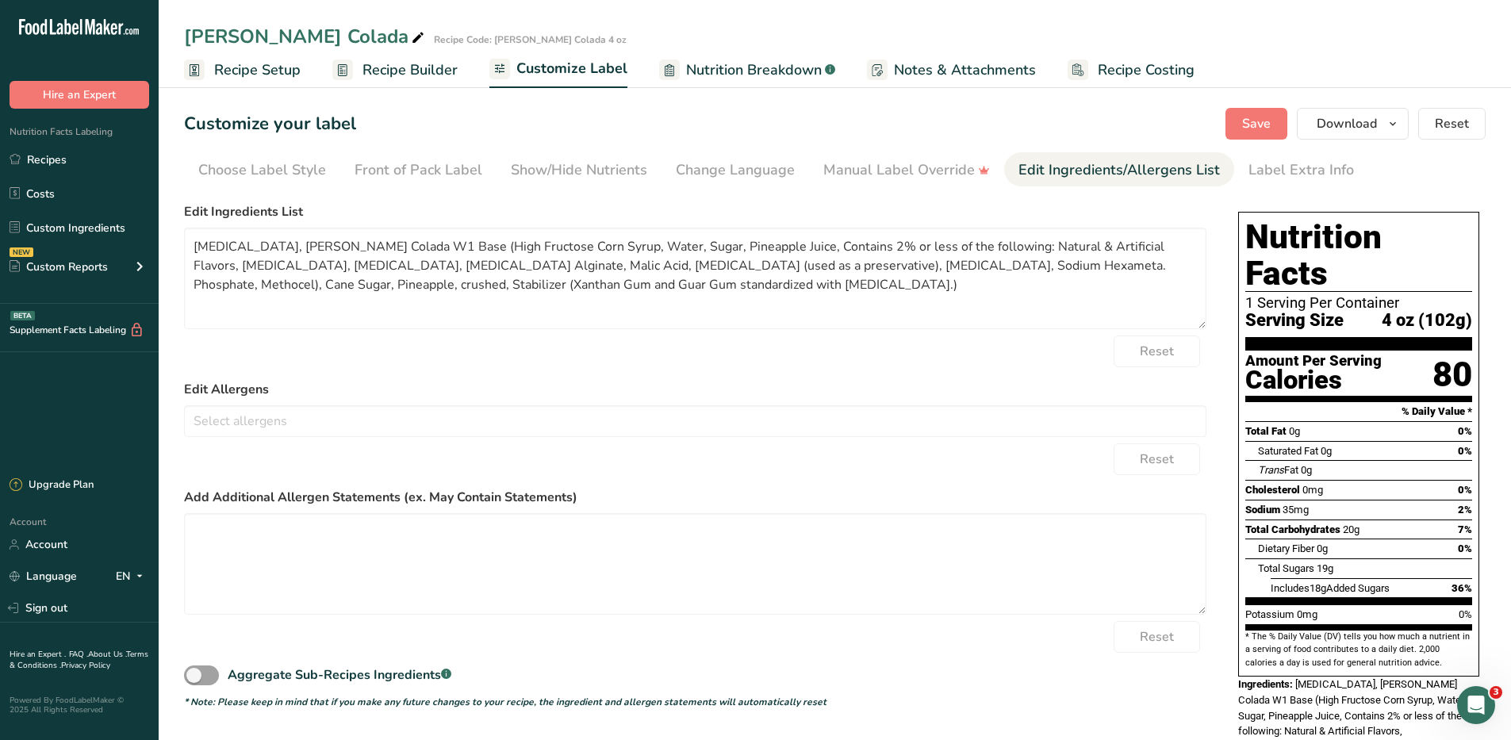
click at [746, 67] on span "Nutrition Breakdown" at bounding box center [754, 70] width 136 height 21
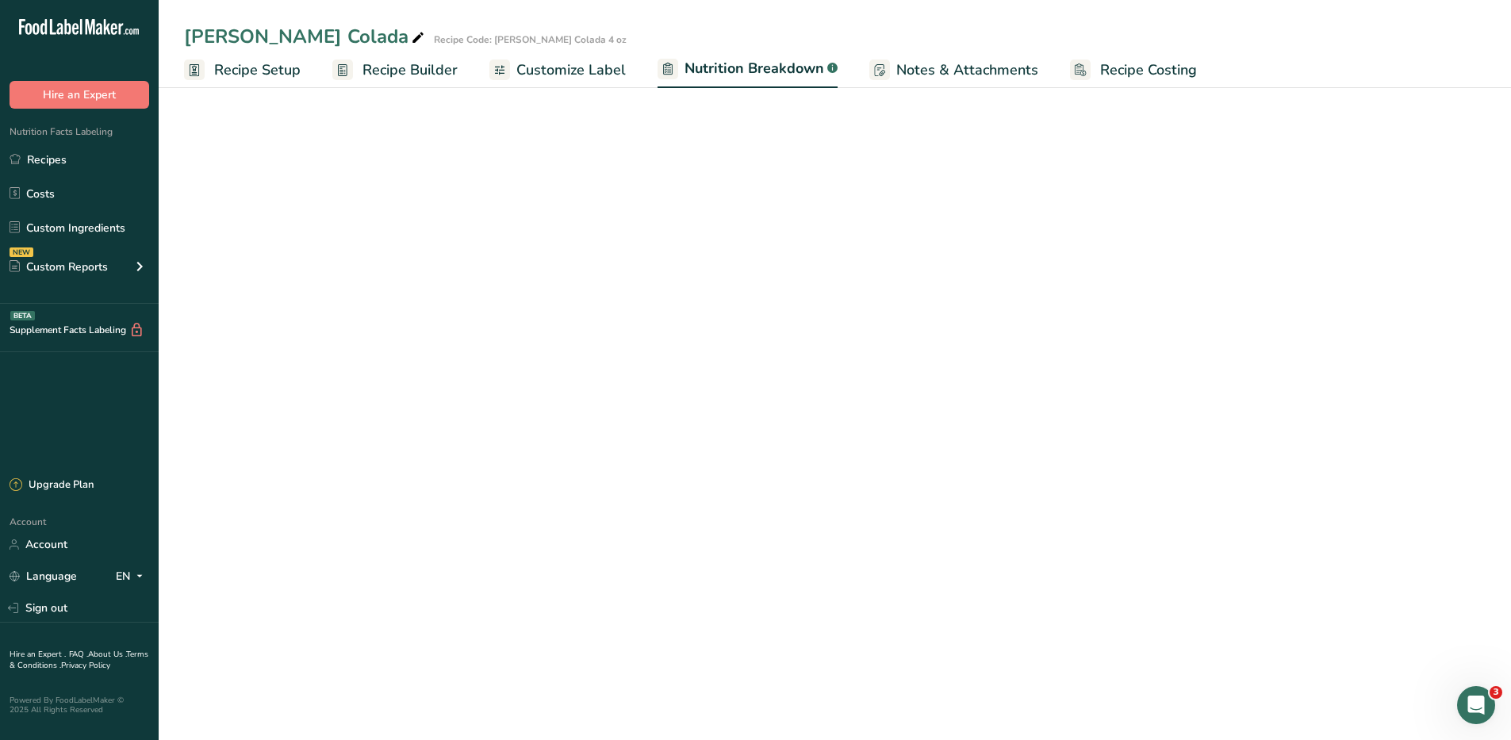
select select "Calories"
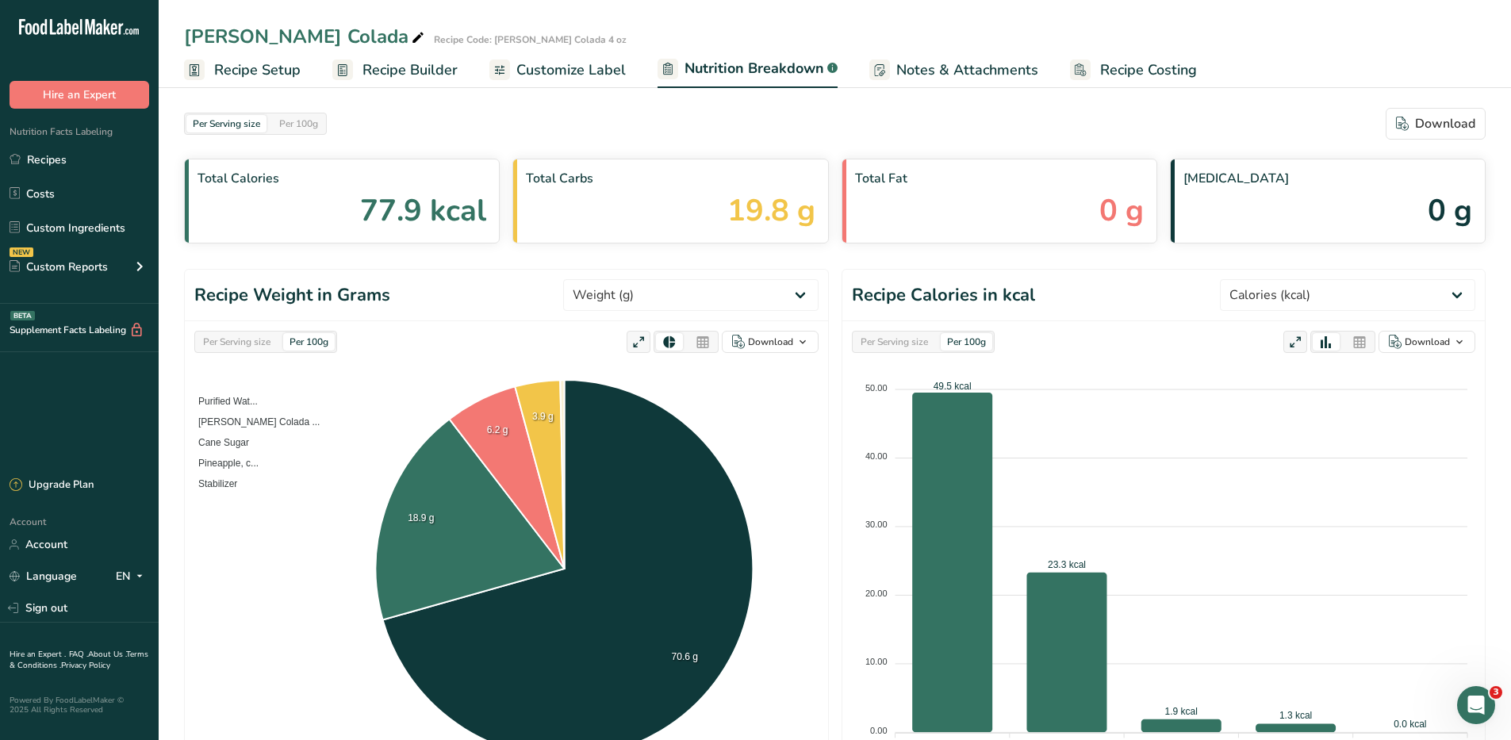
click at [1130, 68] on span "Recipe Costing" at bounding box center [1148, 70] width 97 height 21
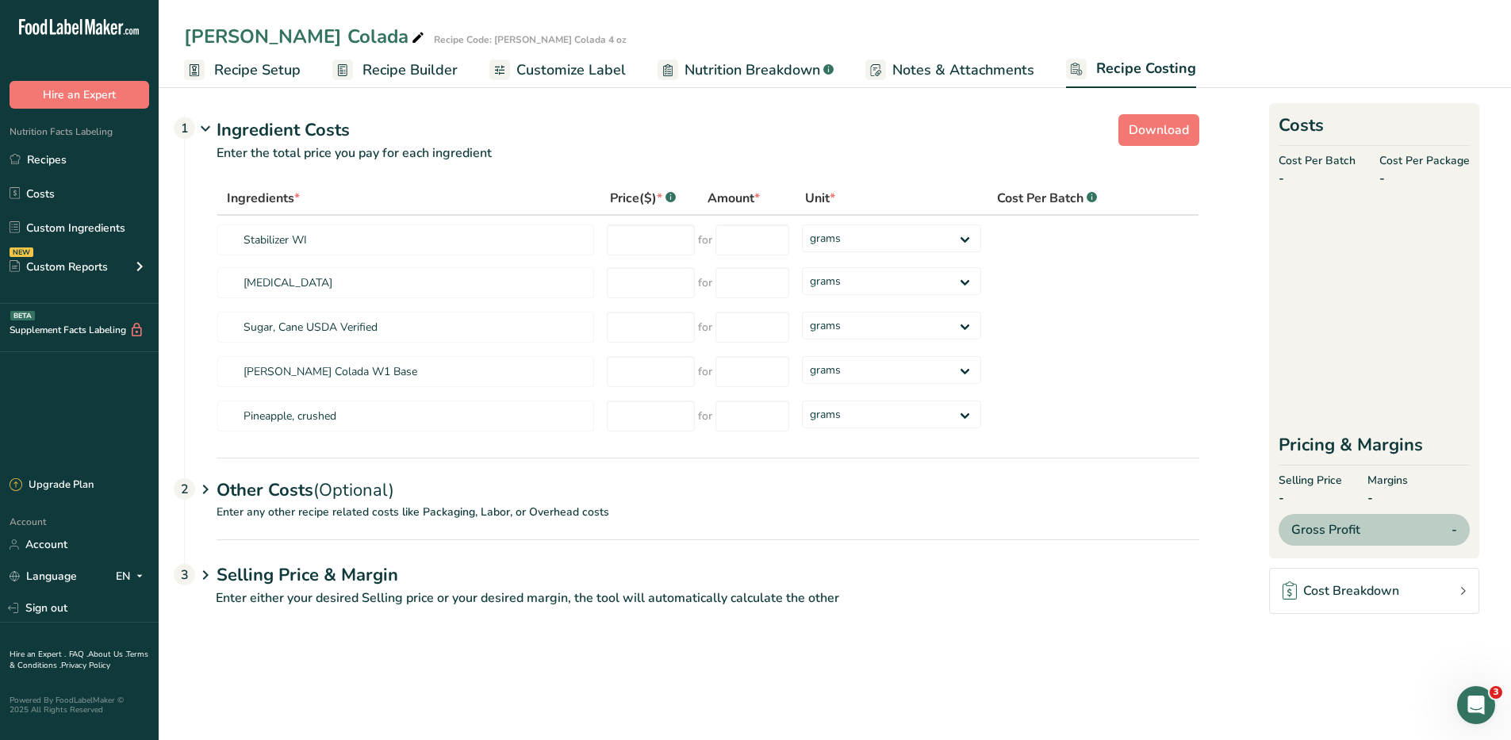
click at [544, 67] on span "Customize Label" at bounding box center [571, 70] width 109 height 21
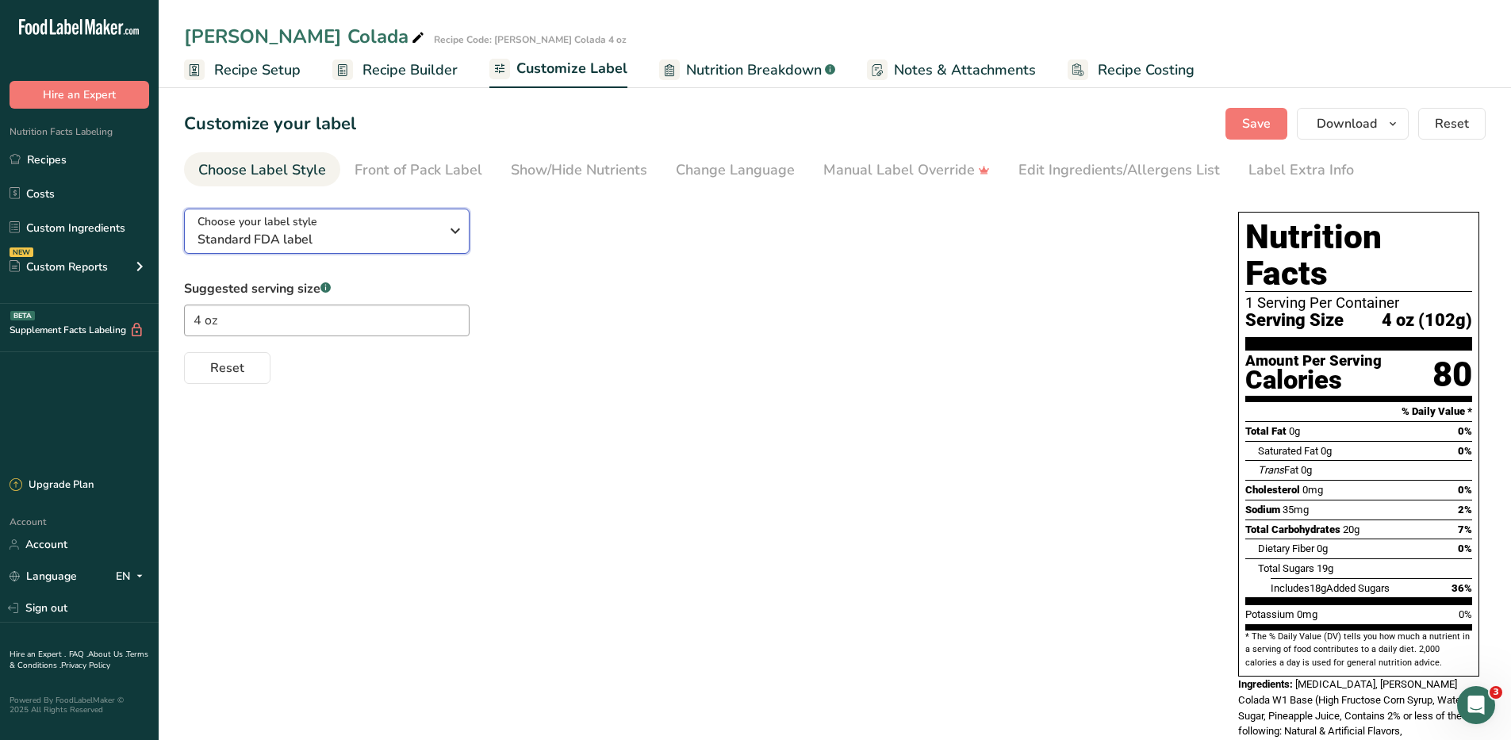
click at [455, 229] on icon "button" at bounding box center [455, 231] width 19 height 29
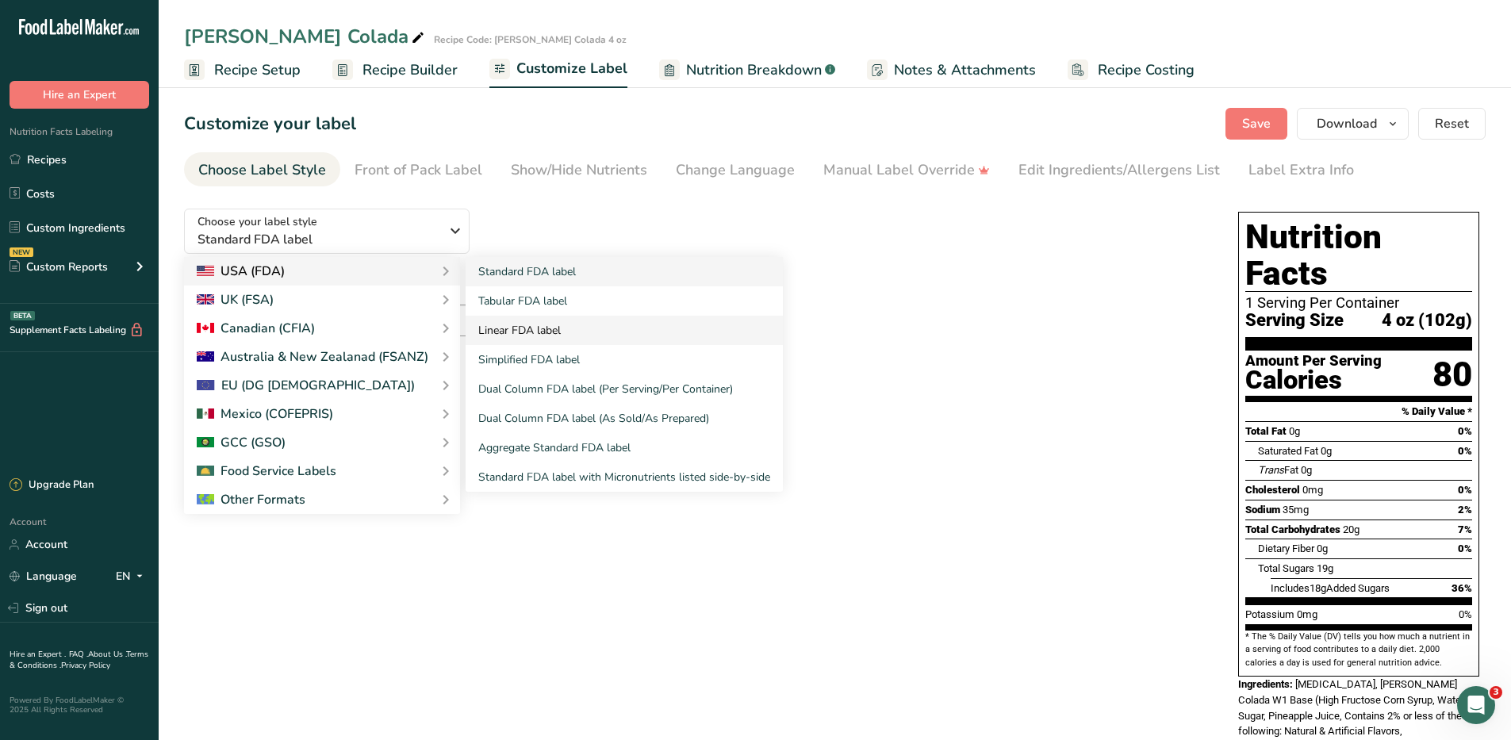
click at [513, 335] on link "Linear FDA label" at bounding box center [624, 330] width 317 height 29
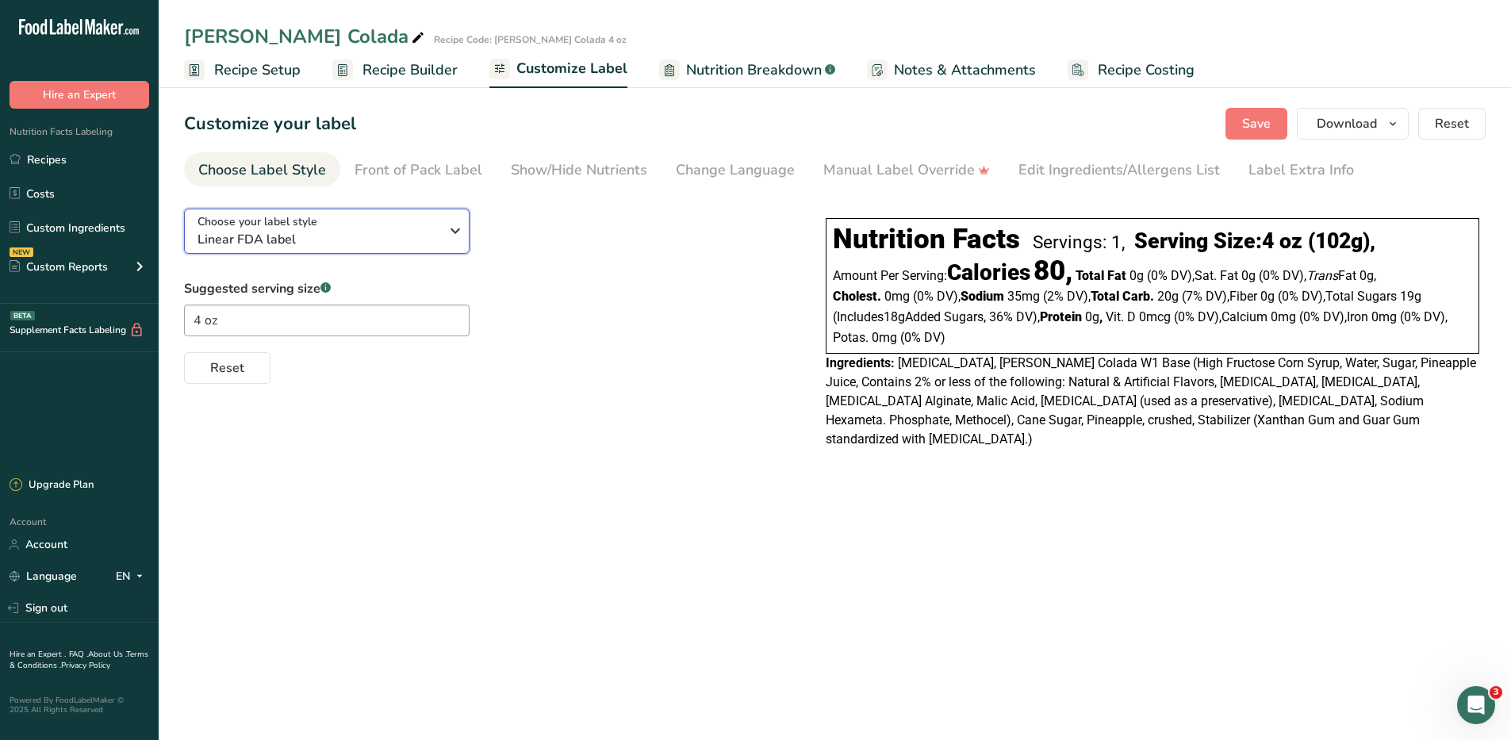
click at [455, 230] on icon "button" at bounding box center [455, 231] width 19 height 29
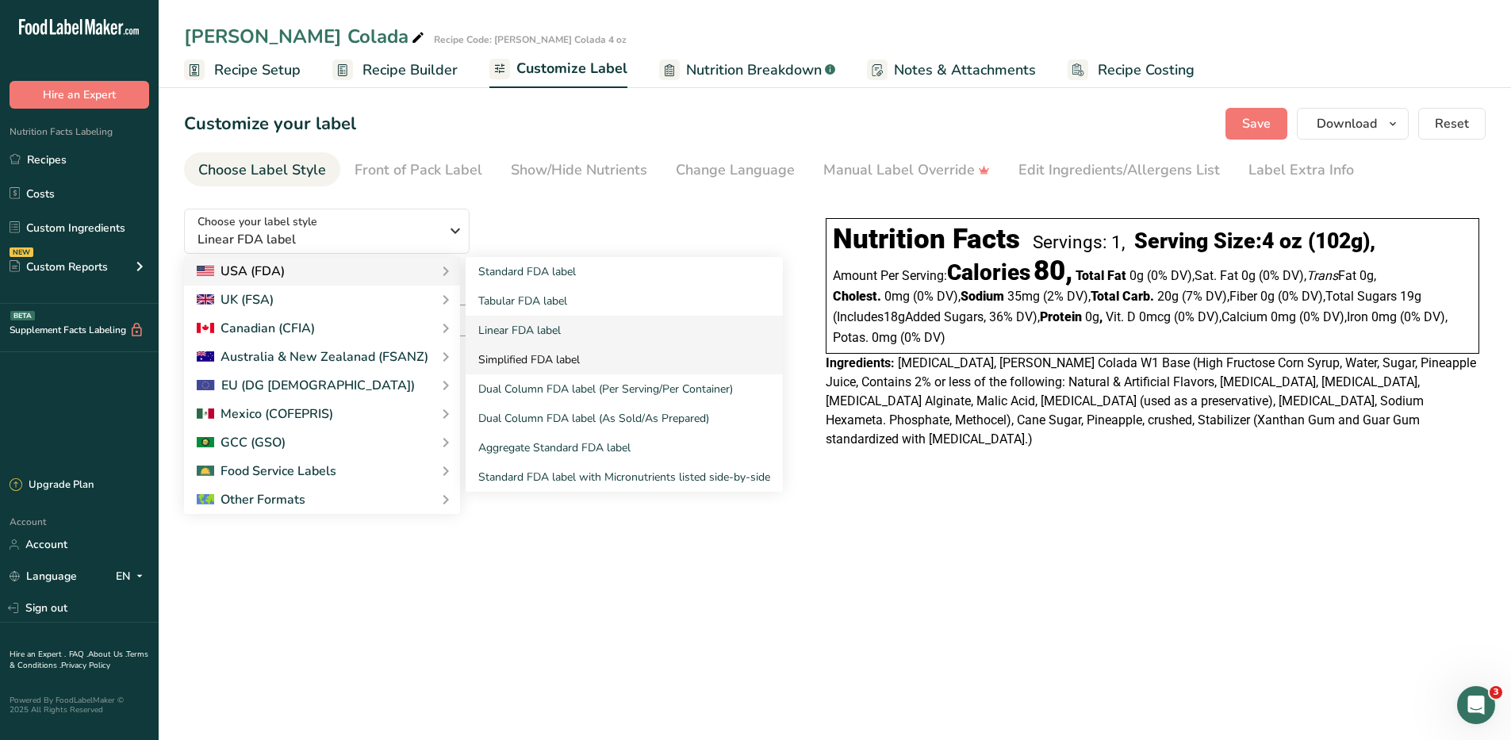
click at [498, 363] on link "Simplified FDA label" at bounding box center [624, 359] width 317 height 29
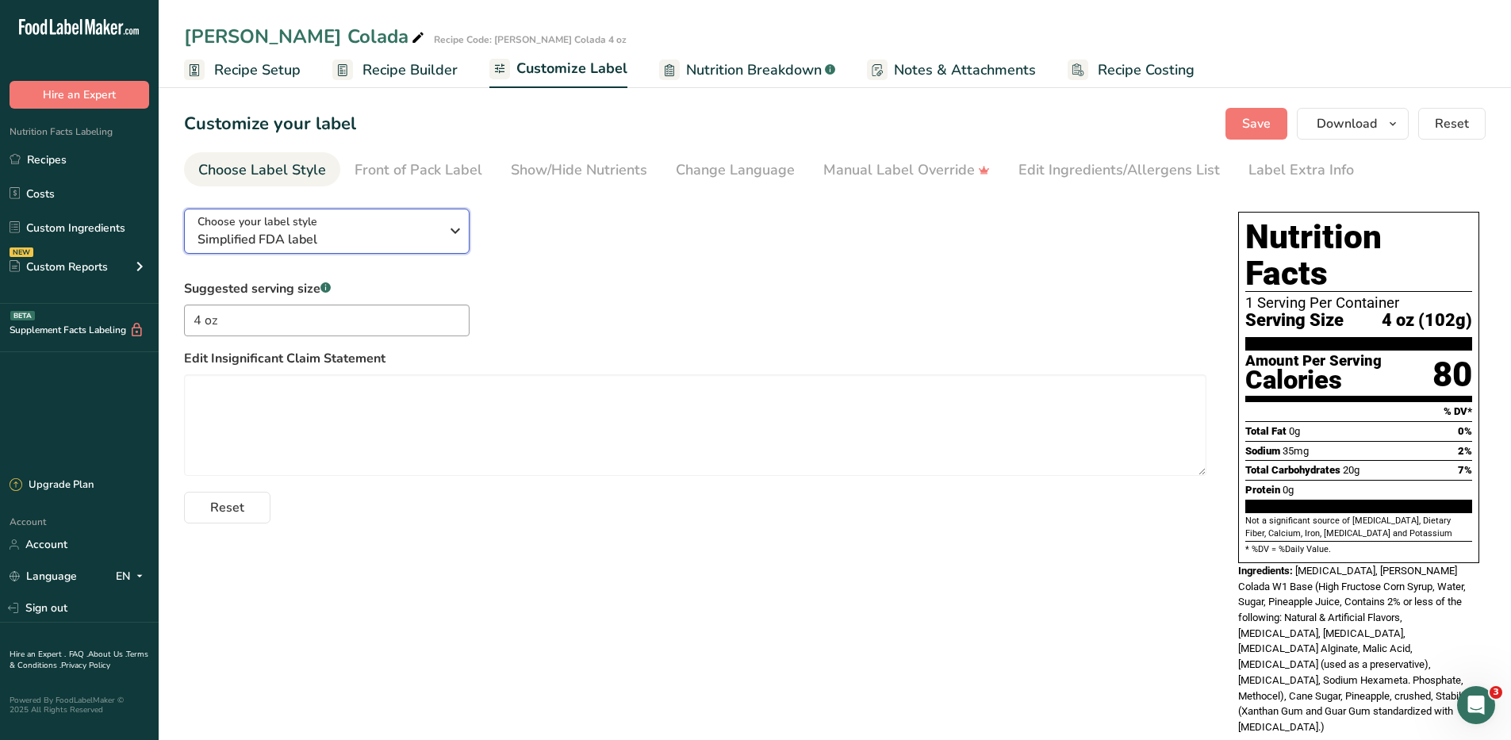
click at [453, 233] on icon "button" at bounding box center [455, 231] width 19 height 29
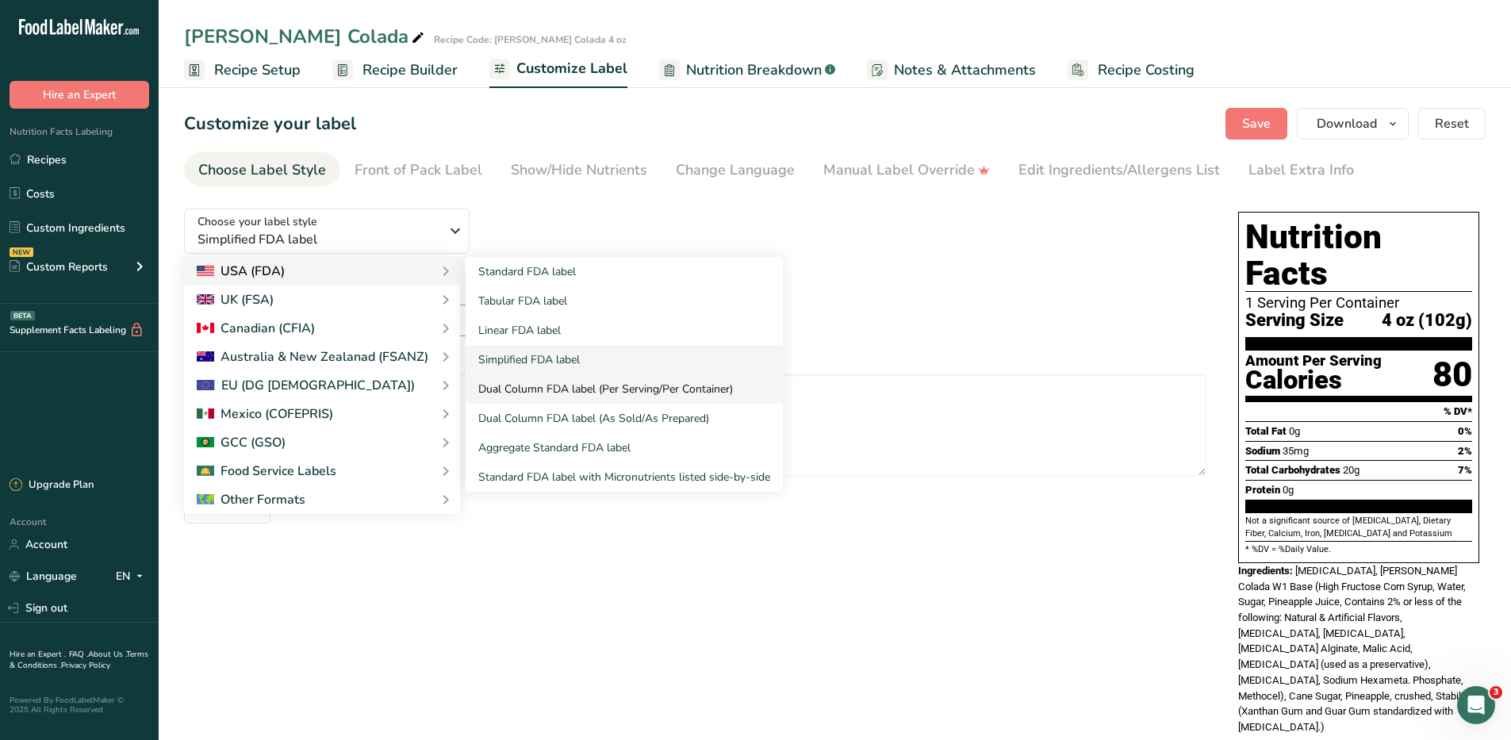
click at [527, 392] on link "Dual Column FDA label (Per Serving/Per Container)" at bounding box center [624, 388] width 317 height 29
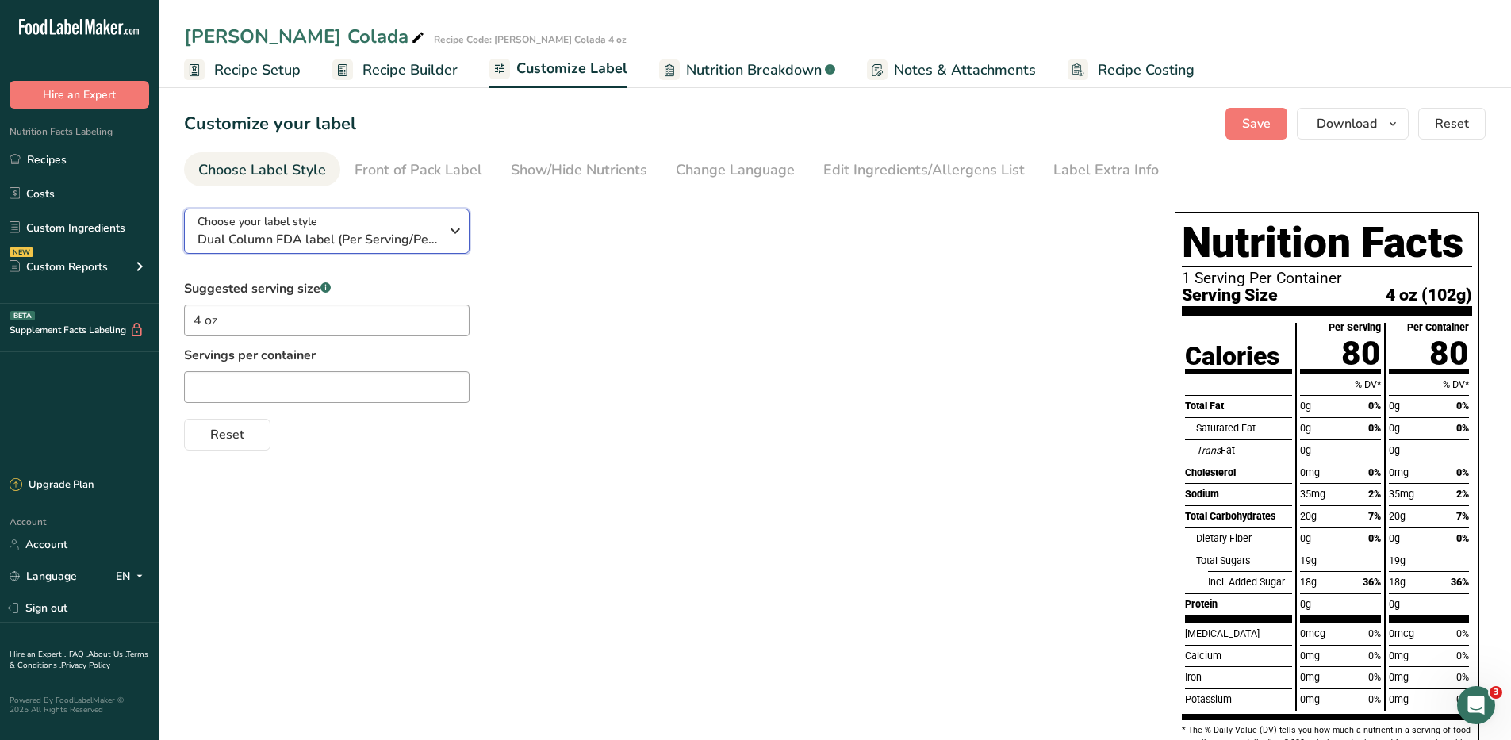
click at [456, 232] on icon "button" at bounding box center [455, 231] width 19 height 29
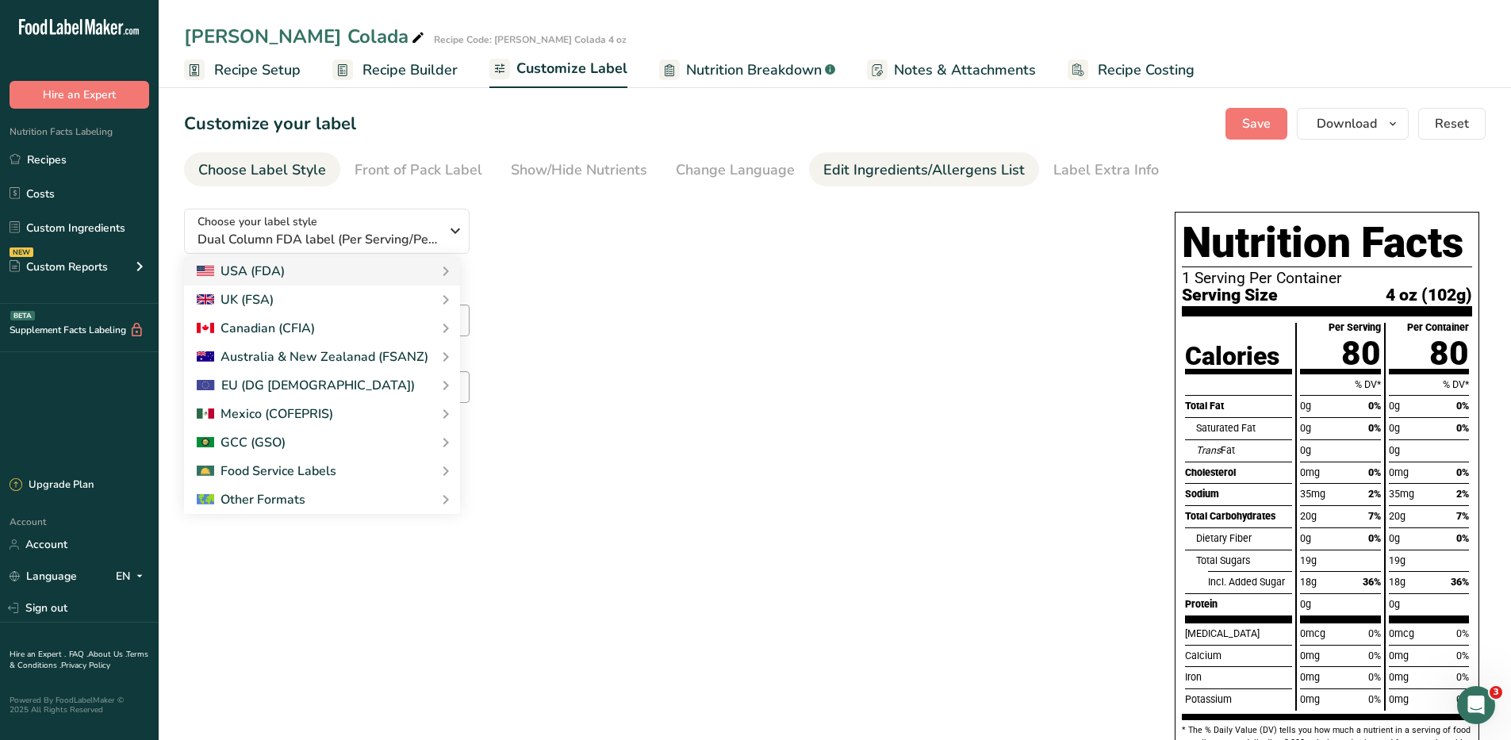
click at [887, 170] on div "Edit Ingredients/Allergens List" at bounding box center [925, 169] width 202 height 21
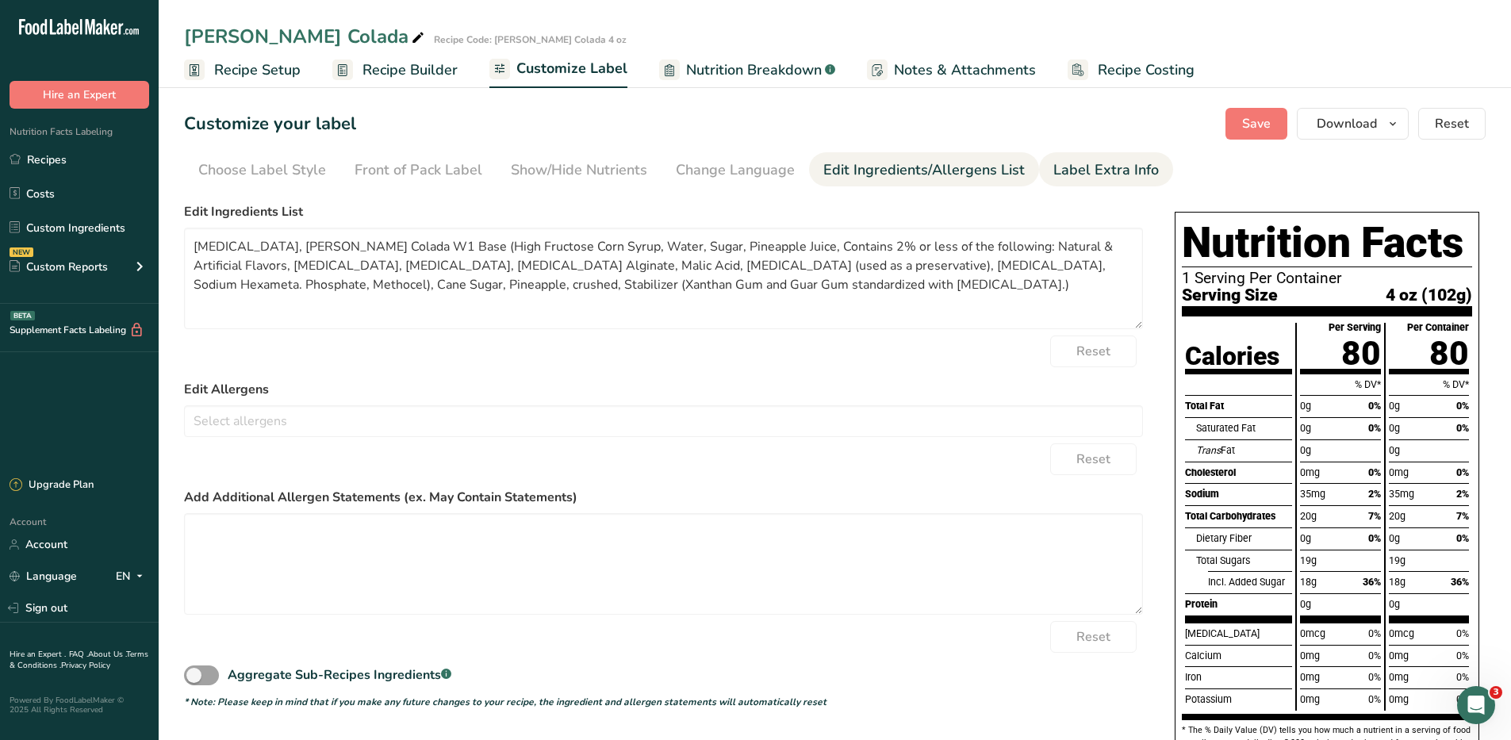
click at [1093, 170] on div "Label Extra Info" at bounding box center [1107, 169] width 106 height 21
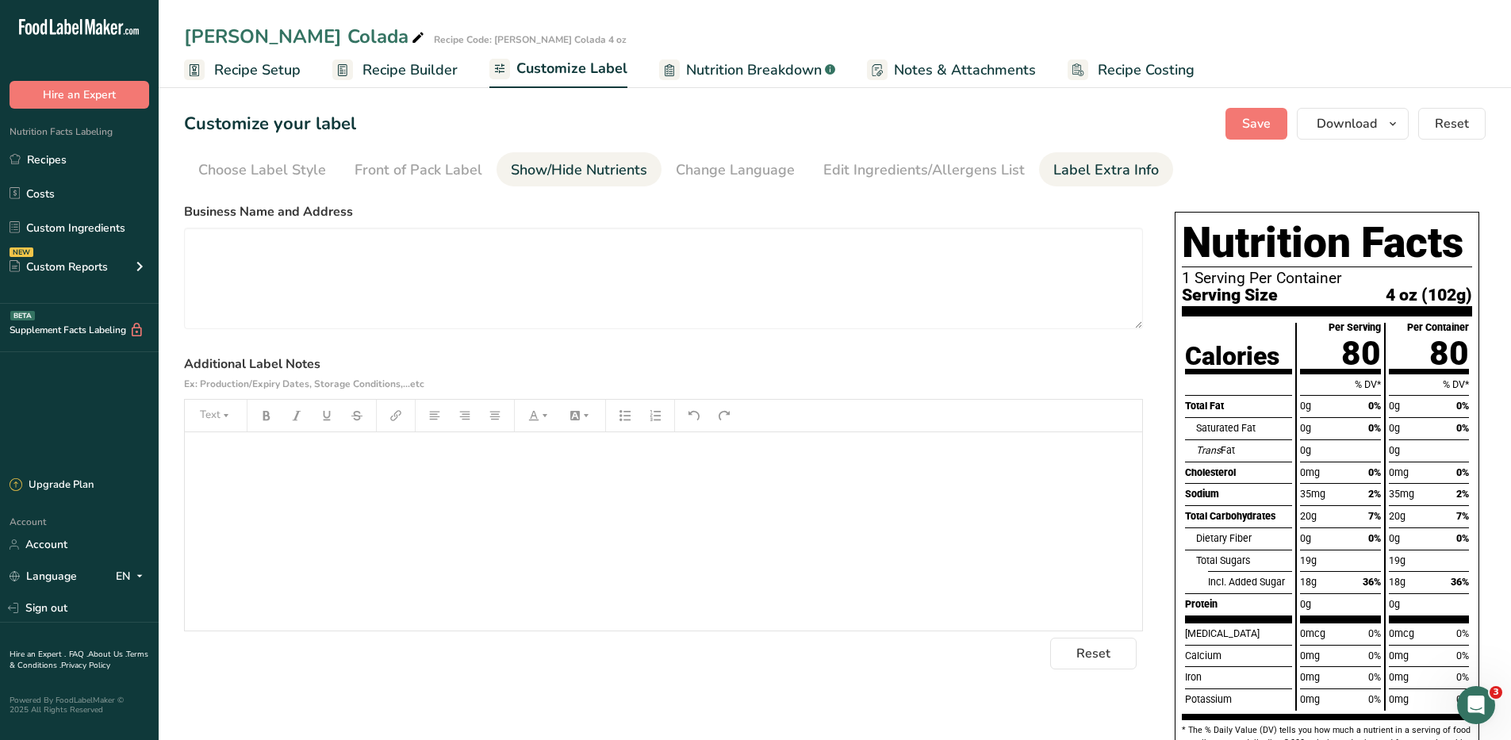
click at [583, 169] on div "Show/Hide Nutrients" at bounding box center [579, 169] width 136 height 21
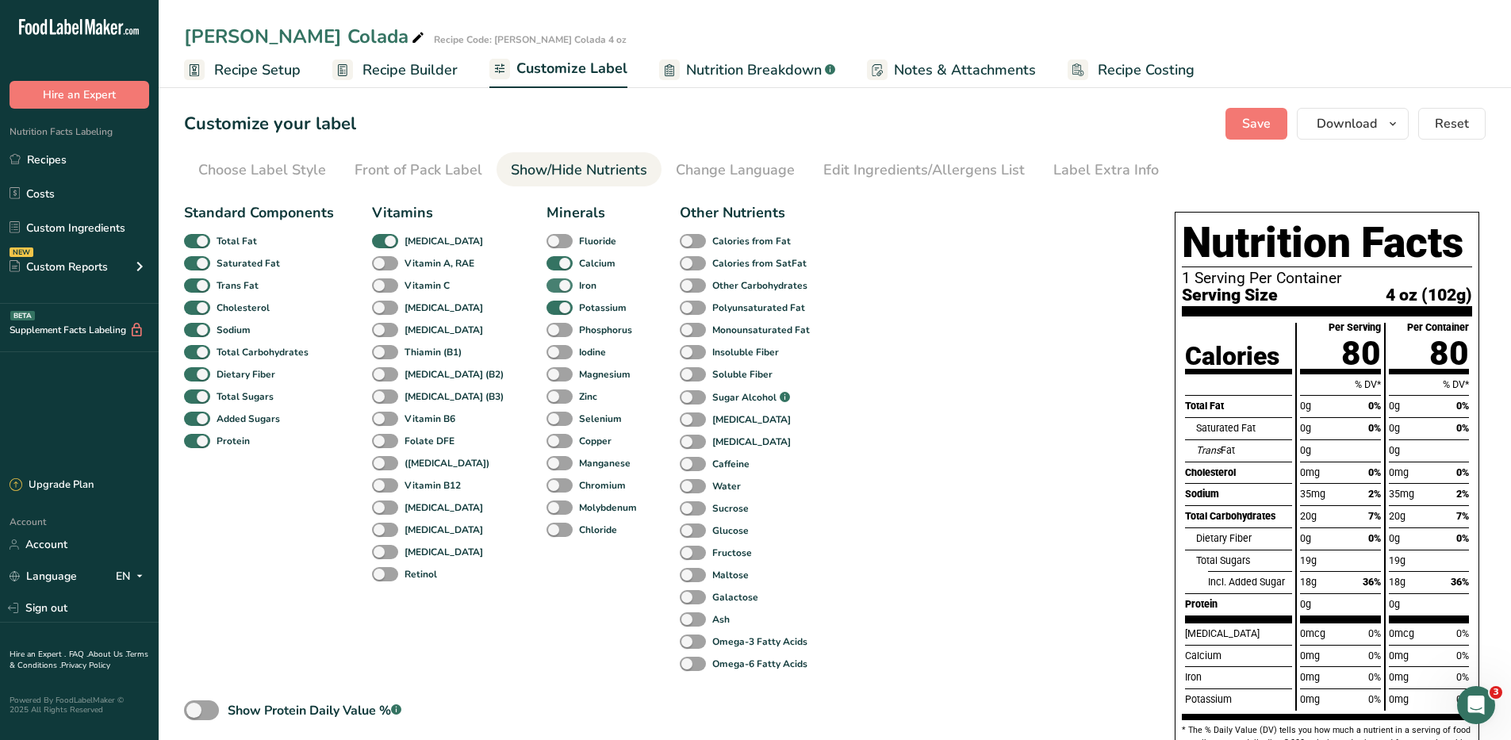
click at [547, 286] on span at bounding box center [560, 285] width 26 height 15
click at [547, 286] on input "Iron" at bounding box center [552, 285] width 10 height 10
checkbox input "false"
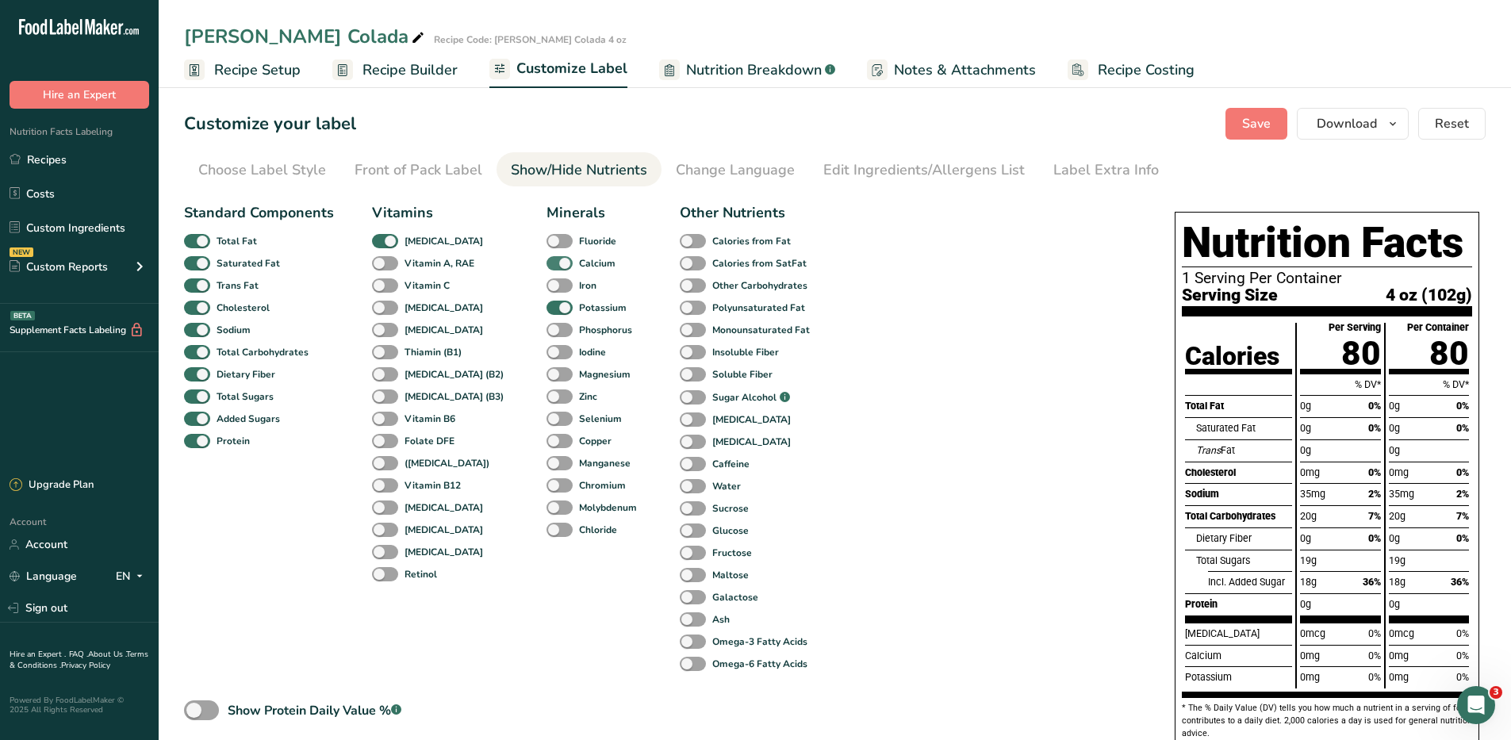
click at [547, 256] on span at bounding box center [560, 263] width 26 height 15
click at [547, 258] on input "Calcium" at bounding box center [552, 263] width 10 height 10
checkbox input "false"
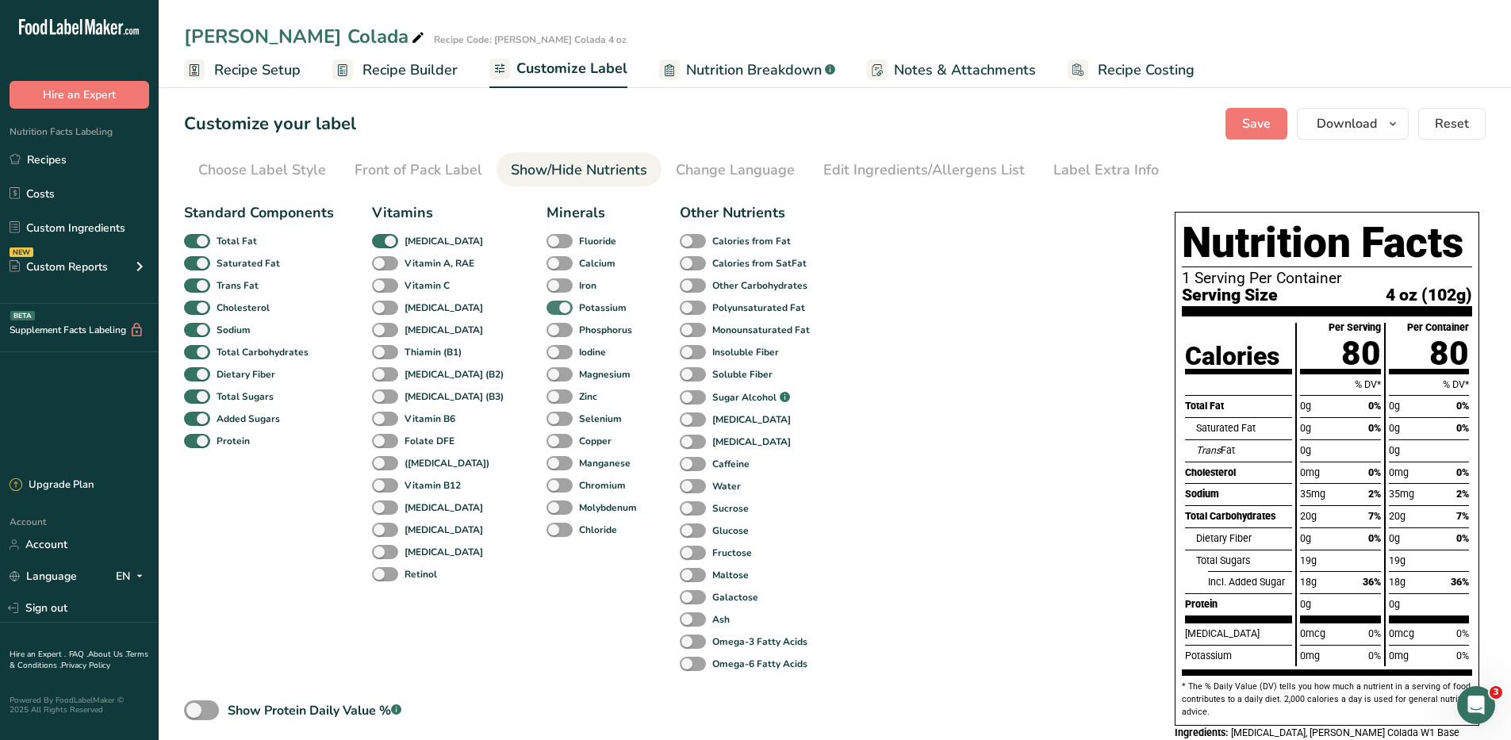
click at [547, 308] on span at bounding box center [560, 308] width 26 height 15
click at [547, 308] on input "Potassium" at bounding box center [552, 307] width 10 height 10
checkbox input "false"
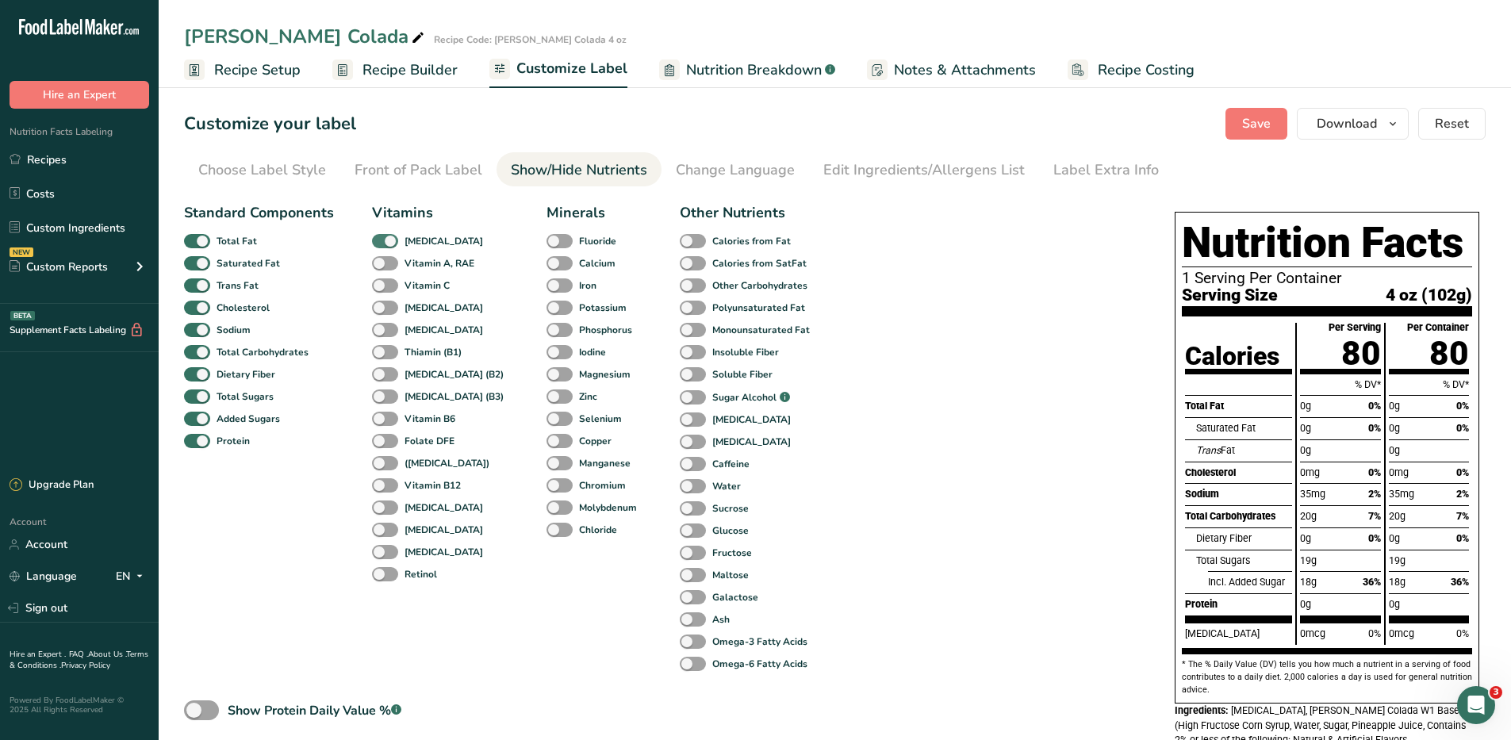
click at [387, 244] on span at bounding box center [385, 241] width 26 height 15
click at [382, 244] on input "[MEDICAL_DATA]" at bounding box center [377, 241] width 10 height 10
checkbox input "false"
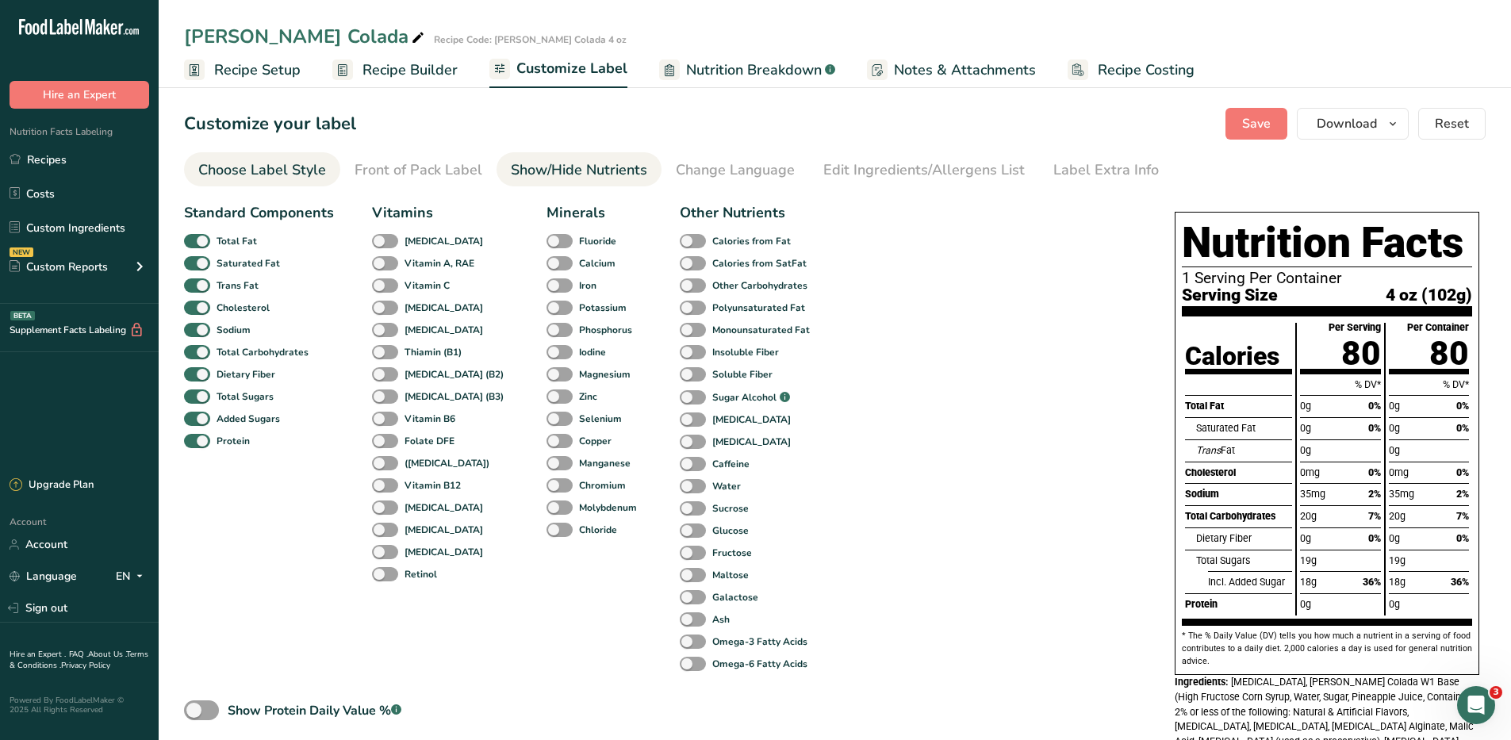
click at [293, 170] on div "Choose Label Style" at bounding box center [262, 169] width 128 height 21
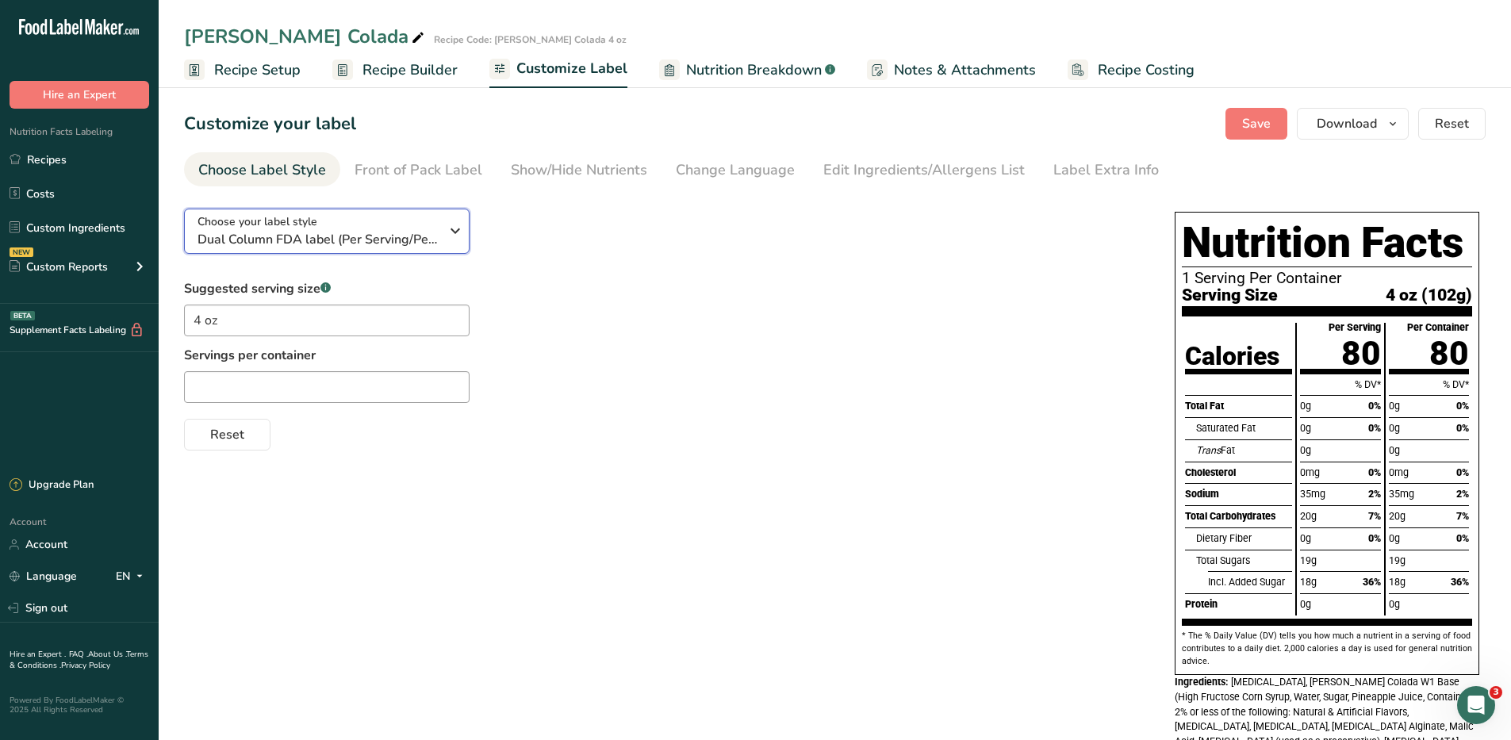
click at [451, 231] on icon "button" at bounding box center [455, 231] width 19 height 29
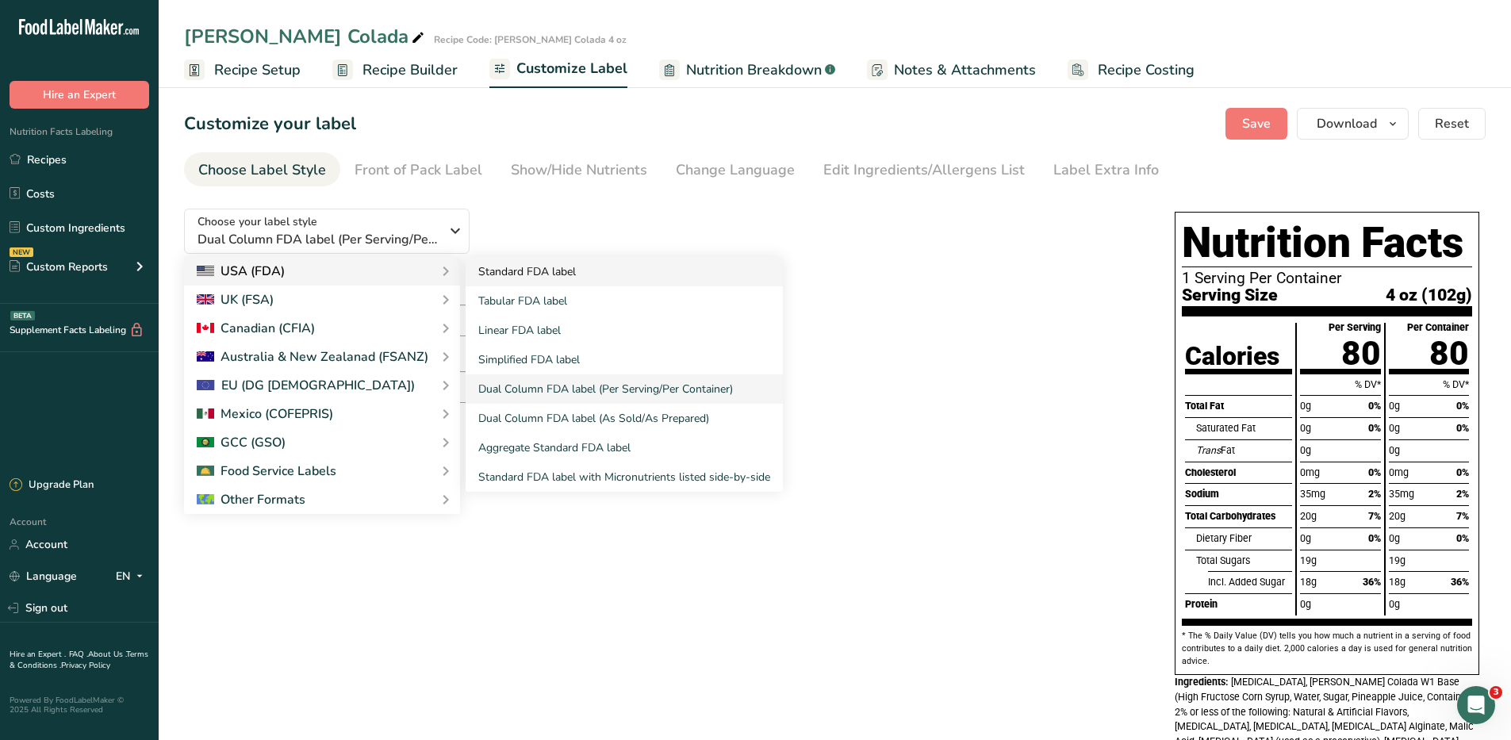
click at [511, 273] on link "Standard FDA label" at bounding box center [624, 271] width 317 height 29
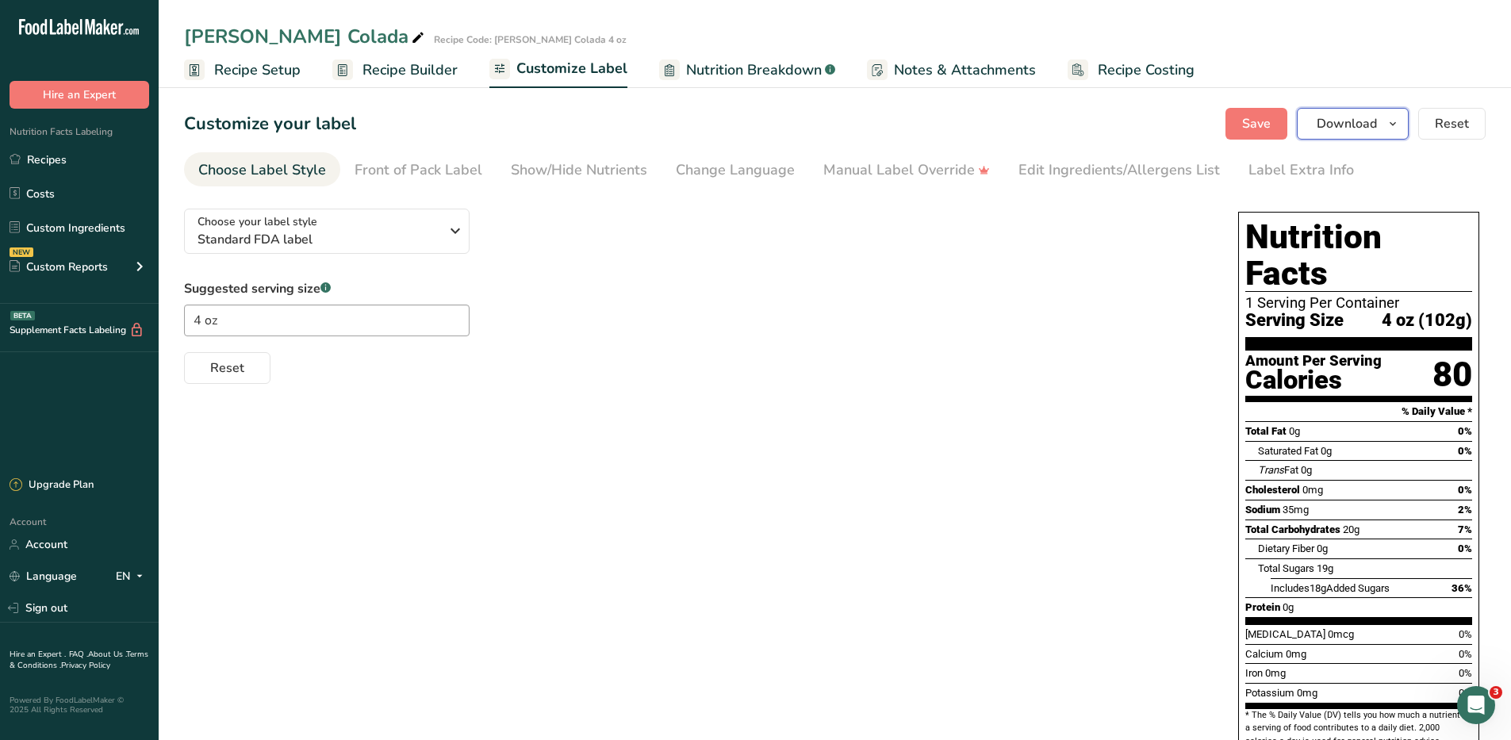
click at [1371, 122] on span "Download" at bounding box center [1347, 123] width 60 height 19
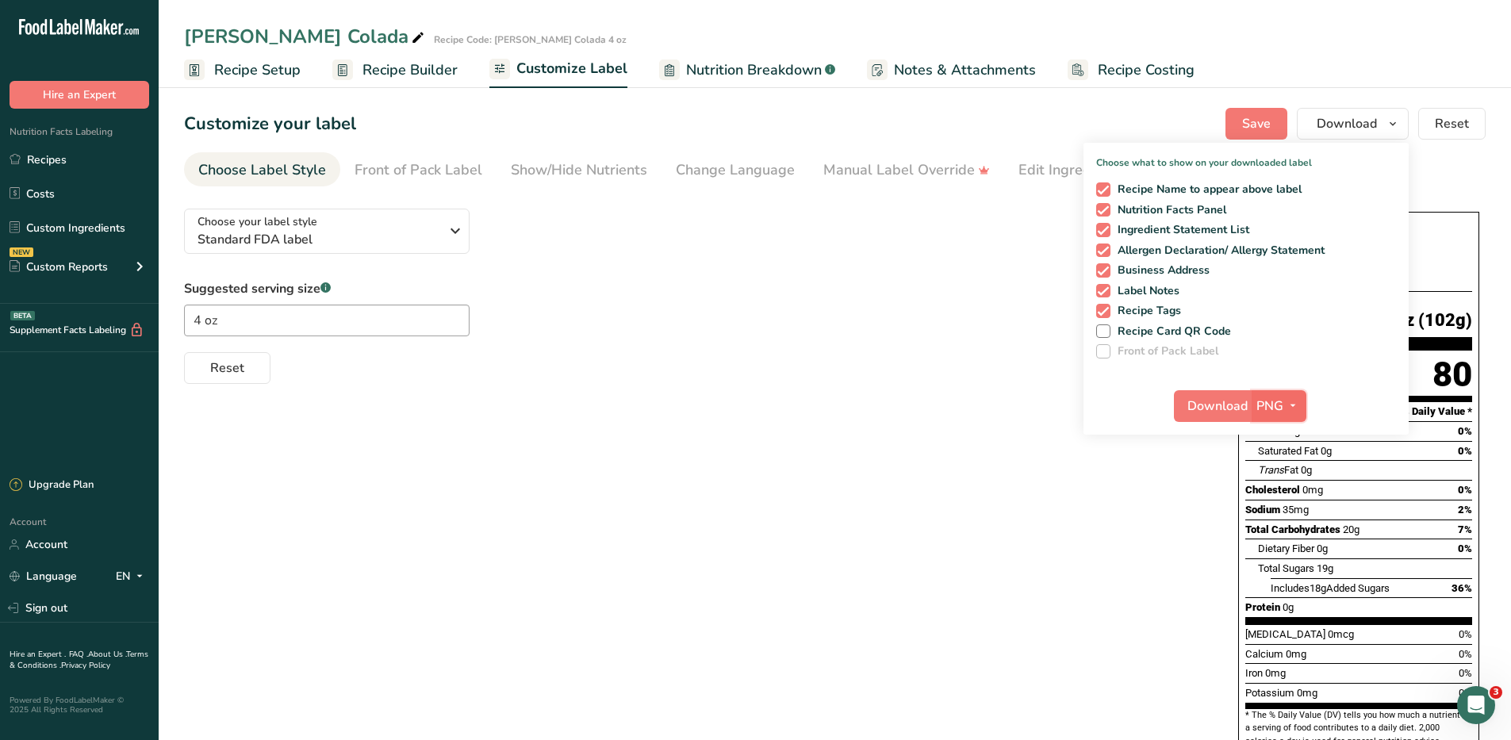
click at [1296, 406] on icon "button" at bounding box center [1293, 406] width 13 height 20
click at [1275, 517] on link "PDF" at bounding box center [1281, 517] width 51 height 26
click at [1239, 409] on span "Download" at bounding box center [1219, 406] width 60 height 19
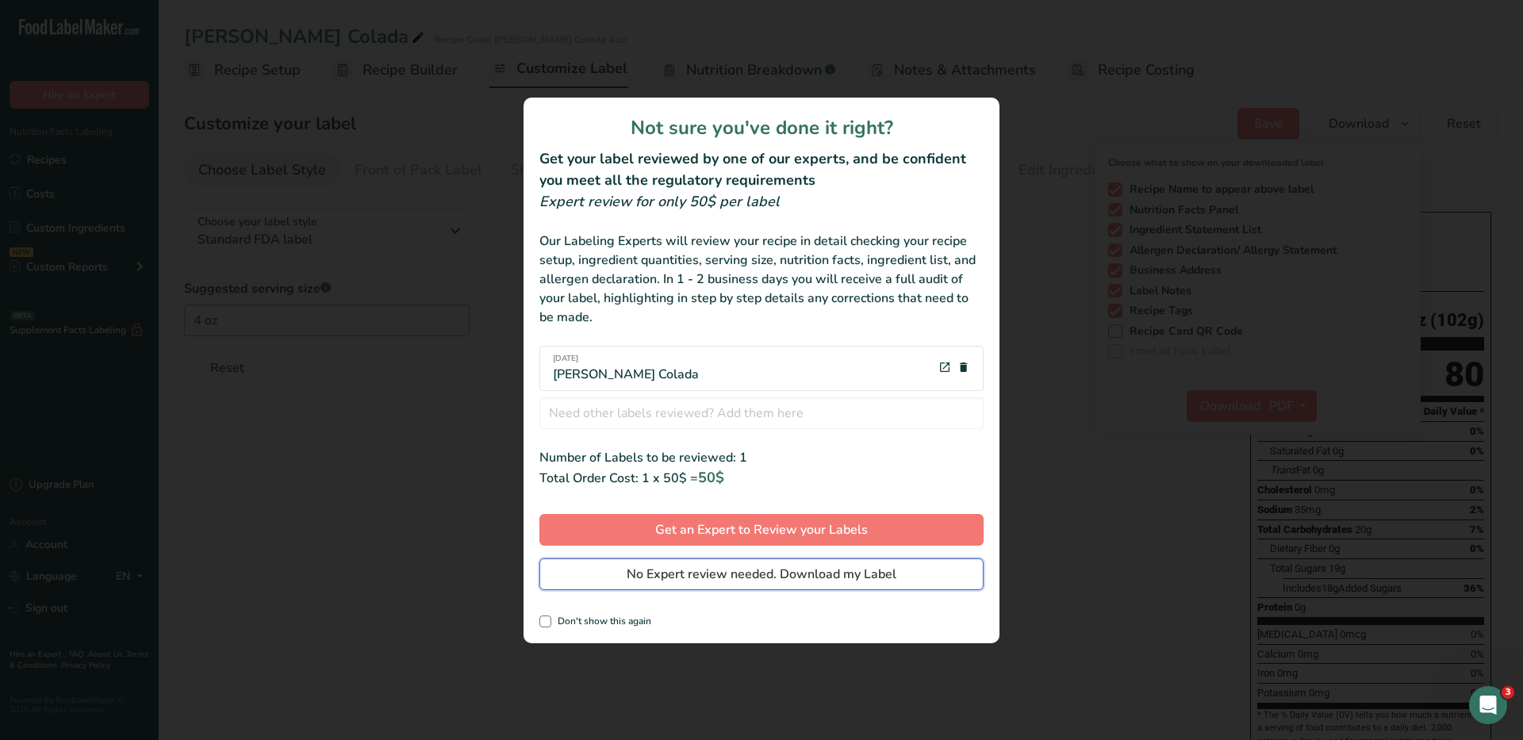
click at [820, 578] on span "No Expert review needed. Download my Label" at bounding box center [762, 574] width 270 height 19
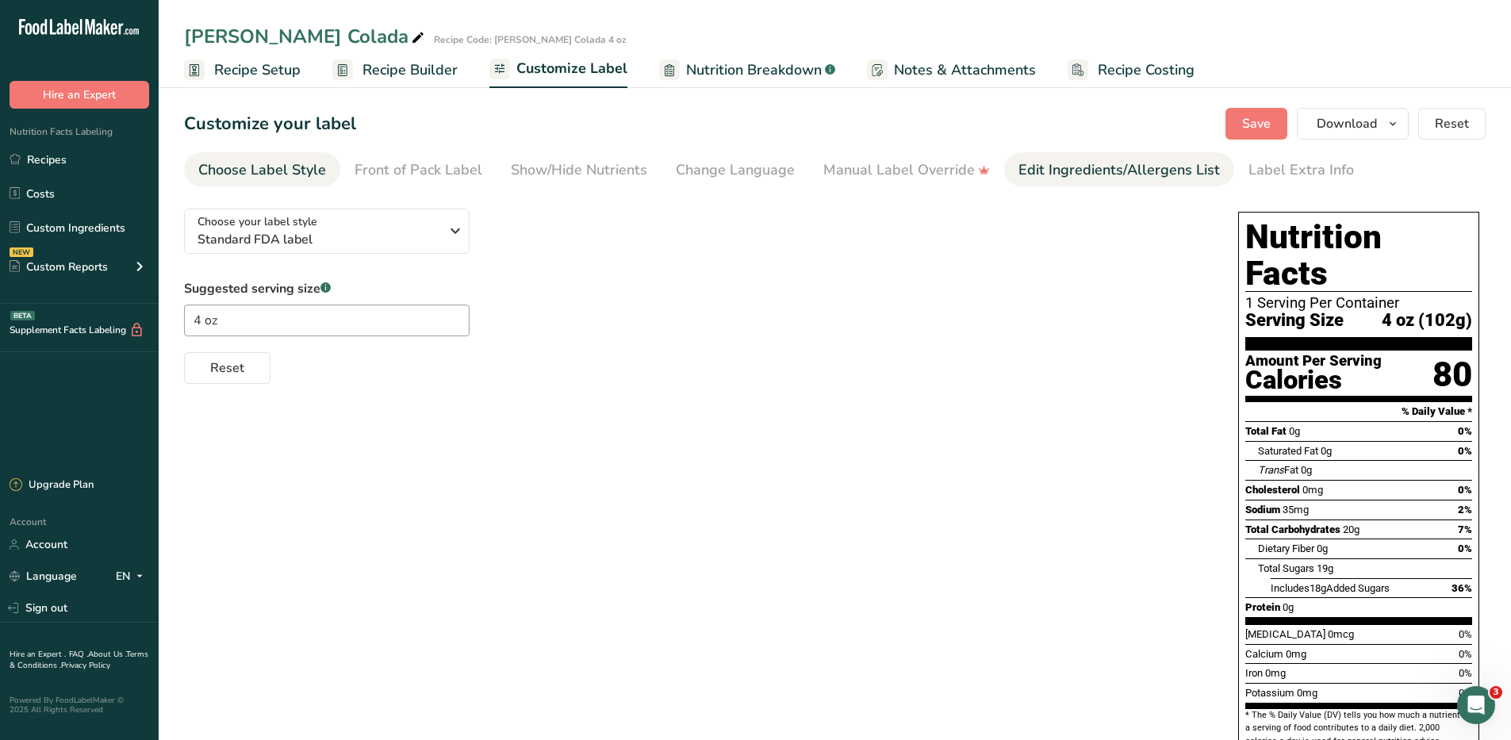
click at [1081, 176] on div "Edit Ingredients/Allergens List" at bounding box center [1120, 169] width 202 height 21
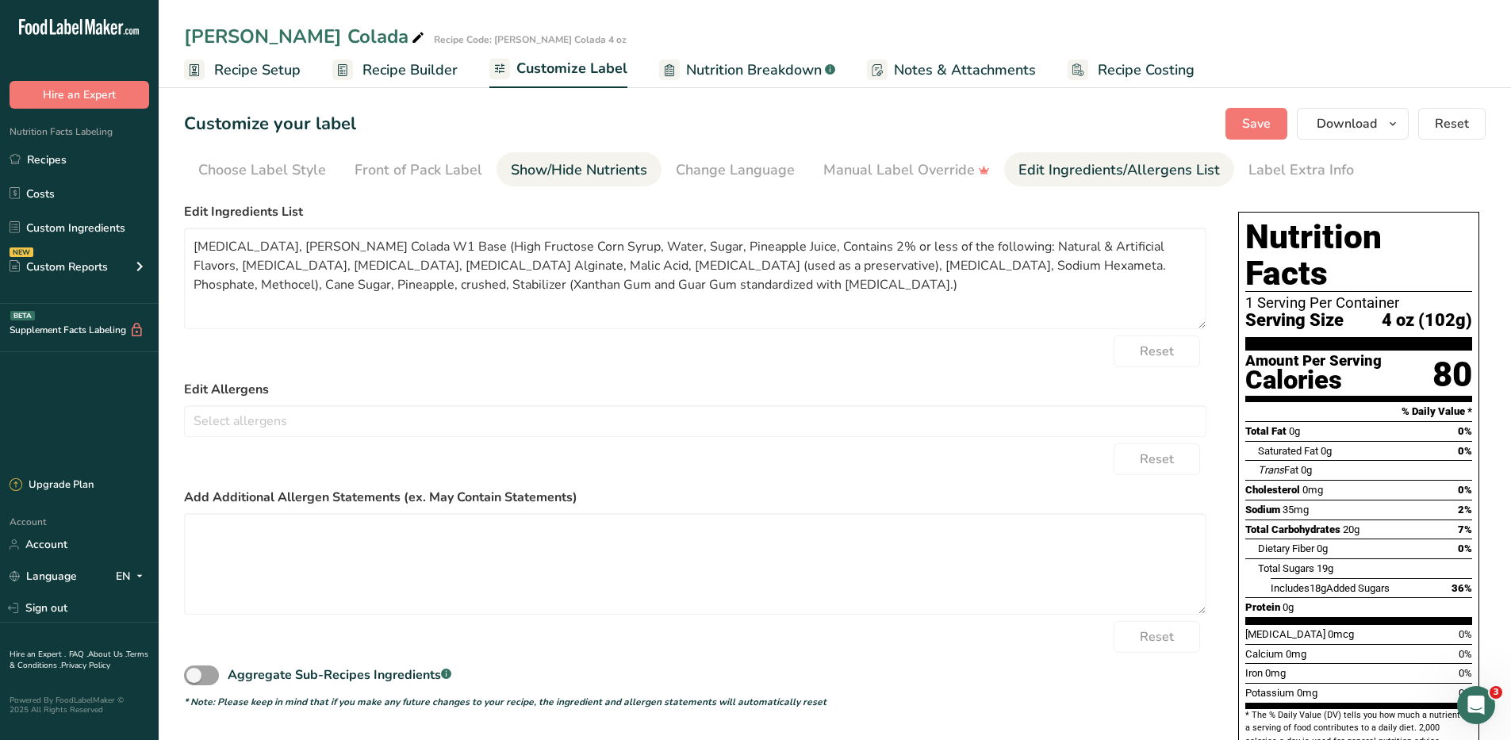
click at [532, 169] on div "Show/Hide Nutrients" at bounding box center [579, 169] width 136 height 21
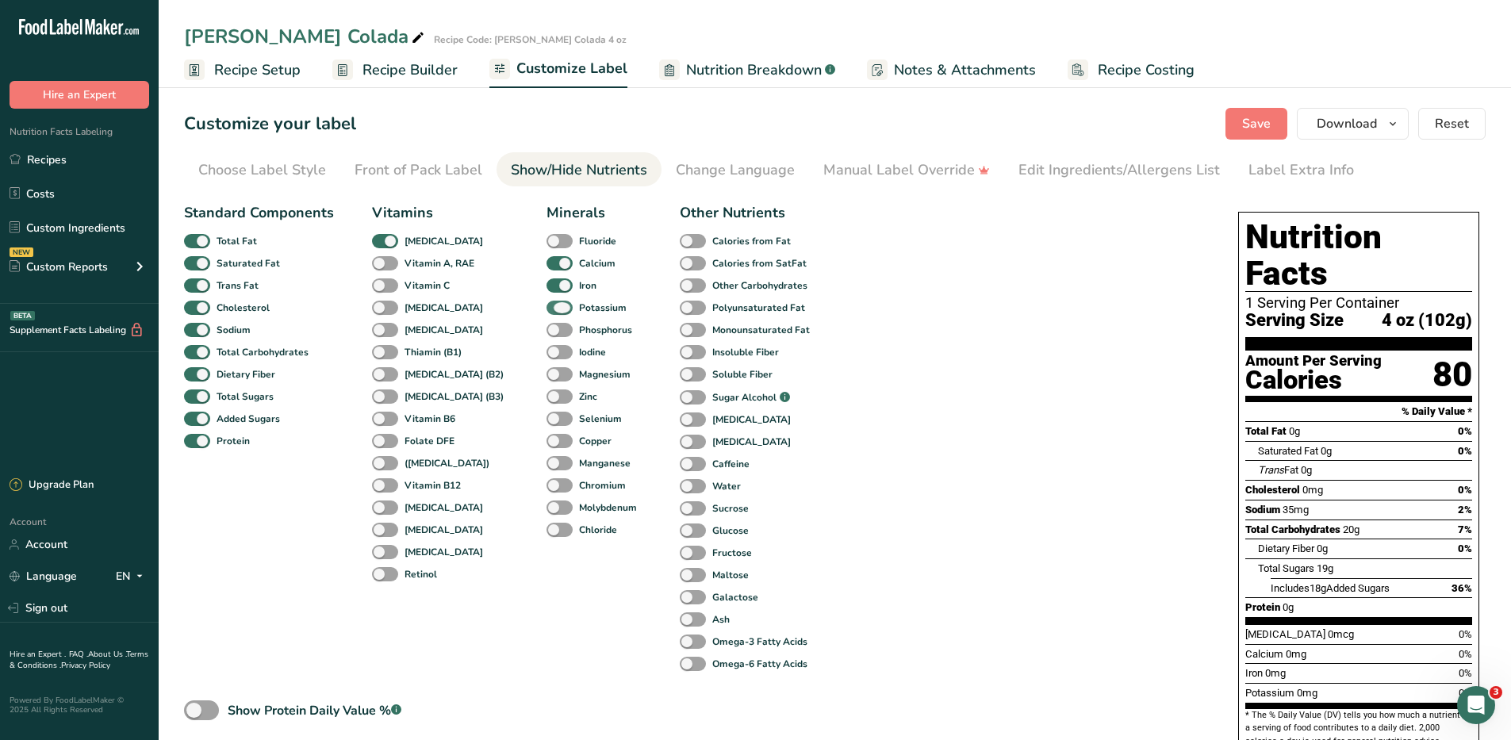
click at [547, 309] on span at bounding box center [560, 308] width 26 height 15
click at [547, 309] on input "Potassium" at bounding box center [552, 307] width 10 height 10
checkbox input "false"
click at [547, 284] on span at bounding box center [560, 285] width 26 height 15
click at [547, 284] on input "Iron" at bounding box center [552, 285] width 10 height 10
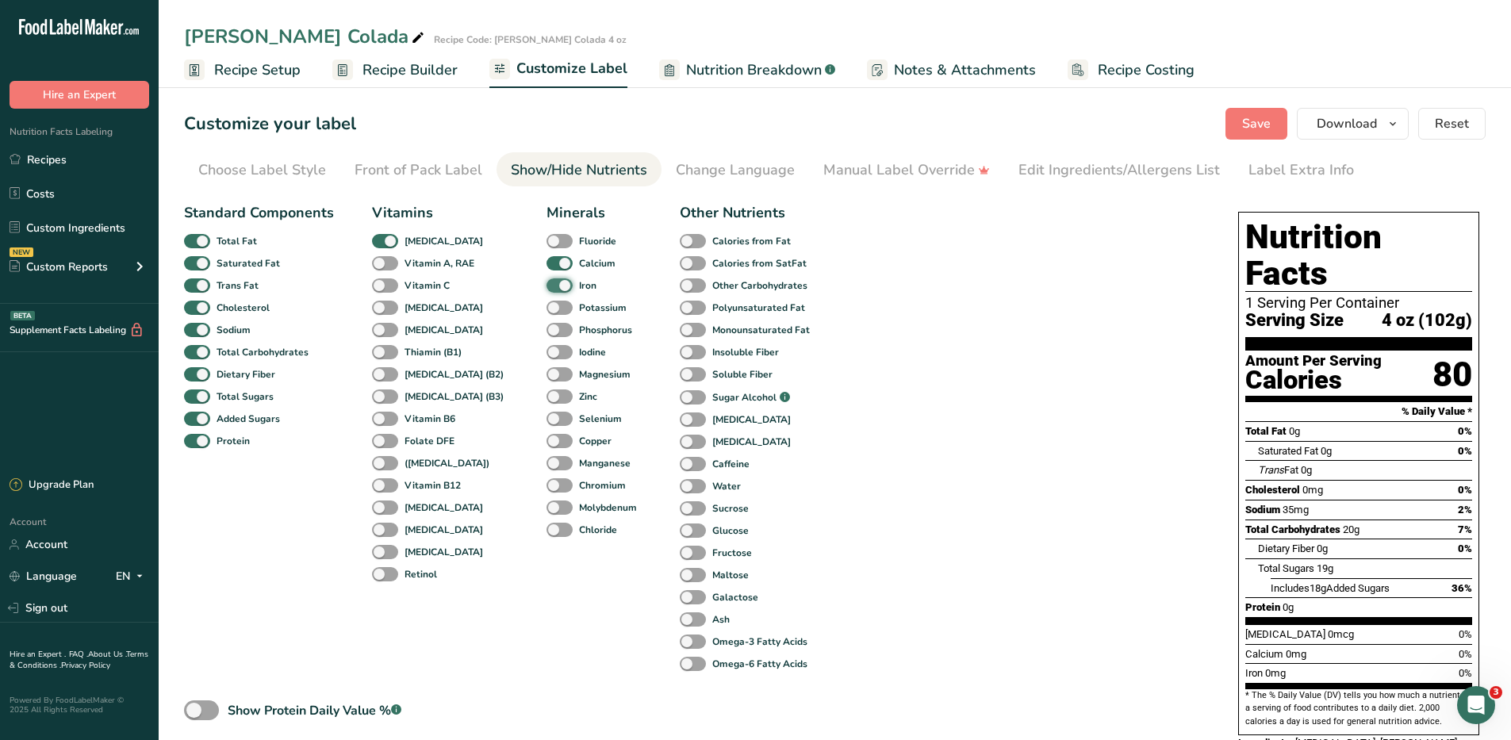
checkbox input "false"
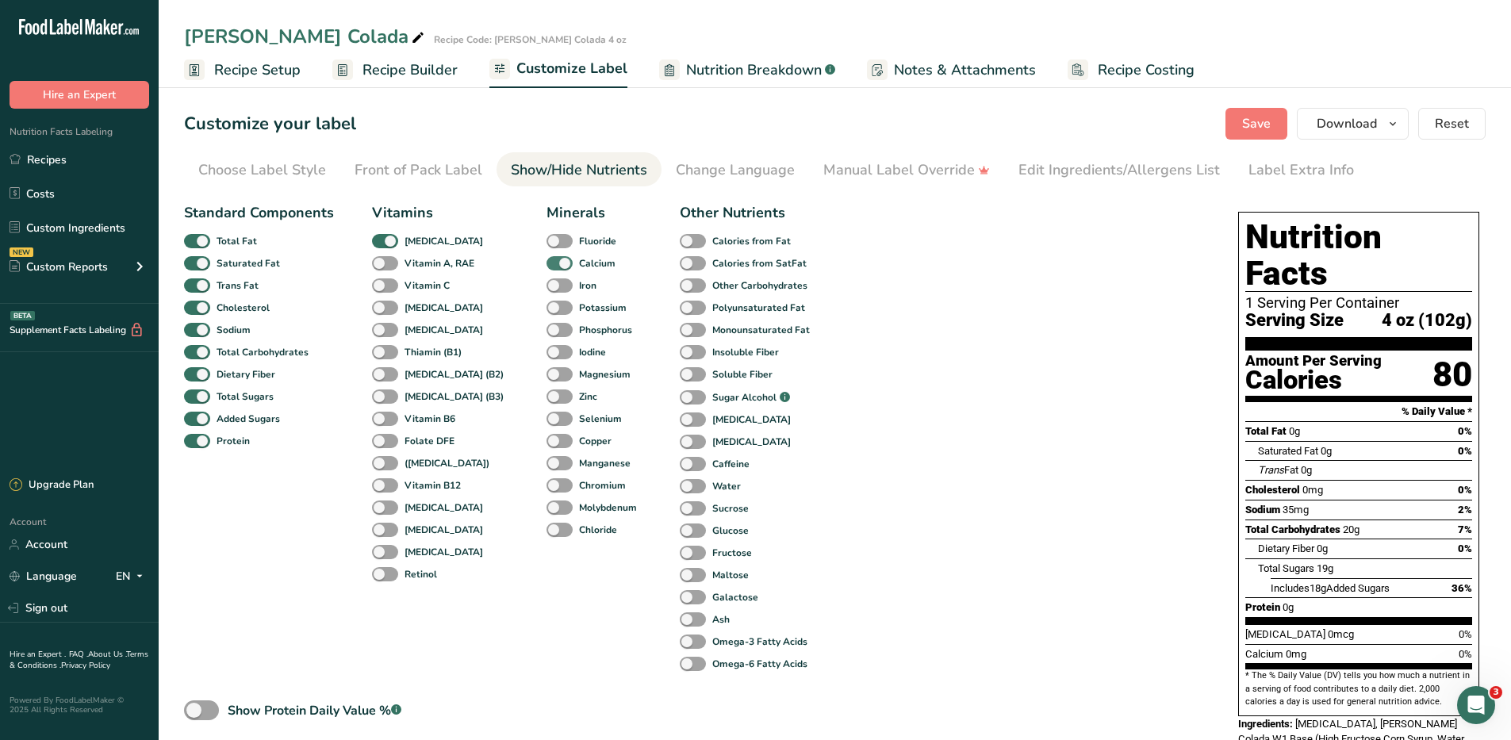
click at [547, 261] on span at bounding box center [560, 263] width 26 height 15
click at [547, 261] on input "Calcium" at bounding box center [552, 263] width 10 height 10
checkbox input "false"
click at [393, 241] on span at bounding box center [385, 241] width 26 height 15
click at [382, 241] on input "[MEDICAL_DATA]" at bounding box center [377, 241] width 10 height 10
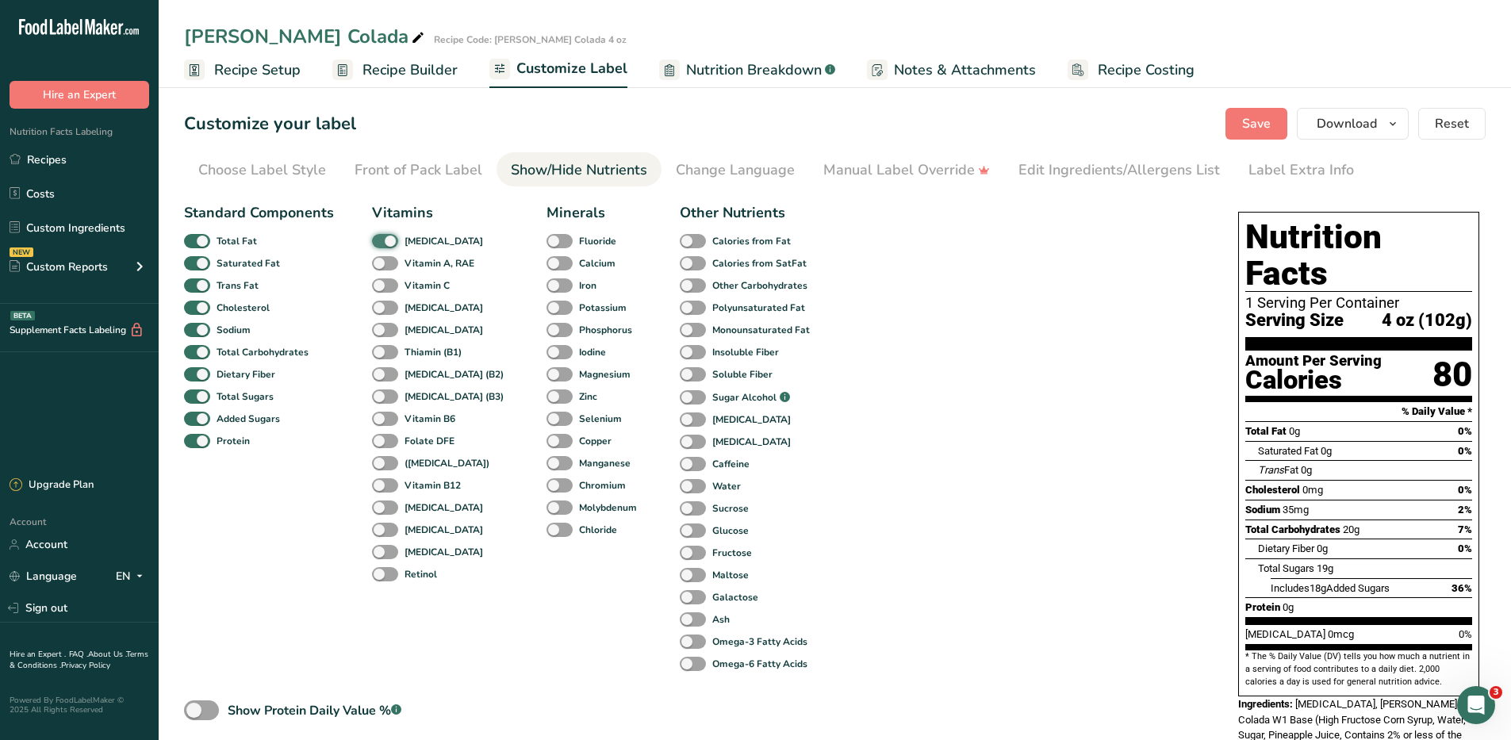
checkbox input "false"
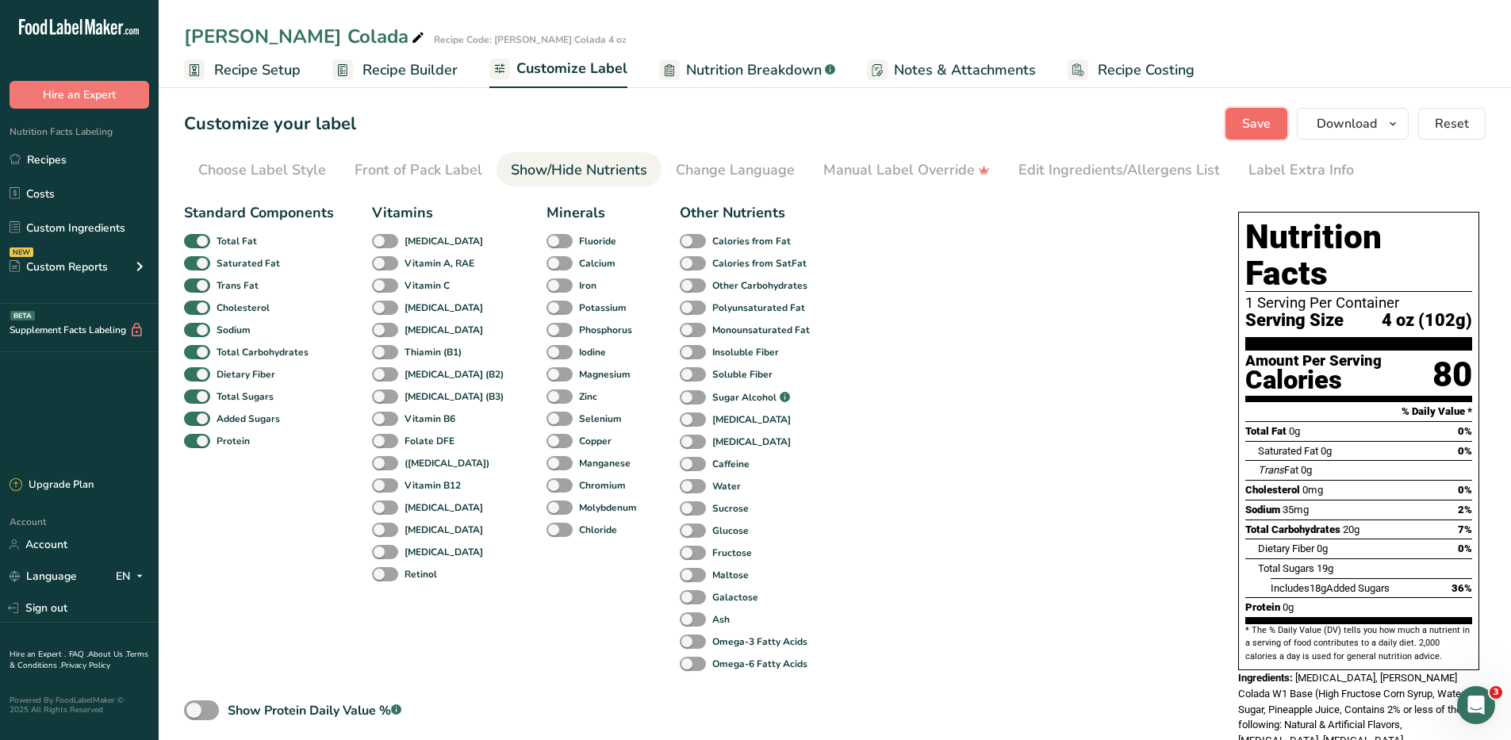
click at [1260, 117] on span "Save" at bounding box center [1256, 123] width 29 height 19
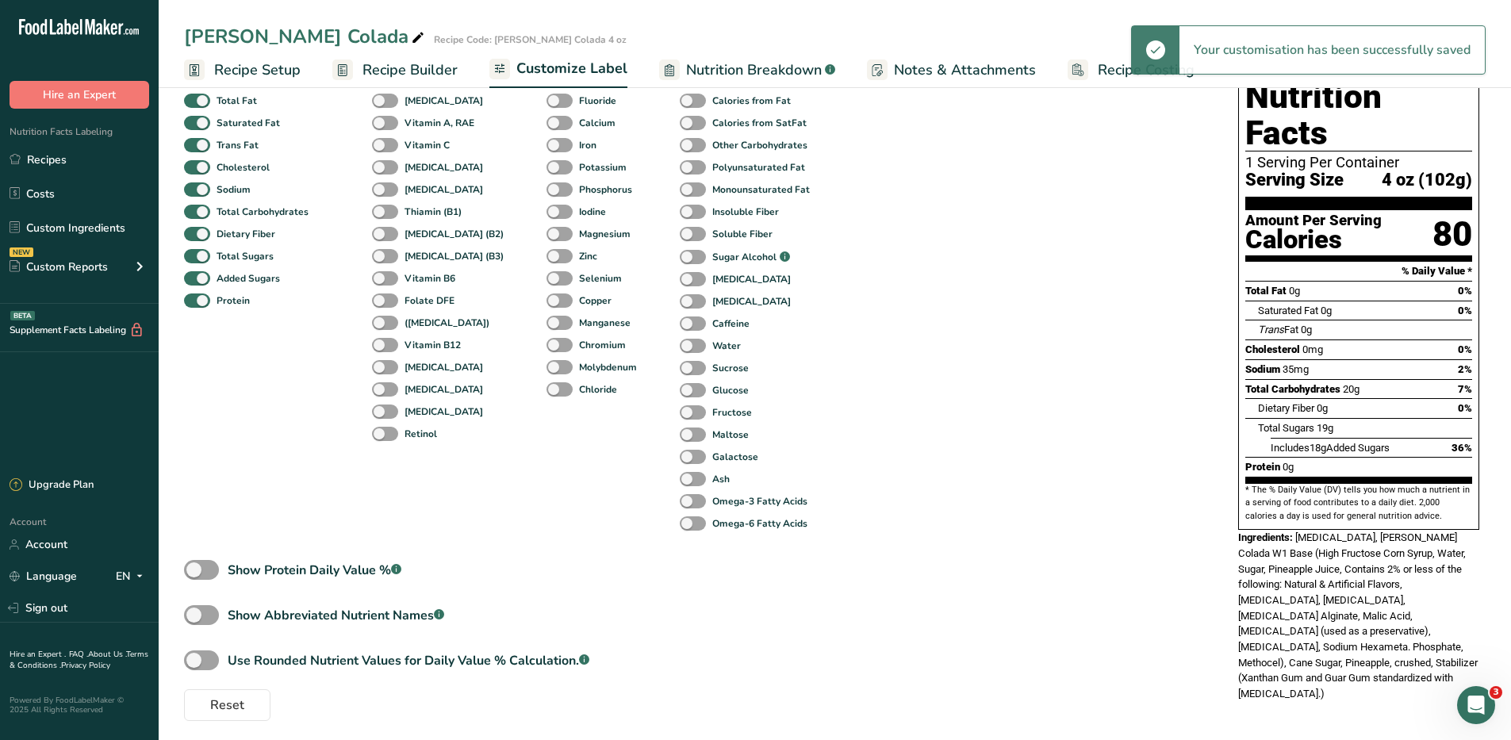
scroll to position [147, 0]
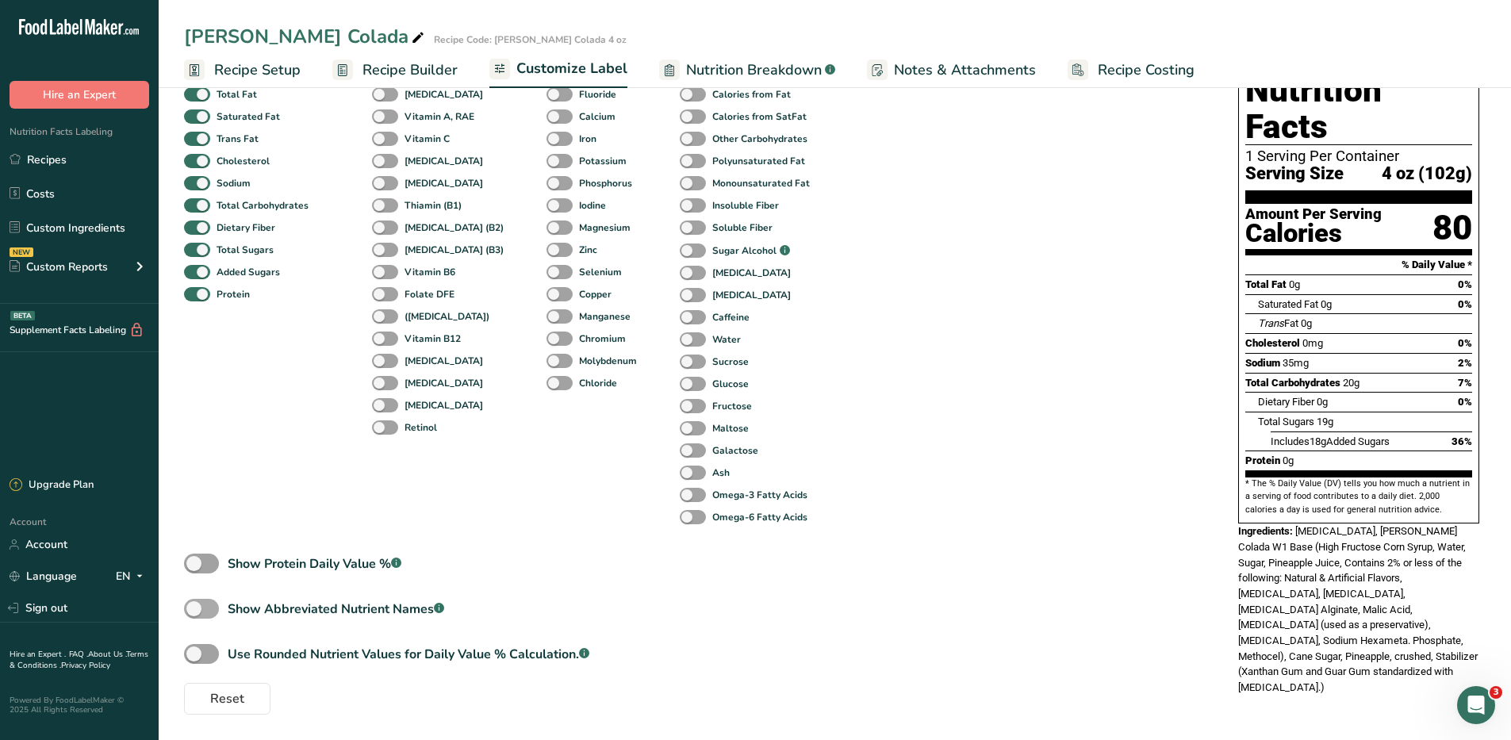
click at [198, 607] on span at bounding box center [201, 609] width 35 height 20
click at [194, 607] on input "Show Abbreviated Nutrient Names .a-a{fill:#347362;}.b-a{fill:#fff;}" at bounding box center [189, 609] width 10 height 10
click at [207, 609] on span at bounding box center [201, 609] width 35 height 20
click at [194, 609] on input "Show Abbreviated Nutrient Names .a-a{fill:#347362;}.b-a{fill:#fff;}" at bounding box center [189, 609] width 10 height 10
click at [207, 609] on span at bounding box center [201, 609] width 35 height 20
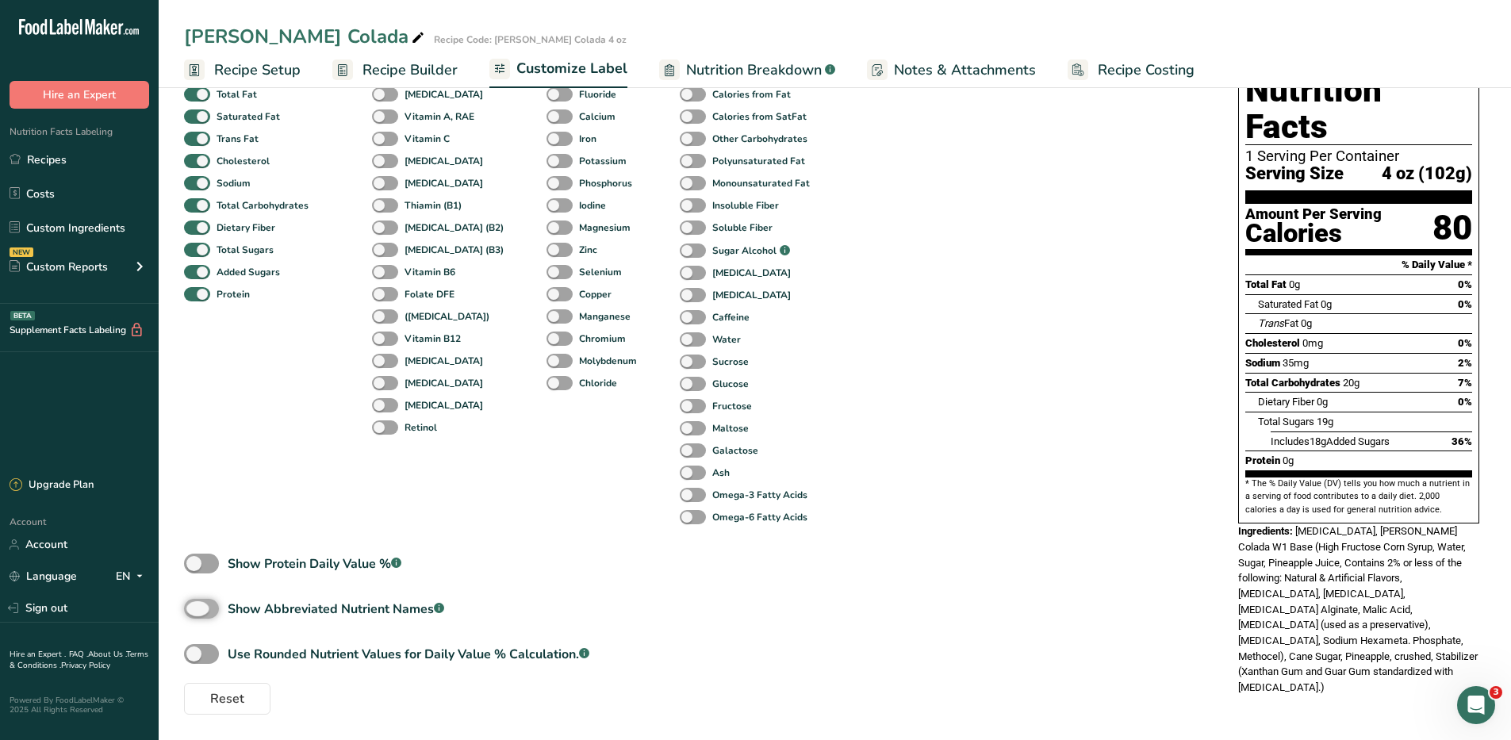
click at [194, 609] on input "Show Abbreviated Nutrient Names .a-a{fill:#347362;}.b-a{fill:#fff;}" at bounding box center [189, 609] width 10 height 10
click at [207, 609] on span at bounding box center [201, 609] width 35 height 20
click at [194, 609] on input "Show Abbreviated Nutrient Names .a-a{fill:#347362;}.b-a{fill:#fff;}" at bounding box center [189, 609] width 10 height 10
click at [207, 609] on span at bounding box center [201, 609] width 35 height 20
click at [194, 609] on input "Show Abbreviated Nutrient Names .a-a{fill:#347362;}.b-a{fill:#fff;}" at bounding box center [189, 609] width 10 height 10
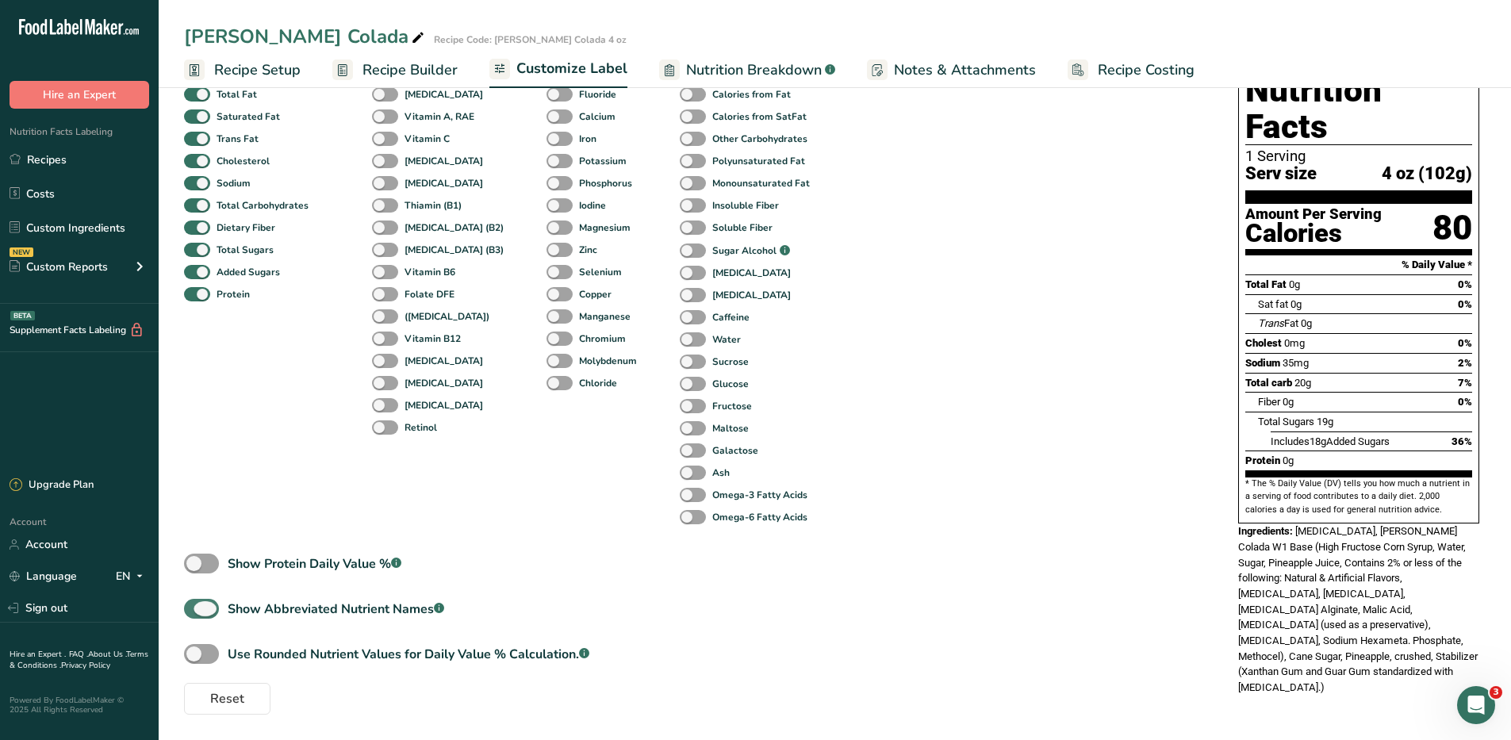
click at [207, 609] on span at bounding box center [201, 609] width 35 height 20
click at [194, 609] on input "Show Abbreviated Nutrient Names .a-a{fill:#347362;}.b-a{fill:#fff;}" at bounding box center [189, 609] width 10 height 10
click at [207, 609] on span at bounding box center [201, 609] width 35 height 20
click at [194, 609] on input "Show Abbreviated Nutrient Names .a-a{fill:#347362;}.b-a{fill:#fff;}" at bounding box center [189, 609] width 10 height 10
click at [207, 609] on span at bounding box center [201, 609] width 35 height 20
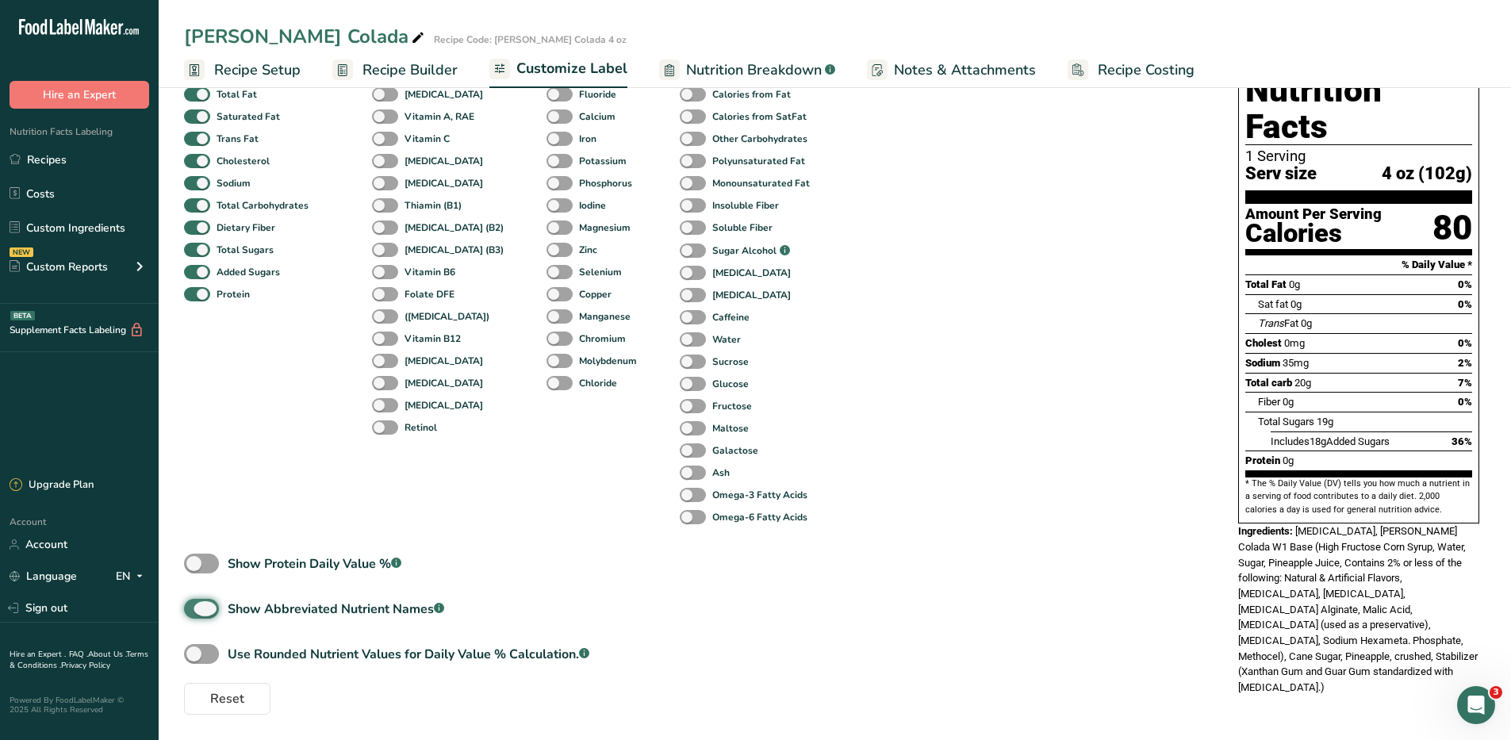
click at [194, 609] on input "Show Abbreviated Nutrient Names .a-a{fill:#347362;}.b-a{fill:#fff;}" at bounding box center [189, 609] width 10 height 10
click at [207, 609] on span at bounding box center [201, 609] width 35 height 20
click at [194, 609] on input "Show Abbreviated Nutrient Names .a-a{fill:#347362;}.b-a{fill:#fff;}" at bounding box center [189, 609] width 10 height 10
click at [207, 609] on span at bounding box center [201, 609] width 35 height 20
click at [194, 609] on input "Show Abbreviated Nutrient Names .a-a{fill:#347362;}.b-a{fill:#fff;}" at bounding box center [189, 609] width 10 height 10
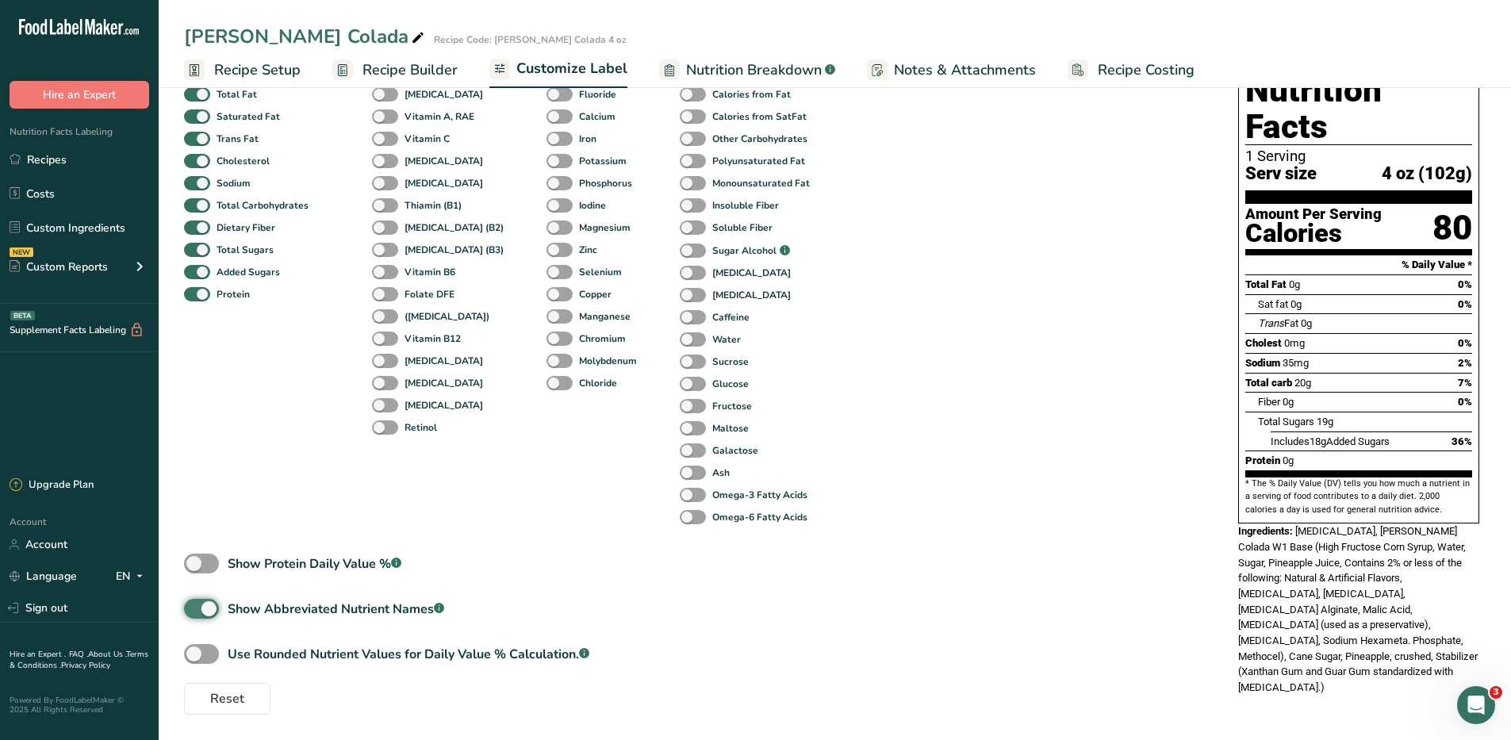
checkbox input "false"
click at [199, 563] on span at bounding box center [201, 564] width 35 height 20
click at [194, 563] on input "Show Protein Daily Value % .a-a{fill:#347362;}.b-a{fill:#fff;}" at bounding box center [189, 564] width 10 height 10
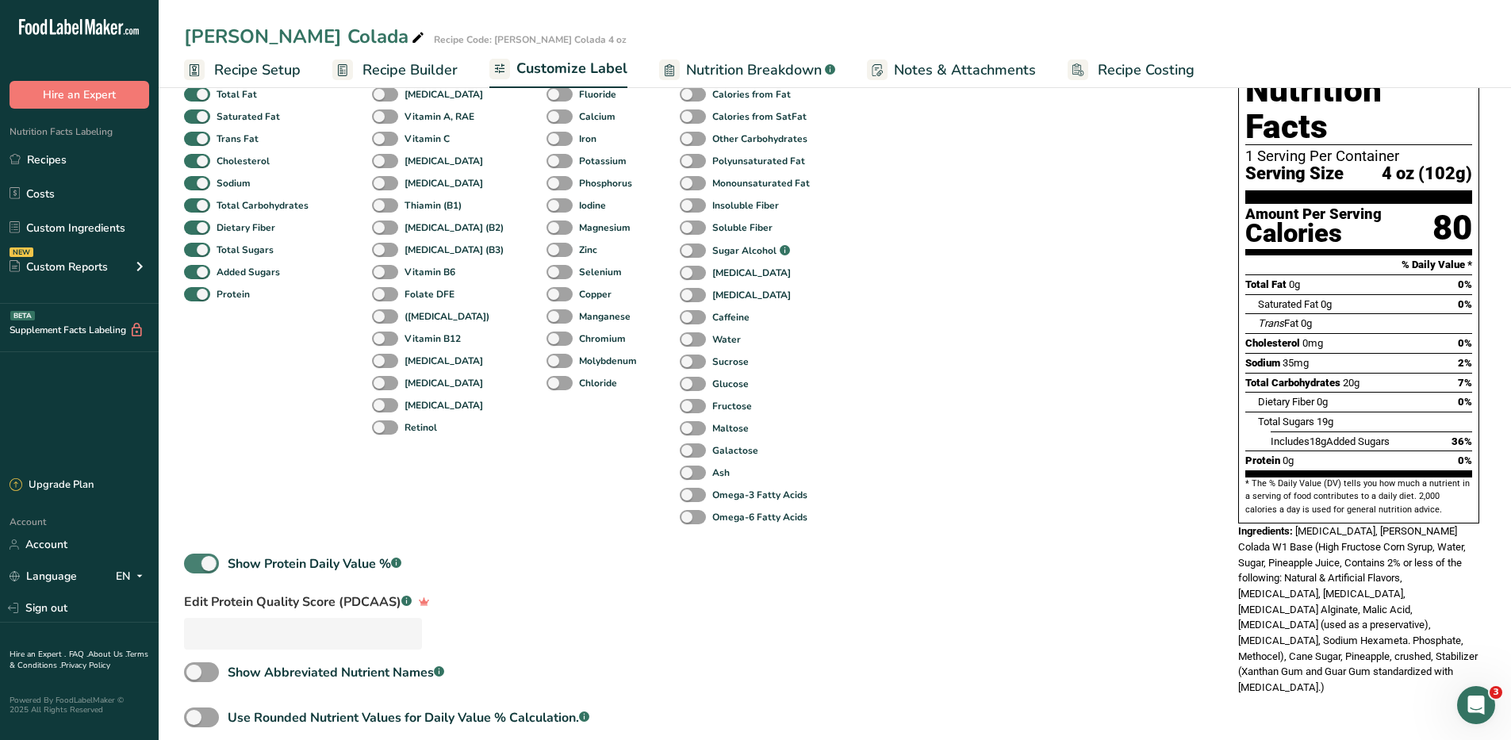
click at [199, 563] on span at bounding box center [201, 564] width 35 height 20
click at [194, 563] on input "Show Protein Daily Value % .a-a{fill:#347362;}.b-a{fill:#fff;}" at bounding box center [189, 564] width 10 height 10
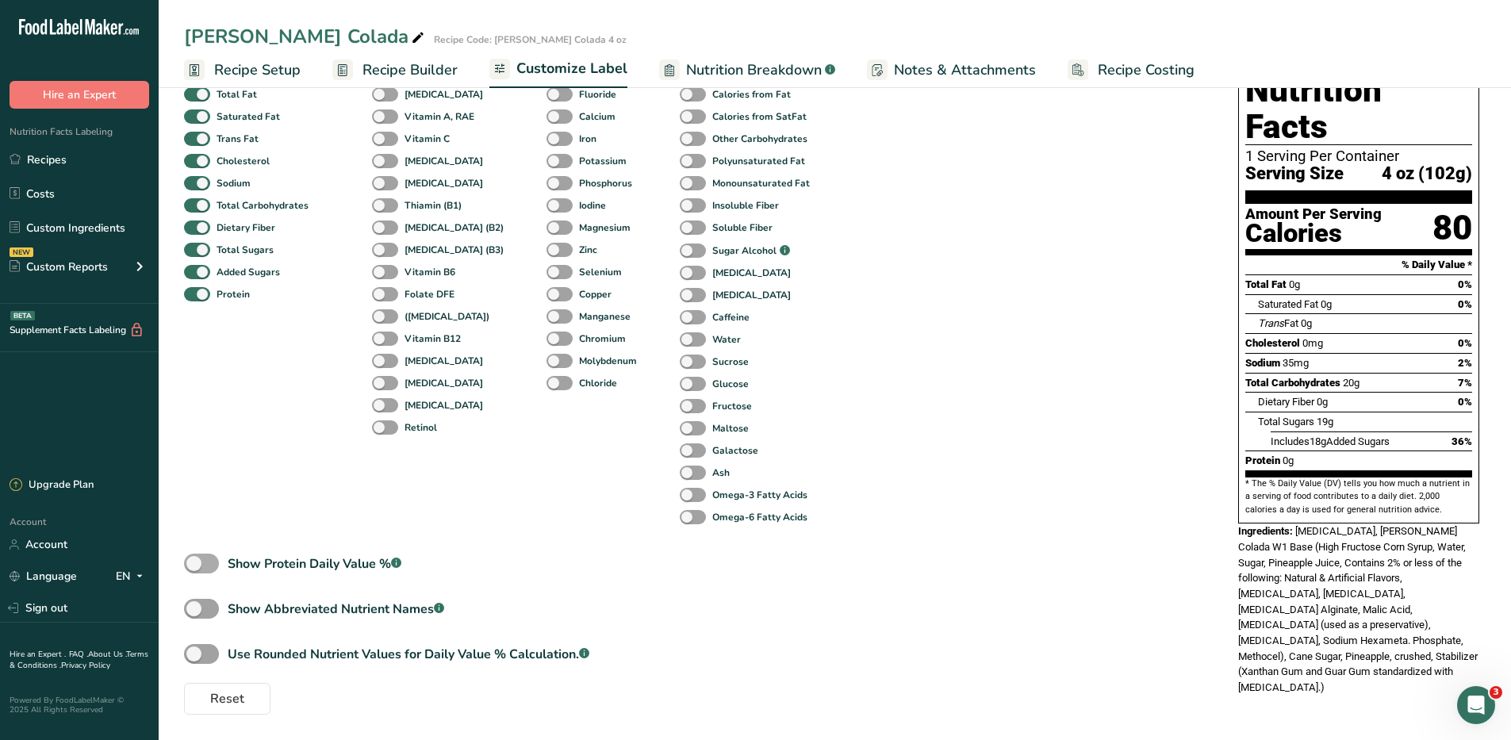
click at [199, 563] on span at bounding box center [201, 564] width 35 height 20
click at [194, 563] on input "Show Protein Daily Value % .a-a{fill:#347362;}.b-a{fill:#fff;}" at bounding box center [189, 564] width 10 height 10
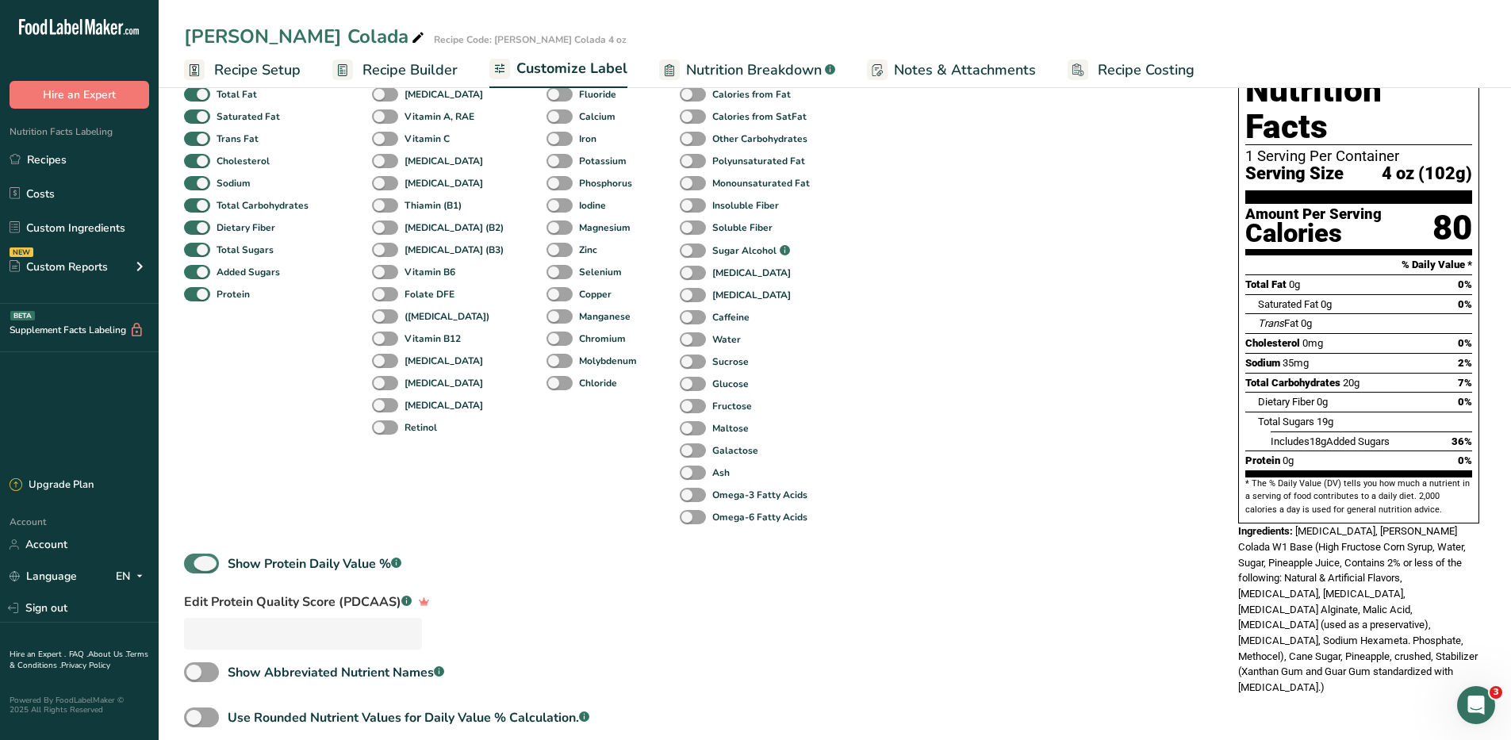
click at [199, 563] on span at bounding box center [201, 564] width 35 height 20
click at [194, 563] on input "Show Protein Daily Value % .a-a{fill:#347362;}.b-a{fill:#fff;}" at bounding box center [189, 564] width 10 height 10
checkbox input "false"
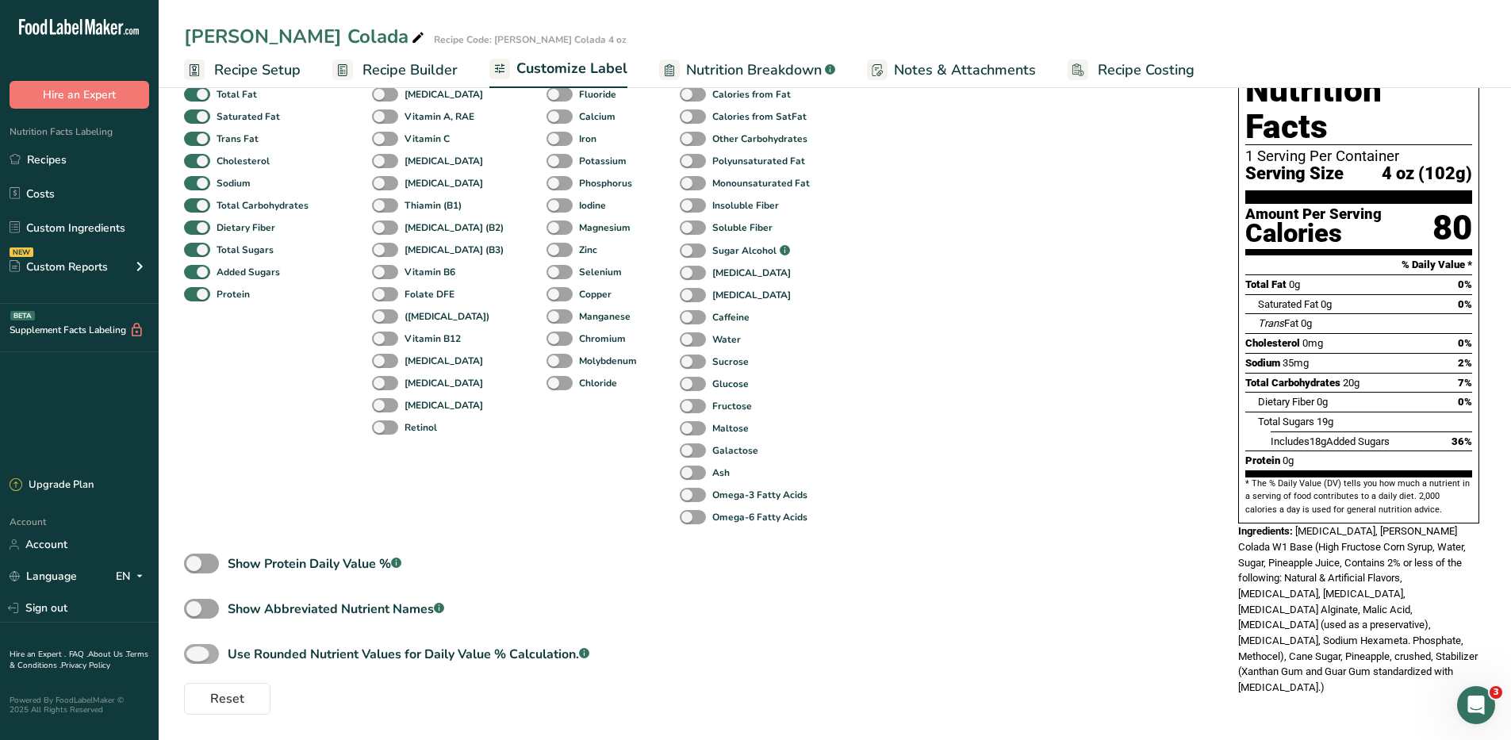
click at [201, 651] on span at bounding box center [201, 654] width 35 height 20
click at [194, 651] on input "Use Rounded Nutrient Values for Daily Value % Calculation. .a-a{fill:#347362;}.…" at bounding box center [189, 654] width 10 height 10
click at [201, 651] on span at bounding box center [201, 654] width 35 height 20
click at [194, 651] on input "Use Rounded Nutrient Values for Daily Value % Calculation. .a-a{fill:#347362;}.…" at bounding box center [189, 654] width 10 height 10
checkbox input "false"
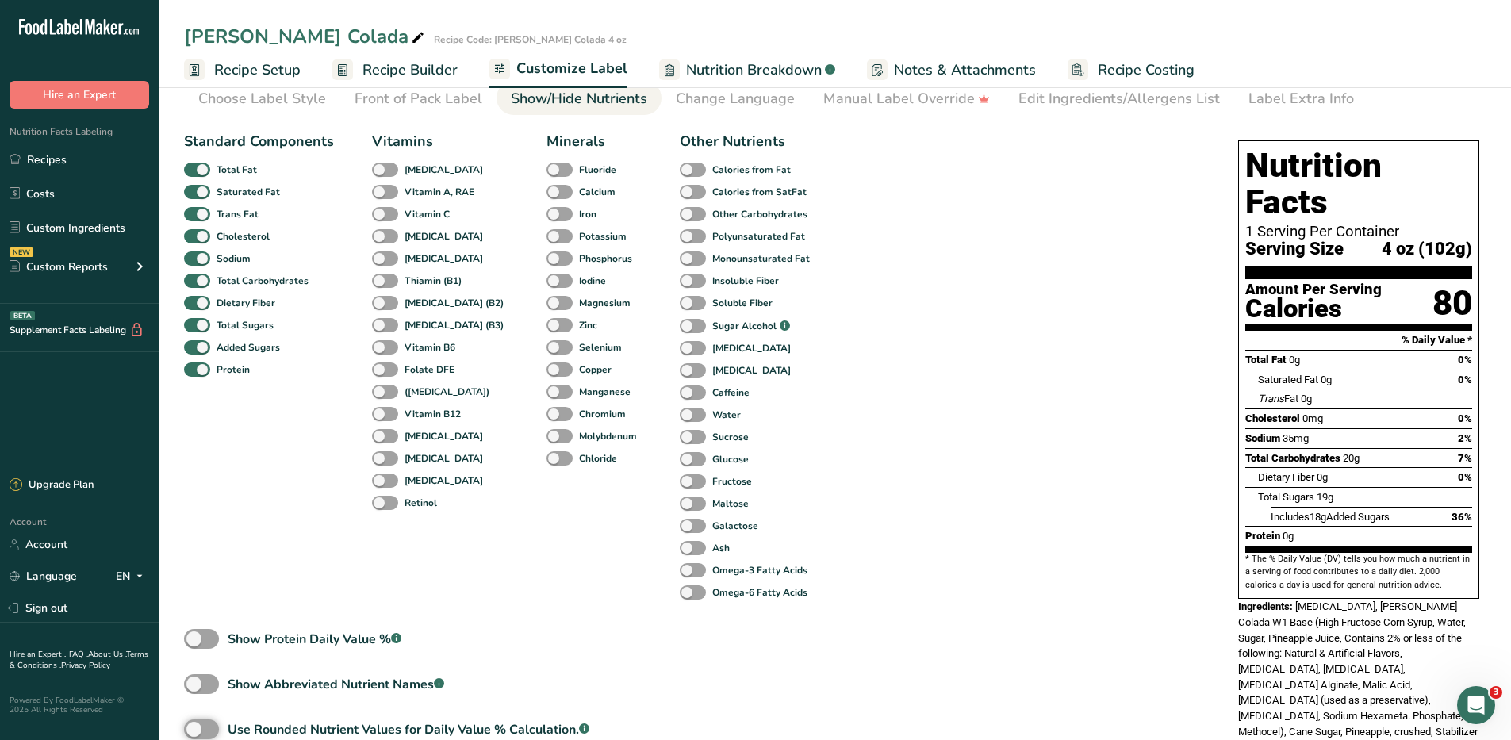
scroll to position [0, 0]
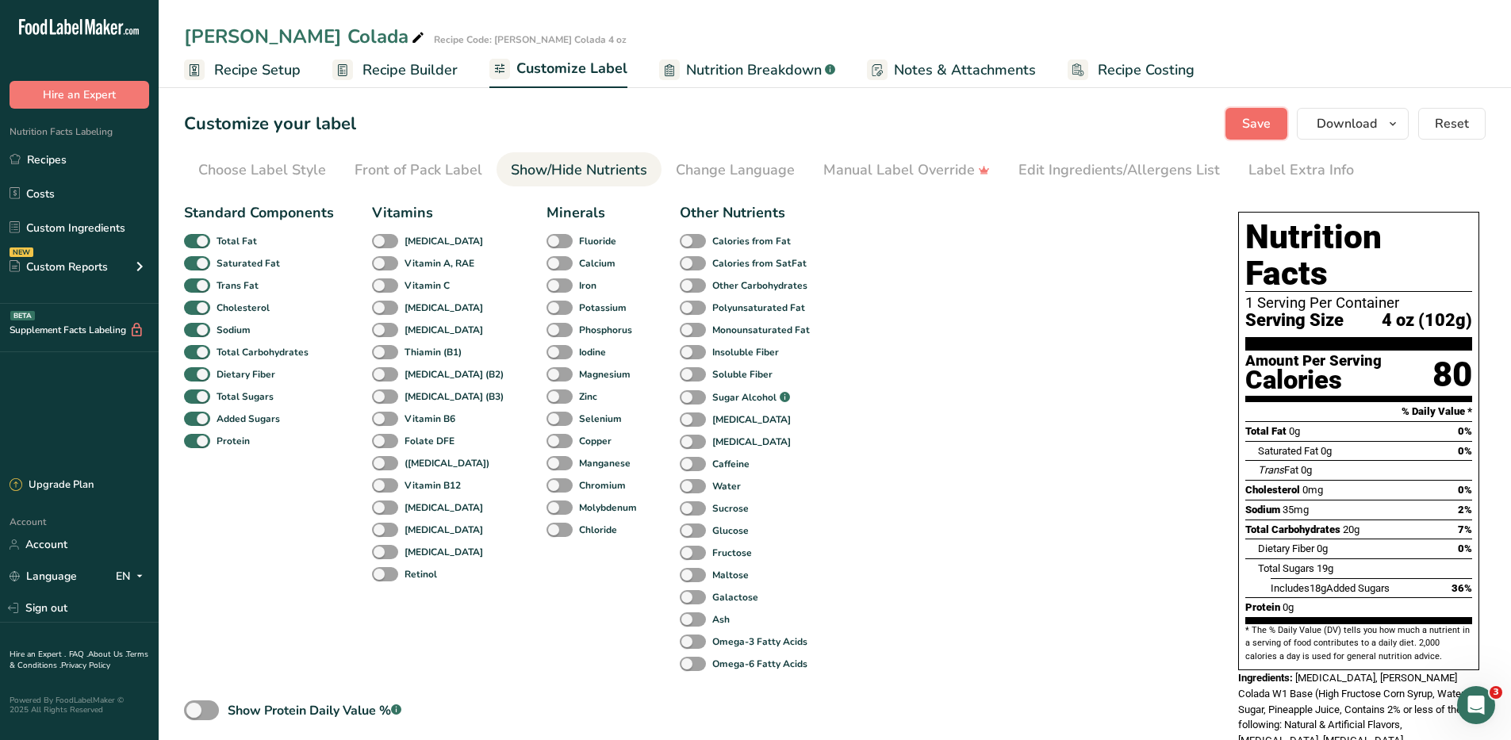
click at [1265, 123] on span "Save" at bounding box center [1256, 123] width 29 height 19
